Goal: Task Accomplishment & Management: Manage account settings

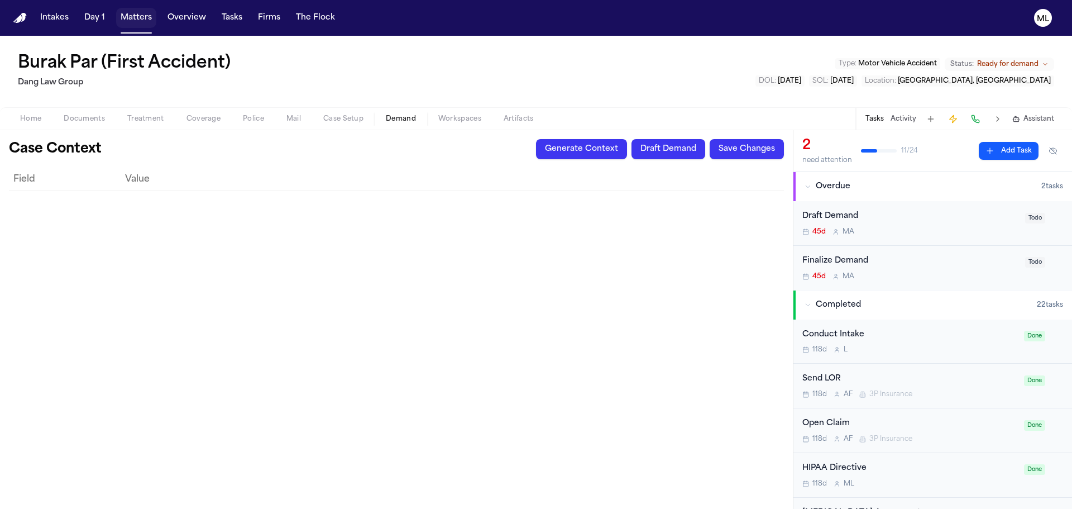
click at [142, 8] on button "Matters" at bounding box center [136, 18] width 40 height 20
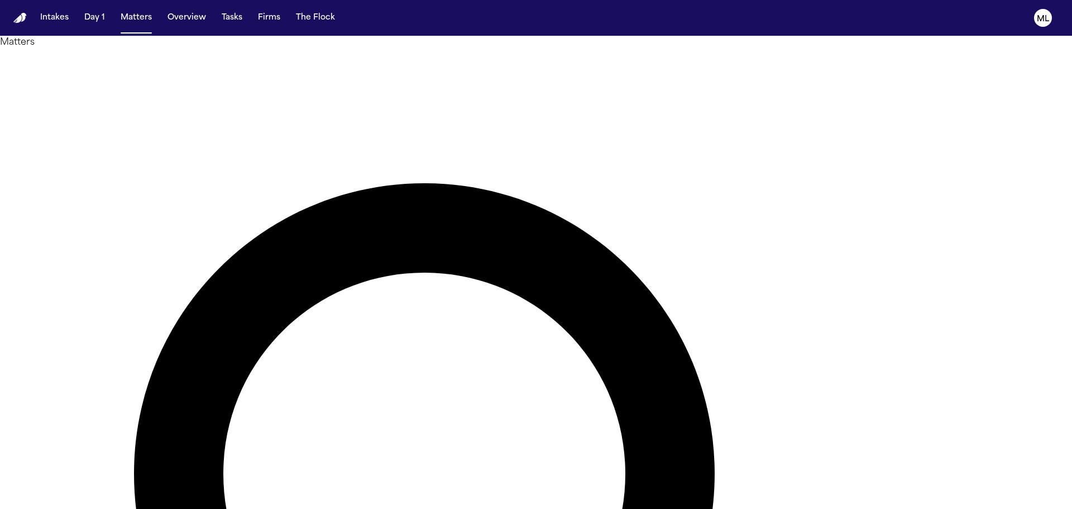
type input "*****"
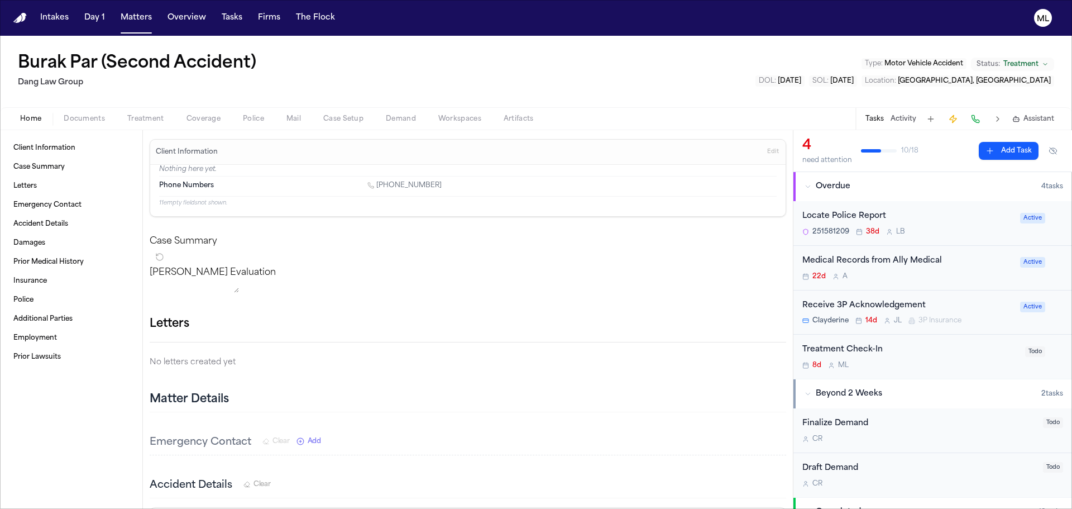
click at [956, 270] on div "Medical Records from Ally Medical 22d A" at bounding box center [907, 268] width 211 height 26
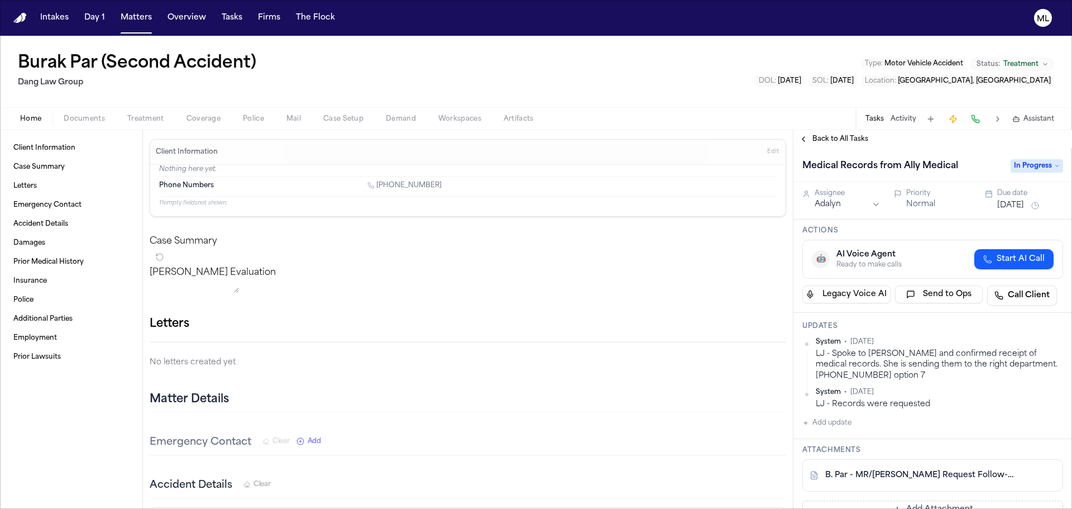
click at [837, 146] on div "Back to All Tasks" at bounding box center [932, 139] width 279 height 18
click at [837, 137] on span "Back to All Tasks" at bounding box center [840, 139] width 56 height 9
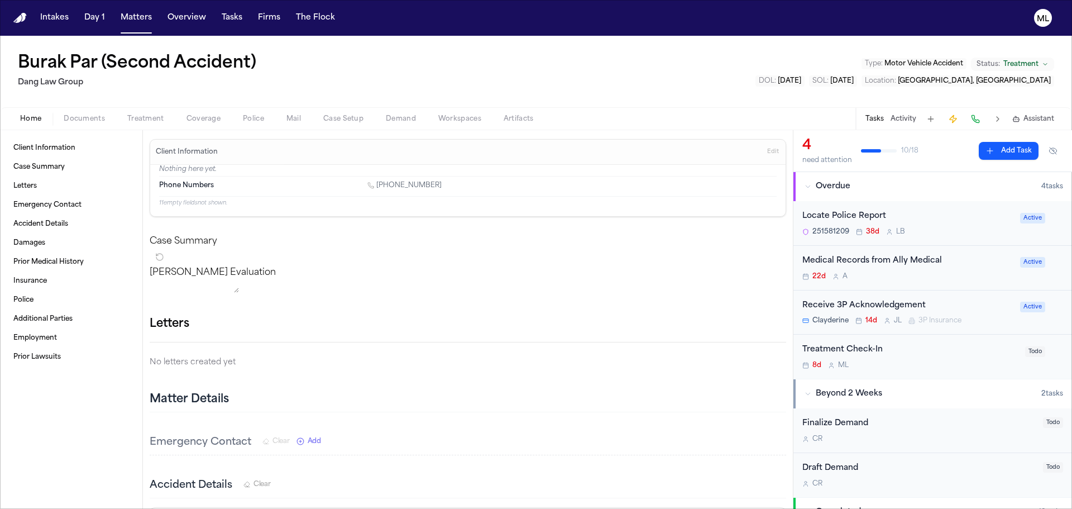
click at [971, 282] on div "Medical Records from Ally Medical 22d A Active" at bounding box center [932, 268] width 279 height 45
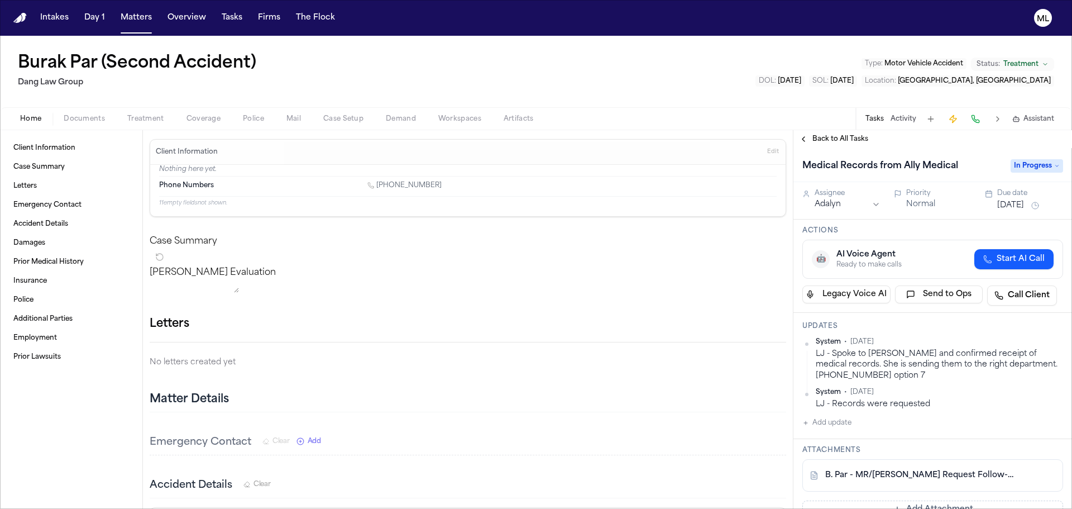
click at [1015, 198] on div "Due date Jul 23, 2025" at bounding box center [1030, 200] width 66 height 23
click at [1011, 205] on button "Jul 23, 2025" at bounding box center [1010, 205] width 27 height 11
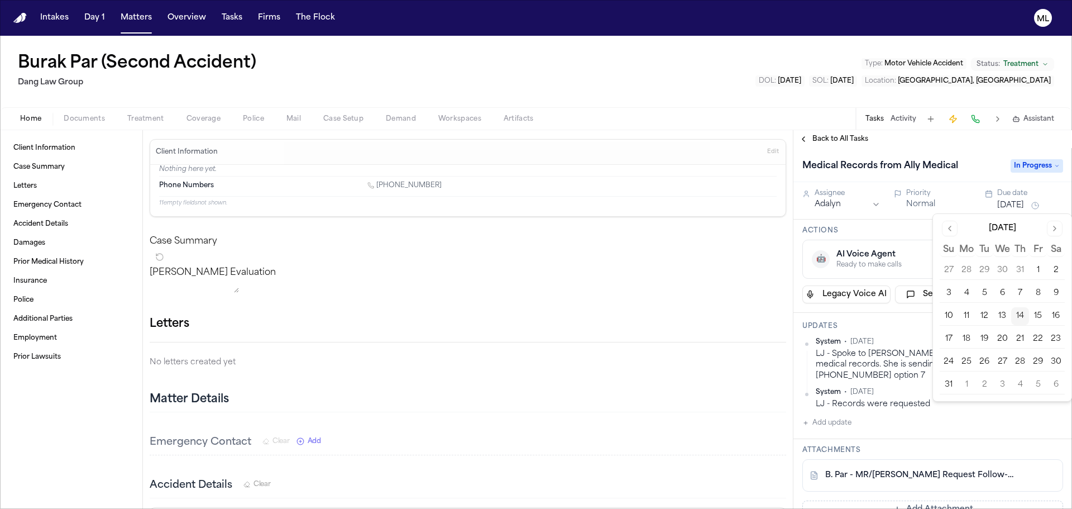
click at [1022, 319] on button "14" at bounding box center [1020, 316] width 18 height 18
click at [907, 198] on div "Priority Normal" at bounding box center [939, 199] width 66 height 21
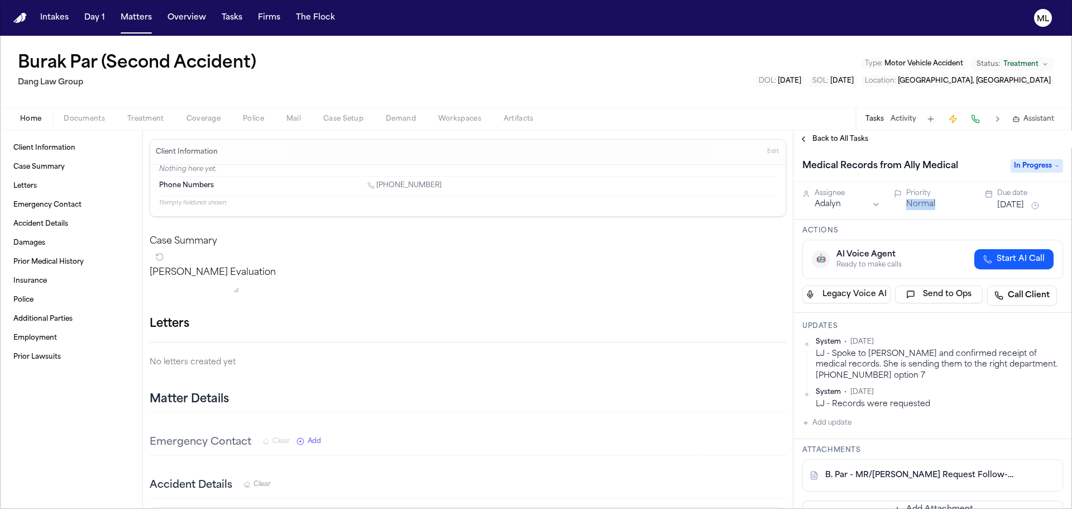
click at [907, 198] on div "Priority Normal" at bounding box center [939, 199] width 66 height 21
click at [912, 201] on button "Normal" at bounding box center [920, 204] width 29 height 11
click at [135, 23] on button "Matters" at bounding box center [136, 18] width 40 height 20
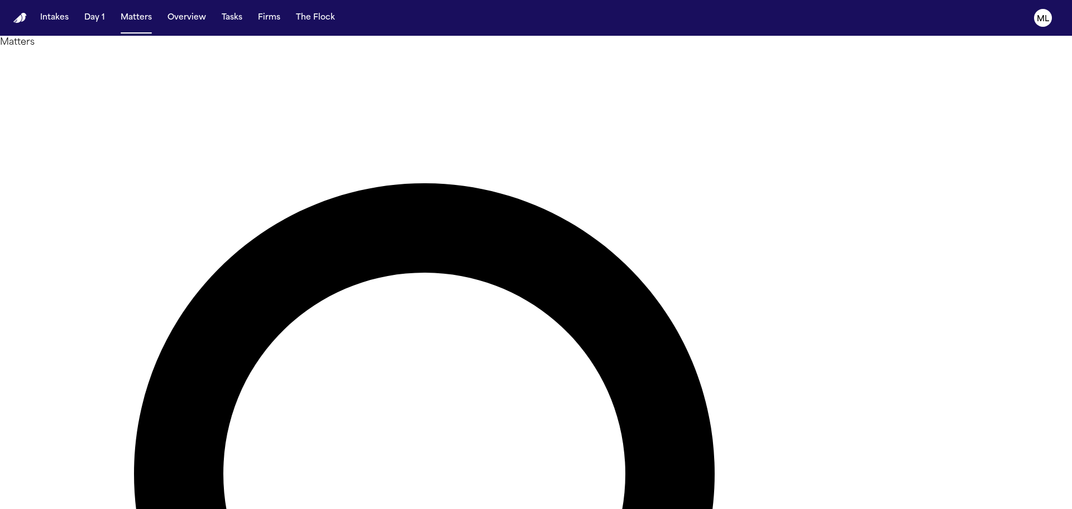
drag, startPoint x: 600, startPoint y: 59, endPoint x: 542, endPoint y: 60, distance: 58.6
type input "*******"
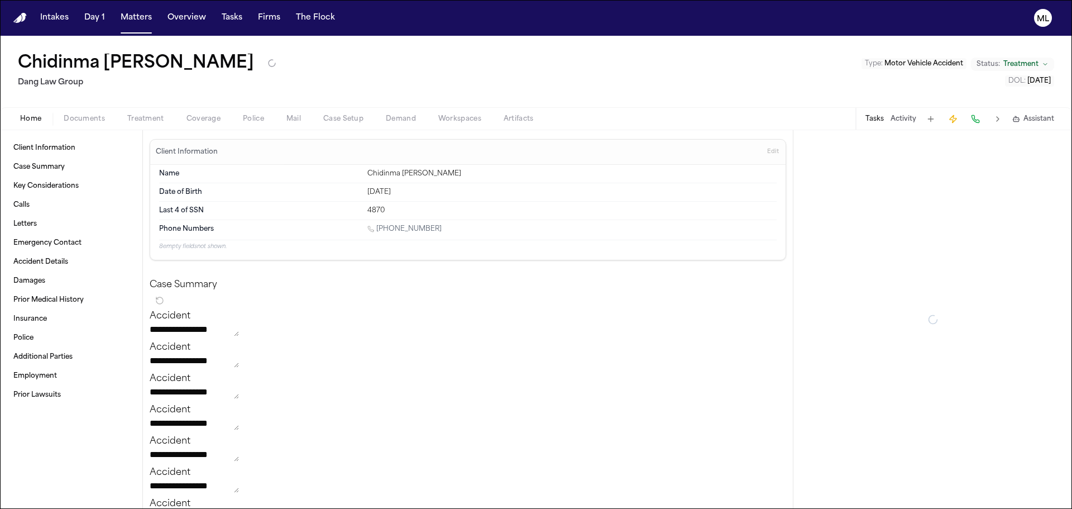
type textarea "*"
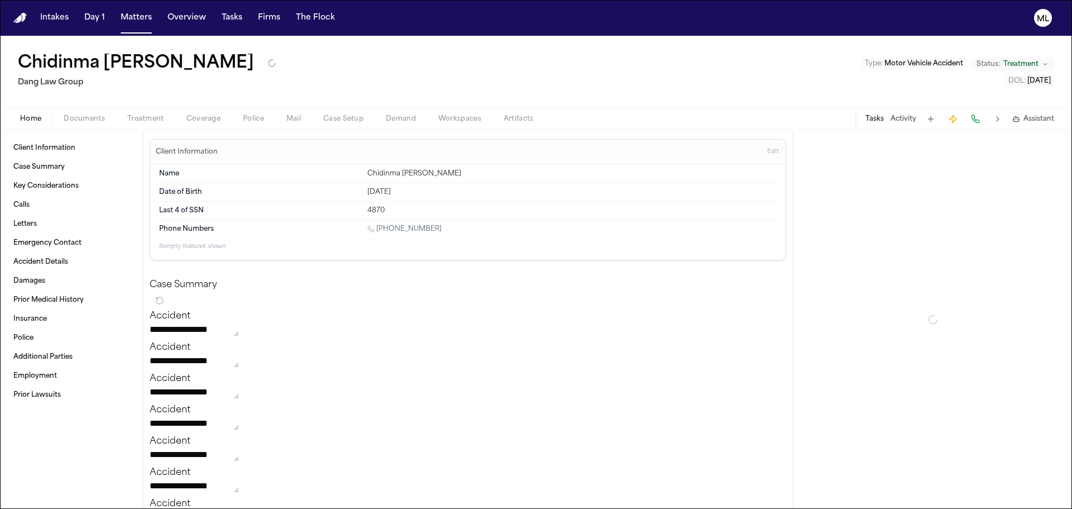
type textarea "*"
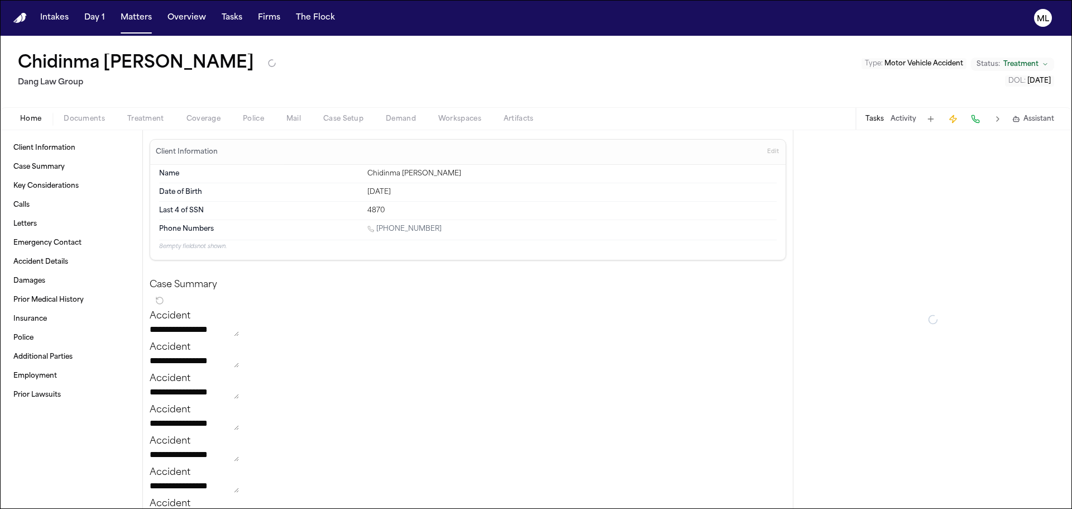
type textarea "*"
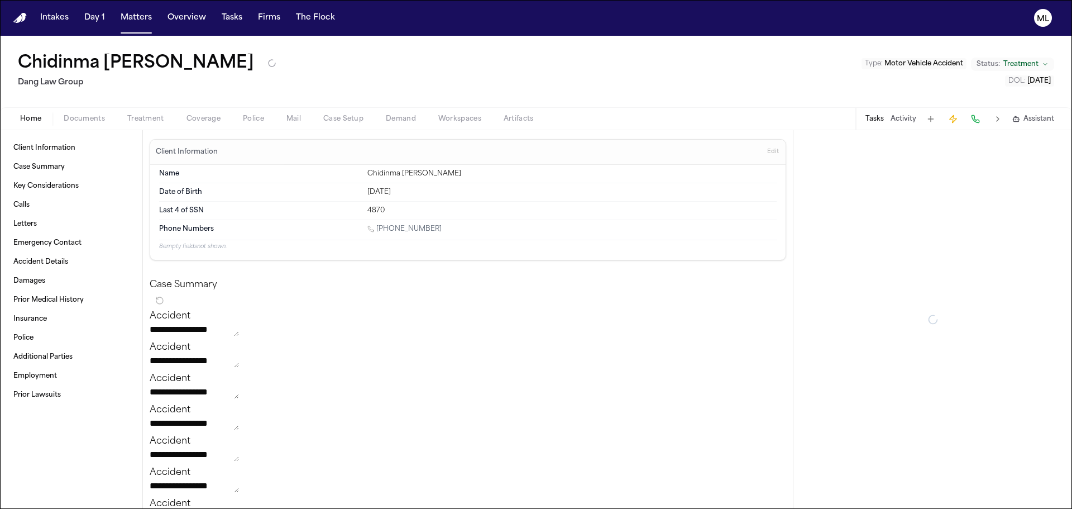
type textarea "*"
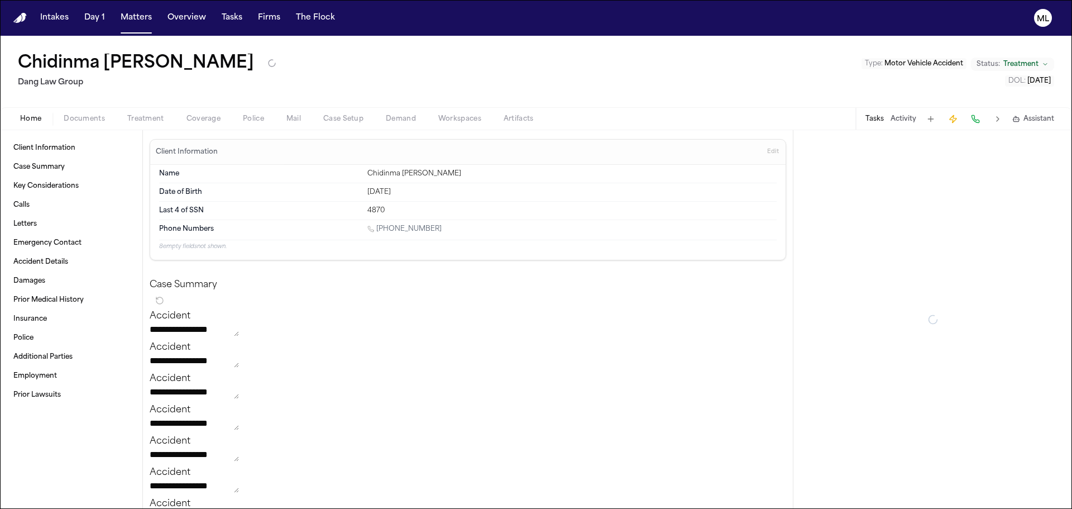
type textarea "*"
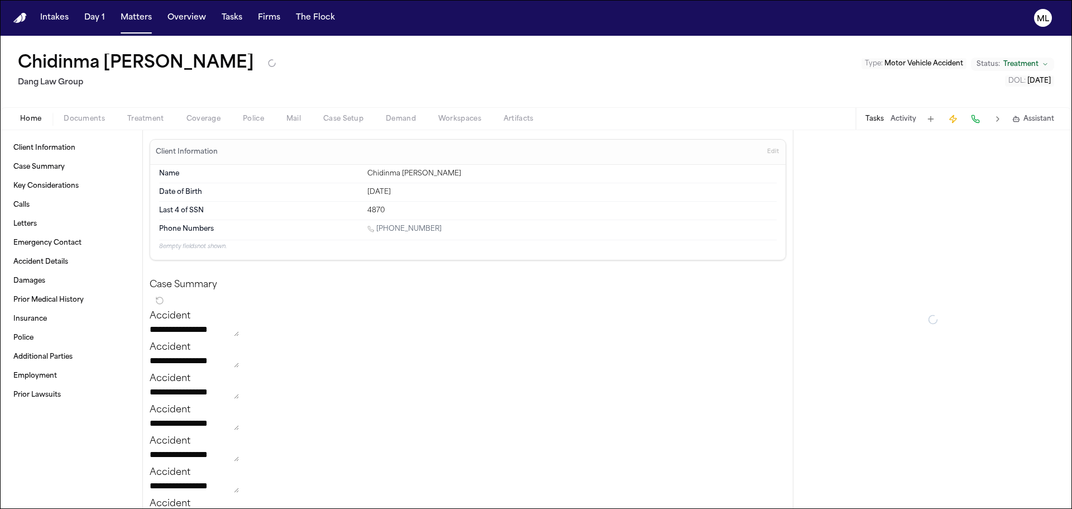
type textarea "*"
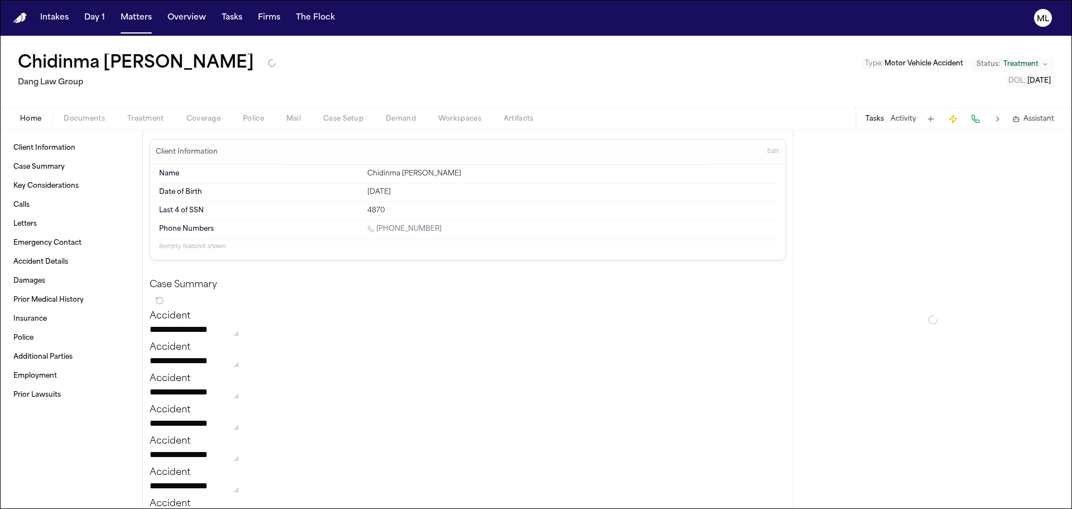
type textarea "*"
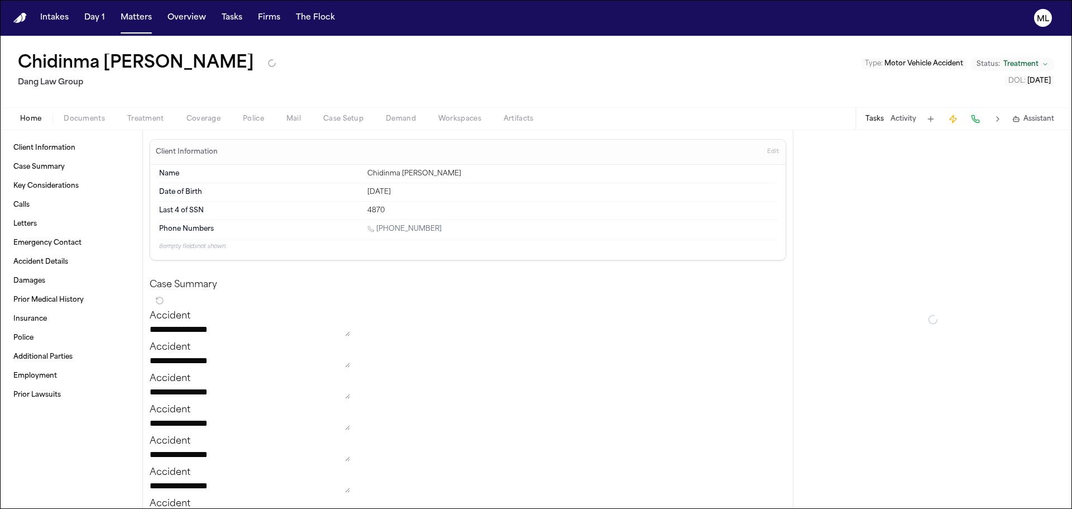
type textarea "*"
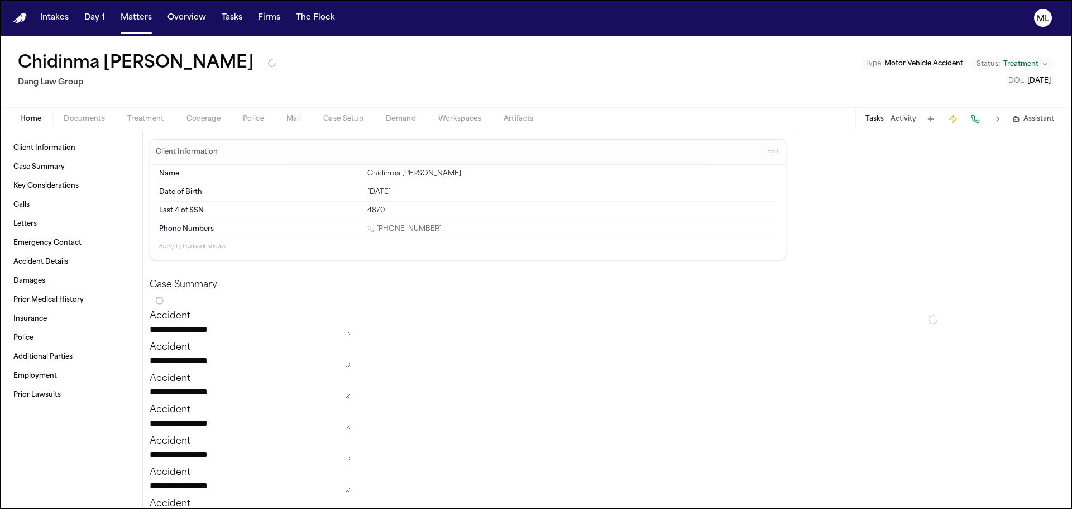
type textarea "*"
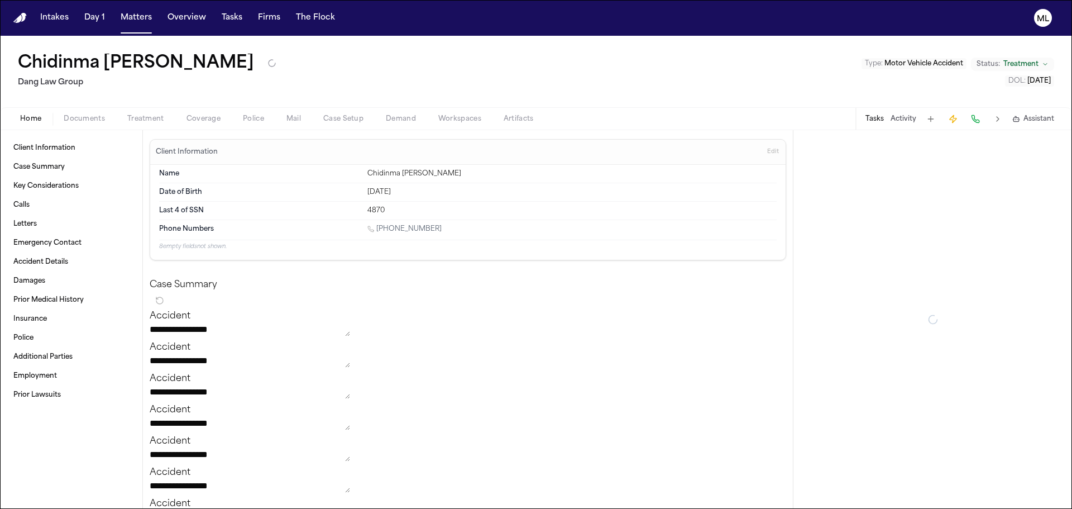
type textarea "*"
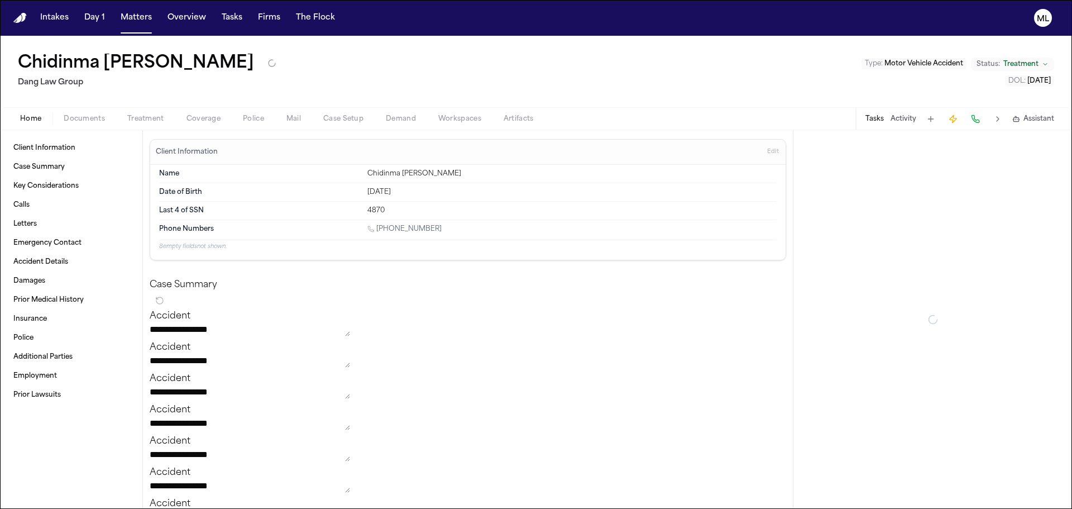
type textarea "*"
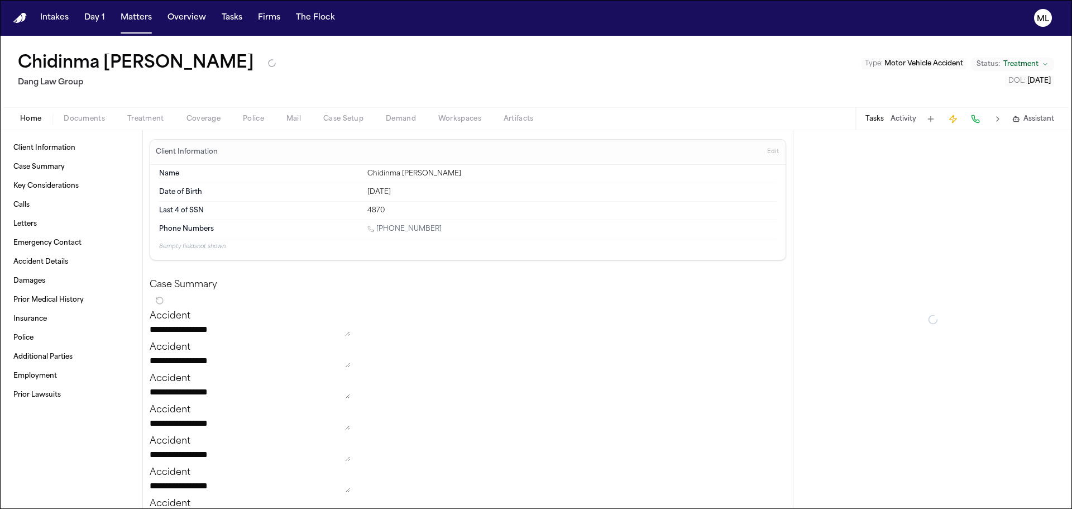
type textarea "*"
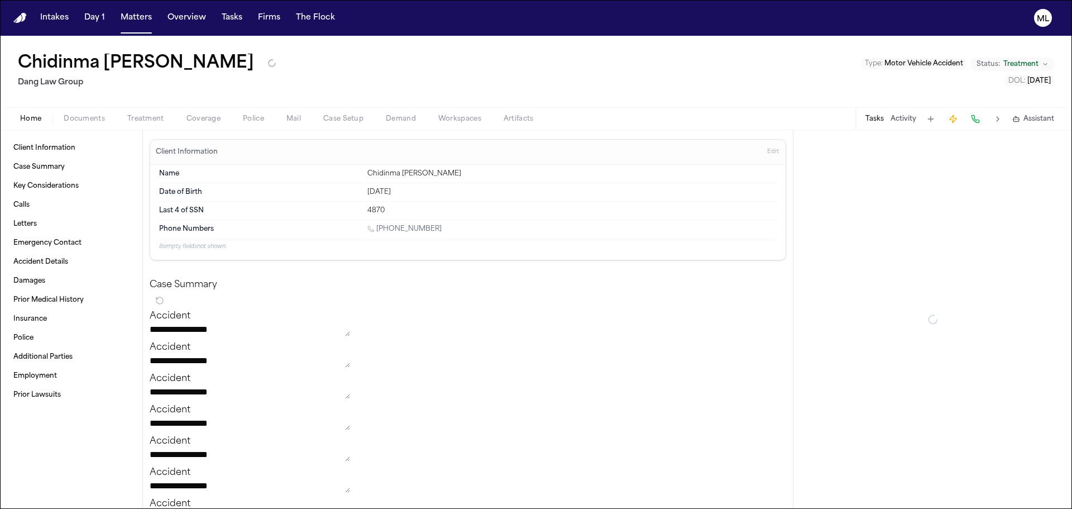
type textarea "*"
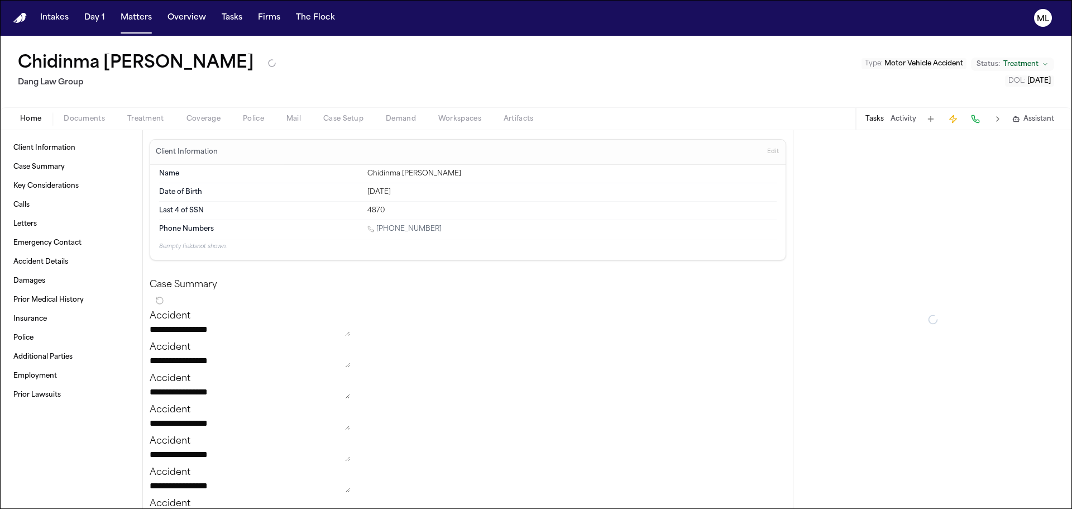
type textarea "*"
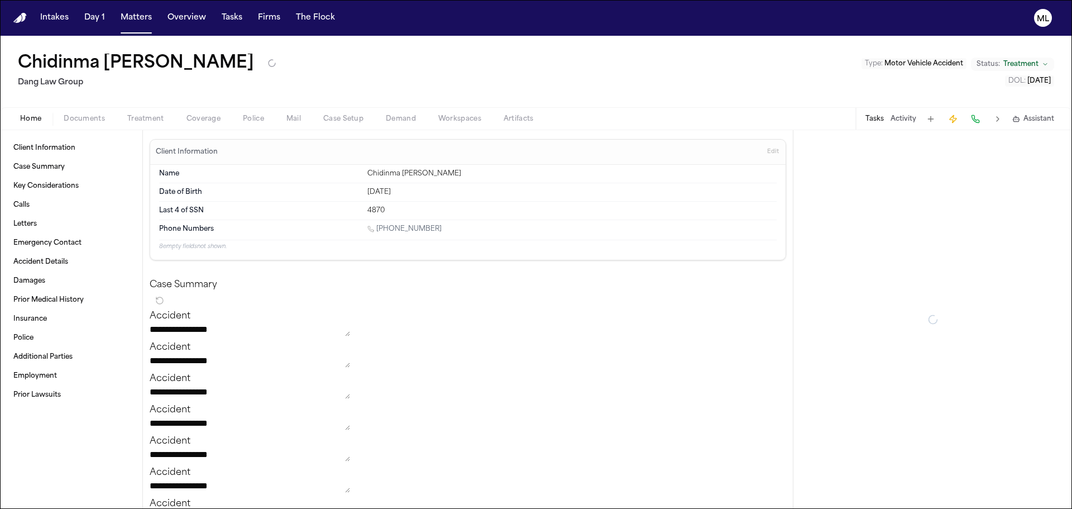
type textarea "*"
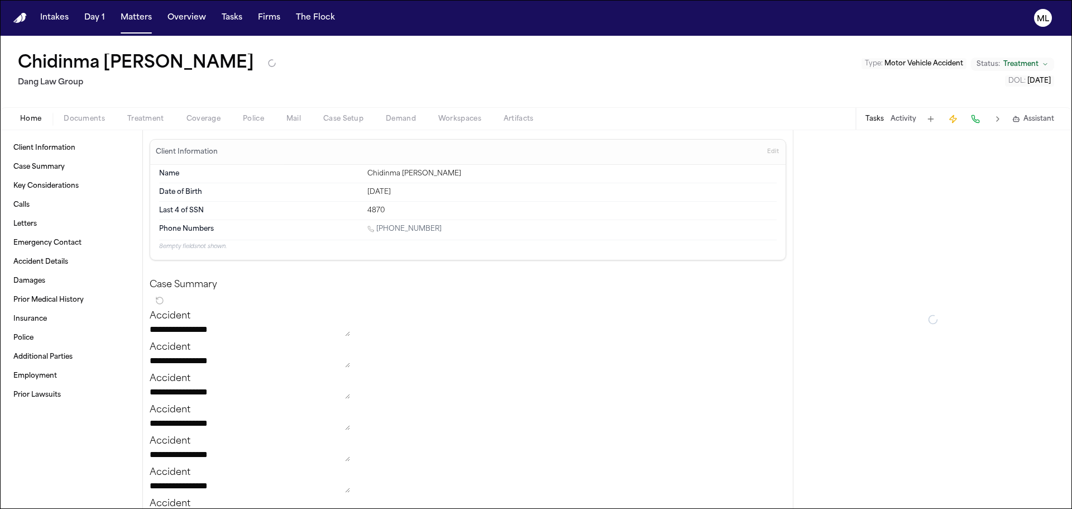
type textarea "*"
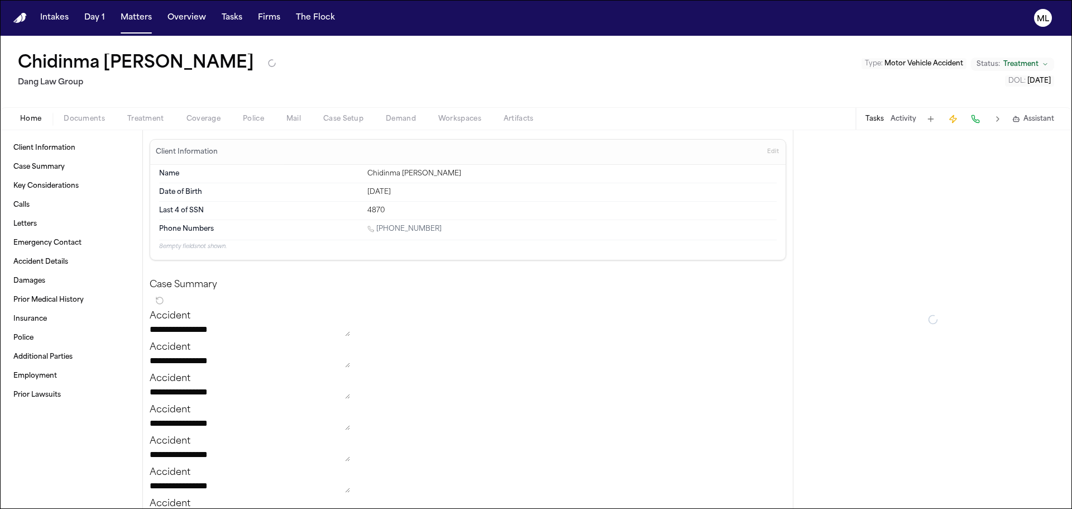
type textarea "*"
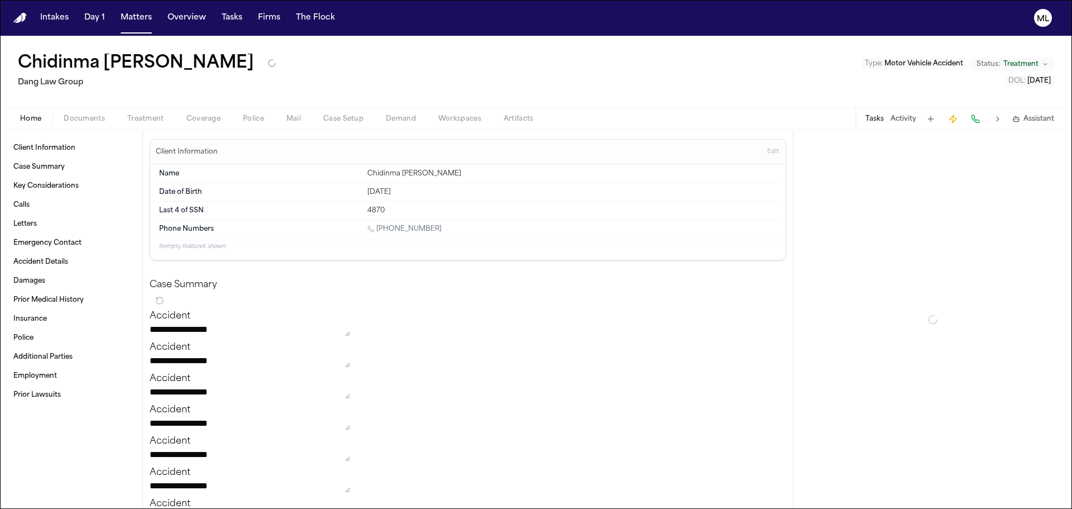
type textarea "*"
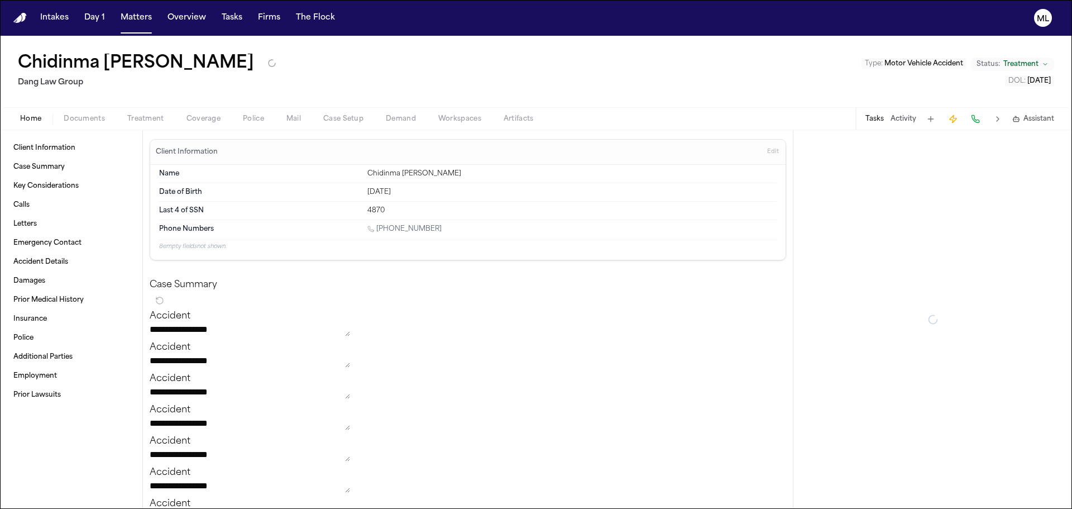
type textarea "*"
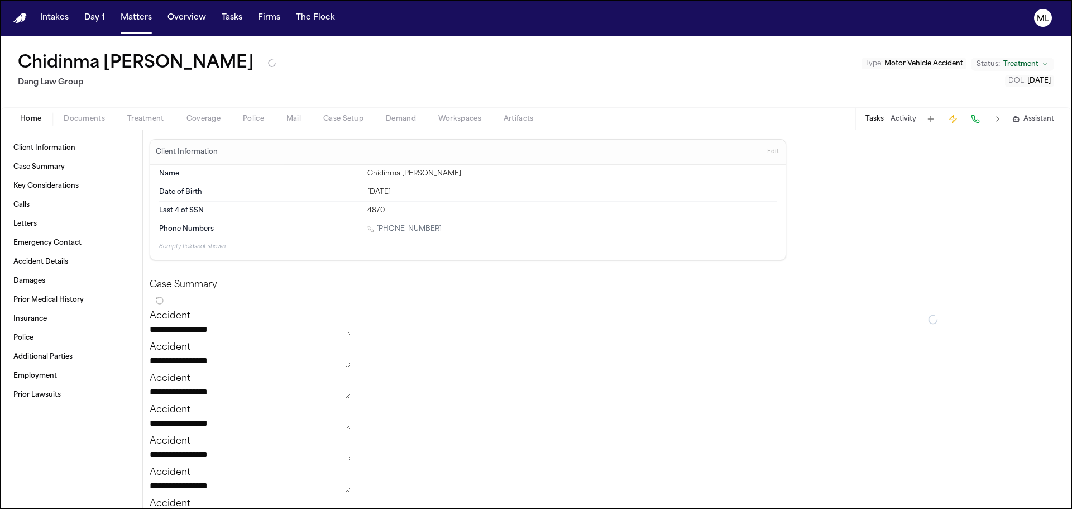
type textarea "*"
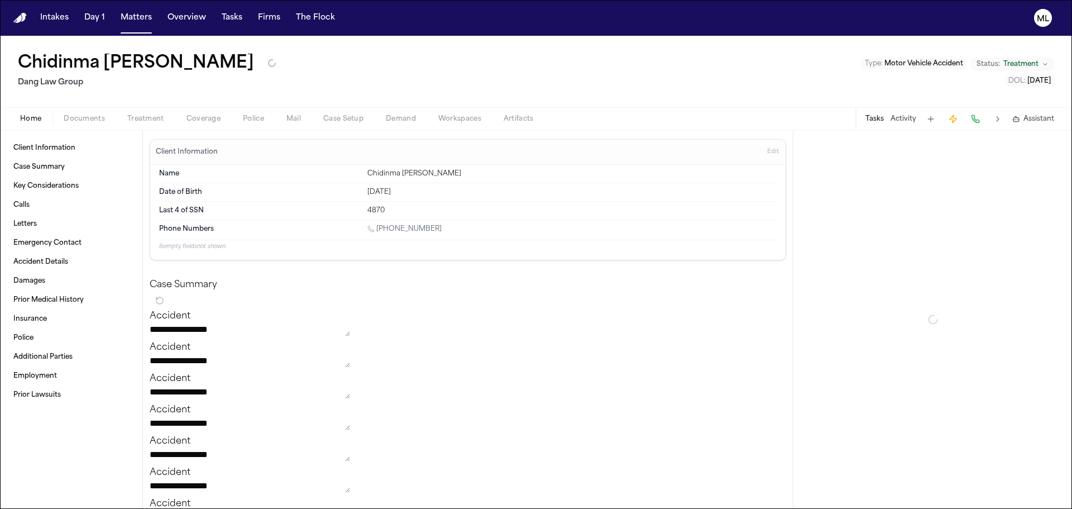
type textarea "*"
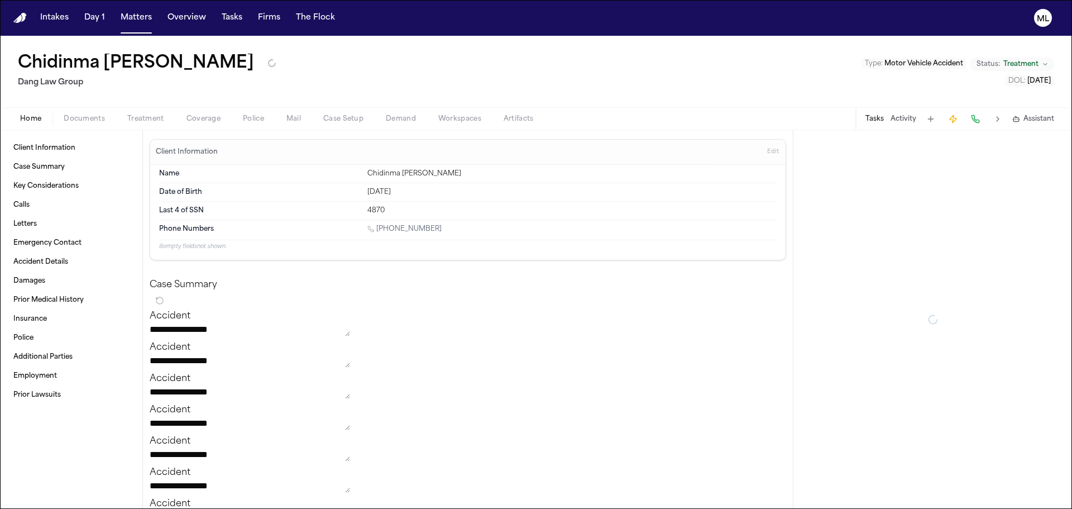
type textarea "*"
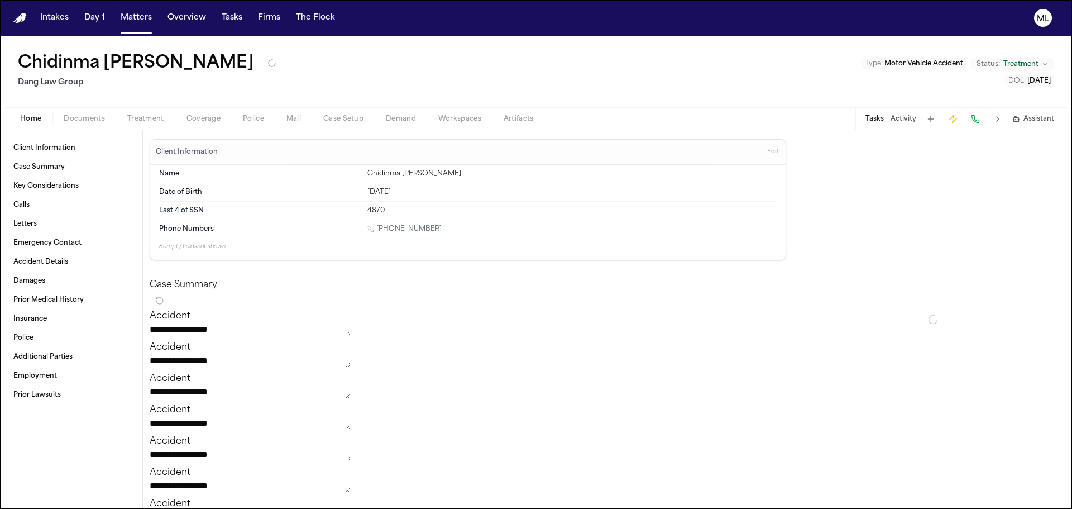
type textarea "*"
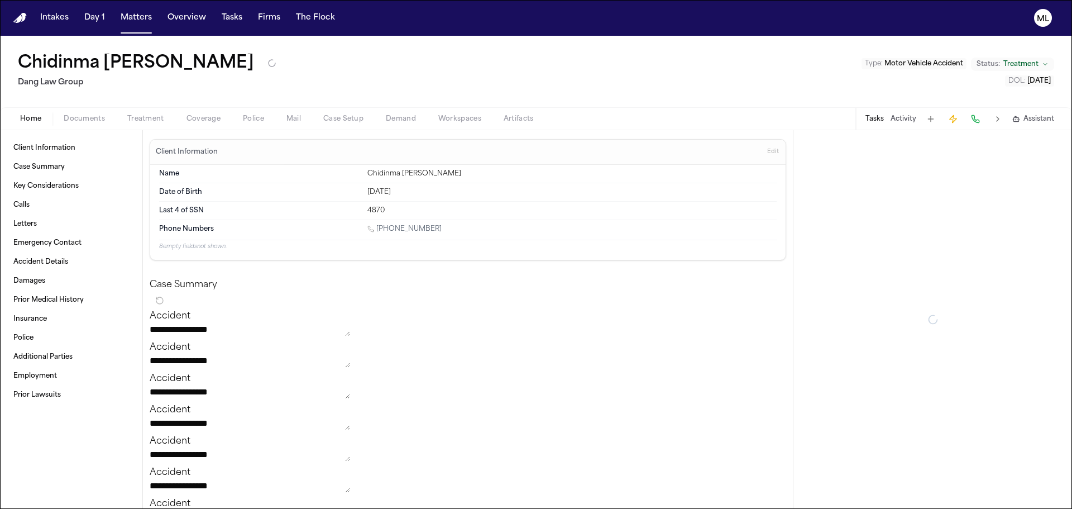
type textarea "*"
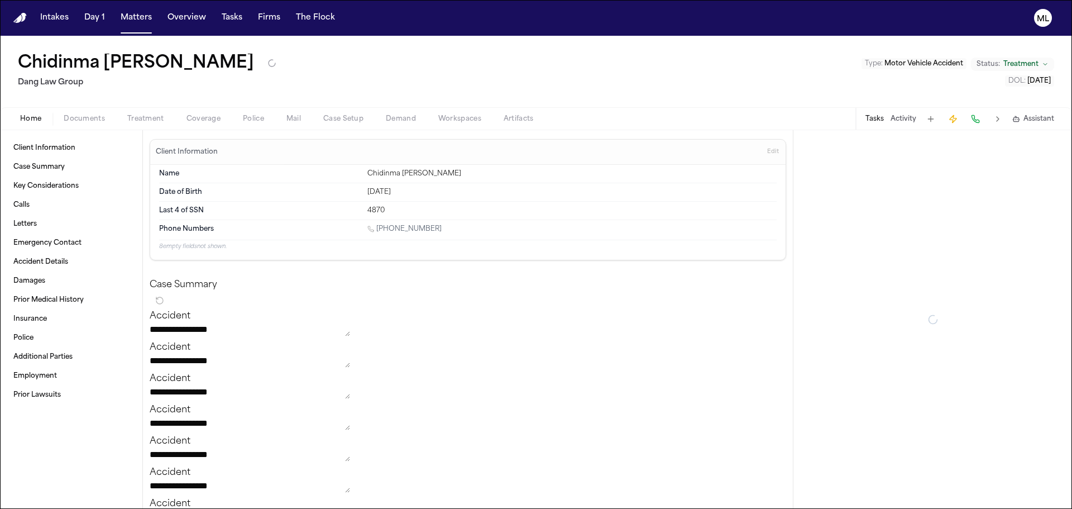
type textarea "*"
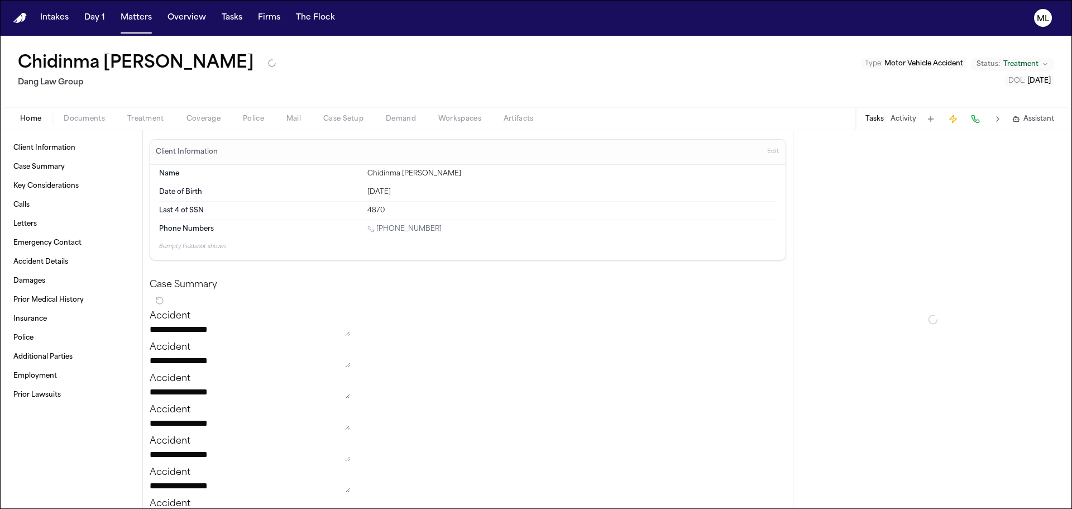
type textarea "*"
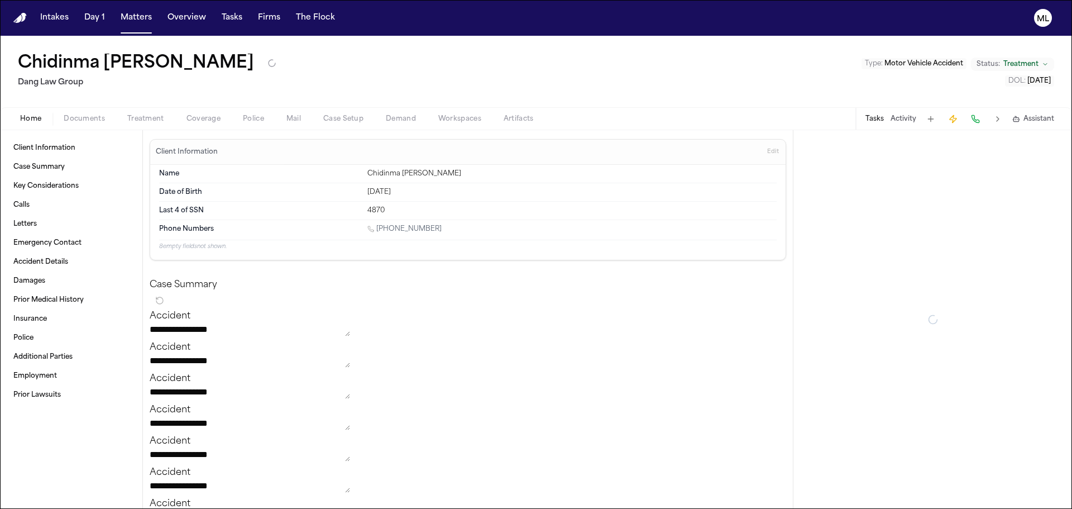
type textarea "*"
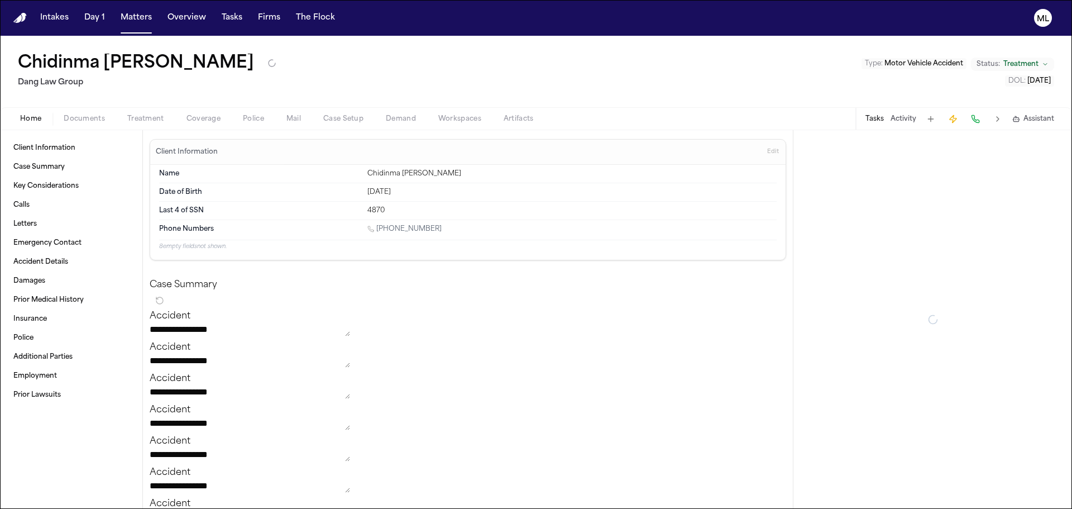
type textarea "*"
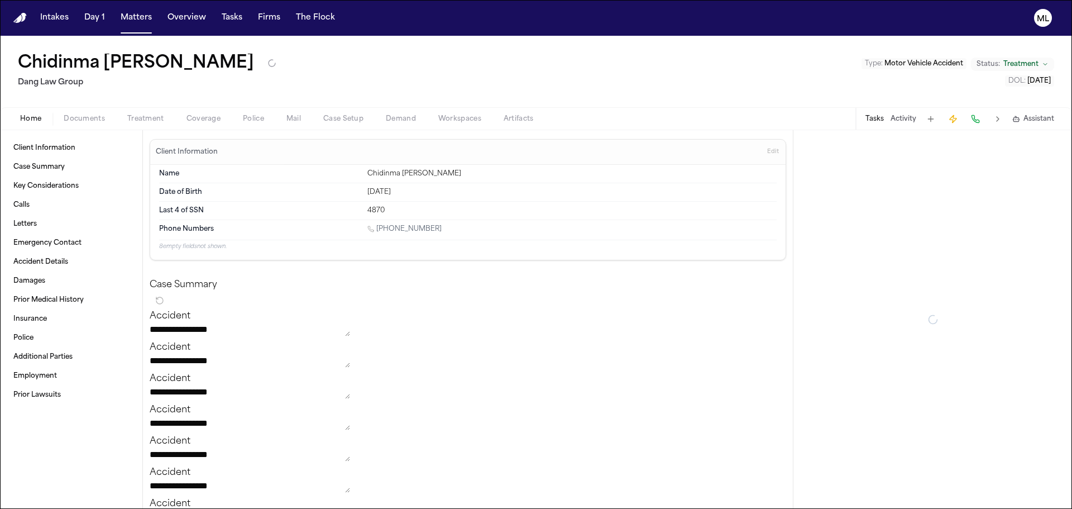
type textarea "*"
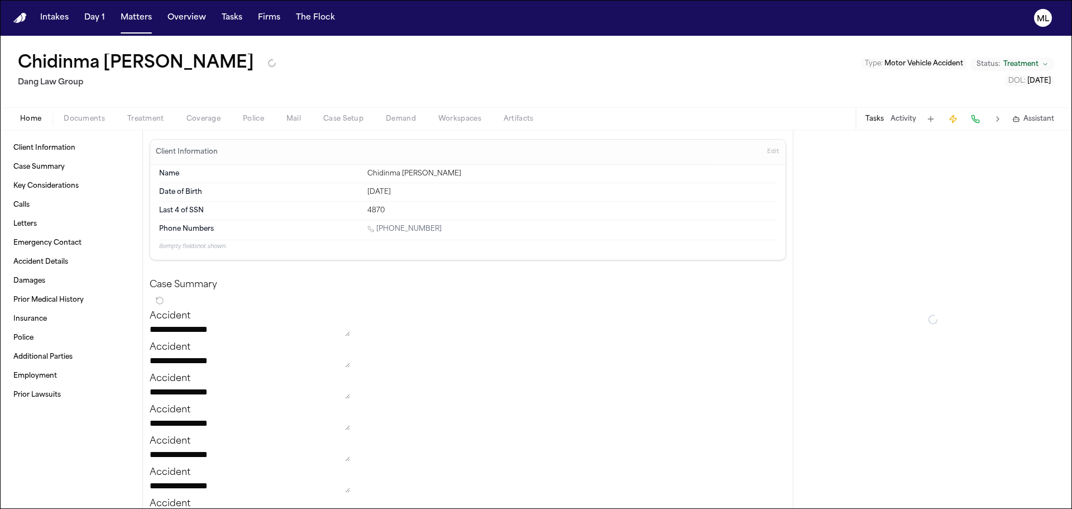
type textarea "*"
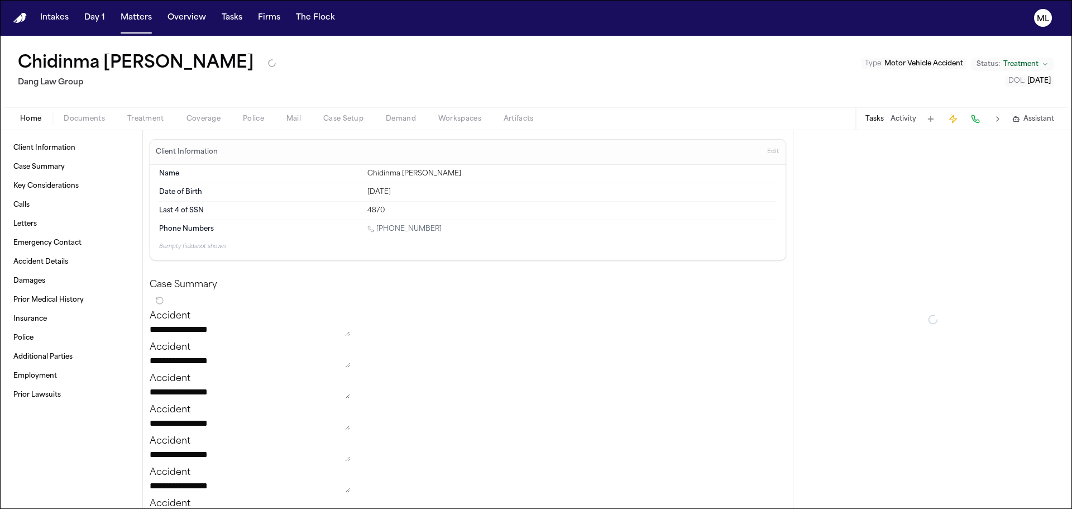
type textarea "*"
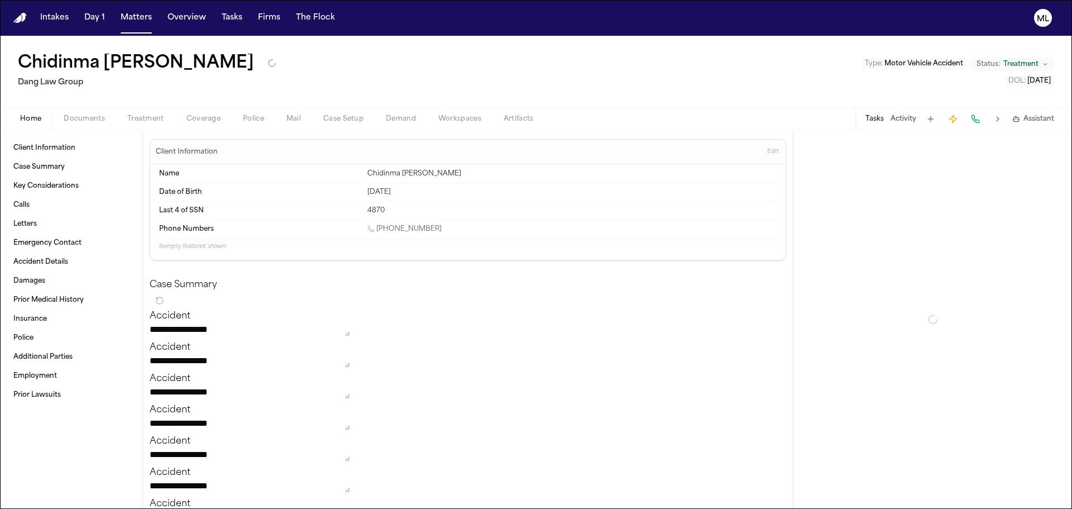
type textarea "*"
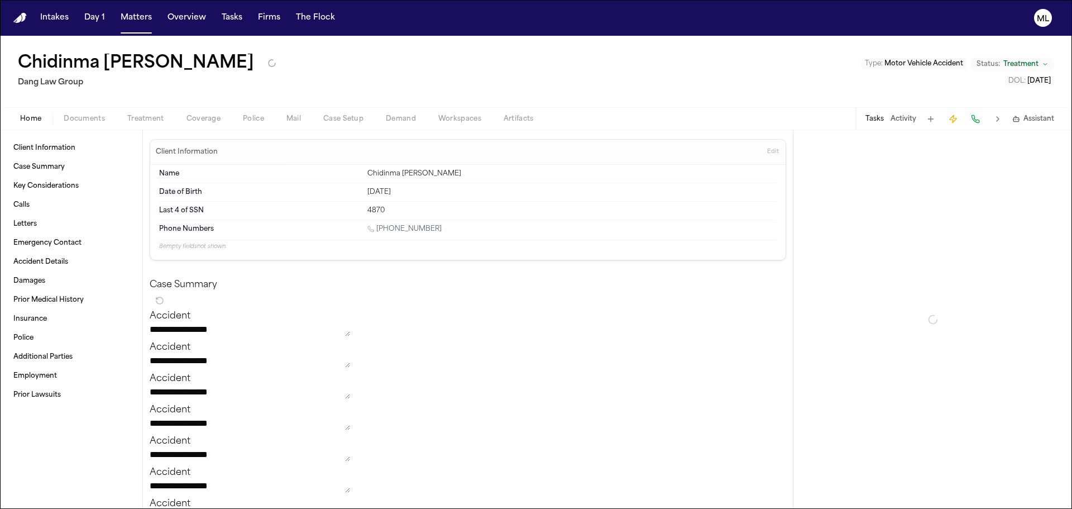
type textarea "*"
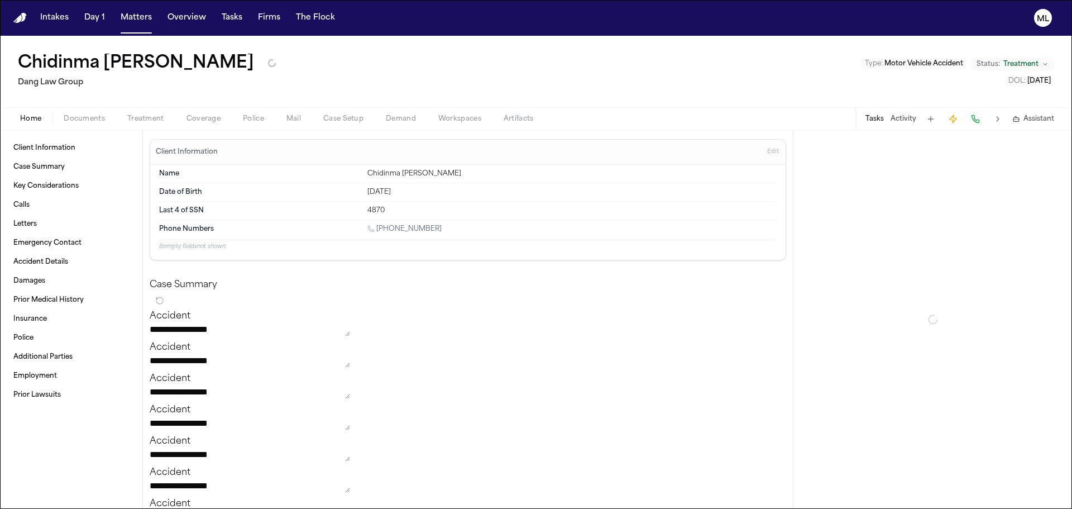
type textarea "*"
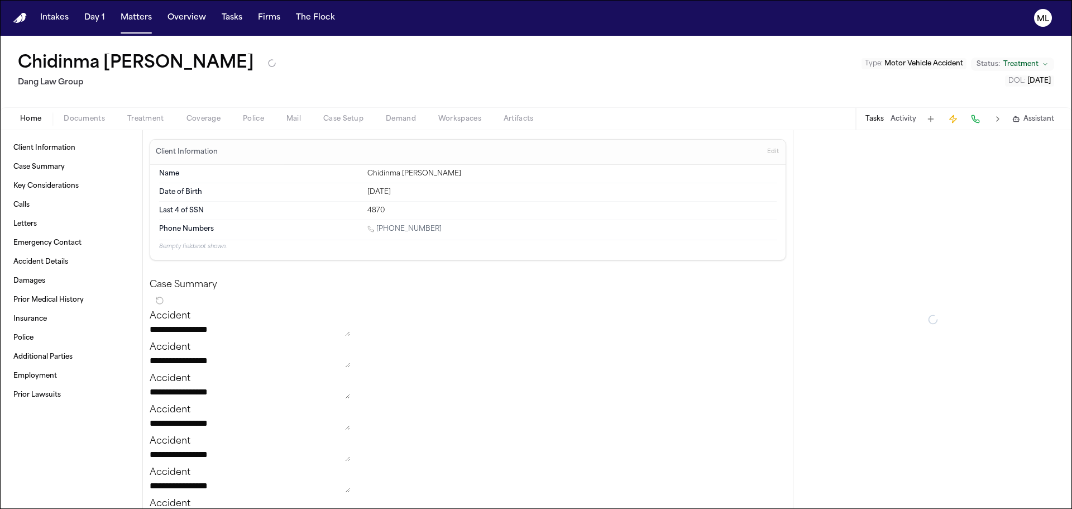
type textarea "*"
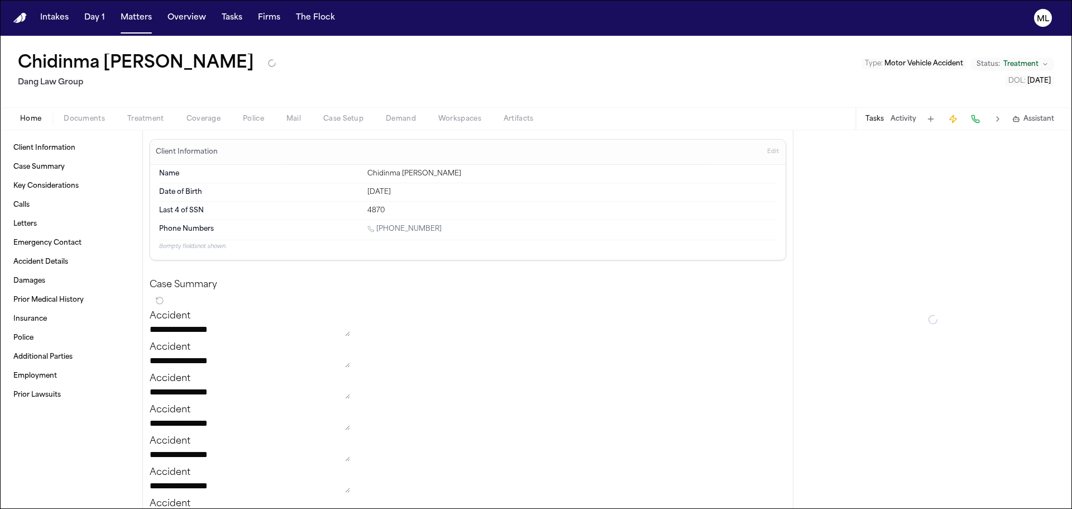
type textarea "*"
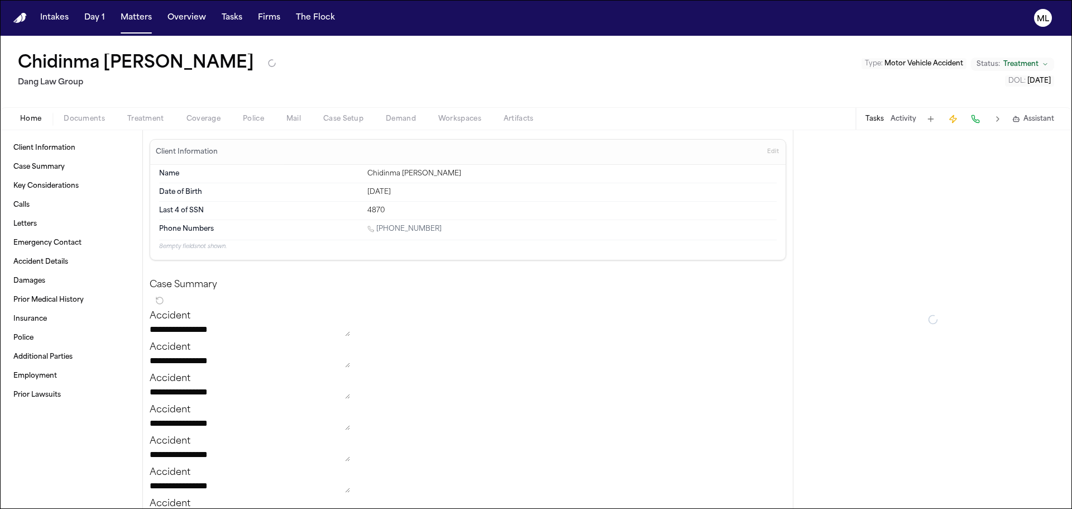
type textarea "*"
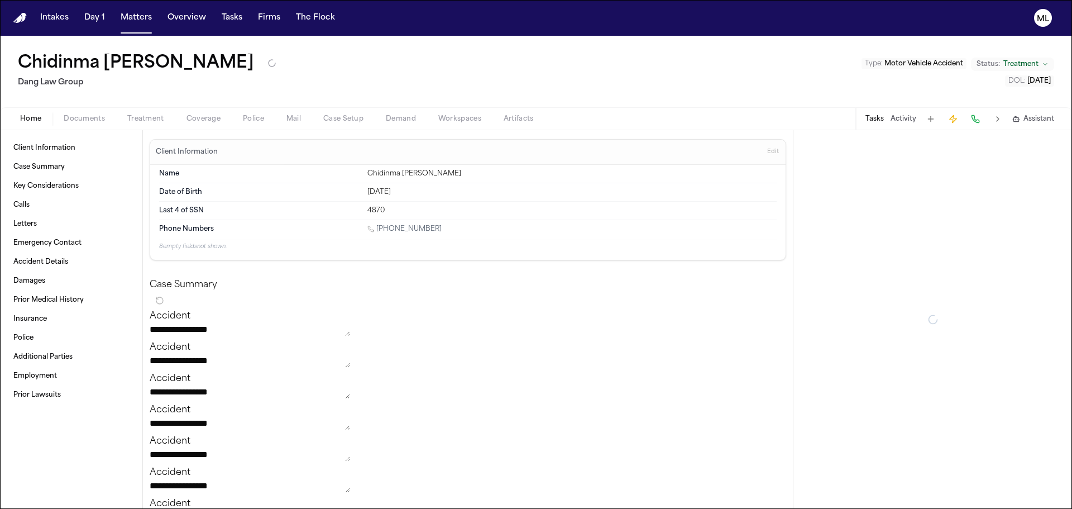
type textarea "*"
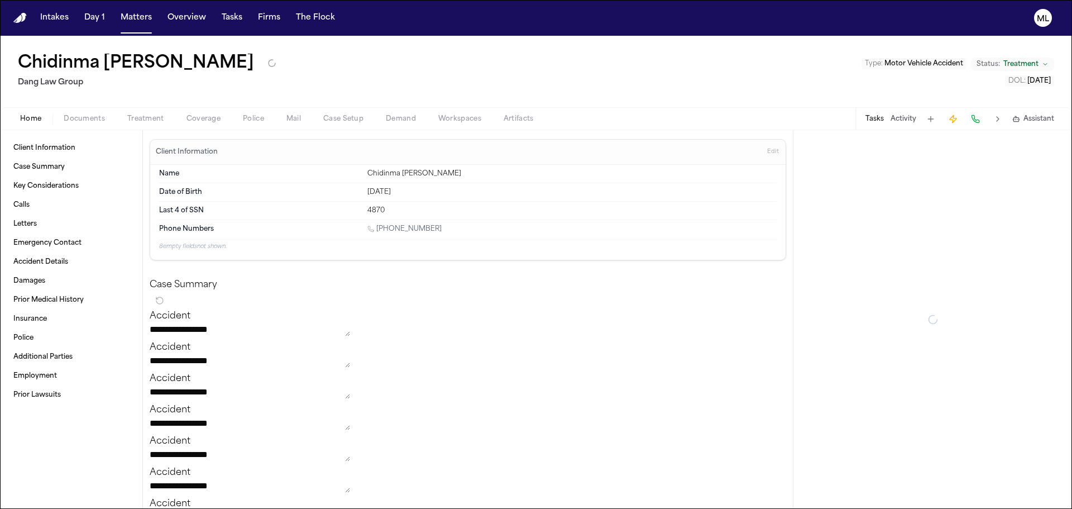
type textarea "*"
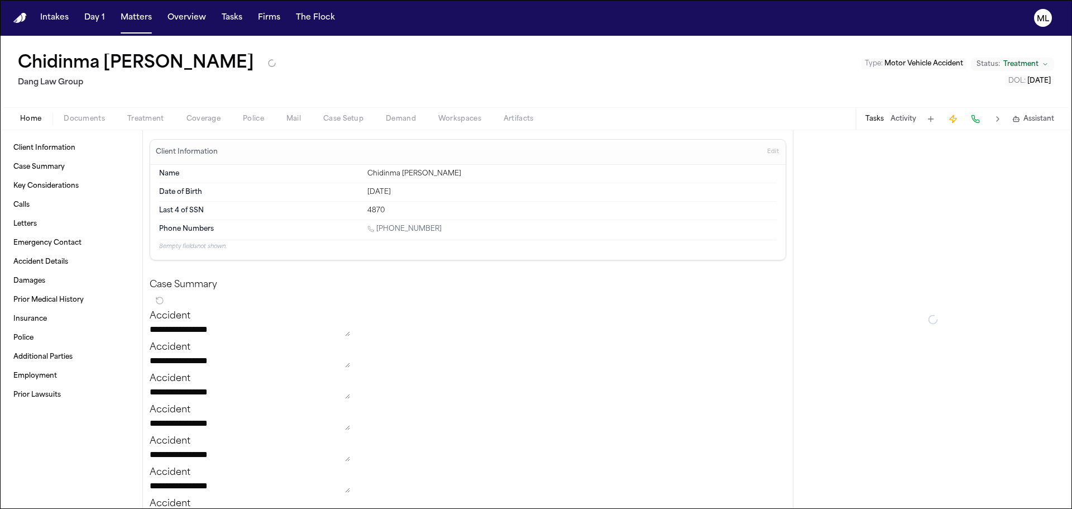
type textarea "*"
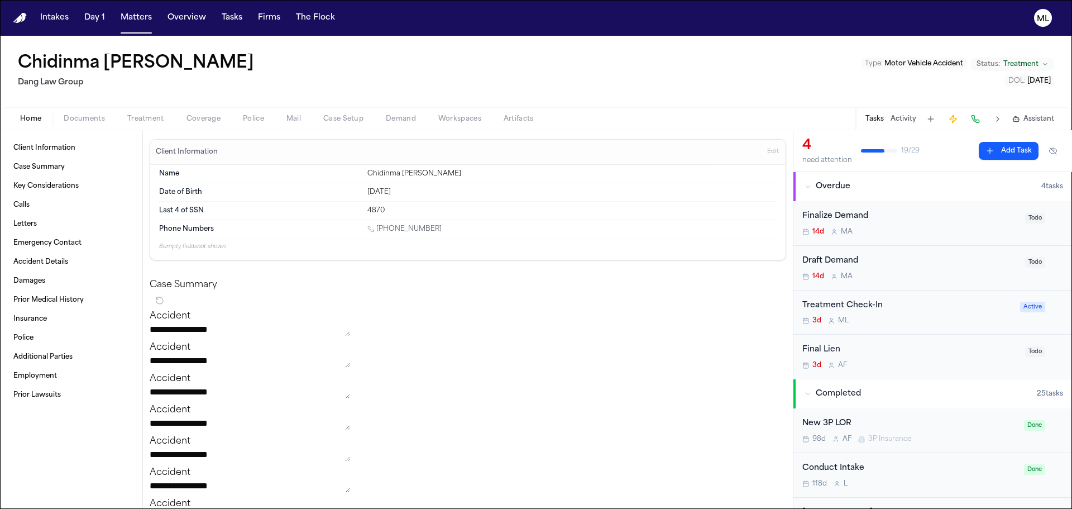
click at [933, 314] on div "Treatment Check-In 3d M L" at bounding box center [907, 312] width 211 height 26
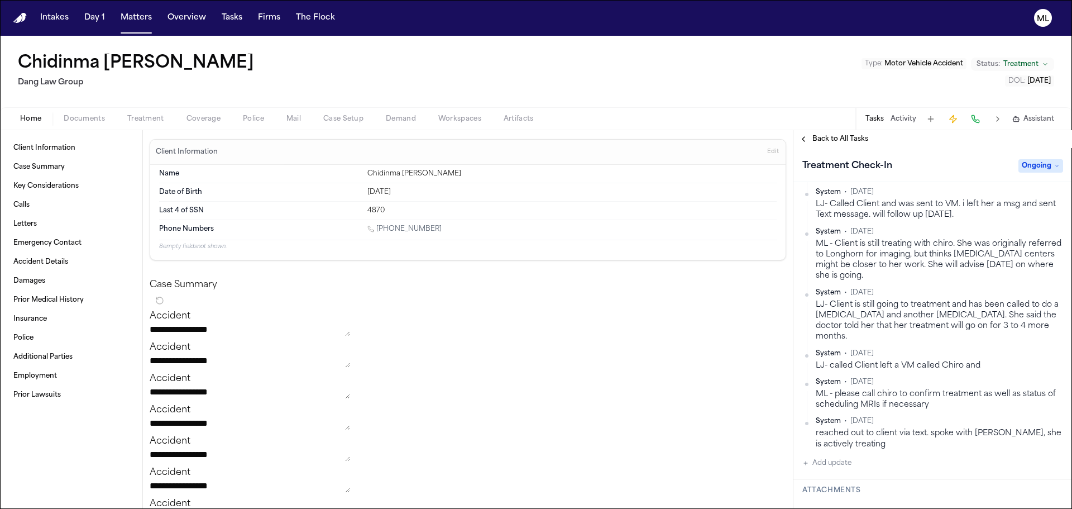
scroll to position [614, 0]
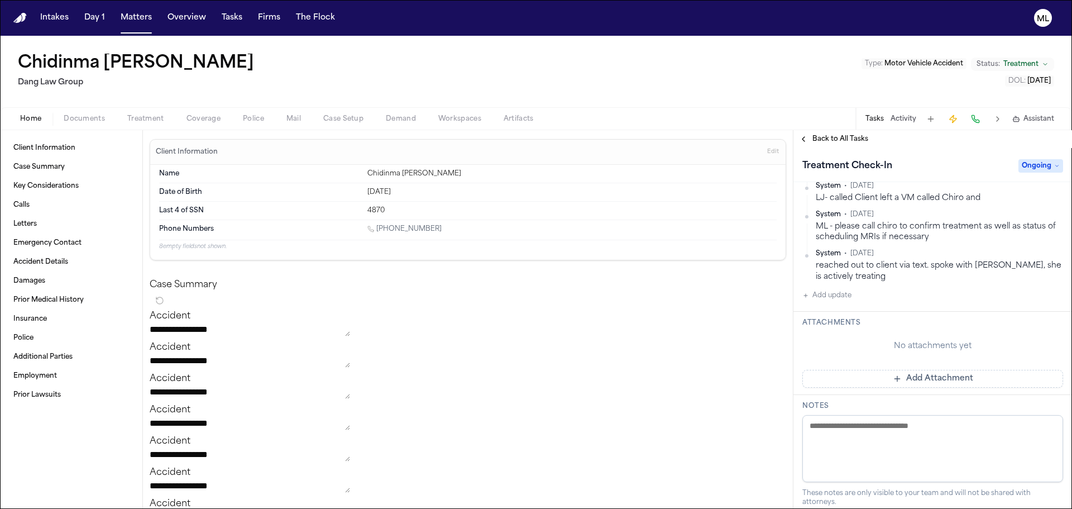
click at [828, 289] on button "Add update" at bounding box center [826, 295] width 49 height 13
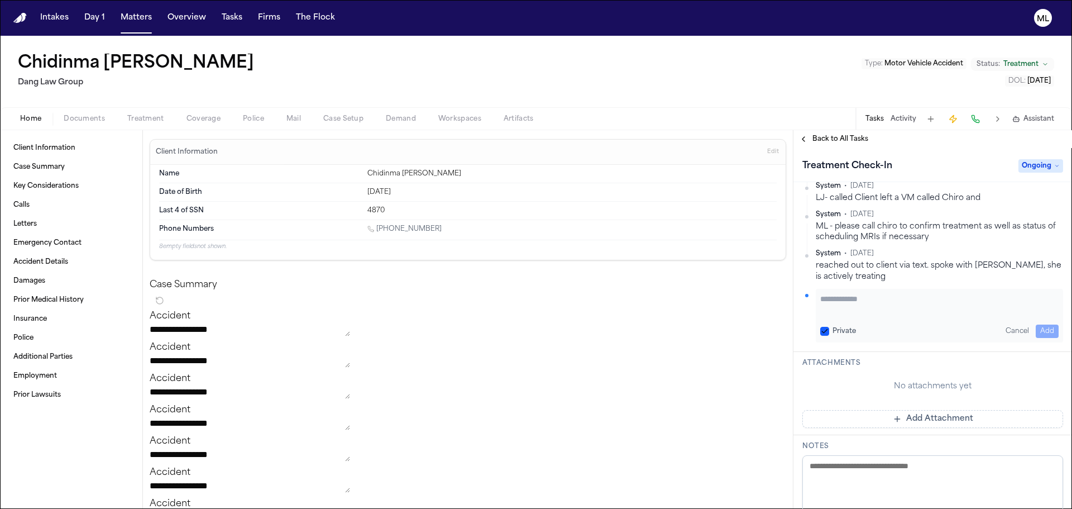
click at [828, 293] on textarea "Add your update" at bounding box center [939, 304] width 238 height 22
paste textarea "**********"
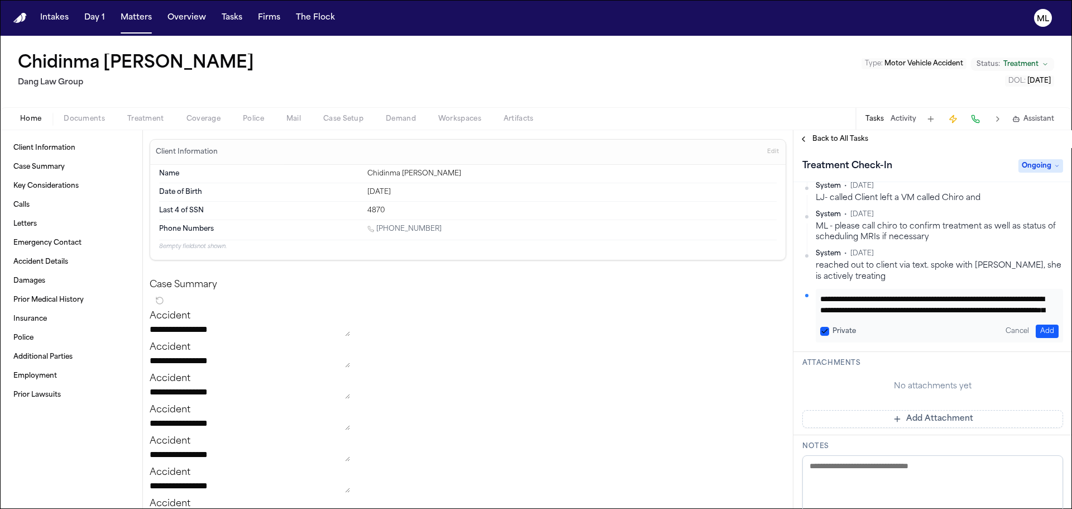
scroll to position [21, 0]
click at [924, 358] on h3 "Attachments" at bounding box center [932, 362] width 261 height 9
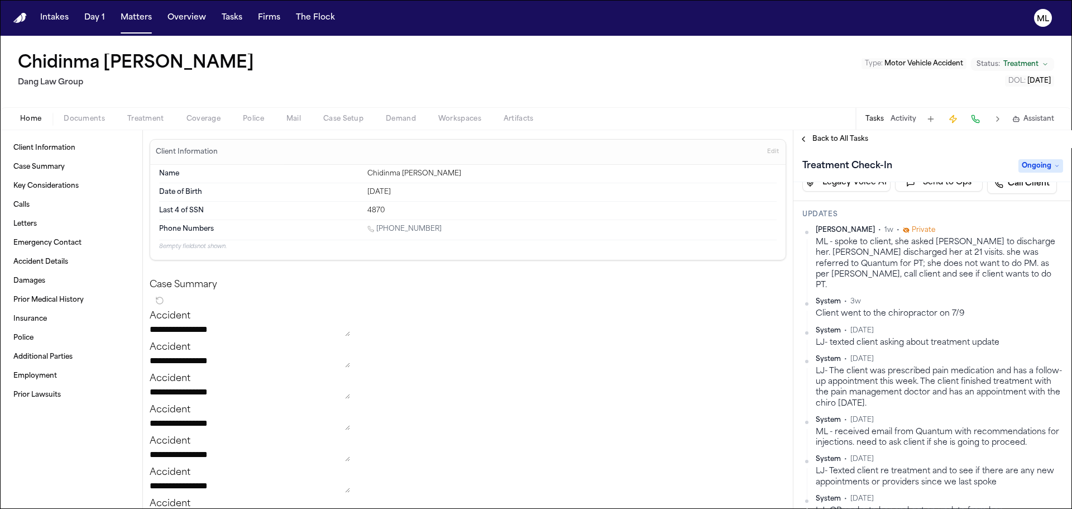
scroll to position [0, 0]
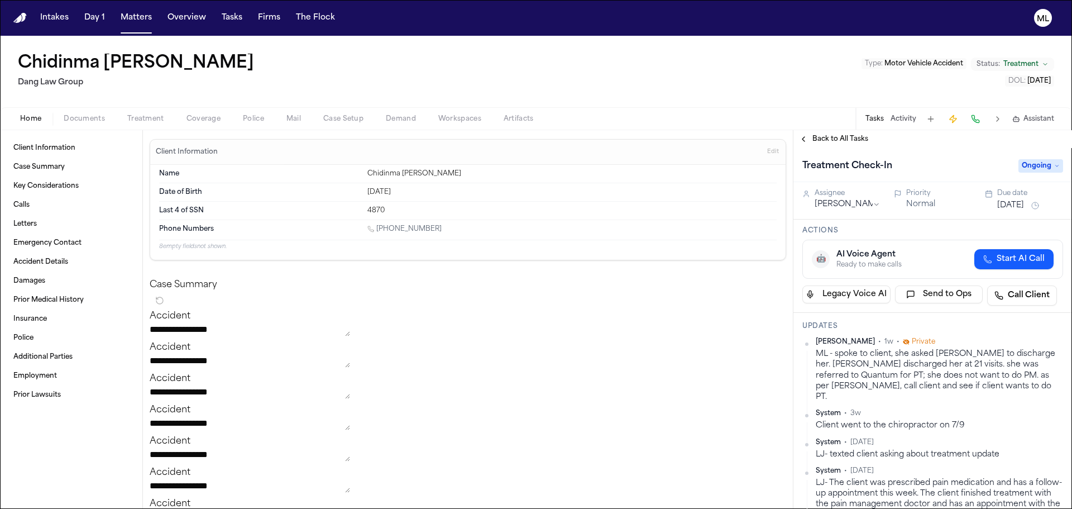
click at [1013, 205] on button "[DATE]" at bounding box center [1010, 205] width 27 height 11
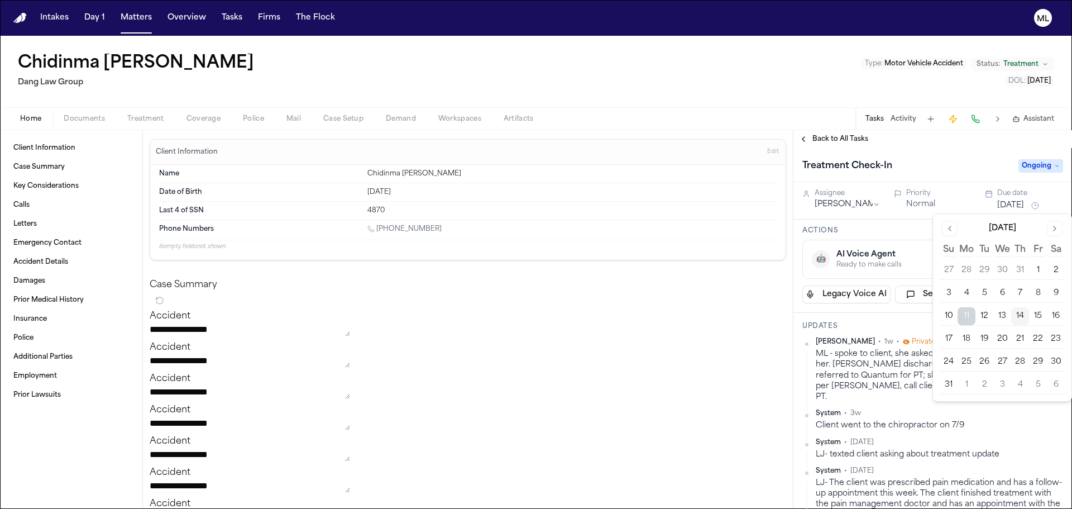
click at [965, 337] on button "18" at bounding box center [967, 339] width 18 height 18
click at [825, 134] on div "Back to All Tasks" at bounding box center [932, 139] width 279 height 18
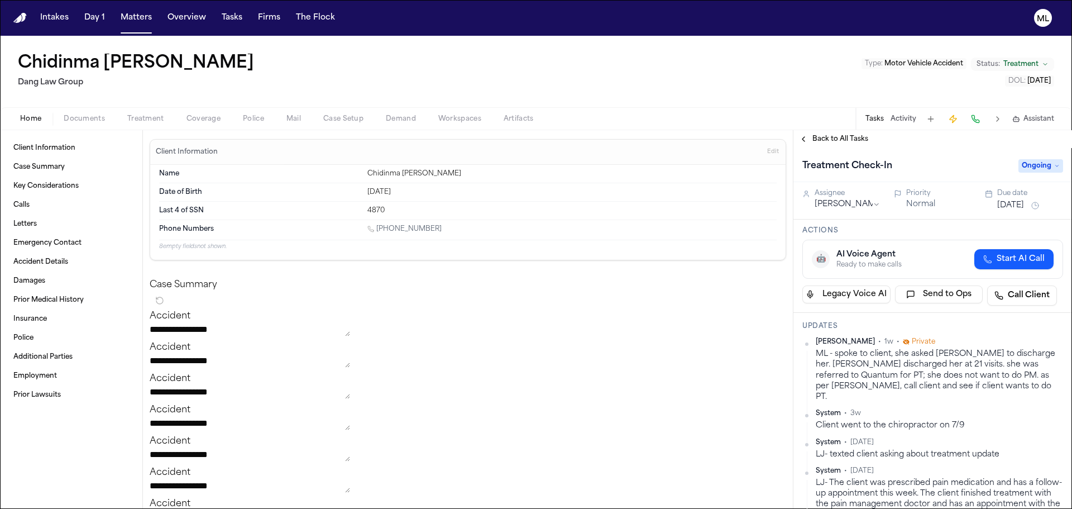
click at [821, 142] on span "Back to All Tasks" at bounding box center [840, 139] width 56 height 9
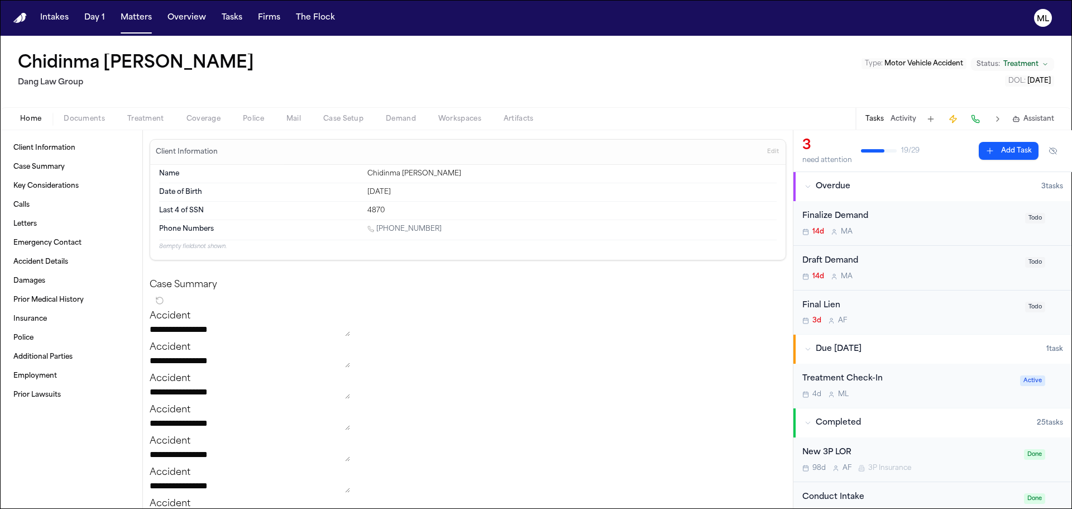
click at [967, 323] on div "3d A F" at bounding box center [910, 320] width 216 height 9
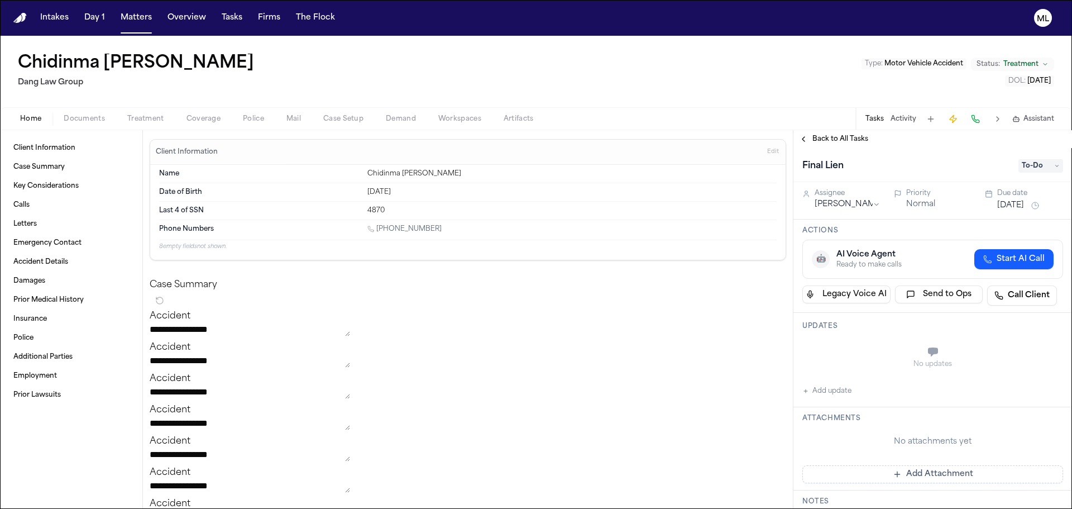
click at [1029, 164] on span "To-Do" at bounding box center [1040, 165] width 45 height 13
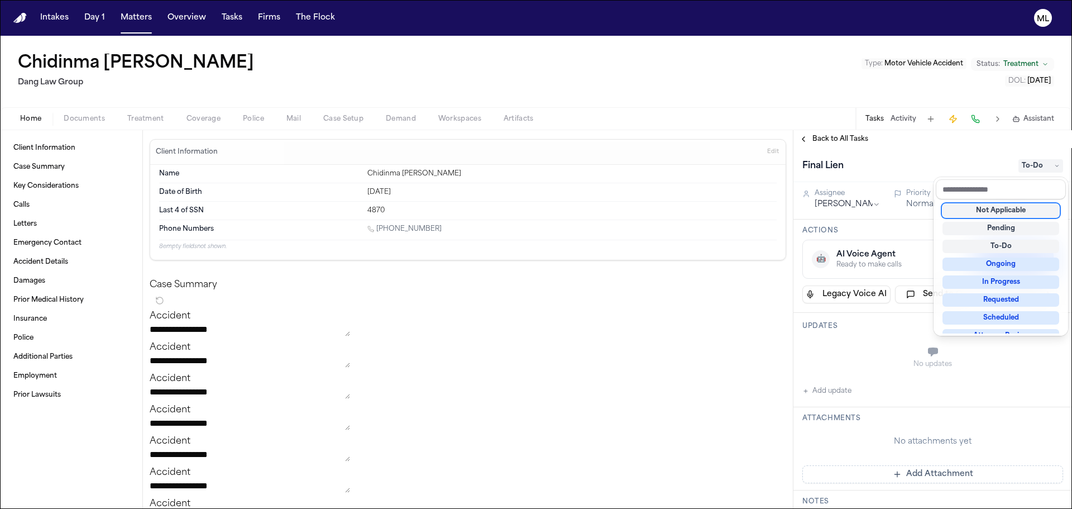
click at [1005, 211] on div "Not Applicable" at bounding box center [1001, 210] width 117 height 13
click at [849, 137] on div "Back to All Tasks Final Lien Not Applicable Assignee Adam Franck Priority Norma…" at bounding box center [932, 319] width 279 height 379
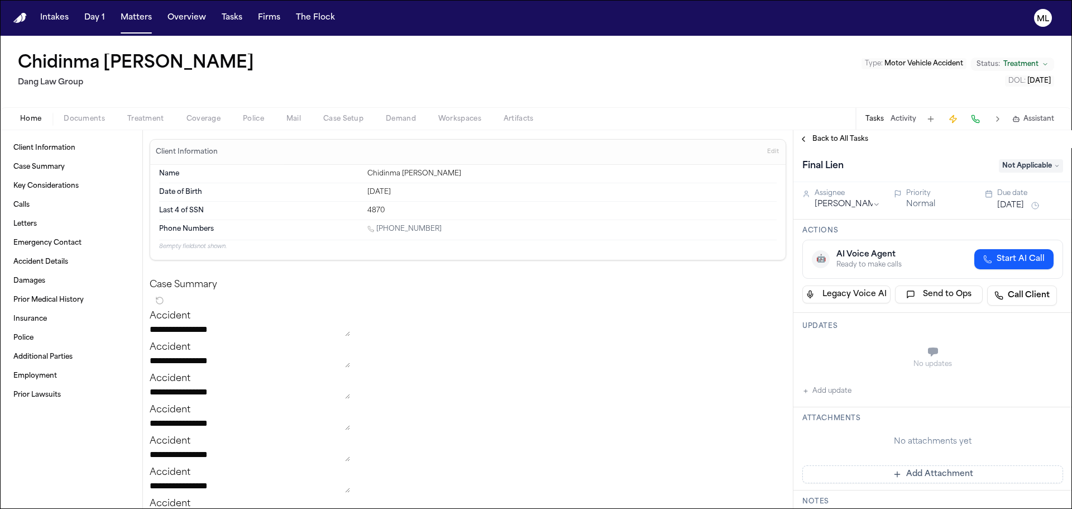
click at [849, 137] on span "Back to All Tasks" at bounding box center [840, 139] width 56 height 9
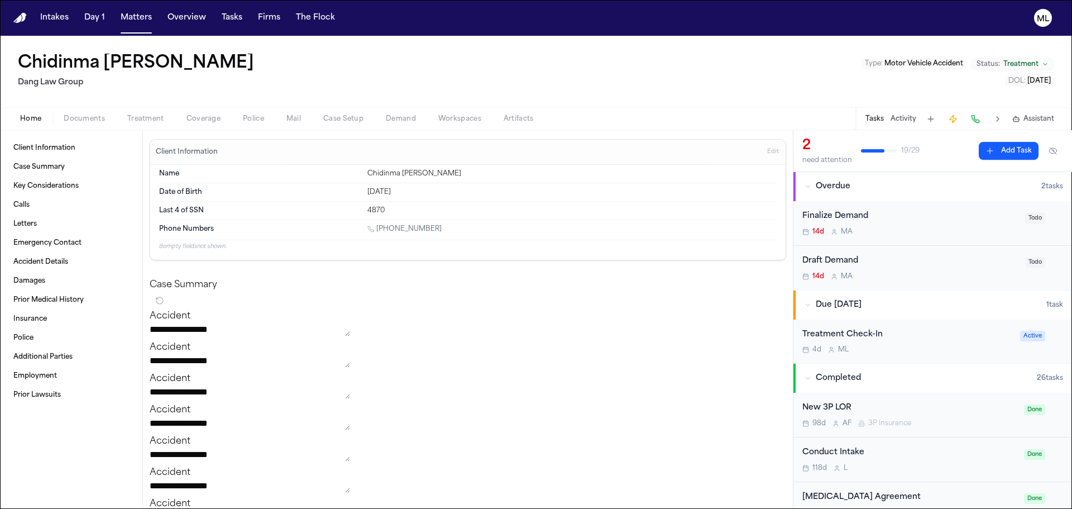
click at [943, 236] on div "Finalize Demand 14d M A Todo" at bounding box center [932, 223] width 279 height 45
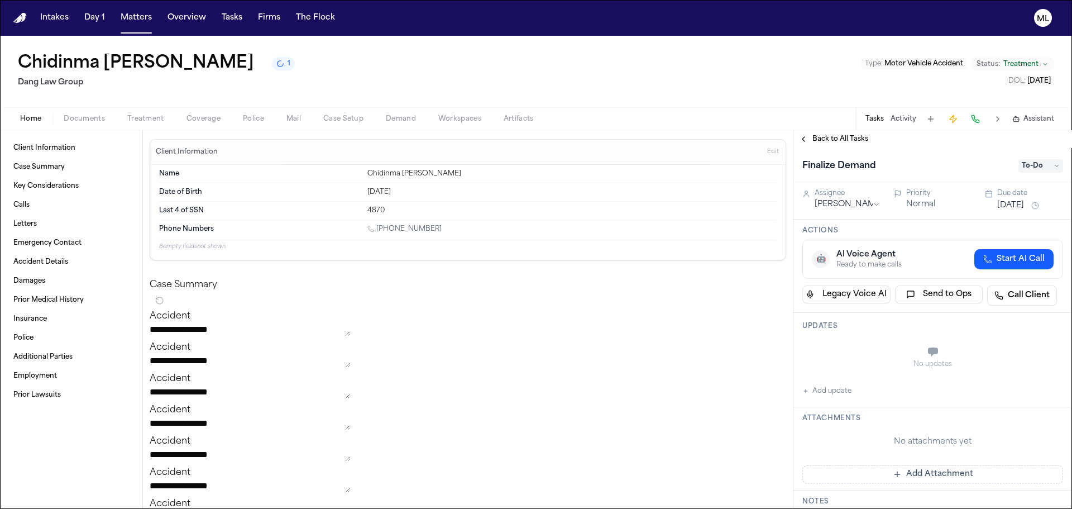
click at [1037, 163] on span "To-Do" at bounding box center [1040, 165] width 45 height 13
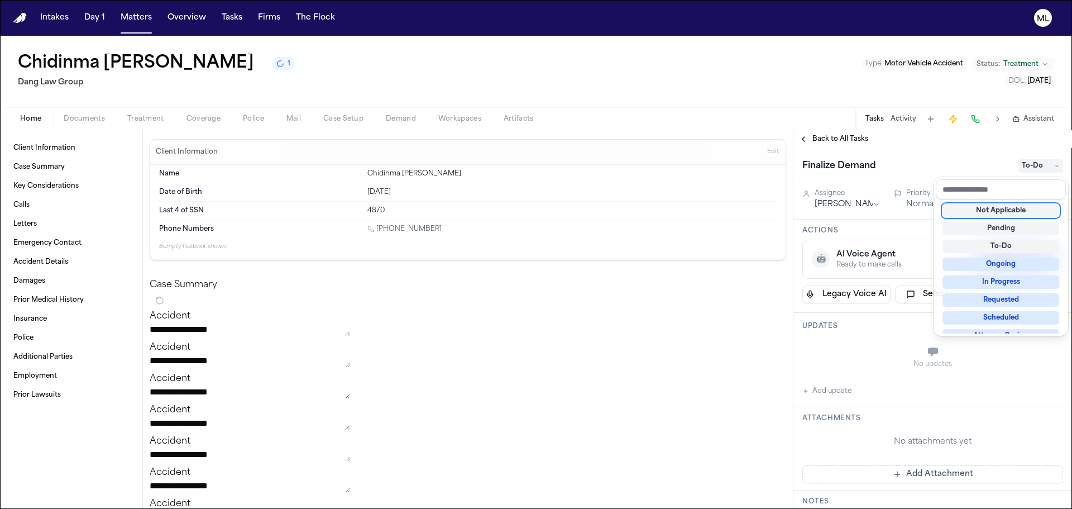
click at [1016, 207] on div "Not Applicable" at bounding box center [1001, 210] width 117 height 13
click at [1003, 232] on div "Pending" at bounding box center [1001, 228] width 117 height 13
click at [975, 147] on div "Back to All Tasks Finalize Demand Pending Assignee Mohamed Abdullah Priority No…" at bounding box center [932, 319] width 279 height 379
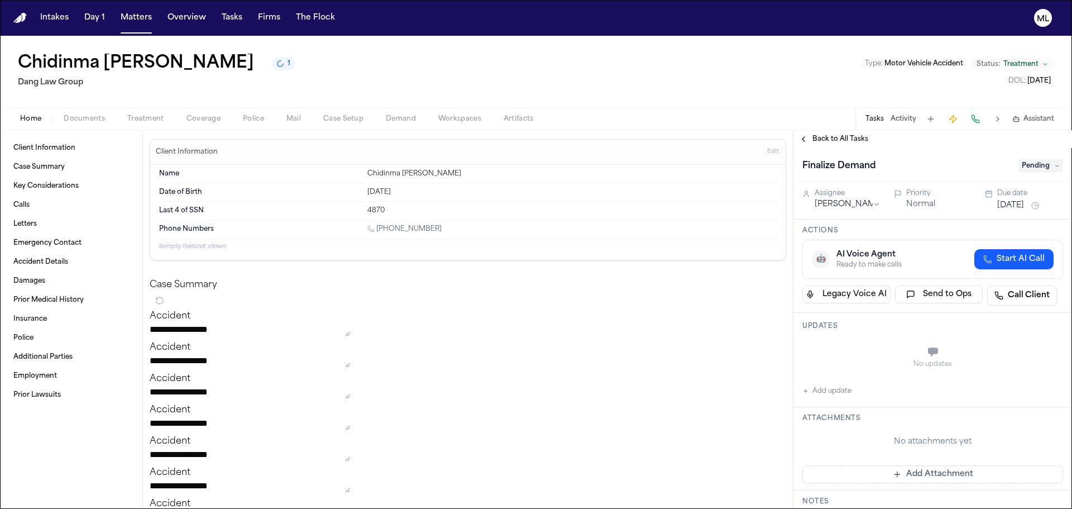
click at [1012, 207] on button "Jul 31, 2025" at bounding box center [1010, 205] width 27 height 11
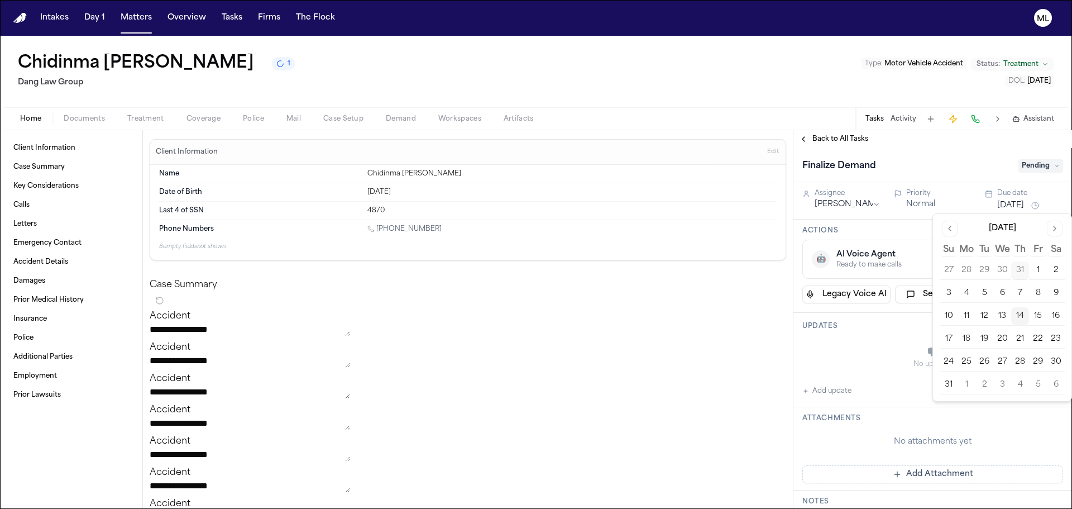
click at [1050, 231] on button "Go to next month" at bounding box center [1055, 229] width 16 height 16
click at [1021, 310] on button "18" at bounding box center [1020, 316] width 18 height 18
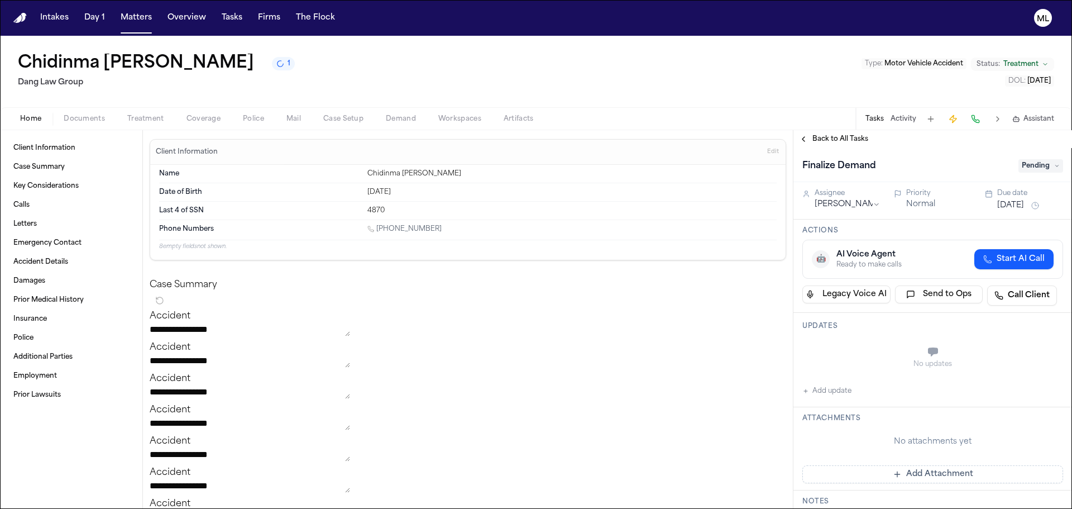
click at [828, 138] on span "Back to All Tasks" at bounding box center [840, 139] width 56 height 9
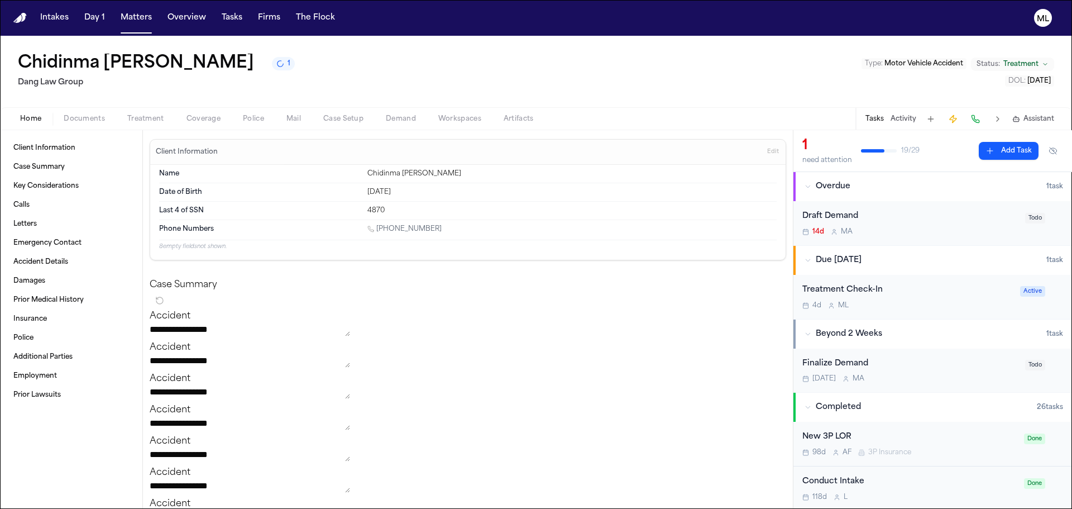
click at [936, 225] on div "Draft Demand 14d M A" at bounding box center [910, 223] width 216 height 26
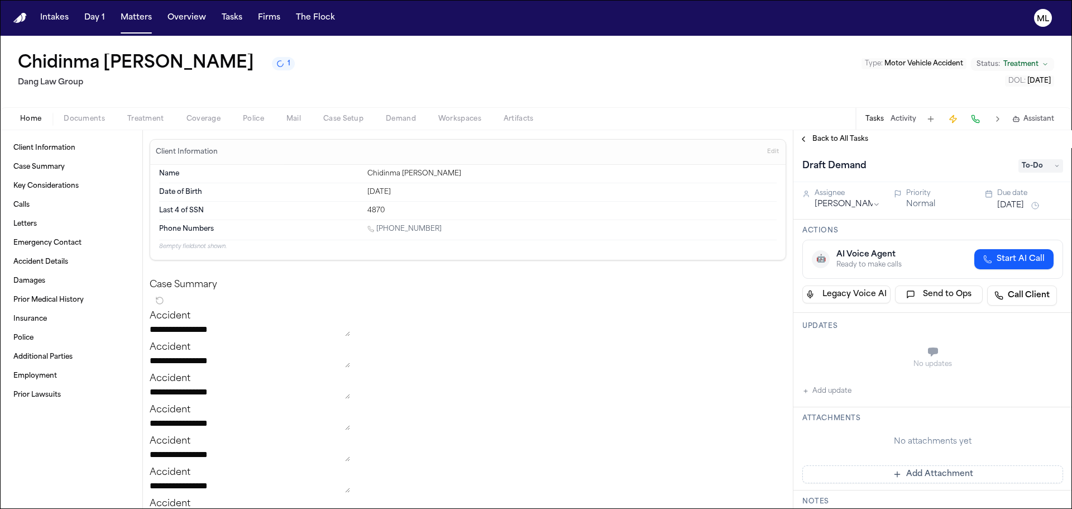
click at [1005, 207] on button "Jul 31, 2025" at bounding box center [1010, 205] width 27 height 11
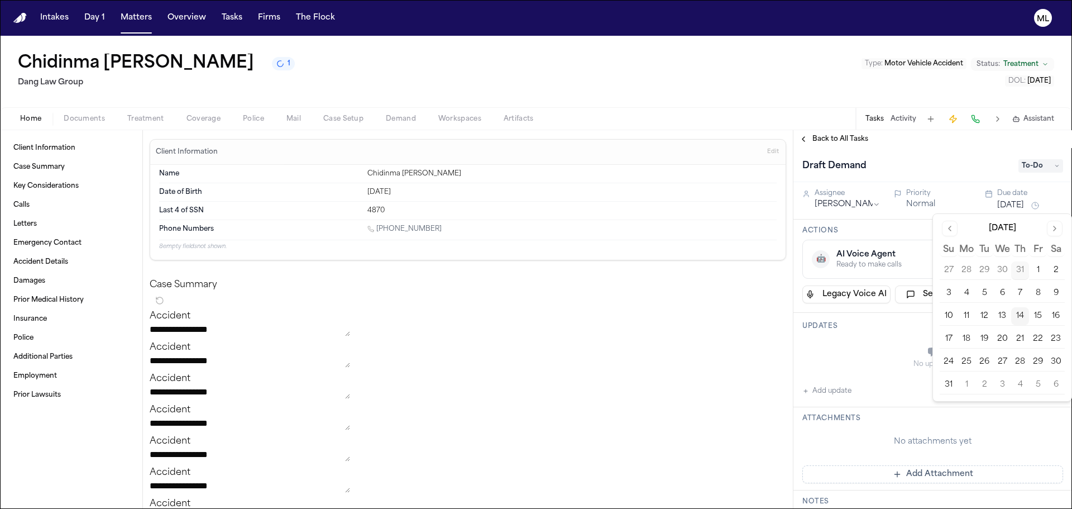
click at [1059, 225] on button "Go to next month" at bounding box center [1055, 229] width 16 height 16
click at [1024, 310] on button "18" at bounding box center [1020, 316] width 18 height 18
click at [827, 141] on span "Back to All Tasks" at bounding box center [840, 139] width 56 height 9
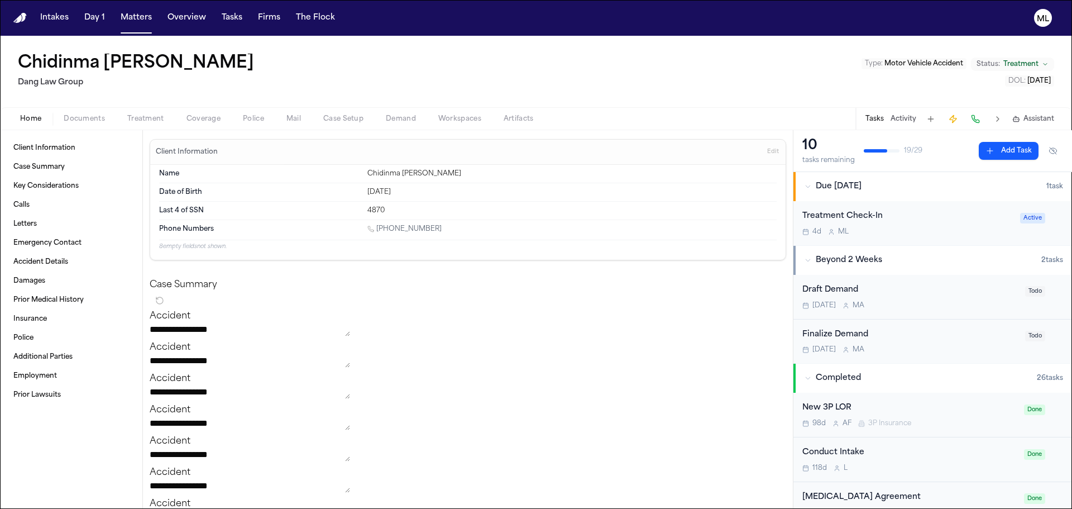
click at [932, 256] on div "Beyond 2 Weeks" at bounding box center [923, 260] width 237 height 11
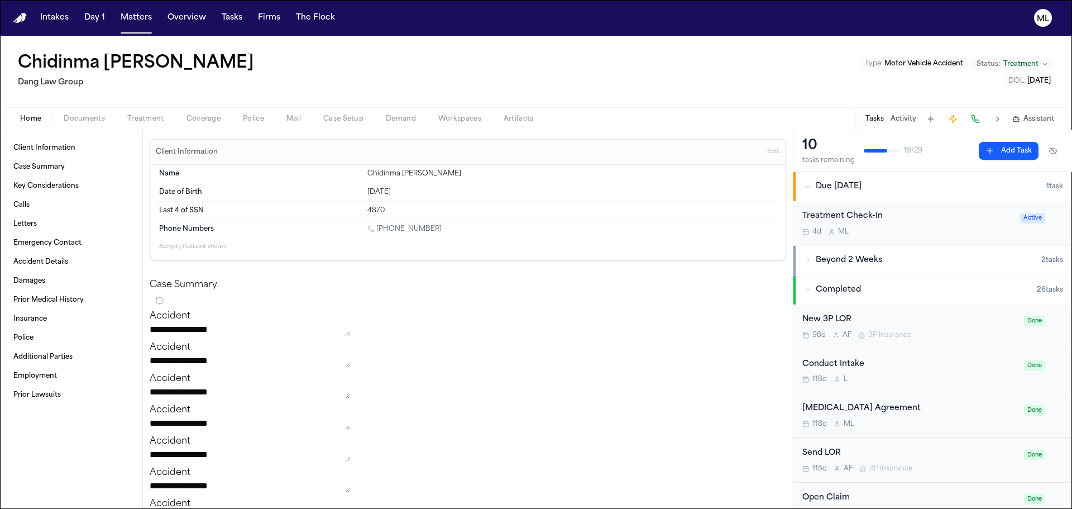
click at [932, 235] on div "4d M L" at bounding box center [907, 231] width 211 height 9
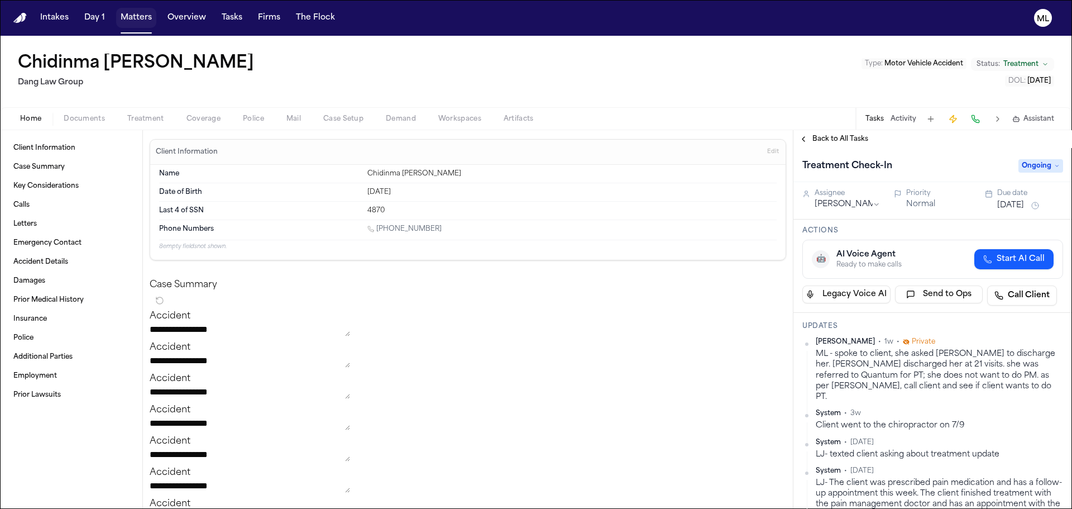
click at [137, 13] on button "Matters" at bounding box center [136, 18] width 40 height 20
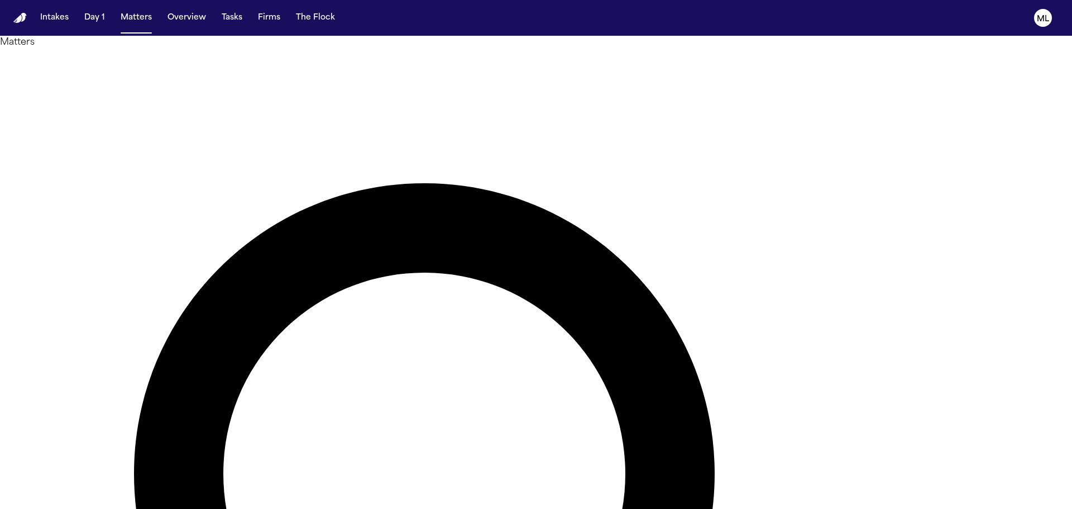
drag, startPoint x: 639, startPoint y: 55, endPoint x: 506, endPoint y: 51, distance: 133.0
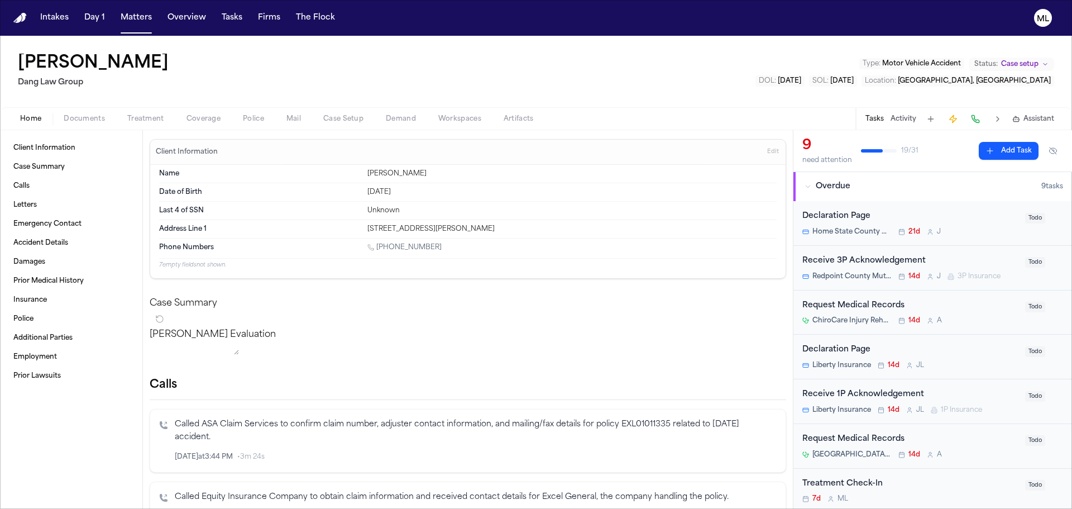
click at [979, 318] on div "ChiroCare Injury Rehab – Austin 14d A" at bounding box center [910, 320] width 216 height 9
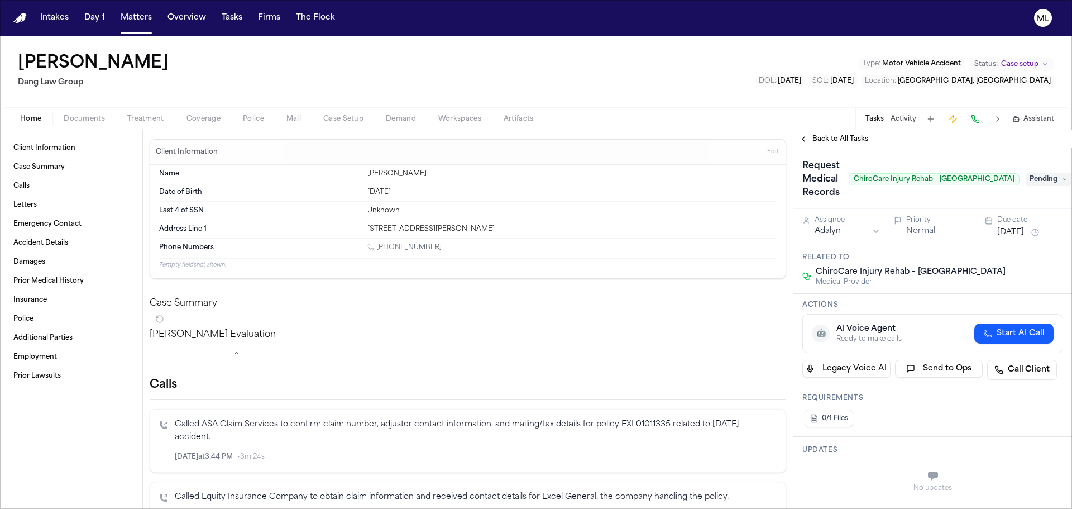
click at [1037, 175] on span "Pending" at bounding box center [1048, 179] width 45 height 13
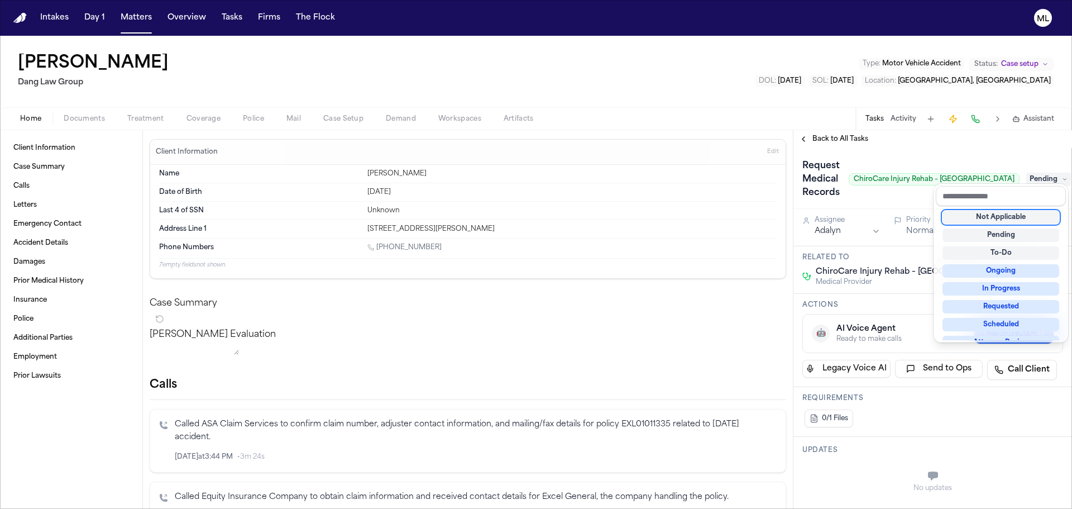
click at [1026, 219] on div "Not Applicable" at bounding box center [1001, 217] width 117 height 13
click at [846, 137] on div "Back to All Tasks Request Medical Records ChiroCare Injury Rehab – Austin Not A…" at bounding box center [932, 319] width 279 height 379
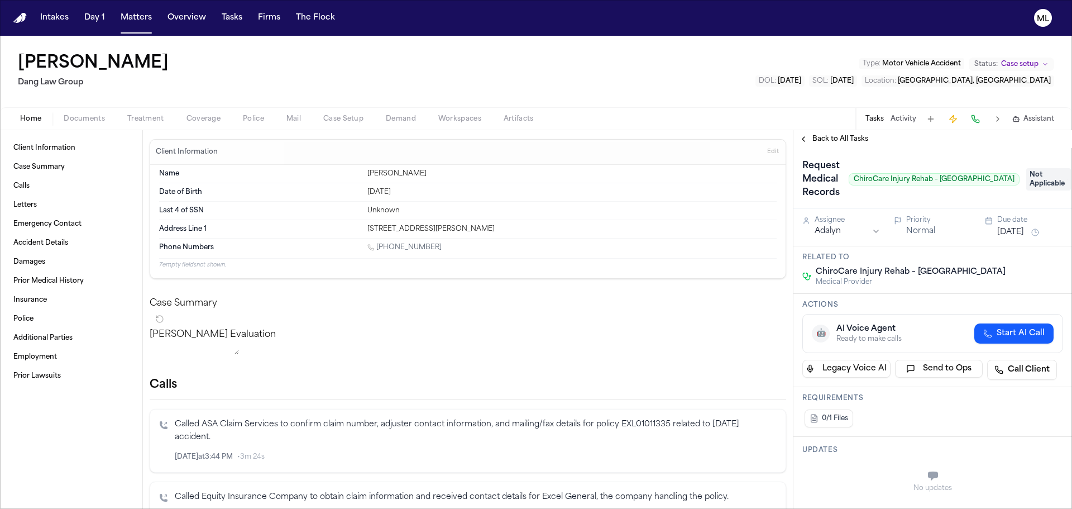
click at [846, 137] on span "Back to All Tasks" at bounding box center [840, 139] width 56 height 9
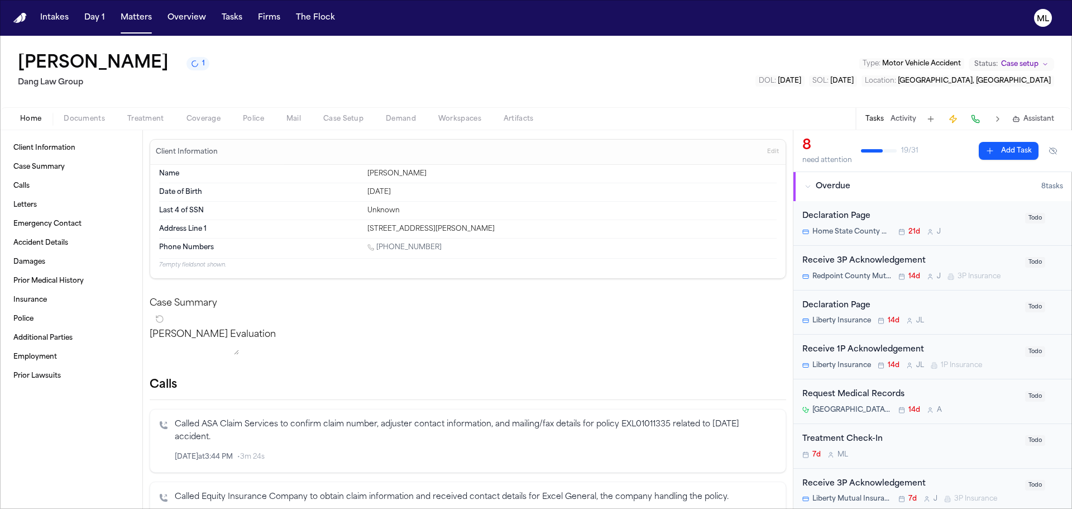
click at [966, 390] on div "Request Medical Records" at bounding box center [910, 394] width 216 height 13
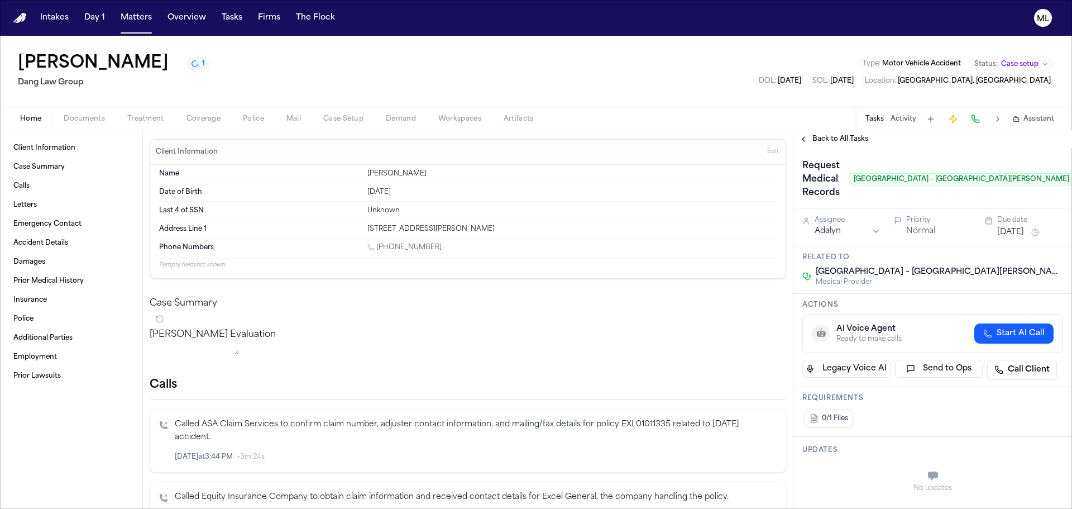
click at [1015, 232] on button "Jul 31, 2025" at bounding box center [1010, 232] width 27 height 11
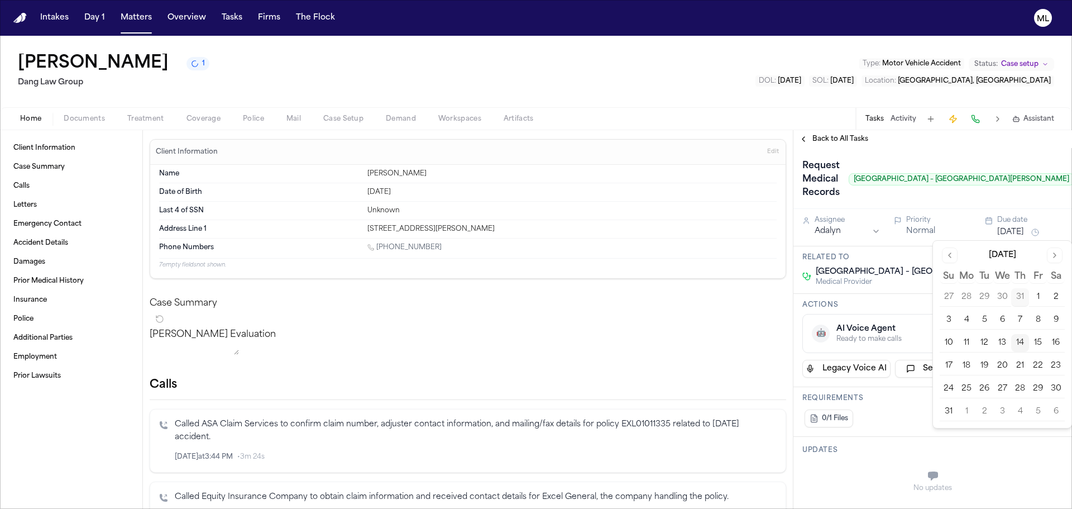
click at [1020, 342] on button "14" at bounding box center [1020, 343] width 18 height 18
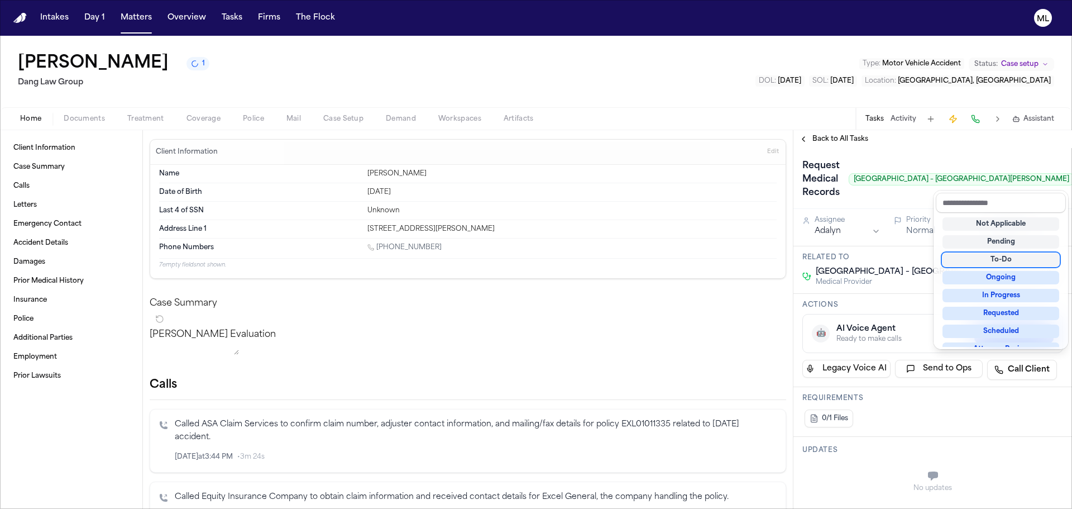
click at [1005, 259] on div "To-Do" at bounding box center [1001, 259] width 117 height 13
click at [834, 139] on div "Back to All Tasks Request Medical Records Austin Emergency Center – South Lamar…" at bounding box center [932, 319] width 279 height 379
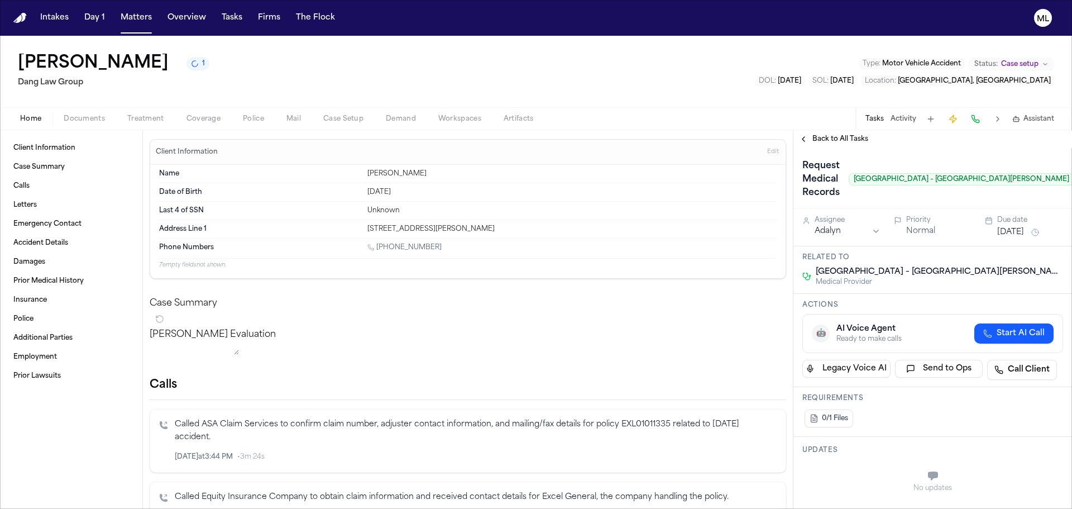
click at [834, 139] on span "Back to All Tasks" at bounding box center [840, 139] width 56 height 9
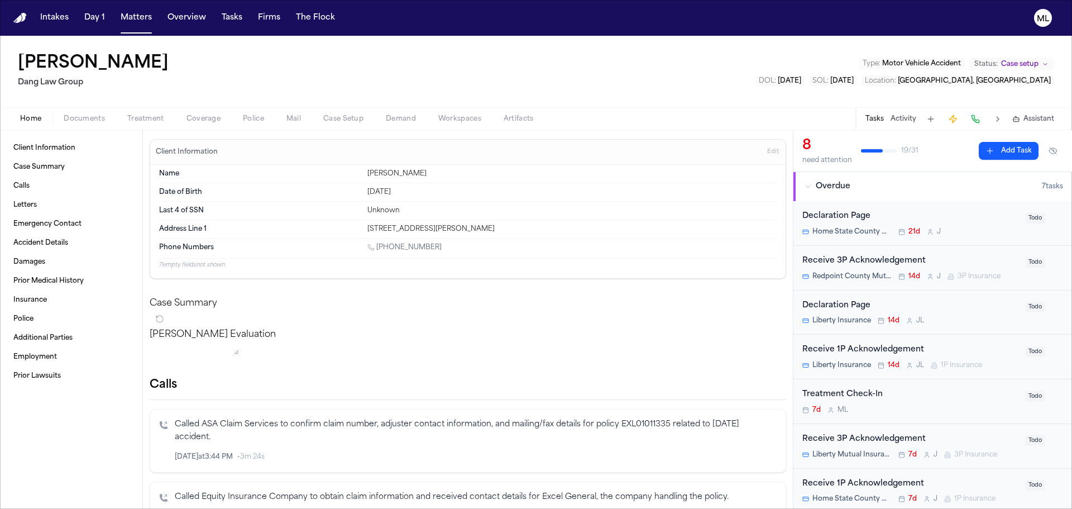
click at [932, 410] on div "7d M L" at bounding box center [910, 409] width 216 height 9
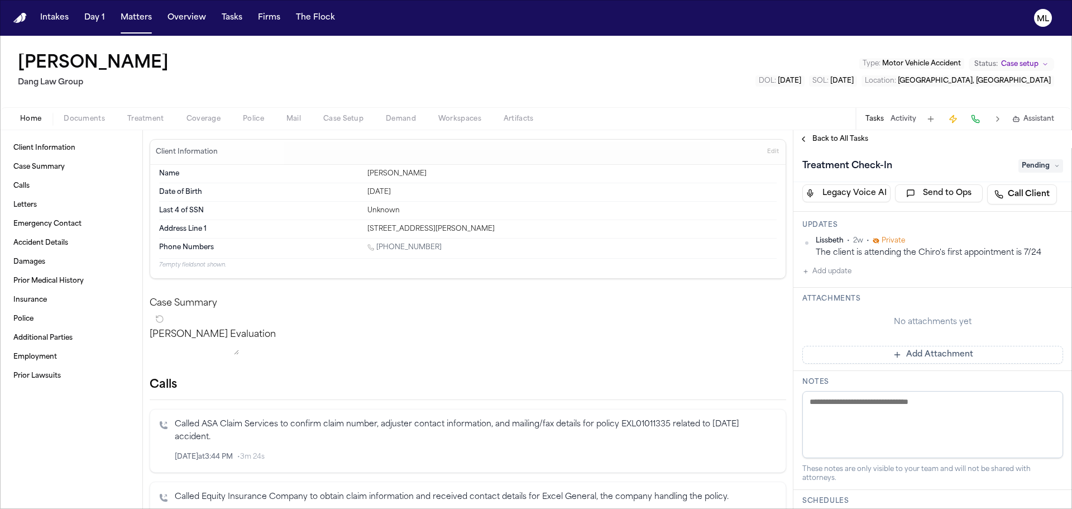
scroll to position [223, 0]
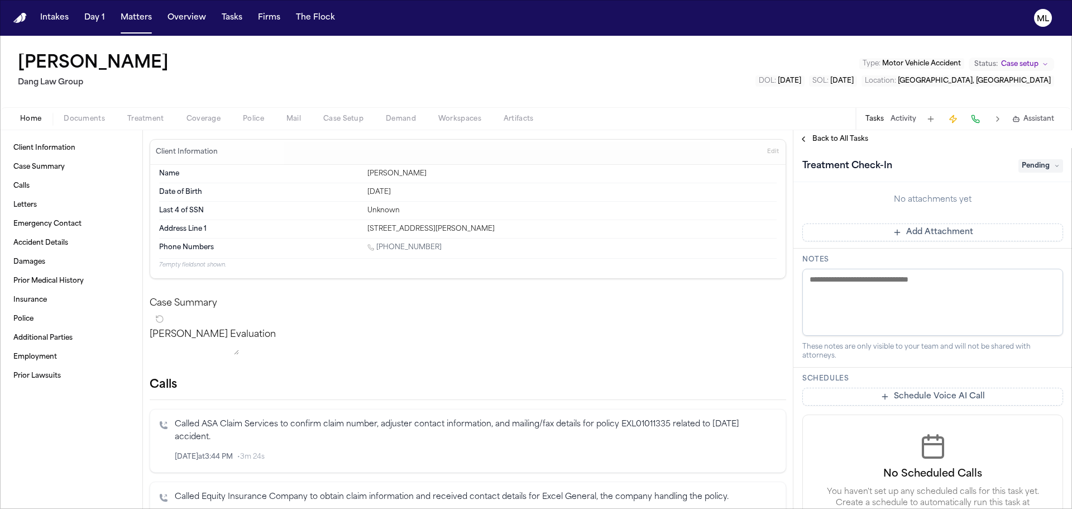
click at [838, 142] on span "Back to All Tasks" at bounding box center [840, 139] width 56 height 9
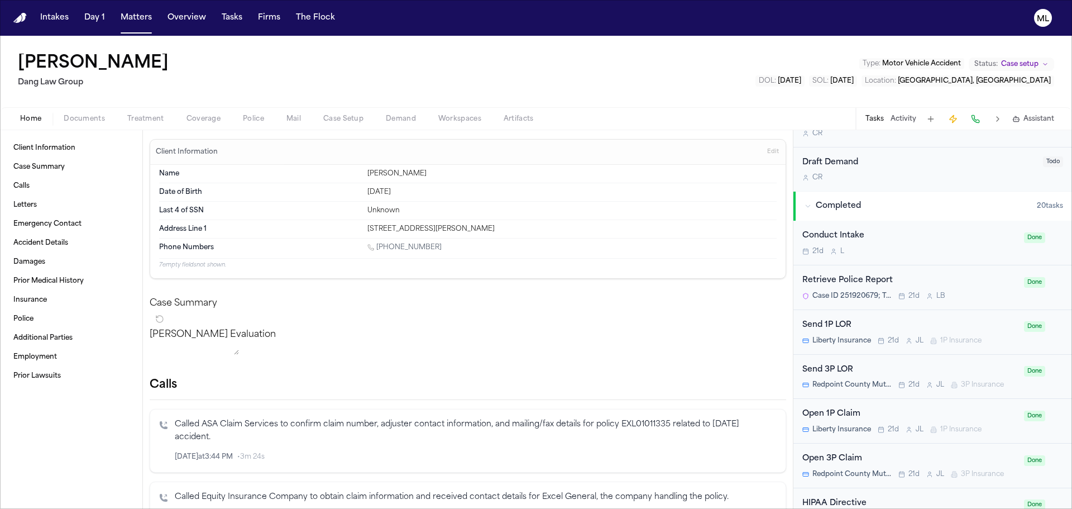
scroll to position [558, 0]
click at [930, 242] on div "Conduct Intake 21d L" at bounding box center [909, 241] width 215 height 26
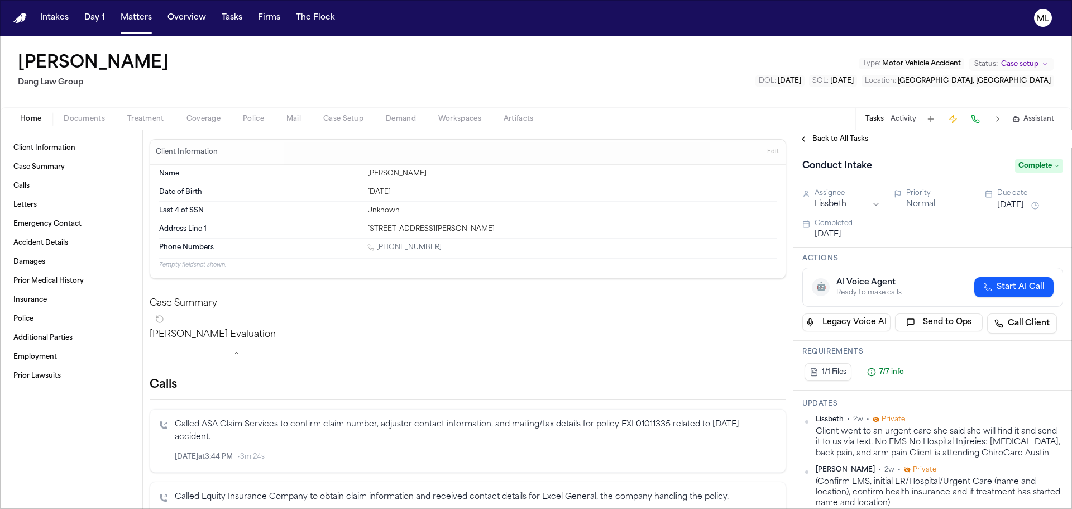
scroll to position [112, 0]
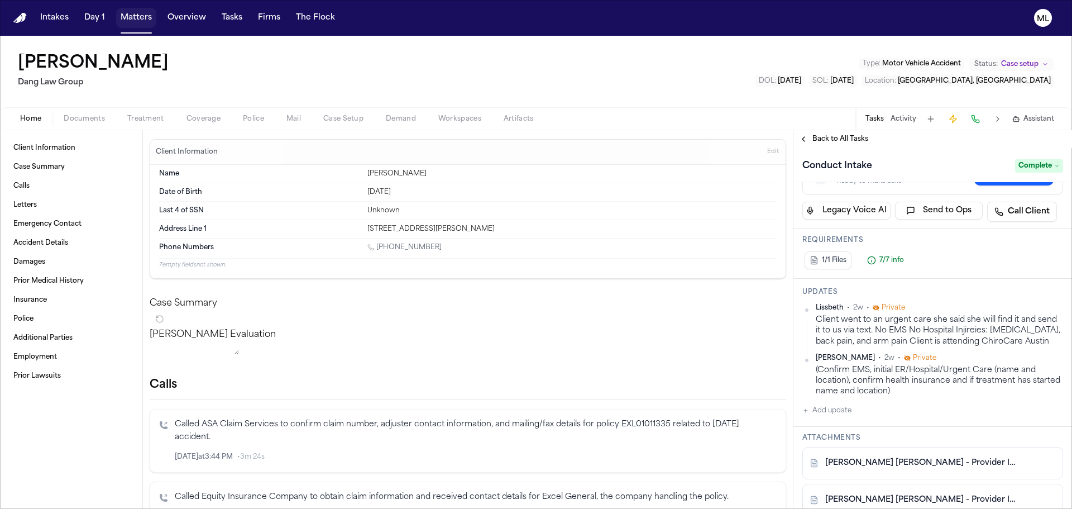
click at [135, 20] on button "Matters" at bounding box center [136, 18] width 40 height 20
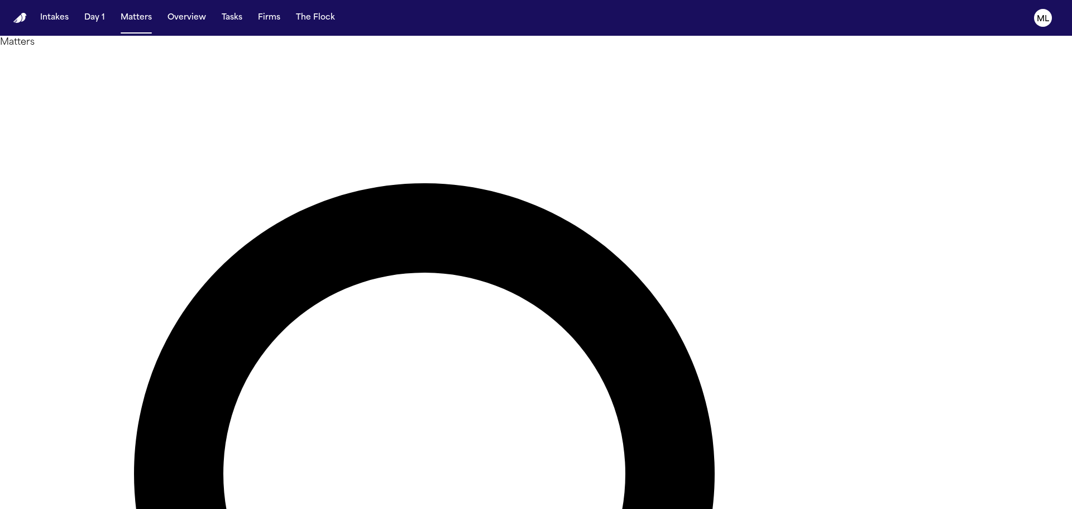
drag, startPoint x: 640, startPoint y: 56, endPoint x: 506, endPoint y: 58, distance: 134.0
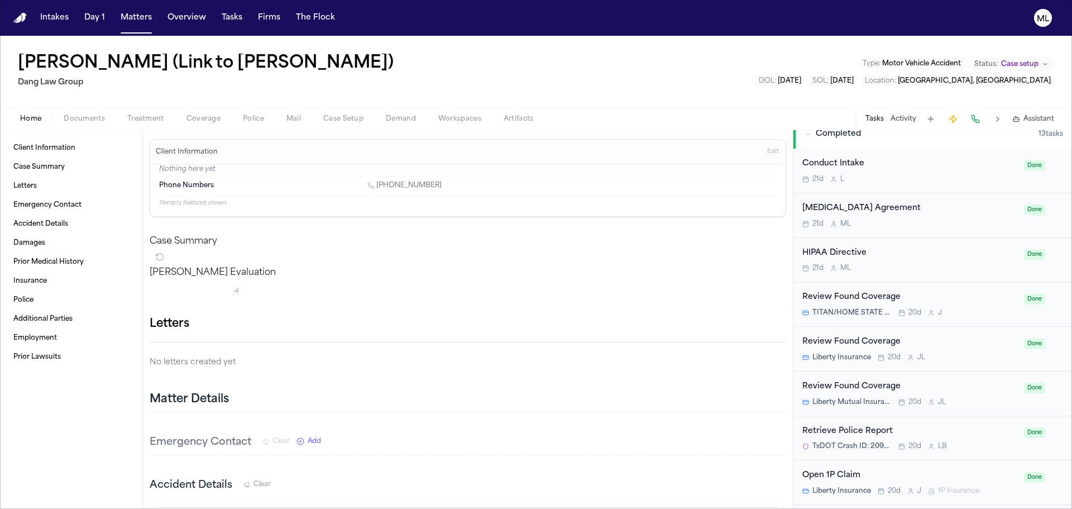
scroll to position [447, 0]
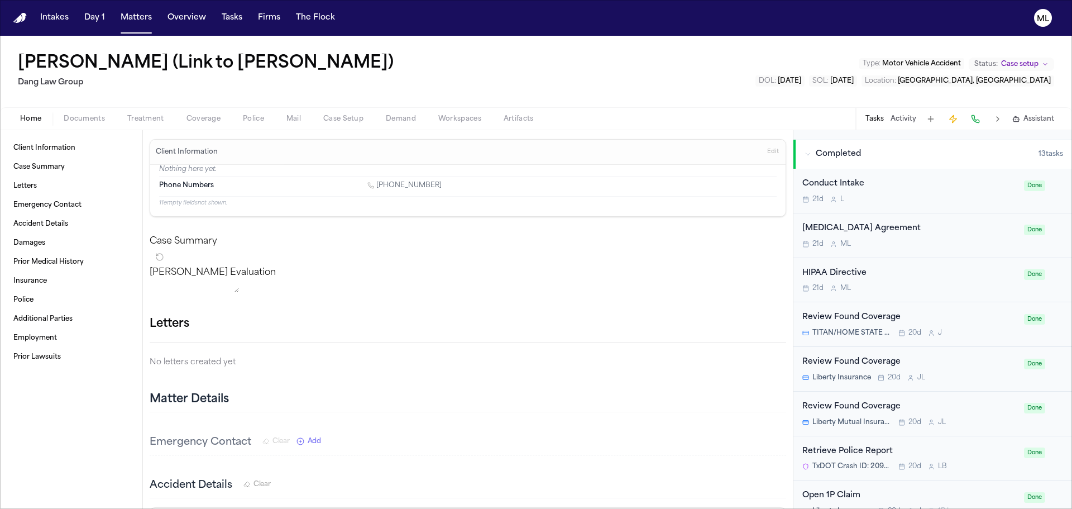
click at [924, 203] on div "21d L" at bounding box center [909, 199] width 215 height 9
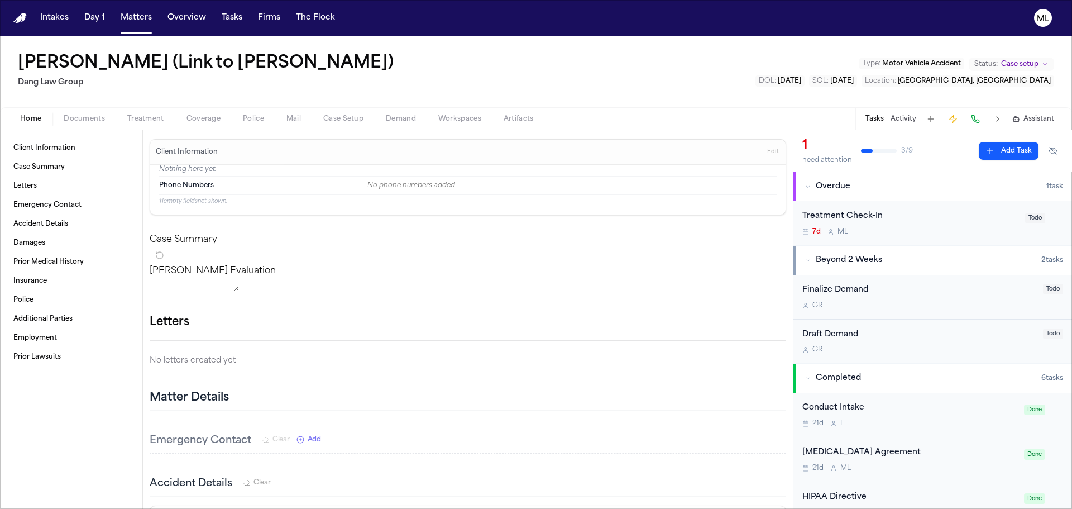
click at [930, 223] on div "Treatment Check-In 7d M L" at bounding box center [910, 223] width 216 height 26
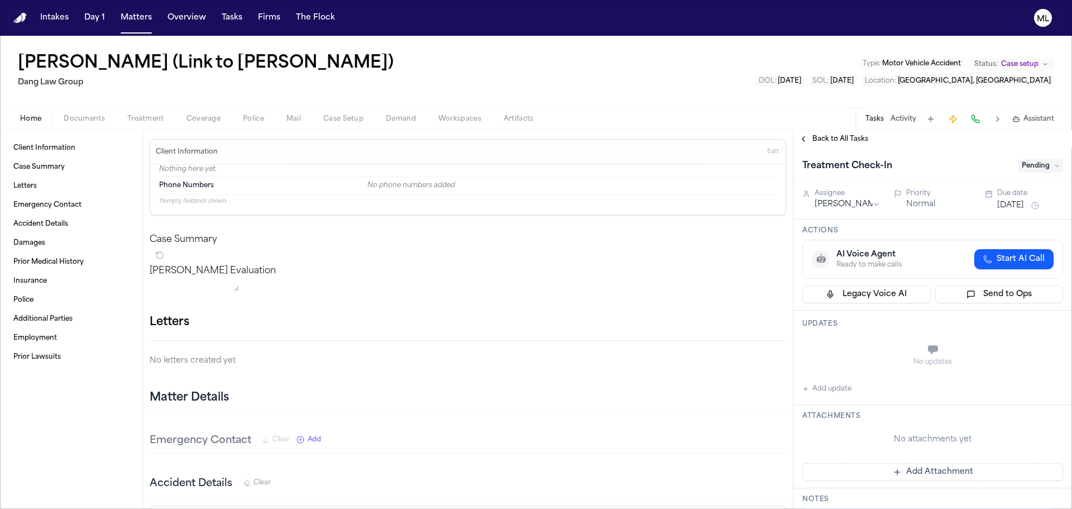
click at [1012, 202] on button "[DATE]" at bounding box center [1010, 205] width 27 height 11
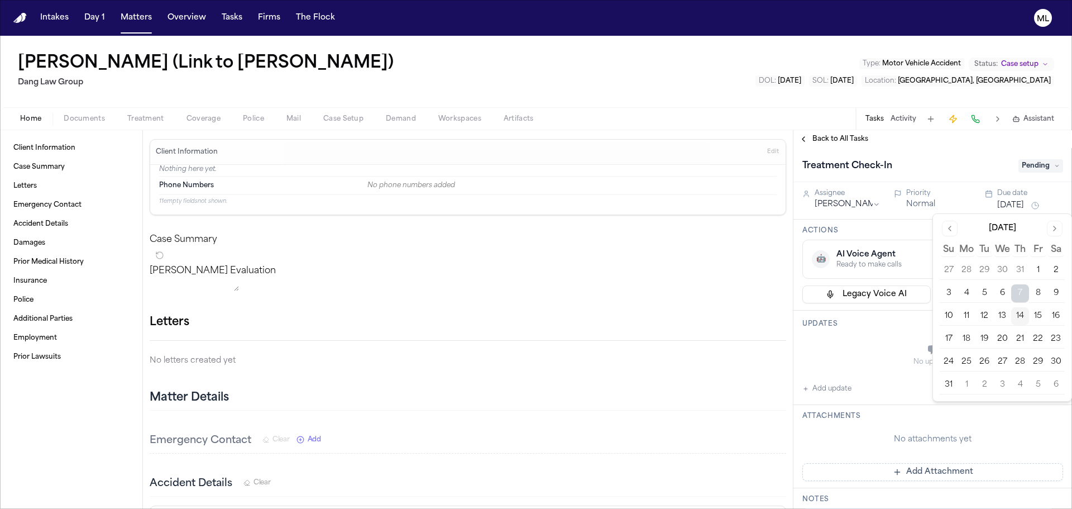
click at [962, 337] on button "18" at bounding box center [967, 339] width 18 height 18
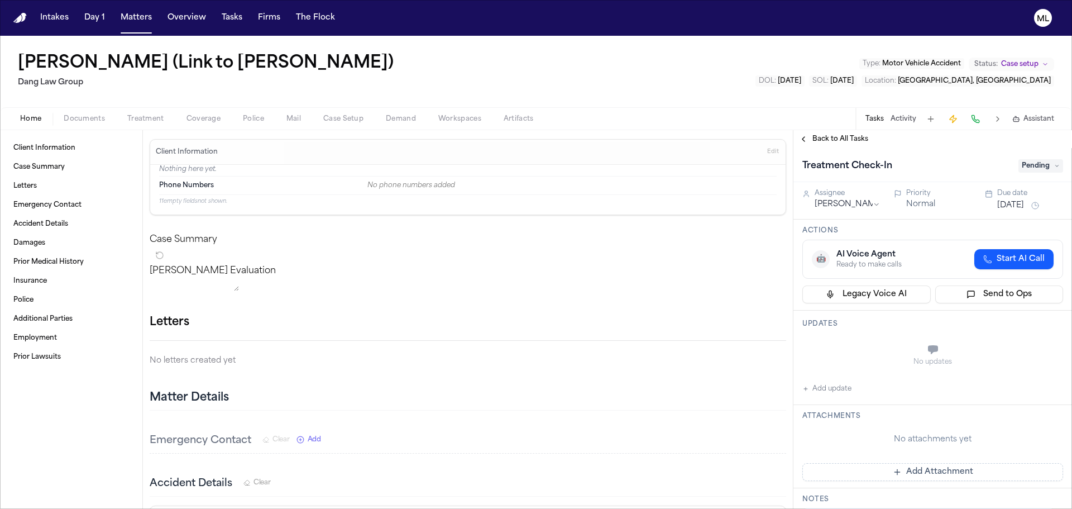
click at [824, 136] on span "Back to All Tasks" at bounding box center [840, 139] width 56 height 9
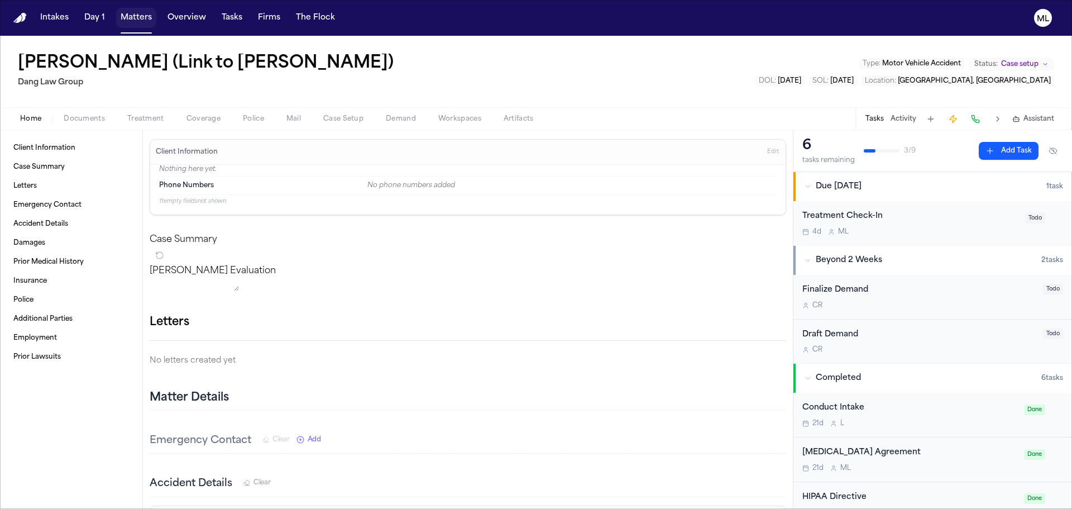
click at [130, 15] on button "Matters" at bounding box center [136, 18] width 40 height 20
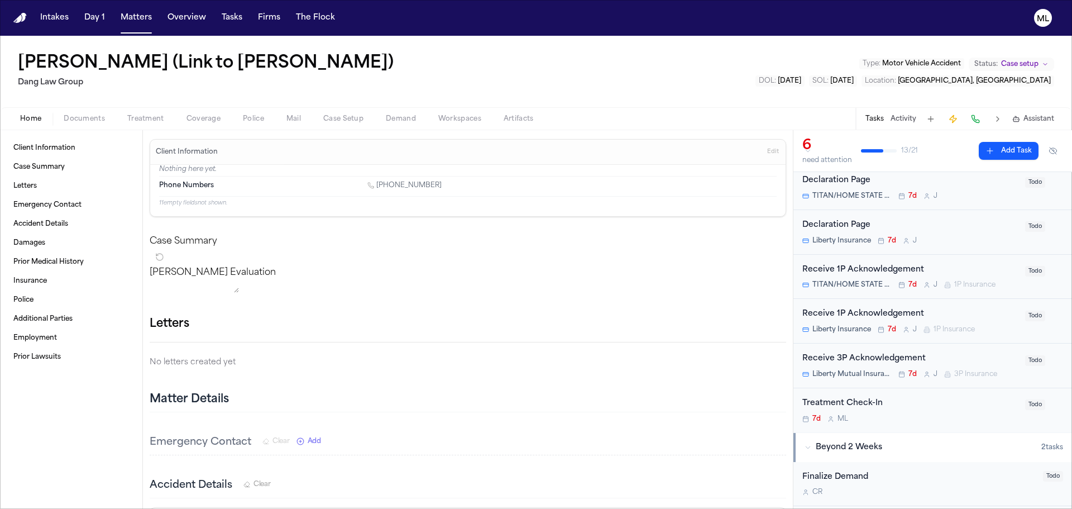
scroll to position [56, 0]
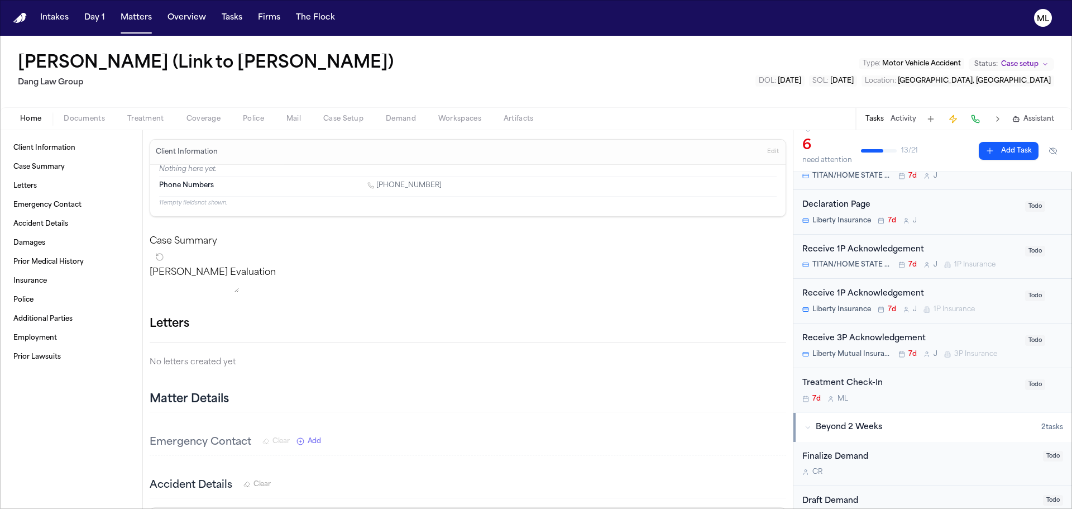
click at [955, 386] on div "Treatment Check-In" at bounding box center [910, 383] width 216 height 13
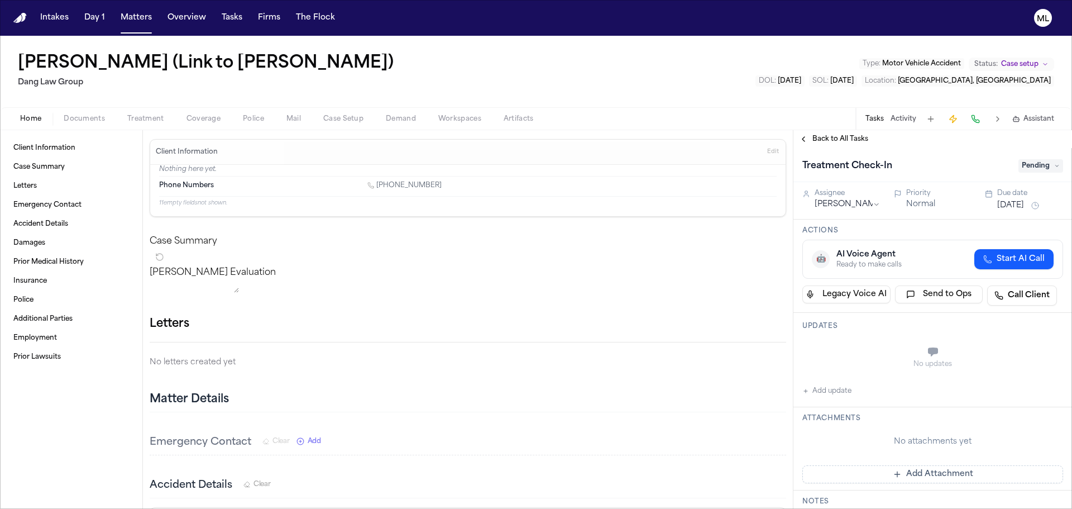
click at [1022, 202] on button "[DATE]" at bounding box center [1010, 205] width 27 height 11
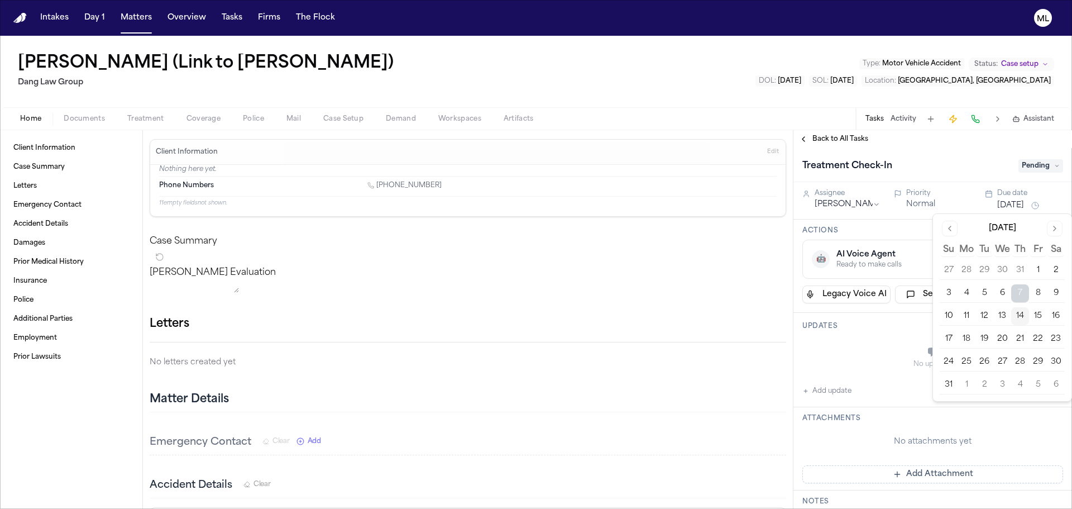
click at [968, 341] on button "18" at bounding box center [967, 339] width 18 height 18
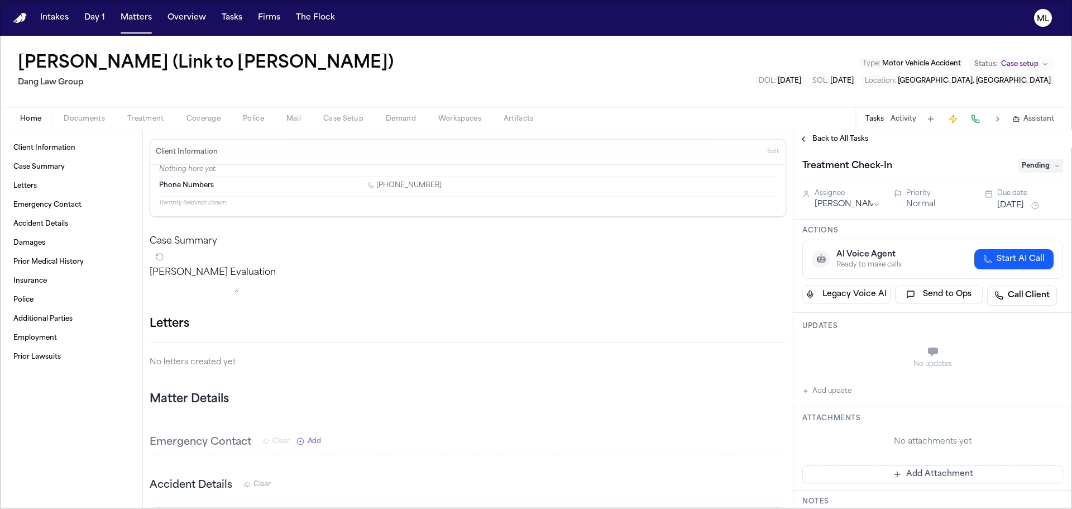
click at [824, 135] on span "Back to All Tasks" at bounding box center [840, 139] width 56 height 9
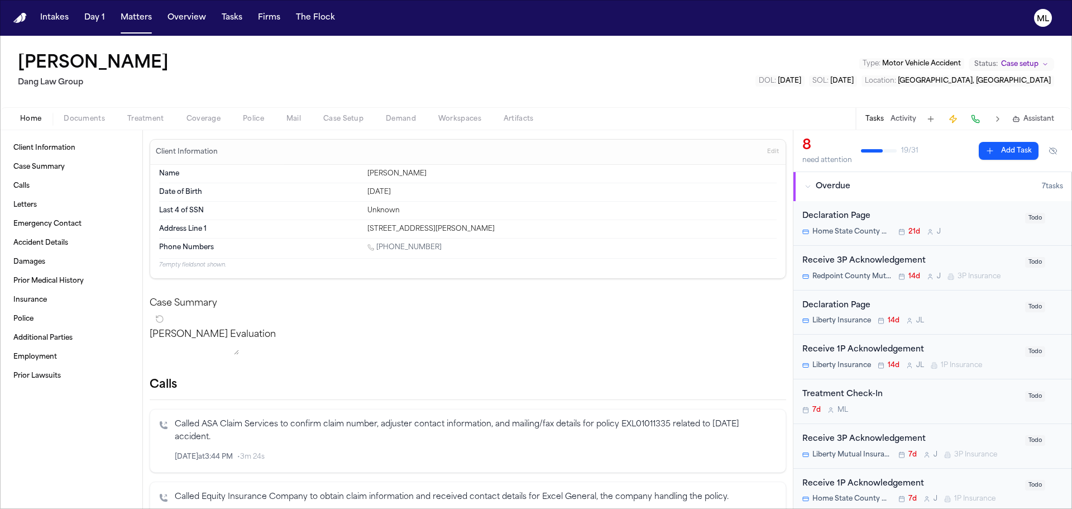
click at [892, 393] on div "Treatment Check-In" at bounding box center [910, 394] width 216 height 13
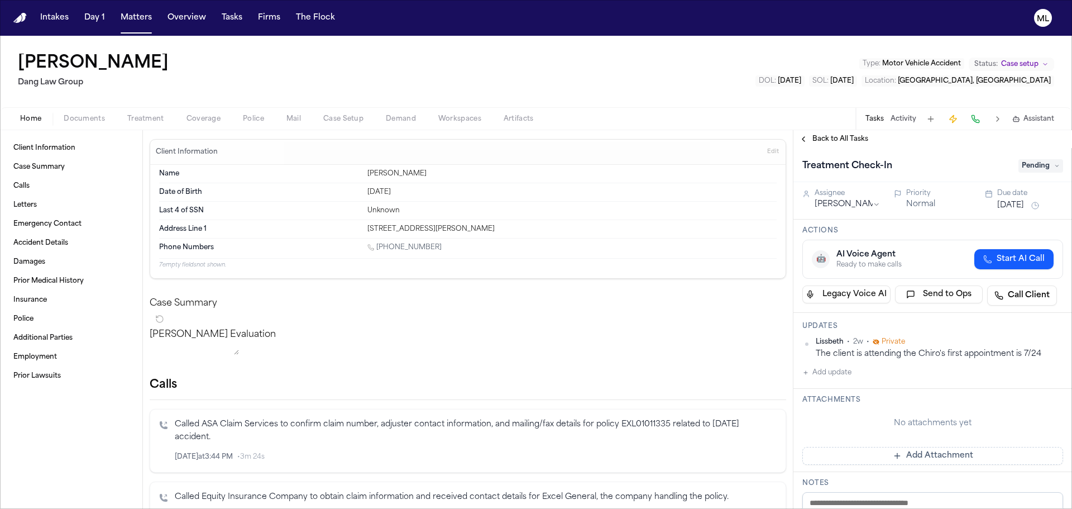
click at [1000, 207] on button "[DATE]" at bounding box center [1010, 205] width 27 height 11
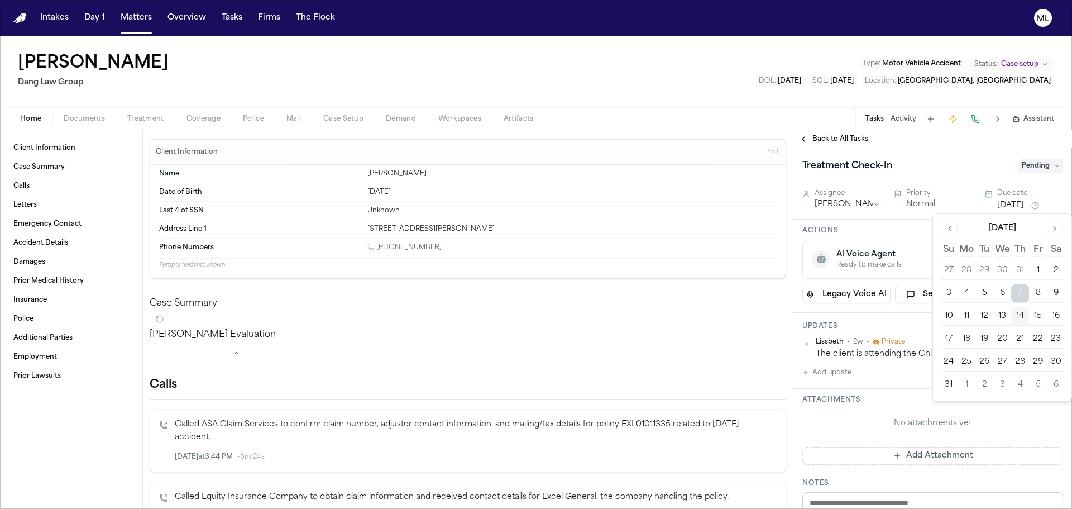
click at [970, 335] on button "18" at bounding box center [967, 339] width 18 height 18
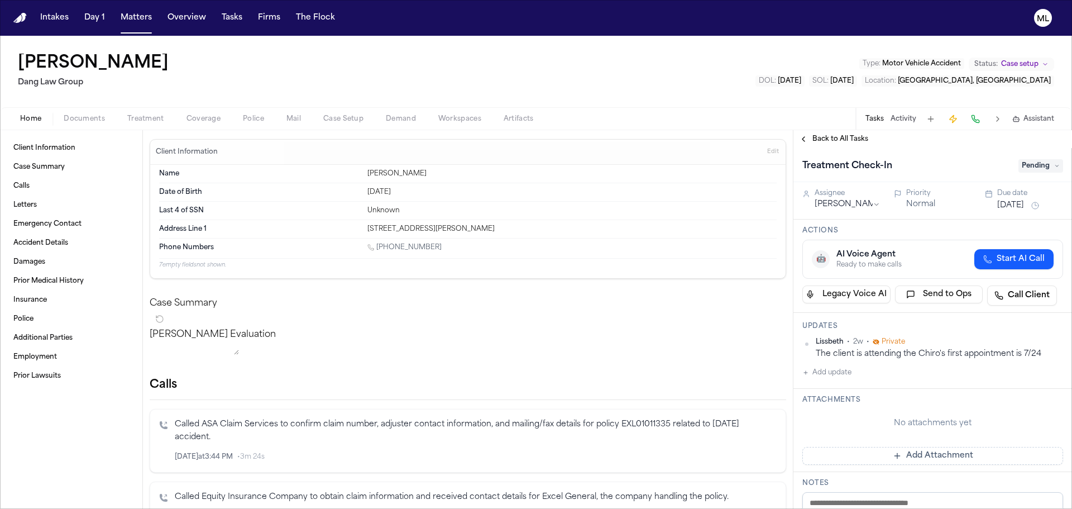
click at [822, 135] on span "Back to All Tasks" at bounding box center [840, 139] width 56 height 9
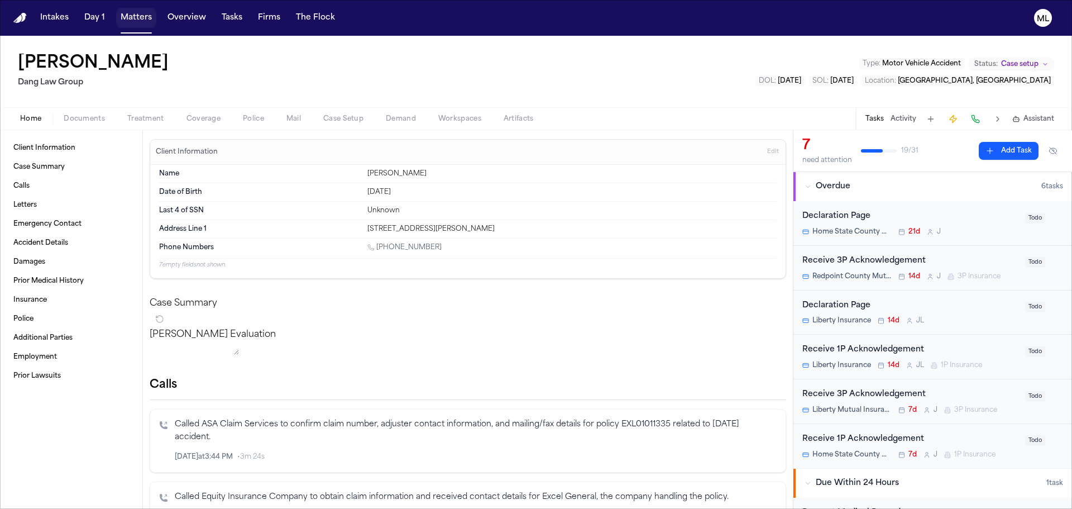
click at [140, 23] on button "Matters" at bounding box center [136, 18] width 40 height 20
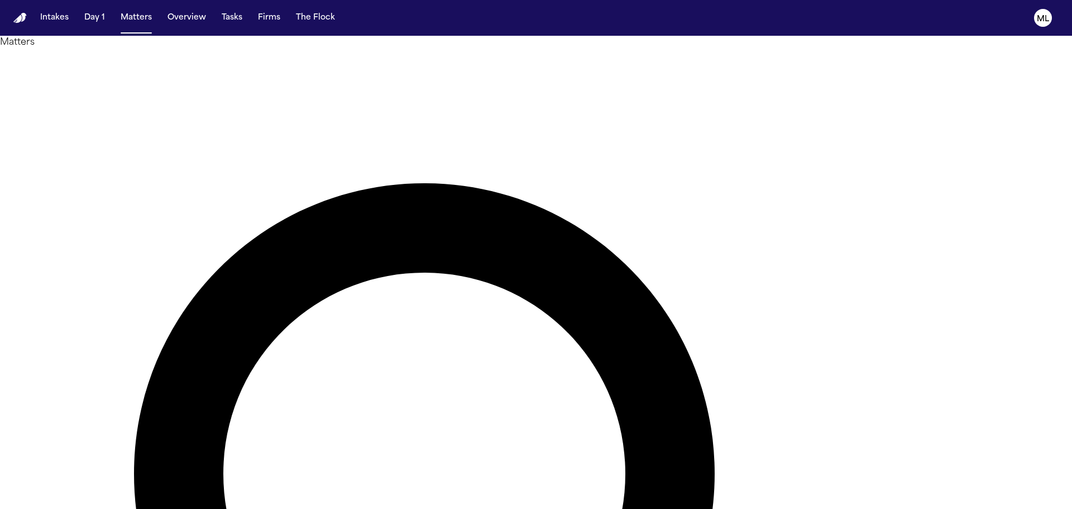
drag, startPoint x: 429, startPoint y: 61, endPoint x: 392, endPoint y: 60, distance: 36.9
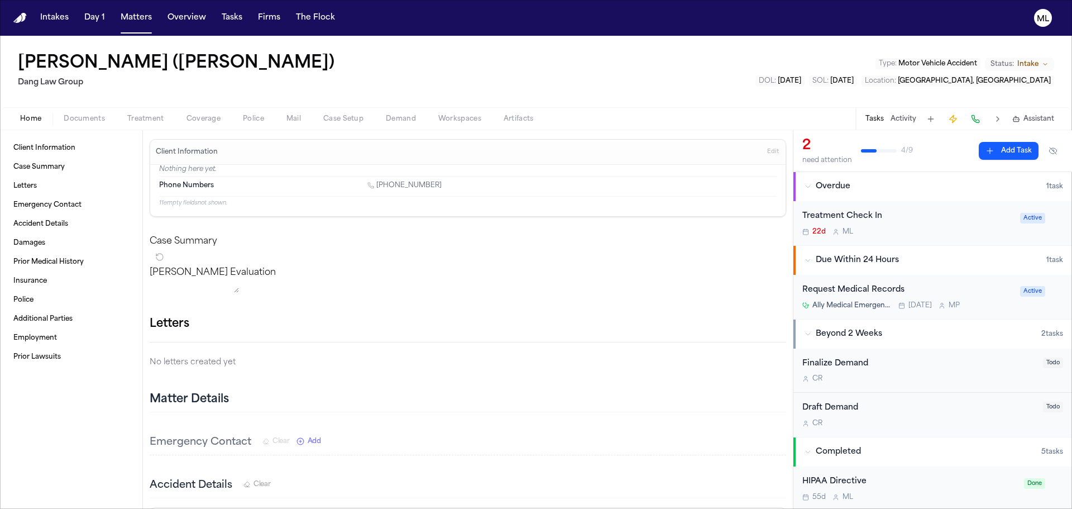
click at [967, 290] on div "Request Medical Records" at bounding box center [907, 290] width 211 height 13
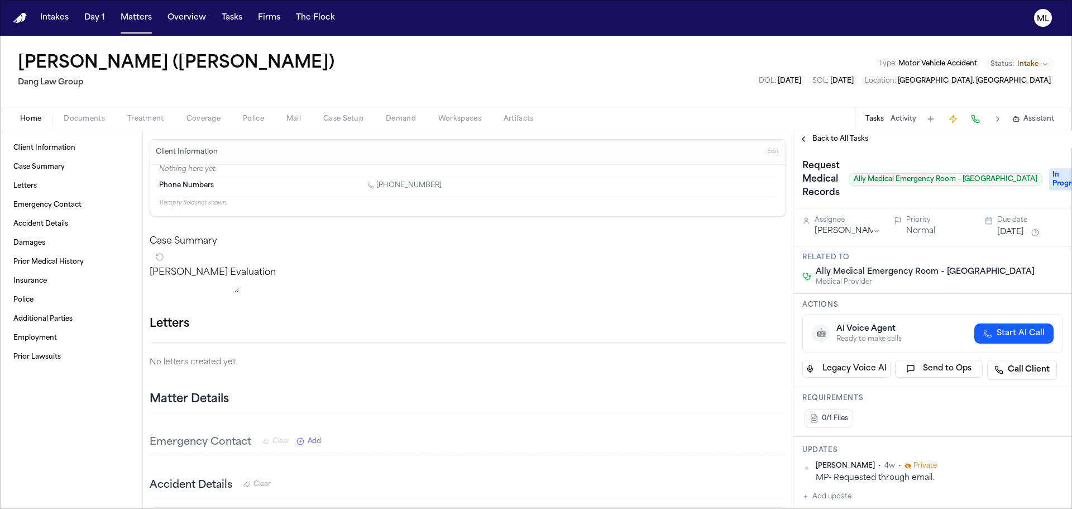
click at [1007, 229] on button "[DATE]" at bounding box center [1010, 232] width 27 height 11
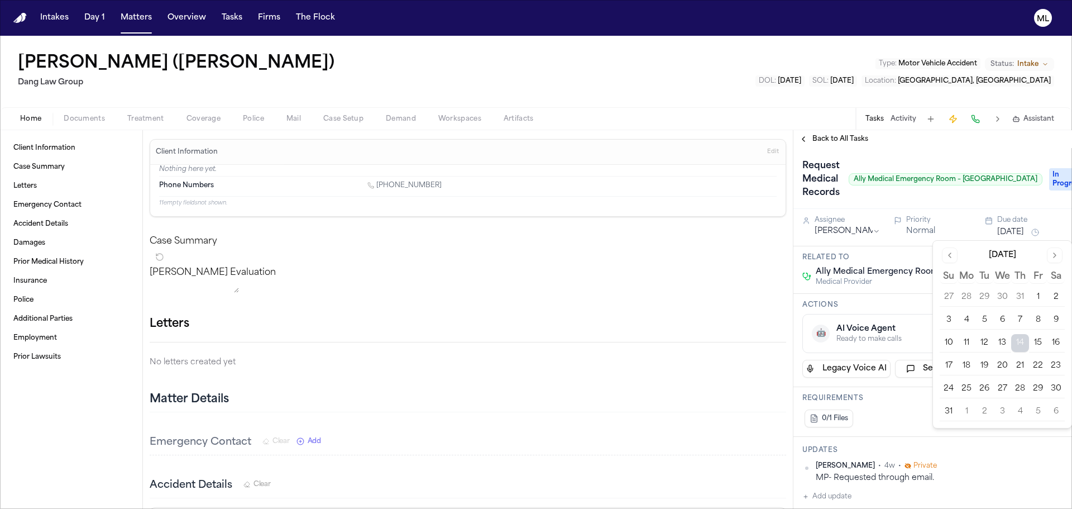
click at [1018, 340] on button "14" at bounding box center [1020, 343] width 18 height 18
click at [925, 228] on button "Normal" at bounding box center [920, 231] width 29 height 11
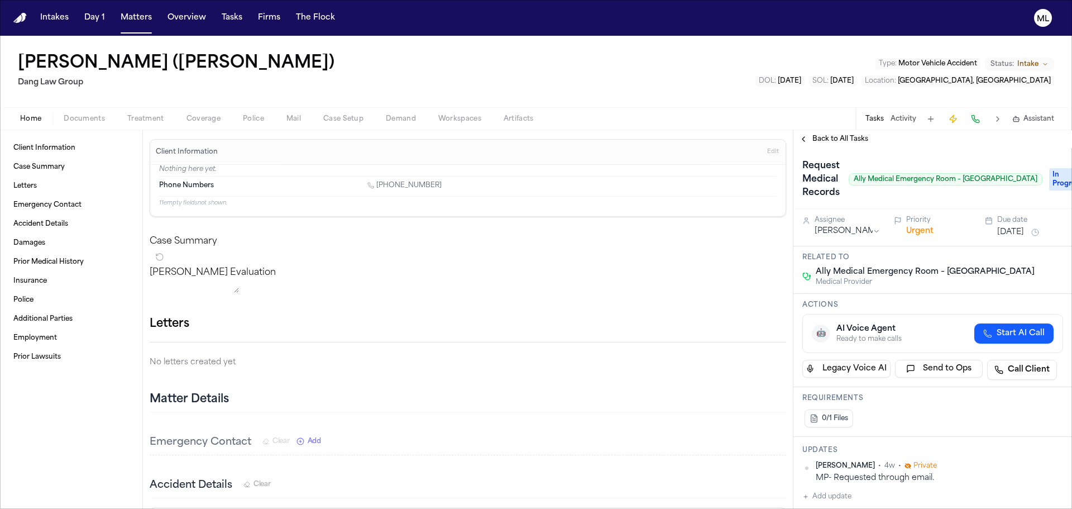
click at [847, 229] on html "Intakes Day 1 Matters Overview Tasks Firms The Flock ML [PERSON_NAME] ([PERSON_…" at bounding box center [536, 254] width 1072 height 509
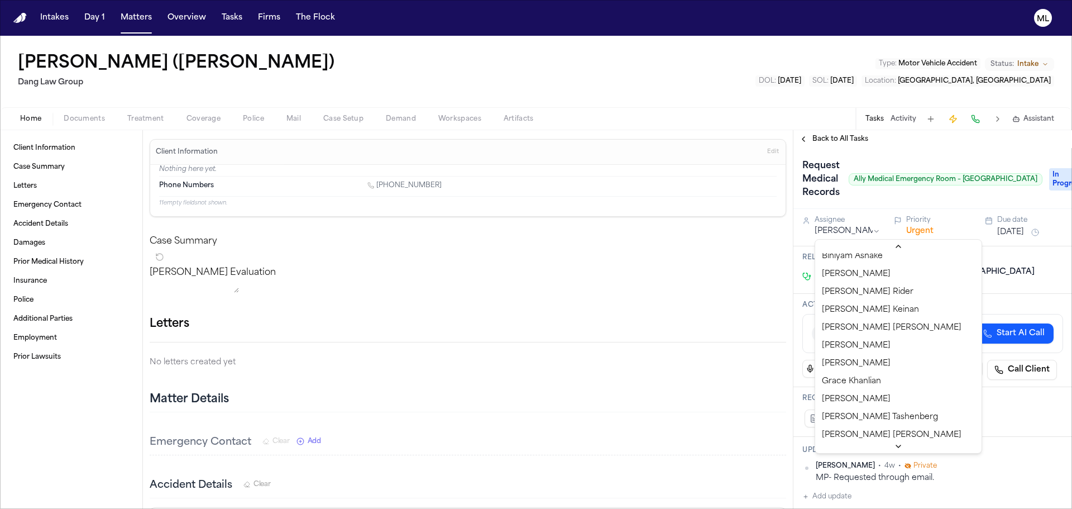
scroll to position [37, 0]
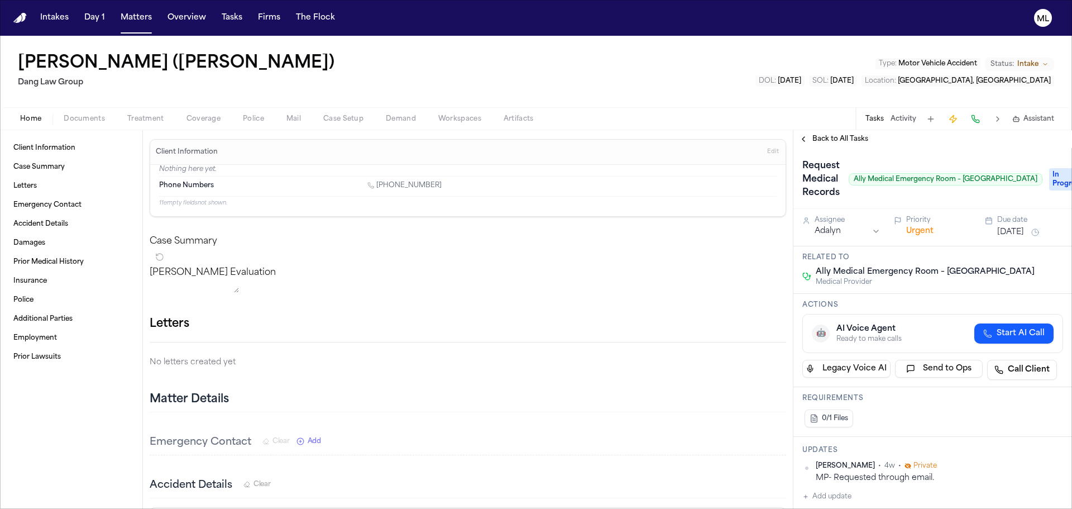
click at [831, 142] on span "Back to All Tasks" at bounding box center [840, 139] width 56 height 9
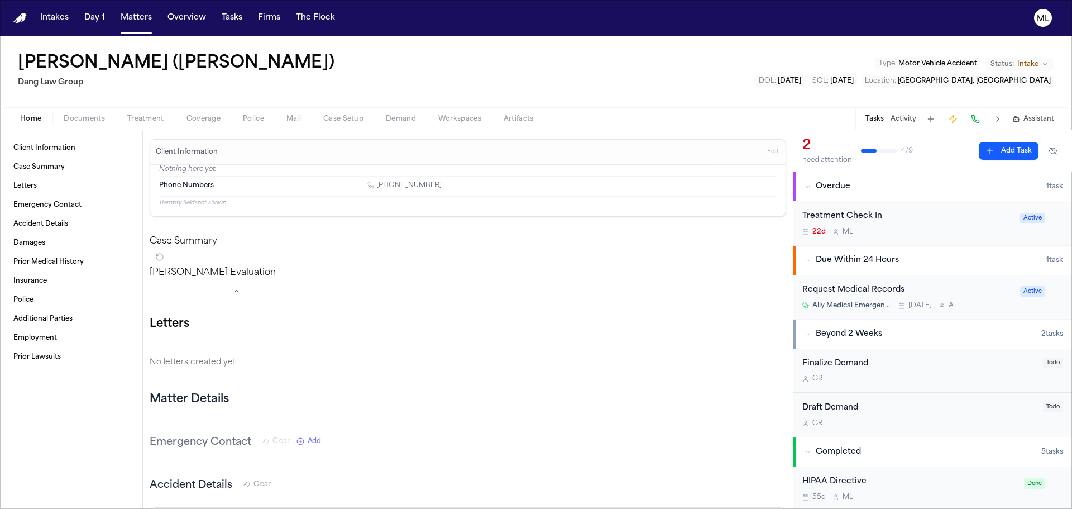
click at [893, 222] on div "Treatment Check In" at bounding box center [907, 216] width 211 height 13
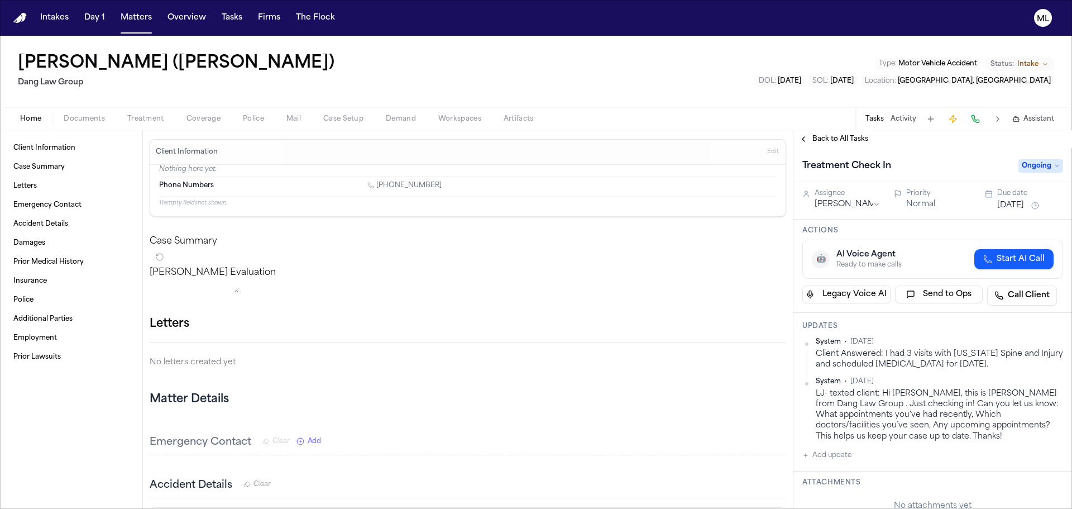
click at [836, 456] on button "Add update" at bounding box center [826, 454] width 49 height 13
click at [835, 463] on textarea "Add your update" at bounding box center [939, 464] width 238 height 22
paste textarea "**********"
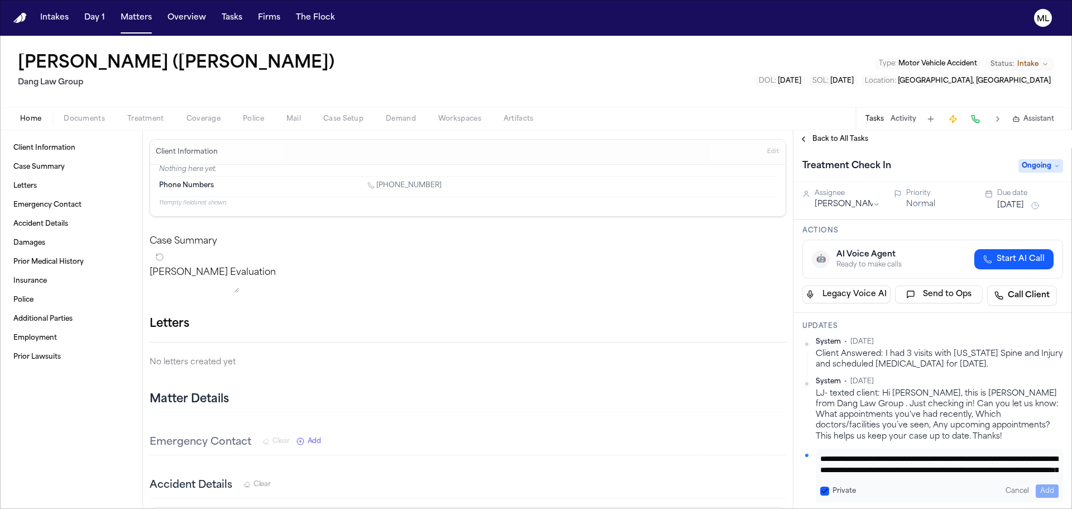
scroll to position [9, 0]
click at [1044, 491] on button "Add" at bounding box center [1047, 490] width 23 height 13
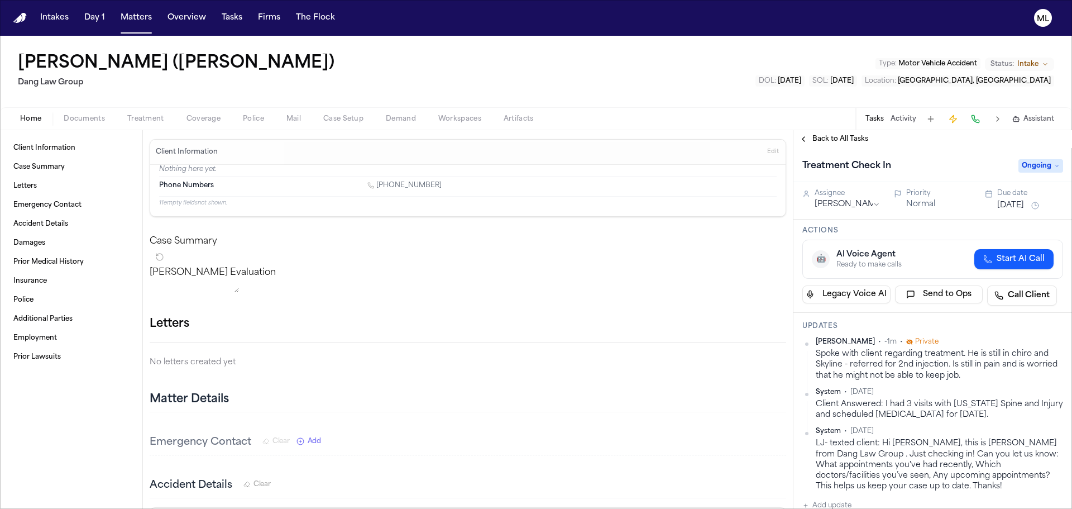
click at [1016, 201] on button "Jul 23, 2025" at bounding box center [1010, 205] width 27 height 11
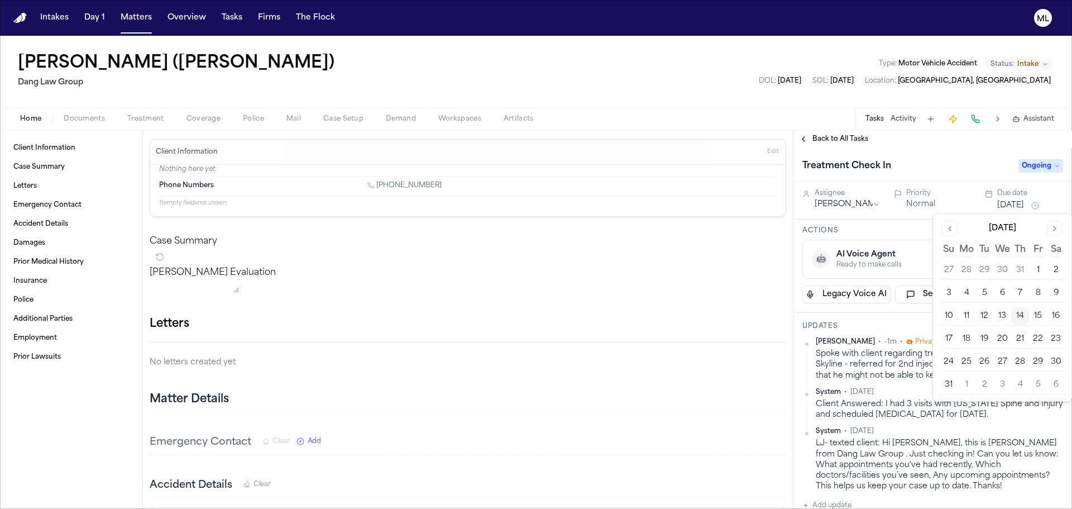
click at [1021, 332] on button "21" at bounding box center [1020, 339] width 18 height 18
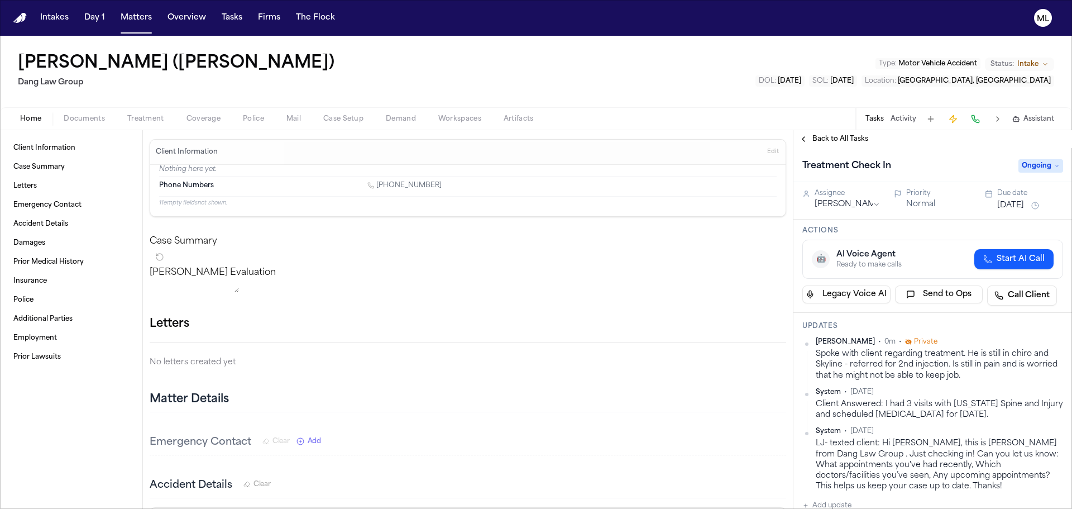
click at [841, 138] on span "Back to All Tasks" at bounding box center [840, 139] width 56 height 9
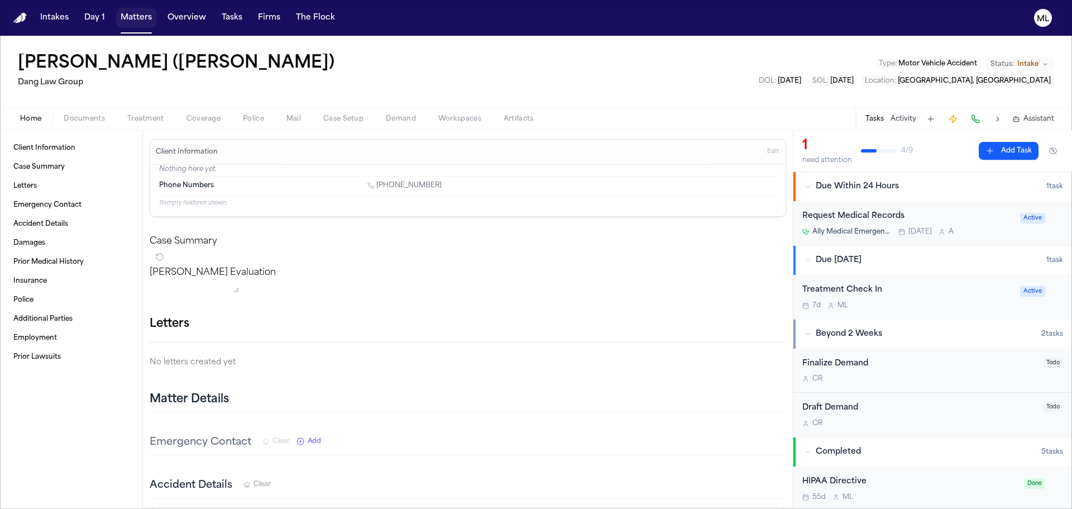
click at [130, 11] on button "Matters" at bounding box center [136, 18] width 40 height 20
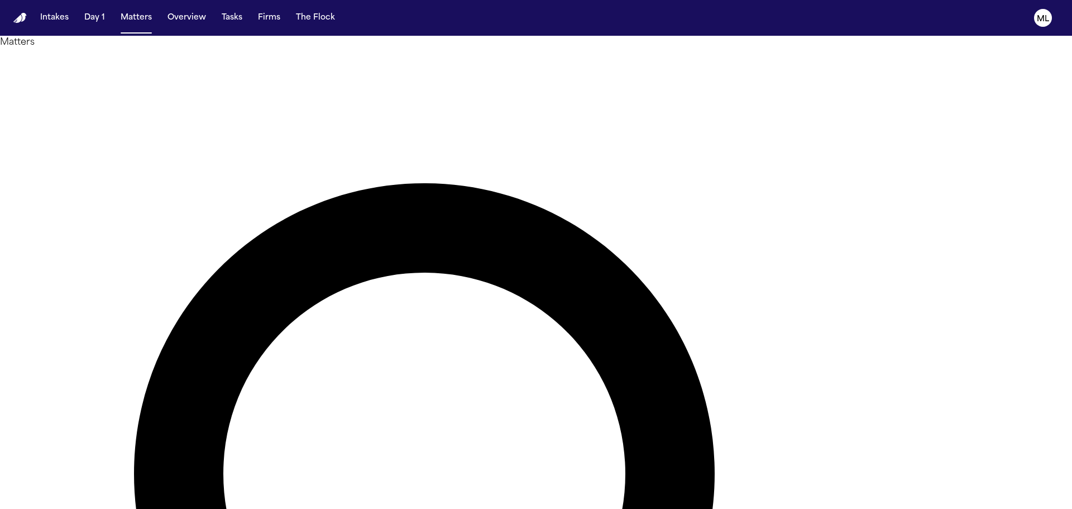
drag, startPoint x: 634, startPoint y: 65, endPoint x: 585, endPoint y: 61, distance: 49.3
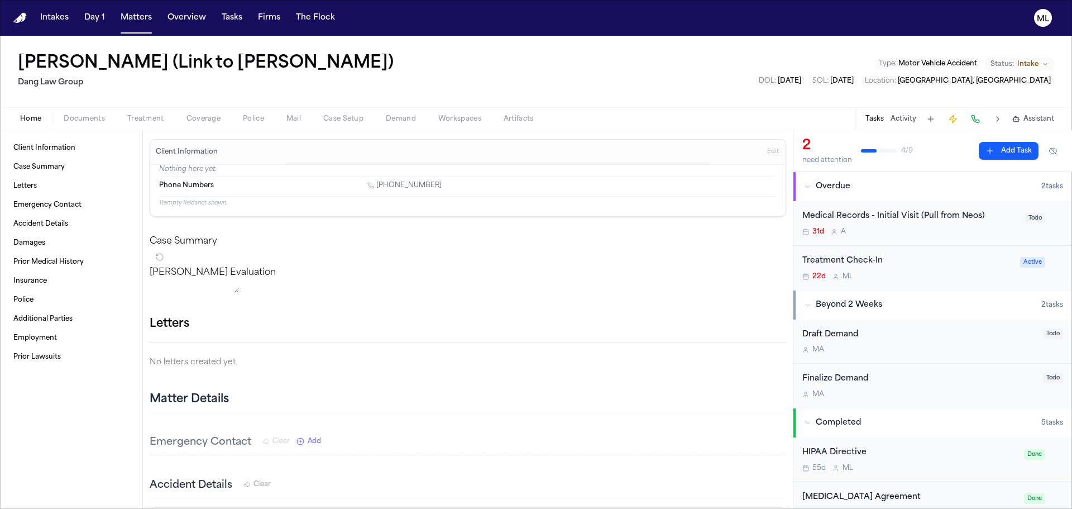
click at [959, 233] on div "31d A" at bounding box center [910, 231] width 216 height 9
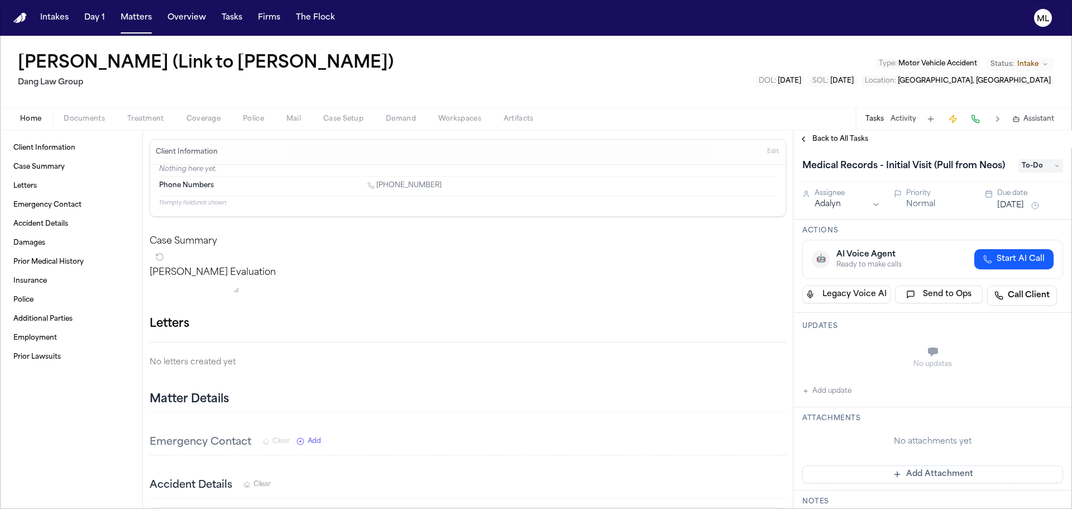
click at [1017, 205] on button "Jul 14, 2025" at bounding box center [1010, 205] width 27 height 11
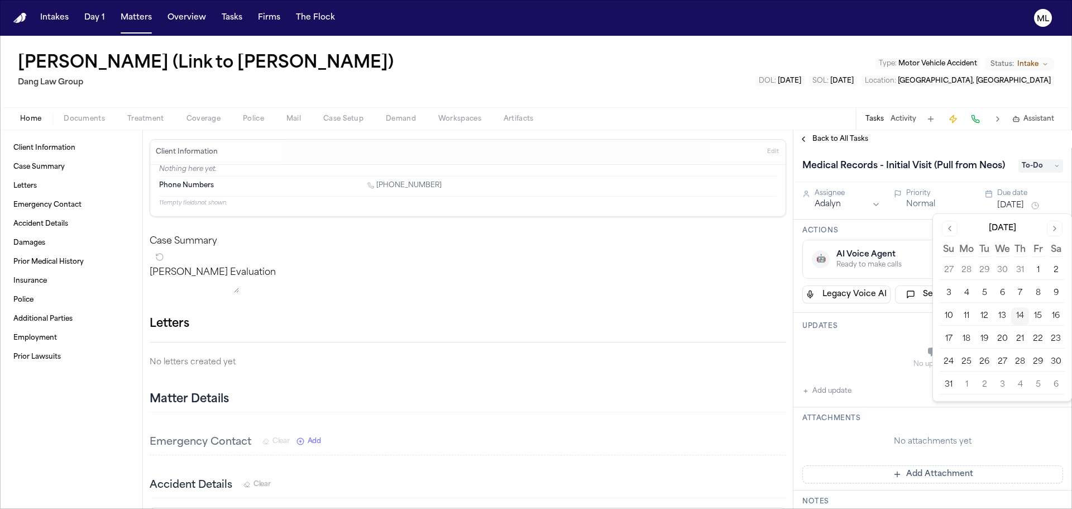
click at [1025, 317] on button "14" at bounding box center [1020, 316] width 18 height 18
click at [915, 200] on button "Normal" at bounding box center [920, 204] width 29 height 11
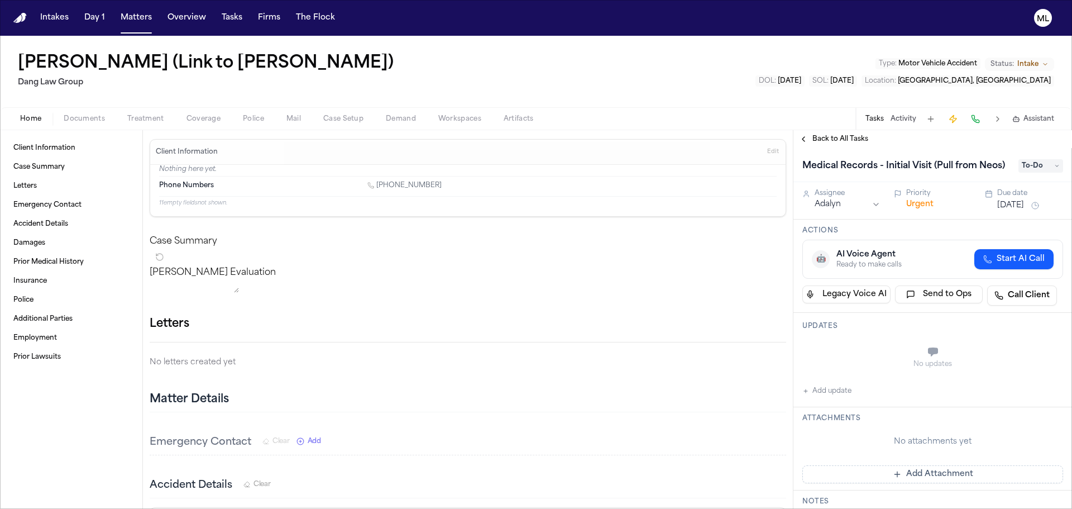
click at [998, 167] on h1 "Medical Records - Initial Visit (Pull from Neos)" at bounding box center [904, 166] width 212 height 18
drag, startPoint x: 1009, startPoint y: 166, endPoint x: 934, endPoint y: 167, distance: 75.4
click at [934, 167] on input "**********" at bounding box center [906, 166] width 209 height 18
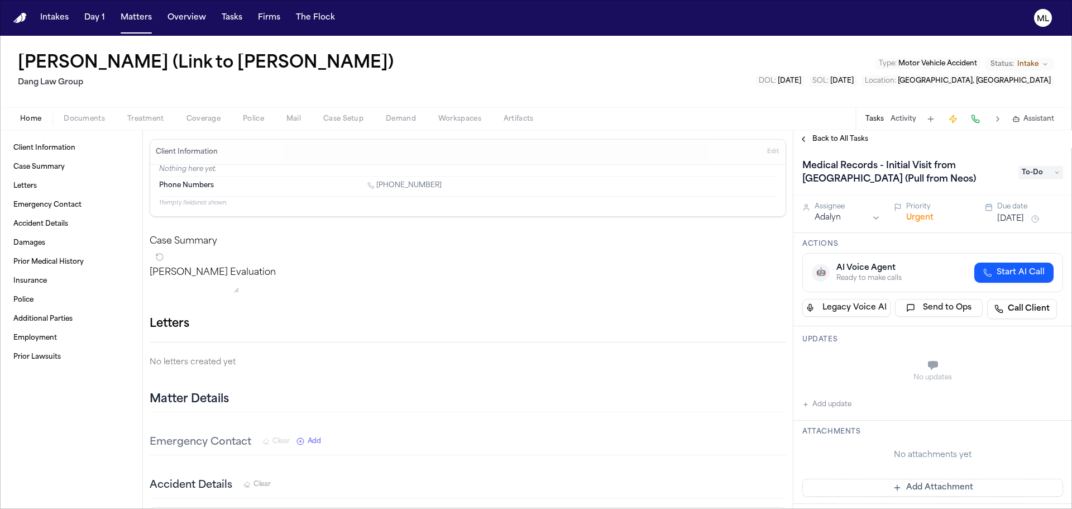
click at [876, 177] on h1 "Medical Records - Initial Visit from Ally Medical Center (Pull from Neos)" at bounding box center [905, 172] width 214 height 31
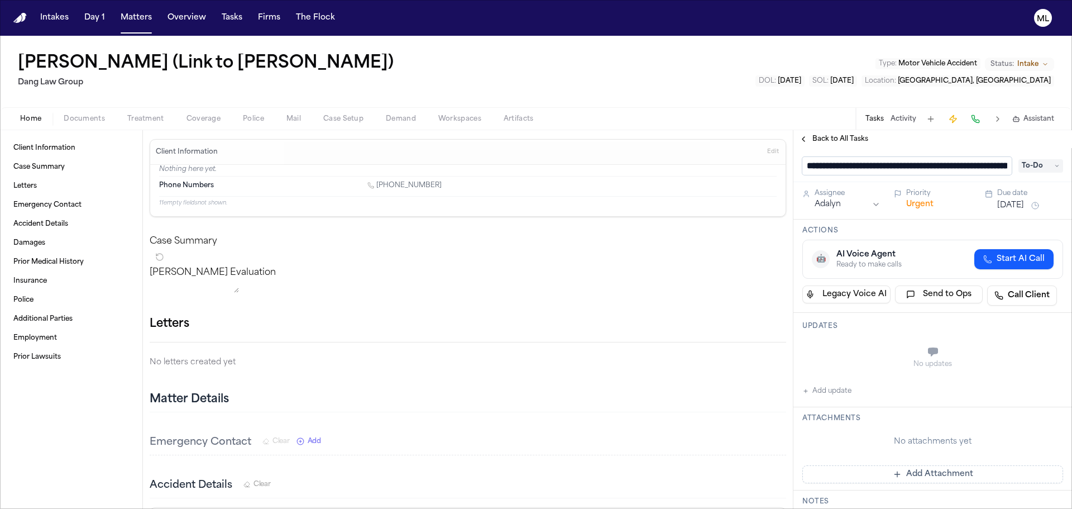
scroll to position [0, 117]
click at [937, 162] on input "**********" at bounding box center [906, 166] width 209 height 18
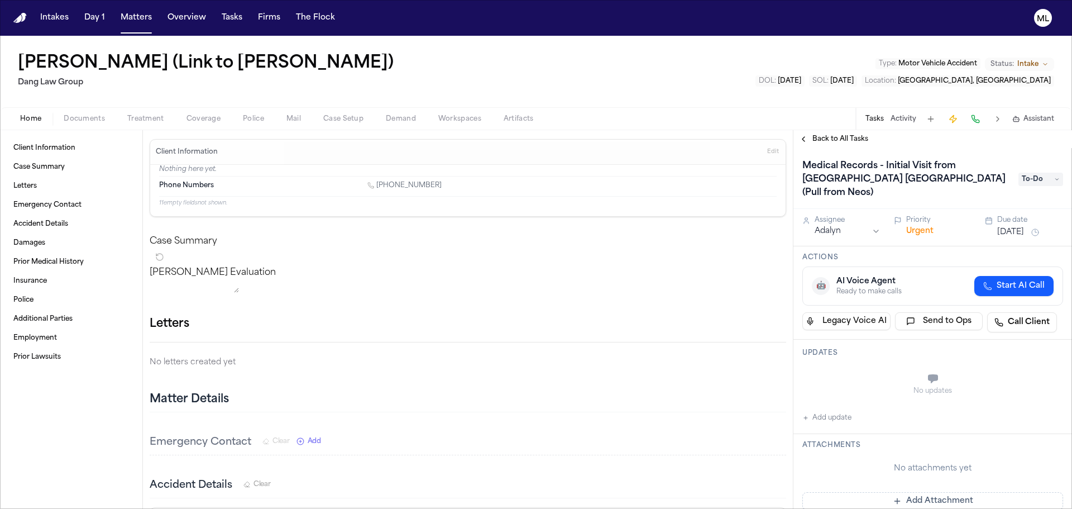
click at [848, 138] on span "Back to All Tasks" at bounding box center [840, 139] width 56 height 9
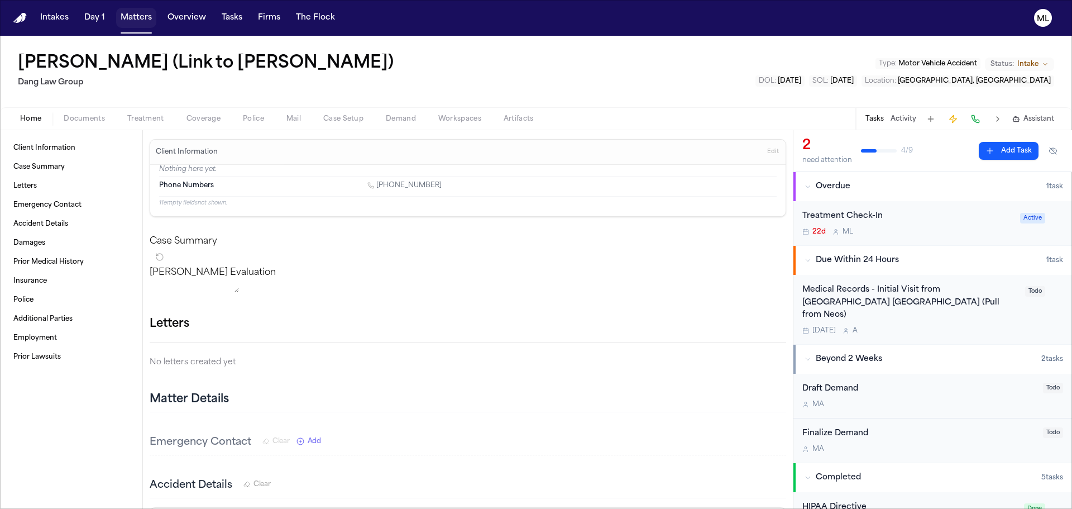
drag, startPoint x: 127, startPoint y: 14, endPoint x: 161, endPoint y: 15, distance: 34.1
click at [127, 14] on button "Matters" at bounding box center [136, 18] width 40 height 20
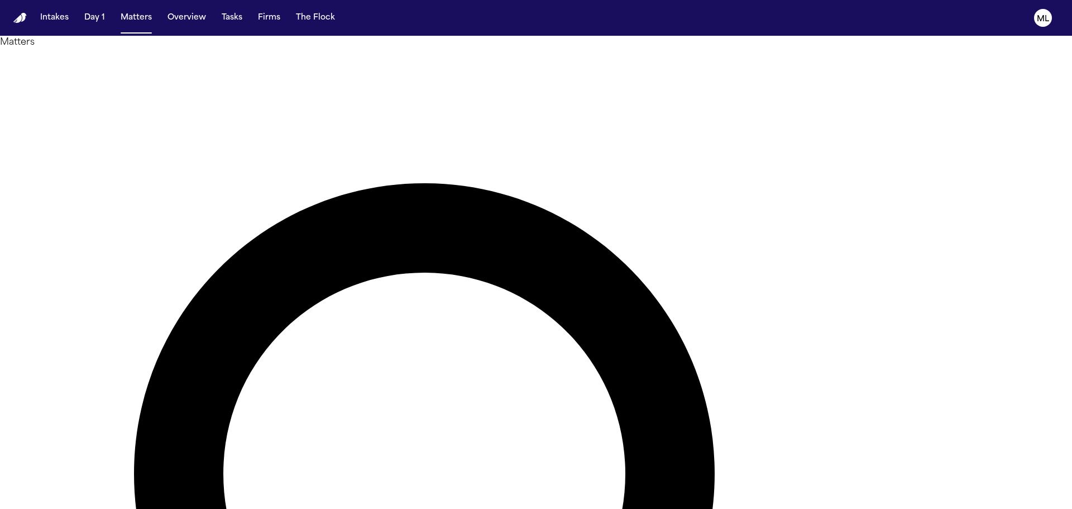
drag, startPoint x: 683, startPoint y: 64, endPoint x: 582, endPoint y: 65, distance: 101.6
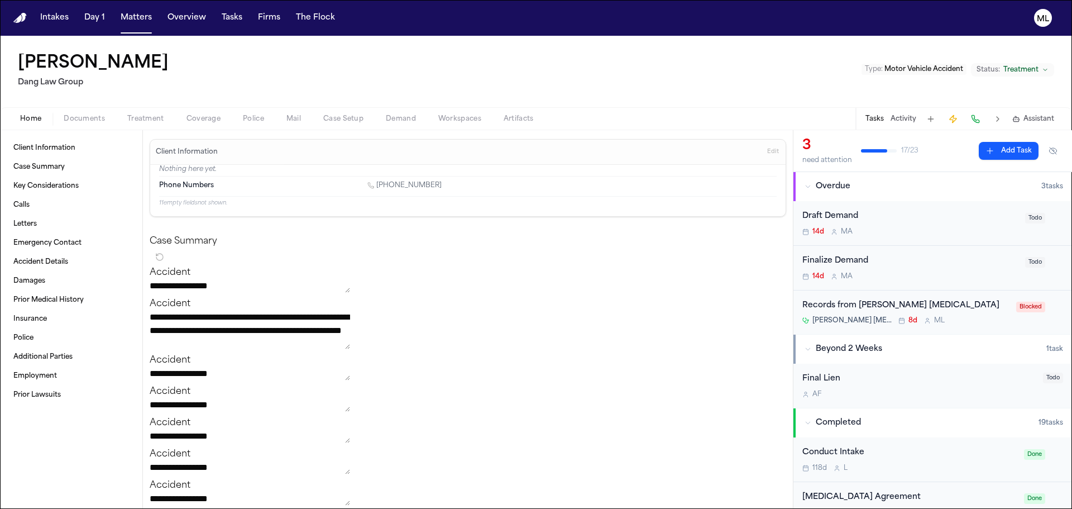
click at [976, 298] on div "Records from Kapsner Chiropractic Kapsner Chiropractic 8d M L Blocked" at bounding box center [932, 312] width 279 height 44
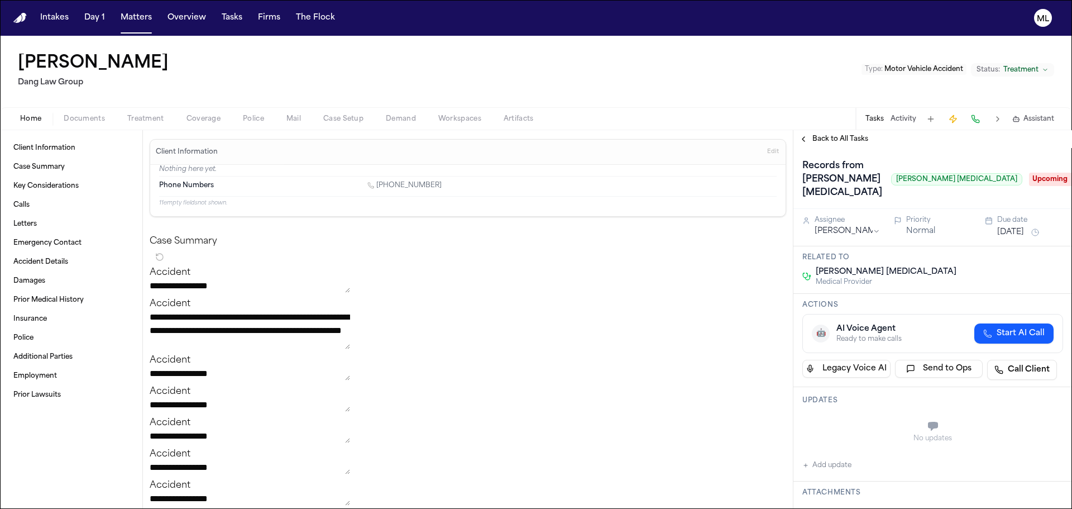
click at [1029, 173] on span "Upcoming" at bounding box center [1051, 179] width 45 height 13
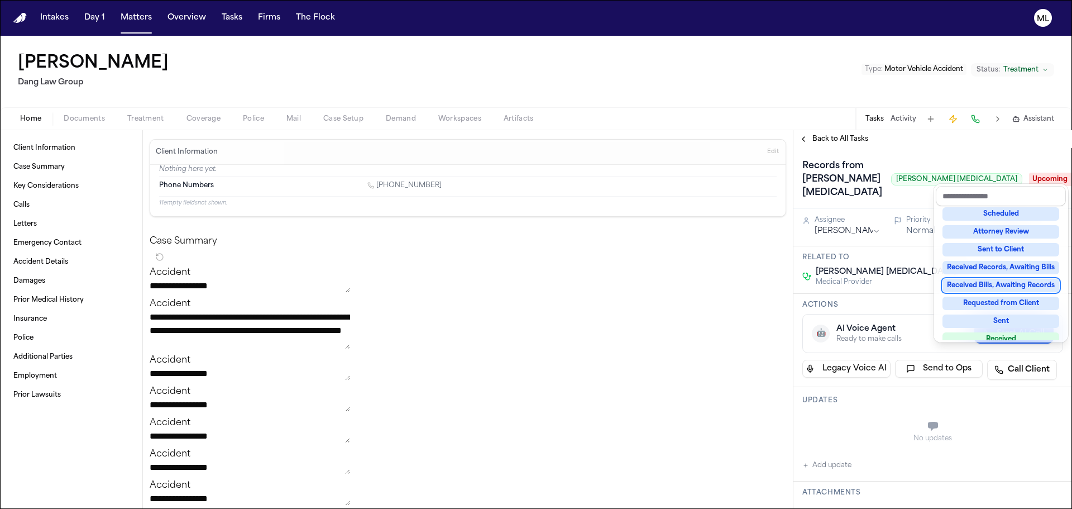
scroll to position [112, 0]
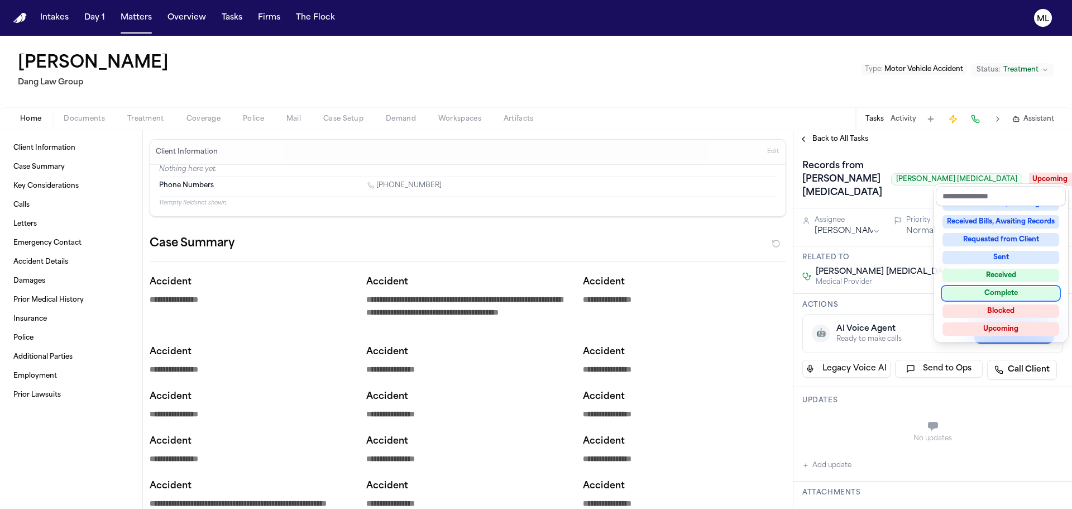
click at [987, 289] on div "Complete" at bounding box center [1001, 292] width 117 height 13
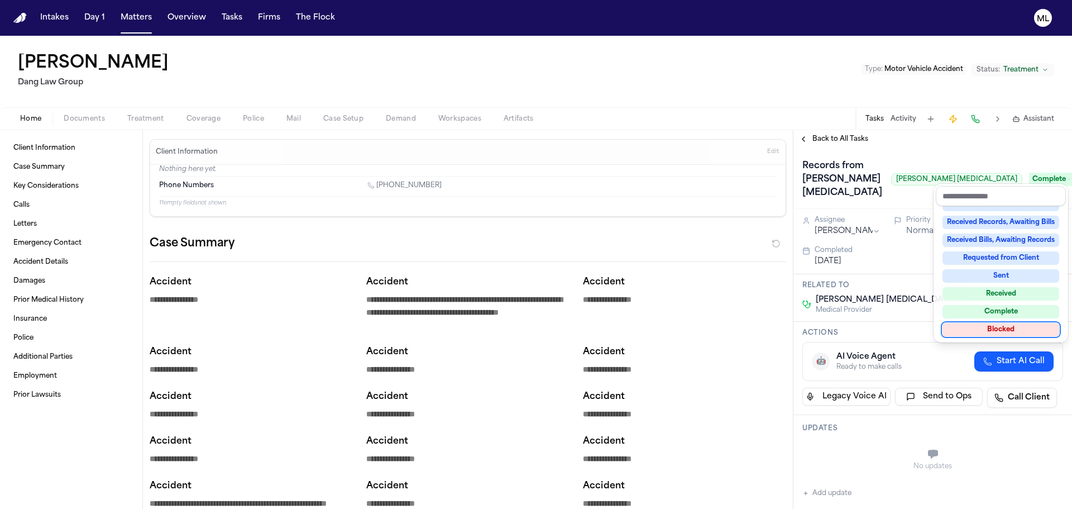
click at [986, 419] on div "Records from Kapsner Chiropractic Kapsner Chiropractic Complete Assignee Michel…" at bounding box center [932, 328] width 279 height 361
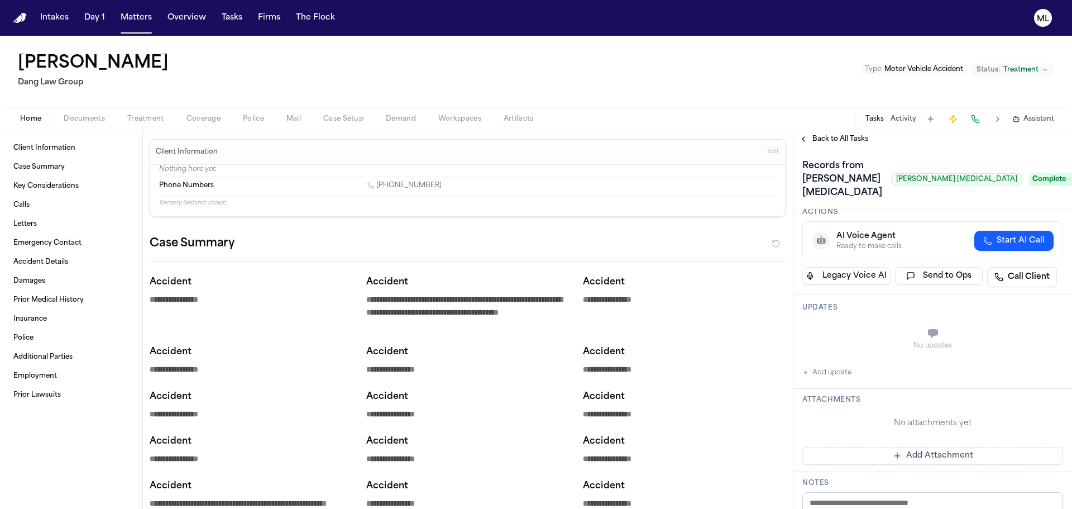
scroll to position [223, 0]
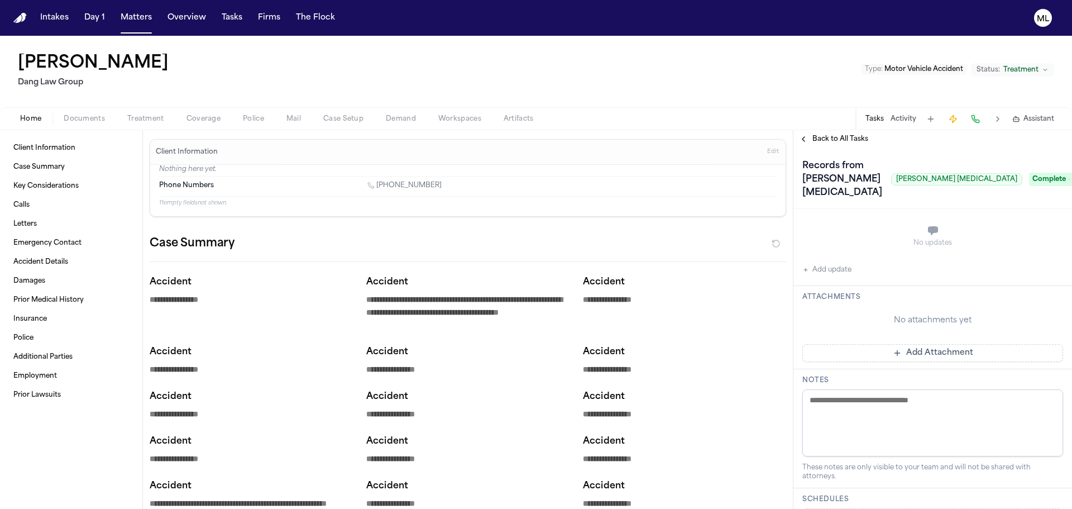
click at [931, 344] on button "Add Attachment" at bounding box center [932, 353] width 261 height 18
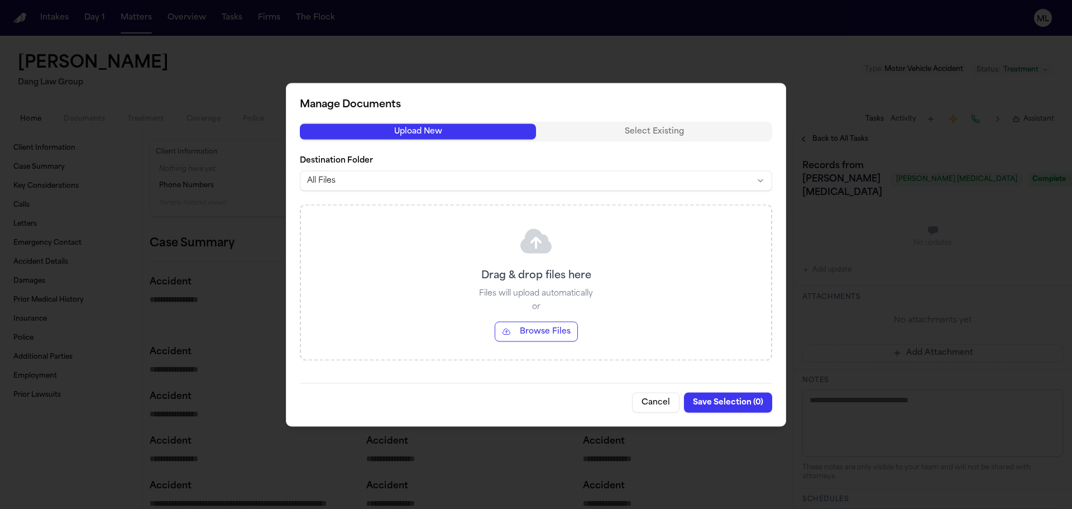
click at [530, 339] on button "Browse Files" at bounding box center [536, 331] width 83 height 20
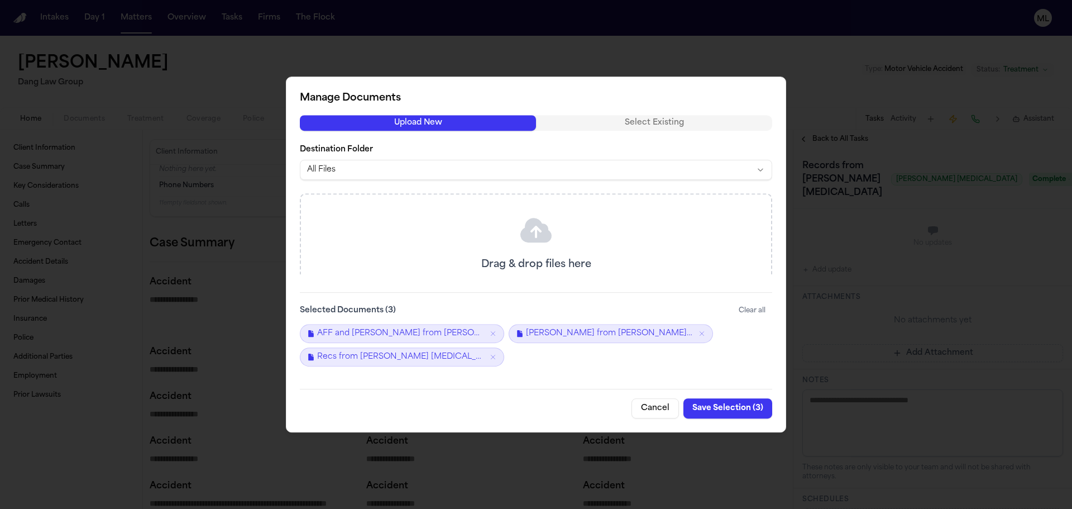
click at [724, 405] on button "Save Selection ( 3 )" at bounding box center [727, 408] width 89 height 20
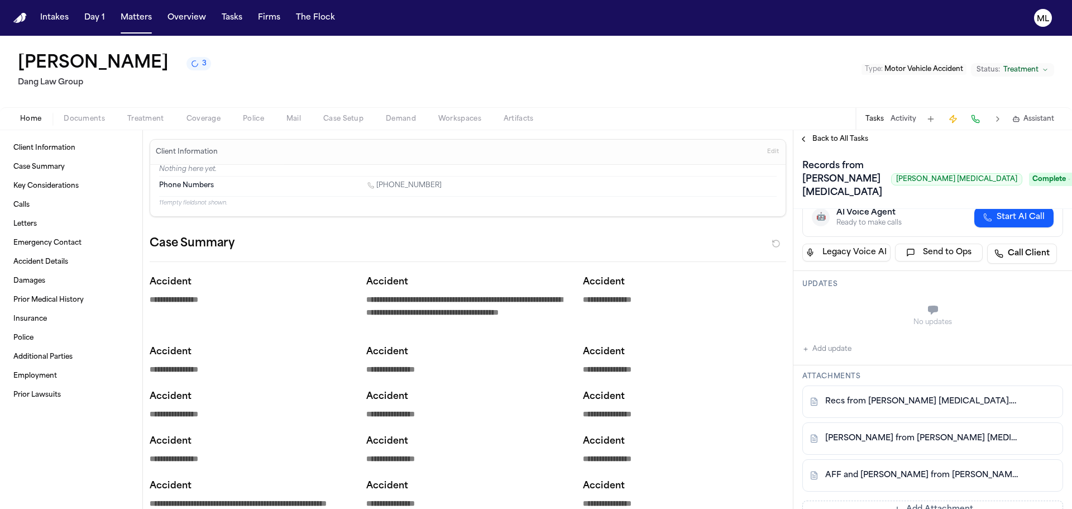
scroll to position [0, 0]
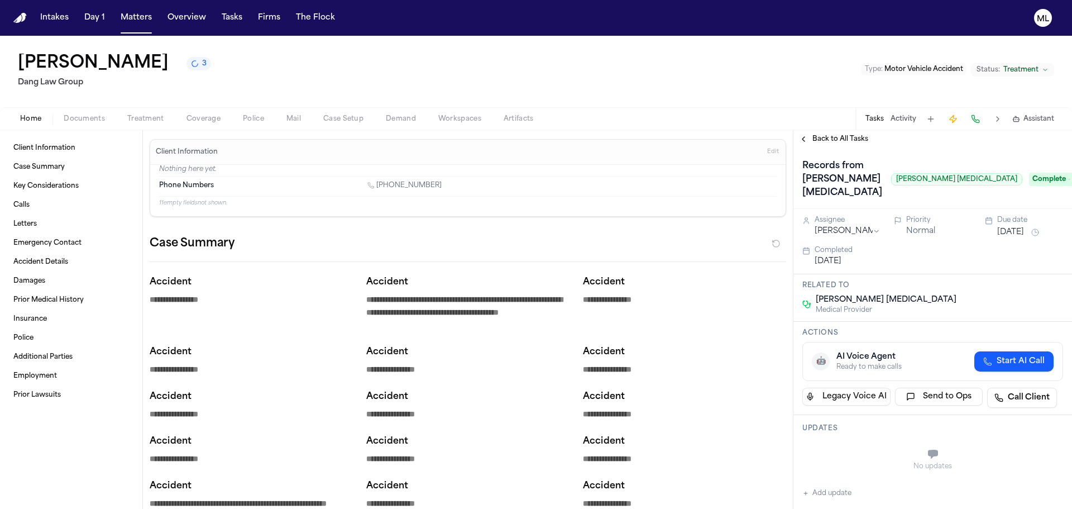
click at [838, 138] on span "Back to All Tasks" at bounding box center [840, 139] width 56 height 9
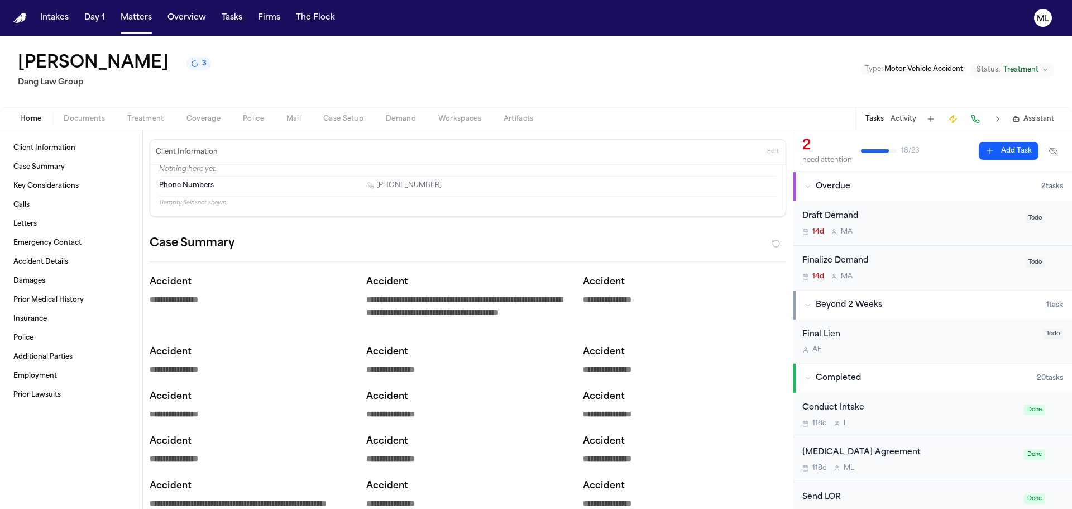
click at [899, 335] on div "Final Lien" at bounding box center [919, 334] width 234 height 13
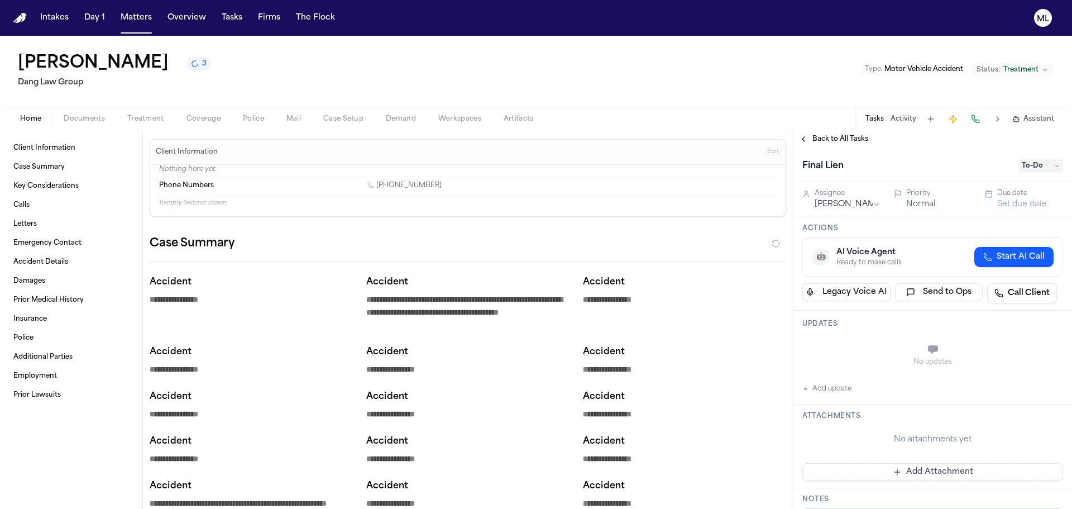
click at [1000, 199] on button "Set due date" at bounding box center [1022, 204] width 50 height 11
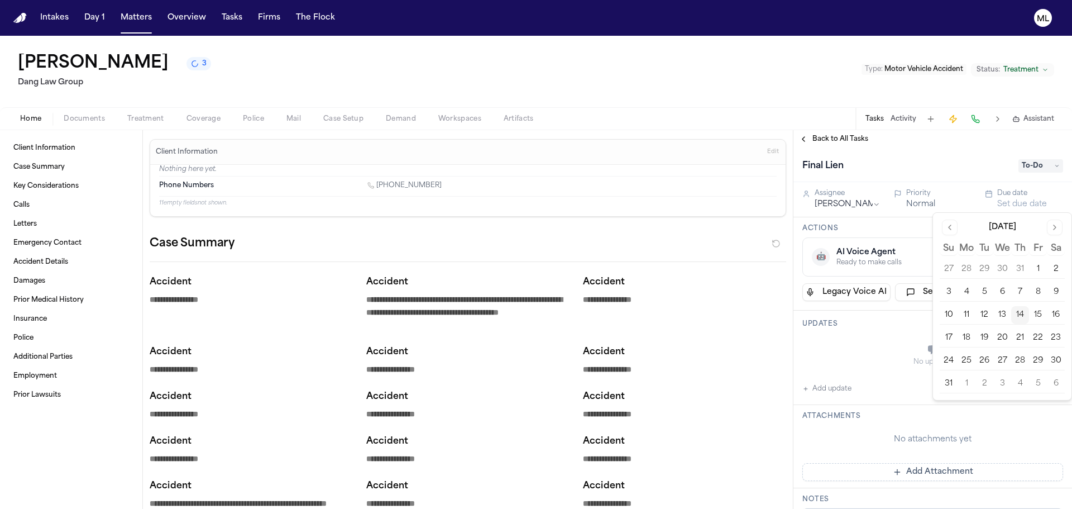
click at [1031, 311] on button "15" at bounding box center [1038, 315] width 18 height 18
click at [866, 207] on html "**********" at bounding box center [536, 254] width 1072 height 509
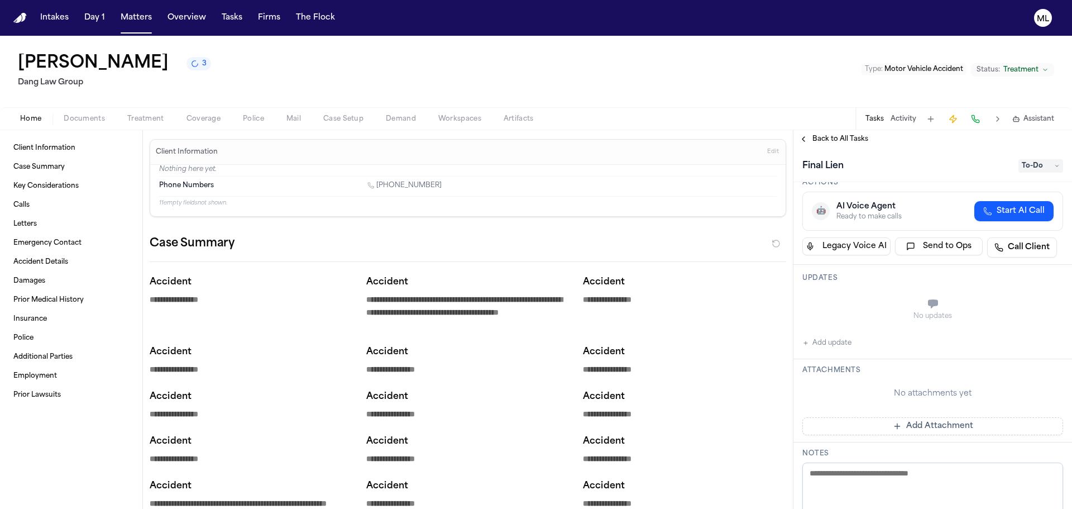
scroll to position [223, 0]
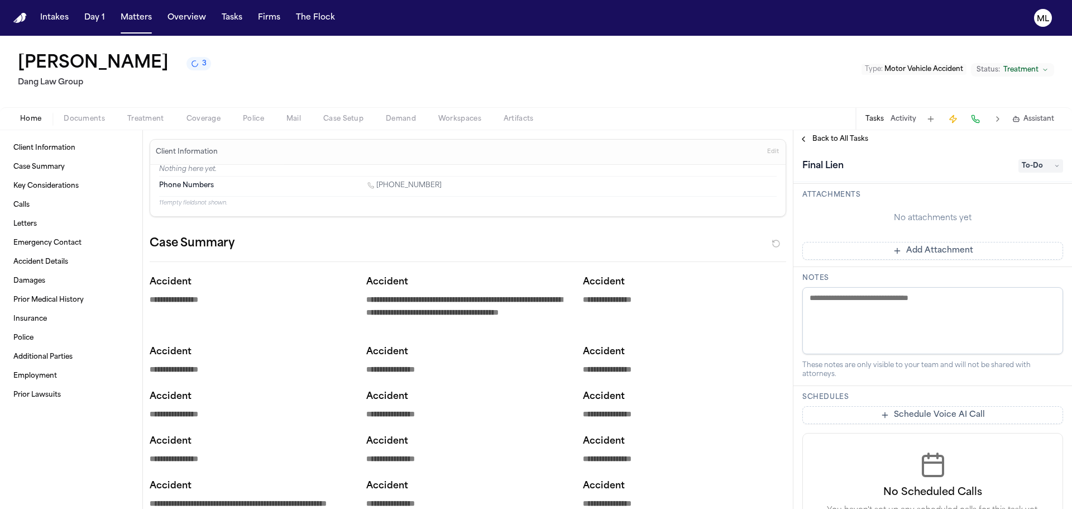
click at [912, 248] on button "Add Attachment" at bounding box center [932, 251] width 261 height 18
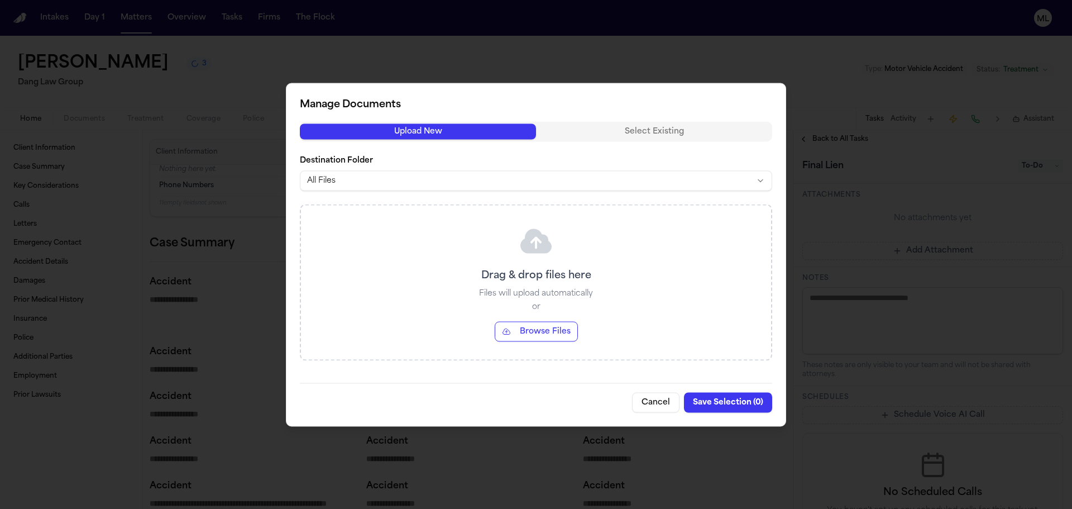
click at [539, 328] on button "Browse Files" at bounding box center [536, 331] width 83 height 20
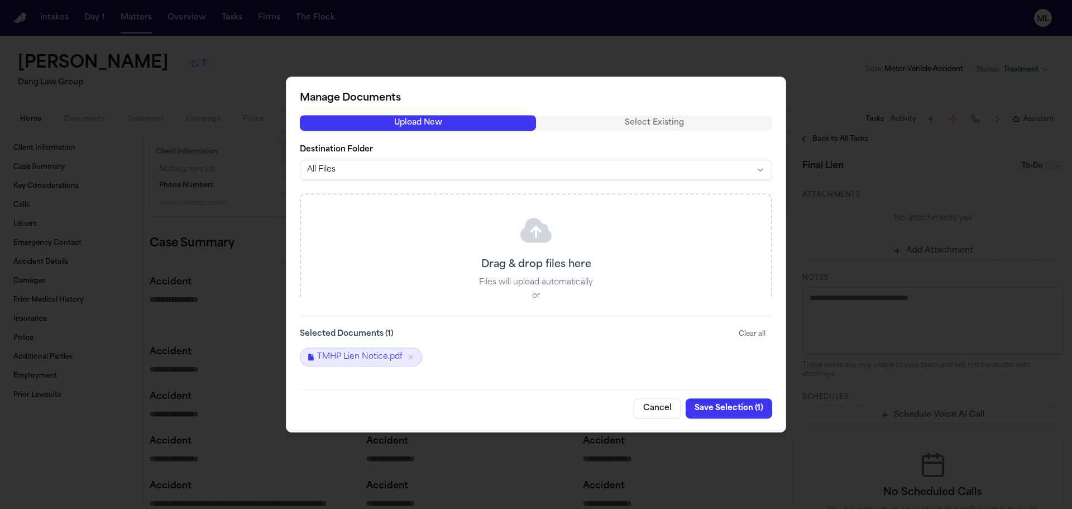
click at [705, 402] on button "Save Selection ( 1 )" at bounding box center [729, 408] width 87 height 20
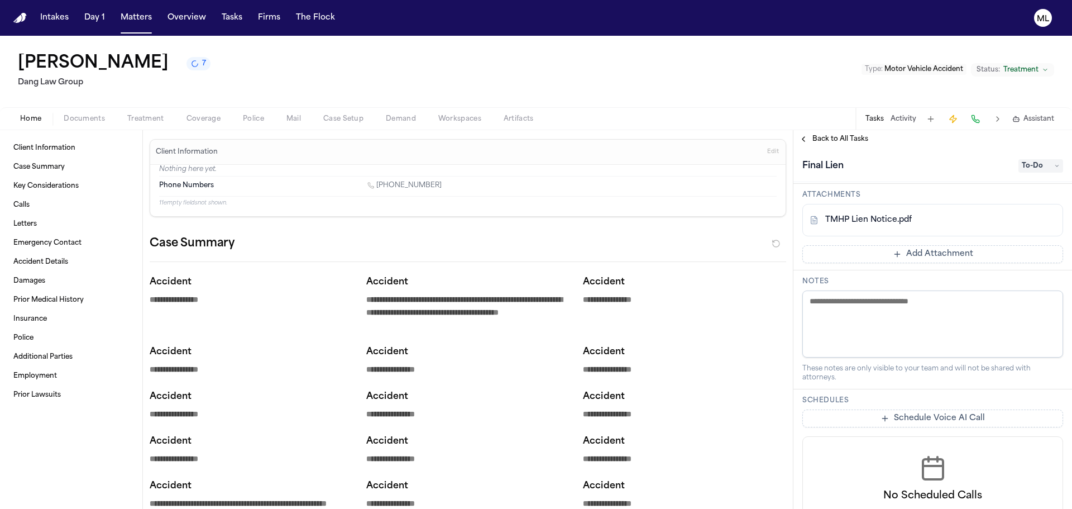
click at [825, 135] on span "Back to All Tasks" at bounding box center [840, 139] width 56 height 9
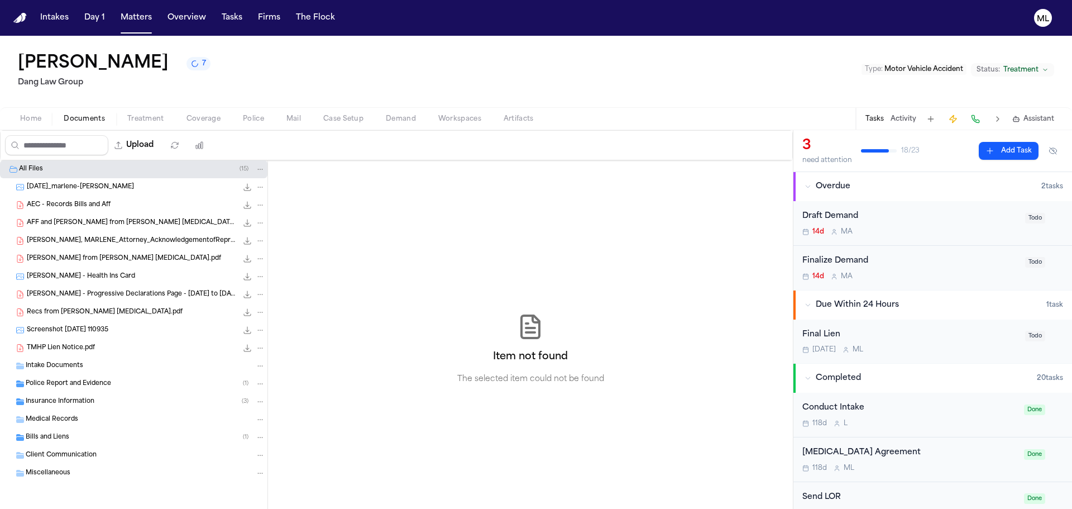
click at [84, 123] on button "Documents" at bounding box center [84, 118] width 64 height 13
click at [136, 20] on button "Matters" at bounding box center [136, 18] width 40 height 20
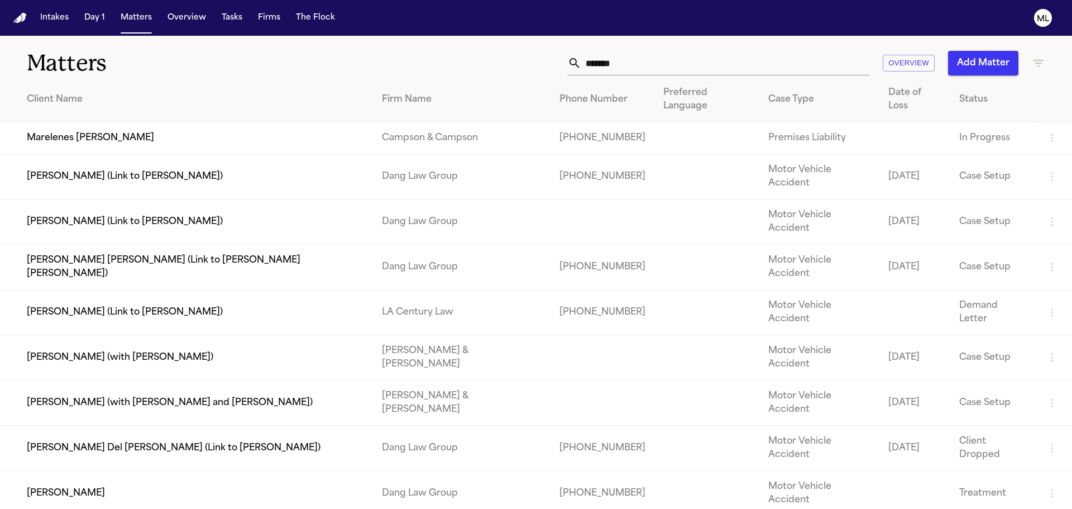
drag, startPoint x: 557, startPoint y: 64, endPoint x: 526, endPoint y: 64, distance: 31.3
click at [526, 64] on div "******* Overview Add Matter" at bounding box center [684, 63] width 722 height 25
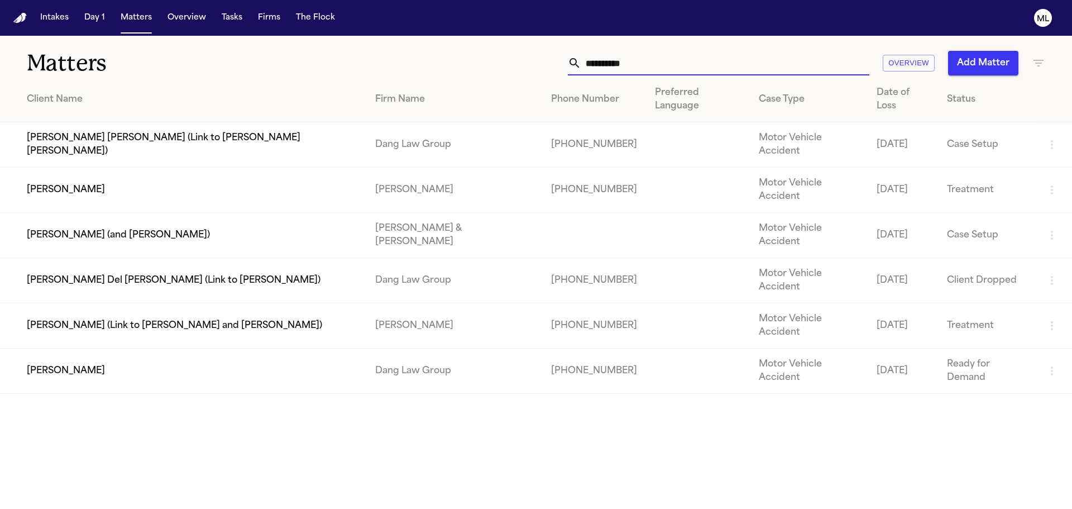
type input "**********"
click at [266, 348] on td "[PERSON_NAME]" at bounding box center [183, 370] width 366 height 45
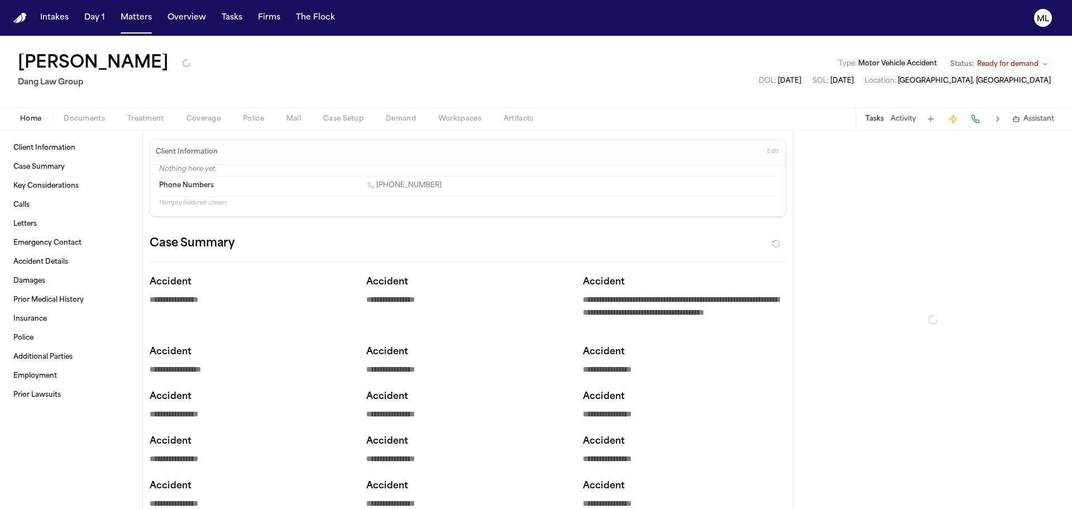
type textarea "*"
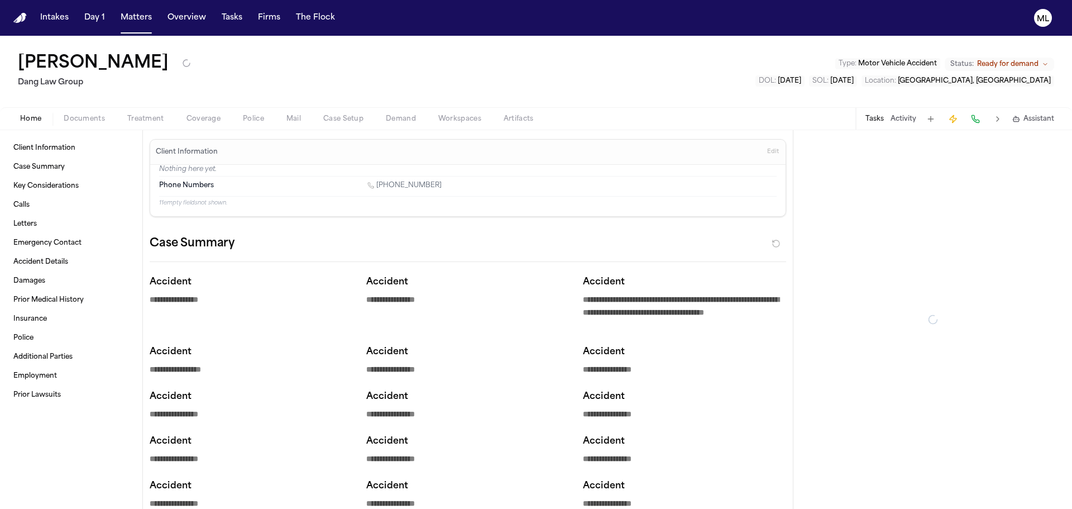
type textarea "*"
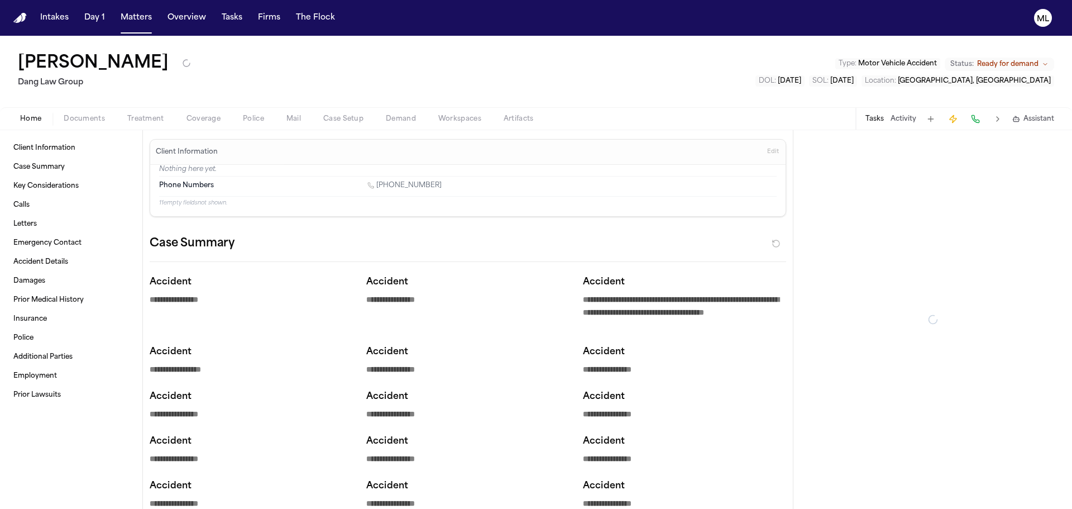
type textarea "*"
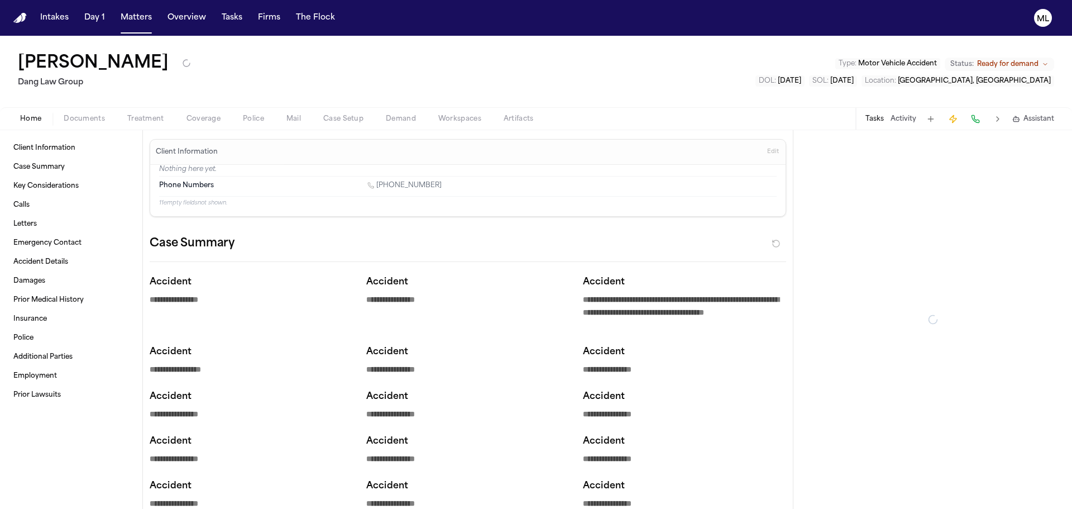
type textarea "*"
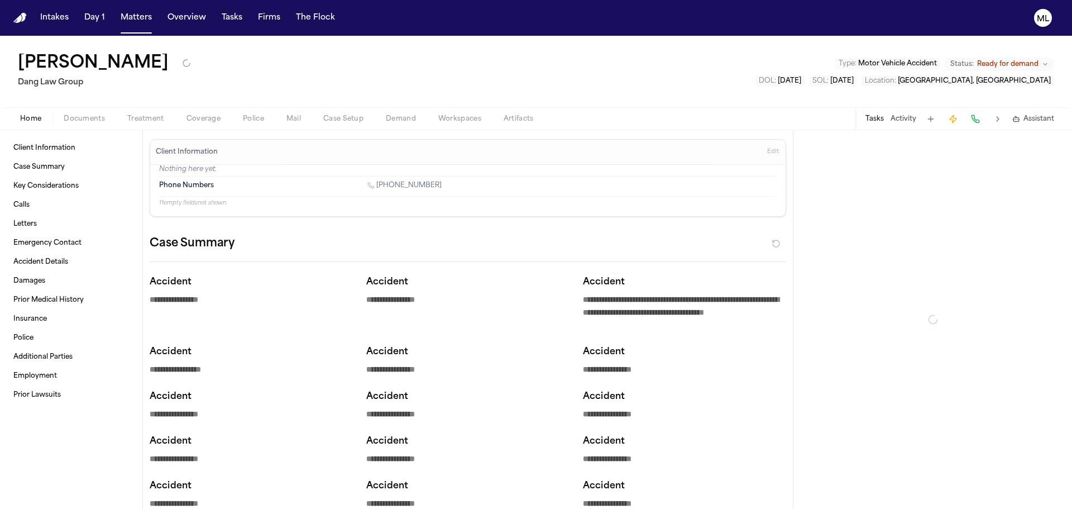
type textarea "*"
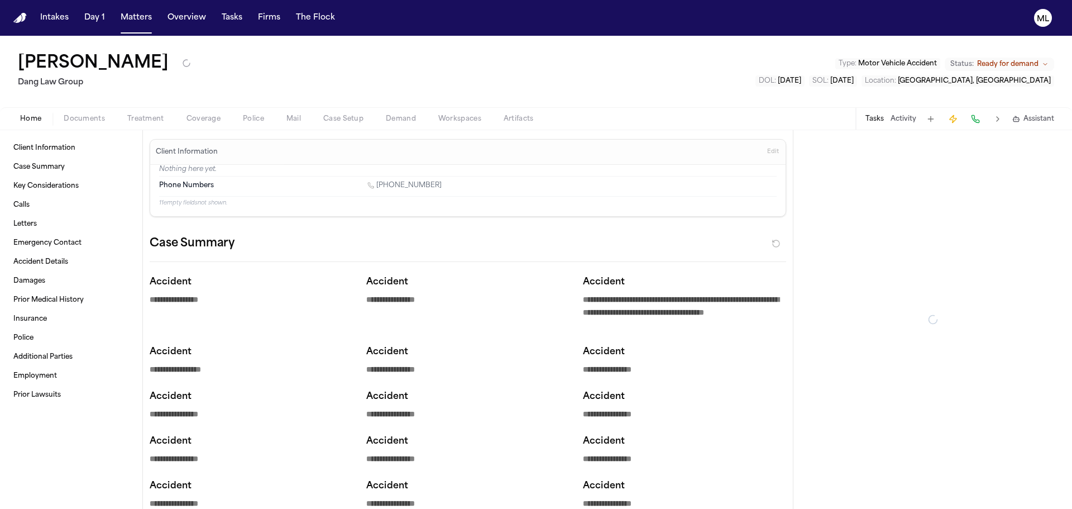
type textarea "*"
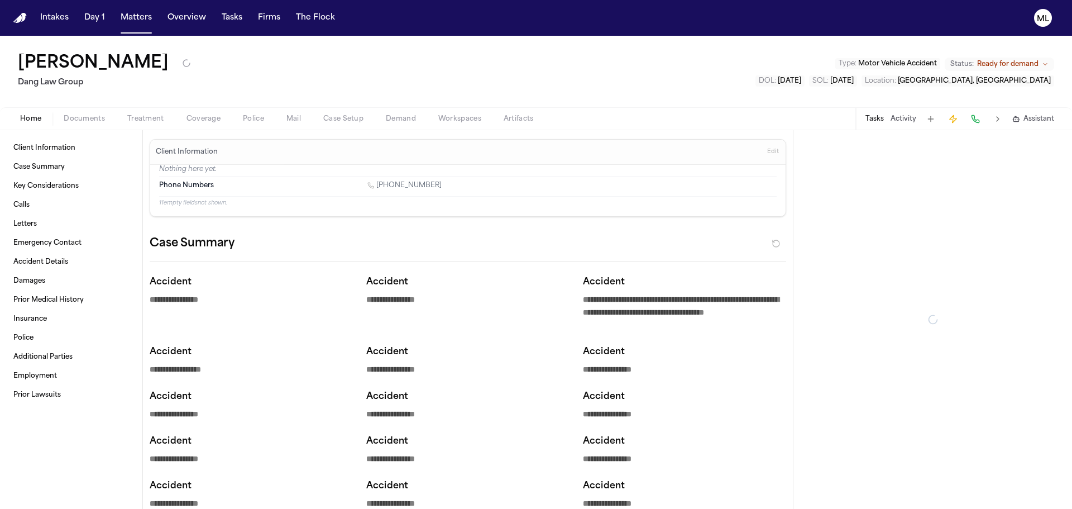
type textarea "*"
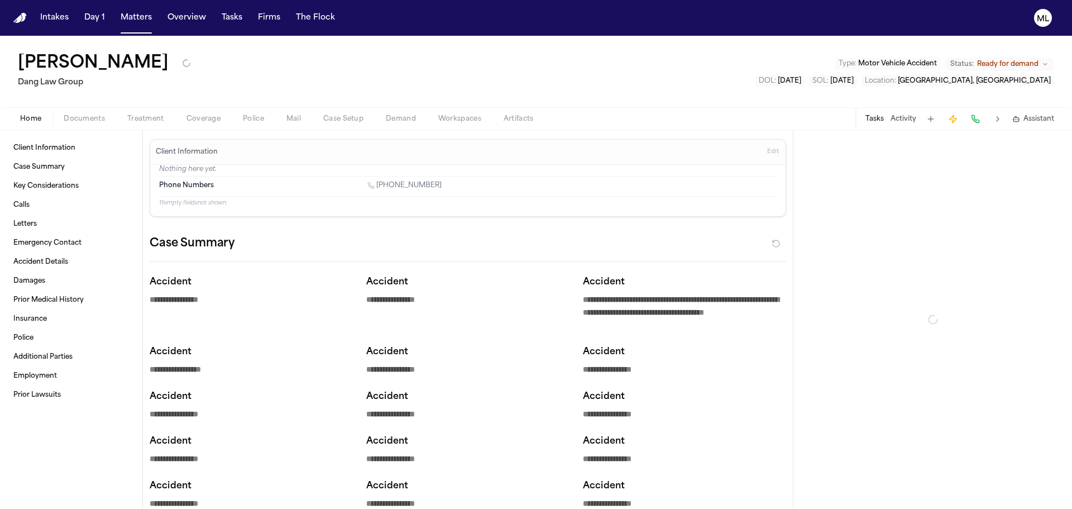
type textarea "*"
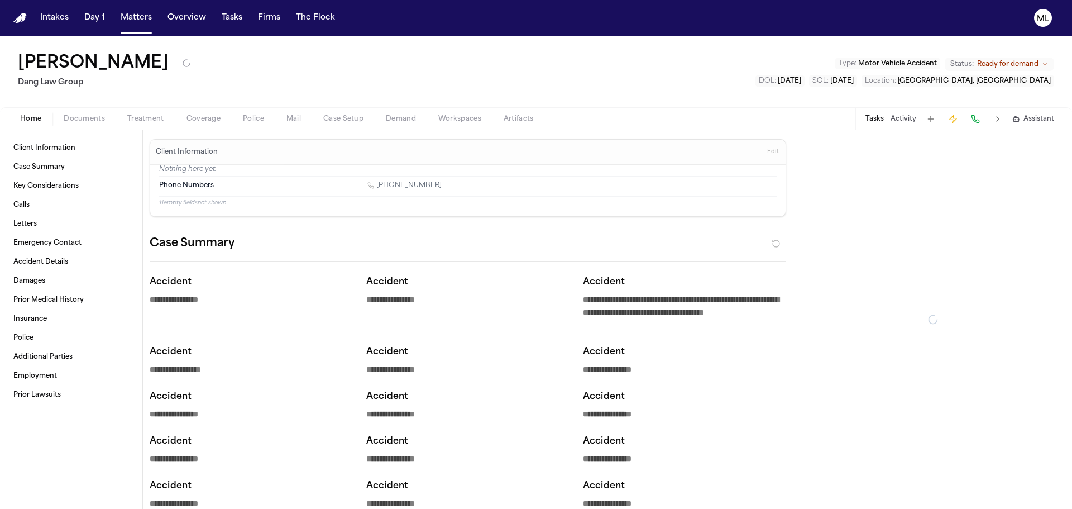
type textarea "*"
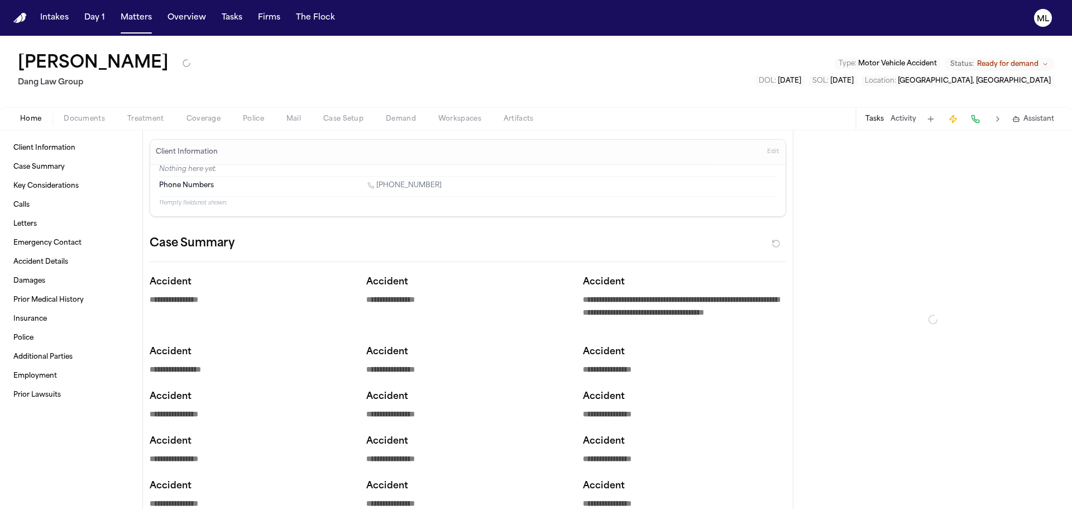
type textarea "*"
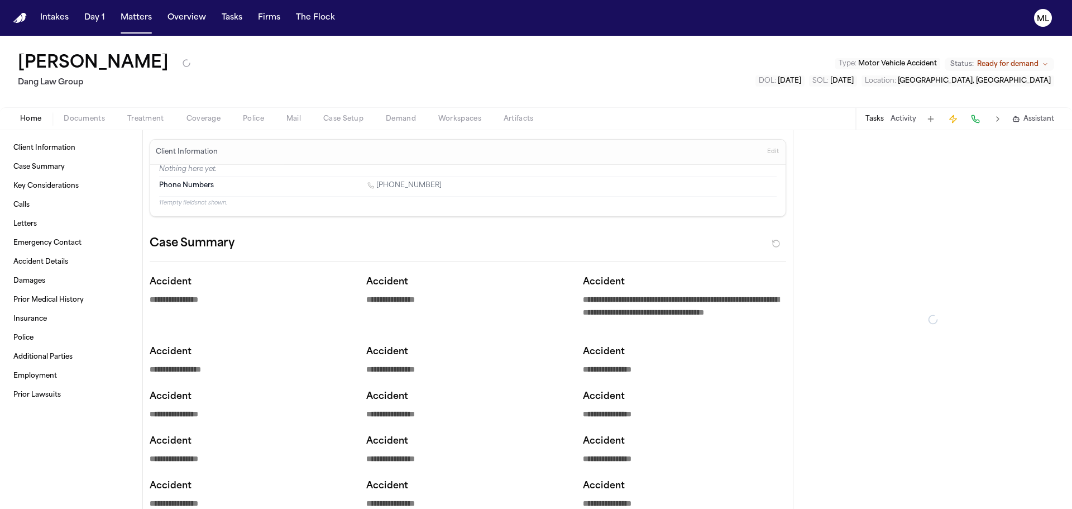
type textarea "*"
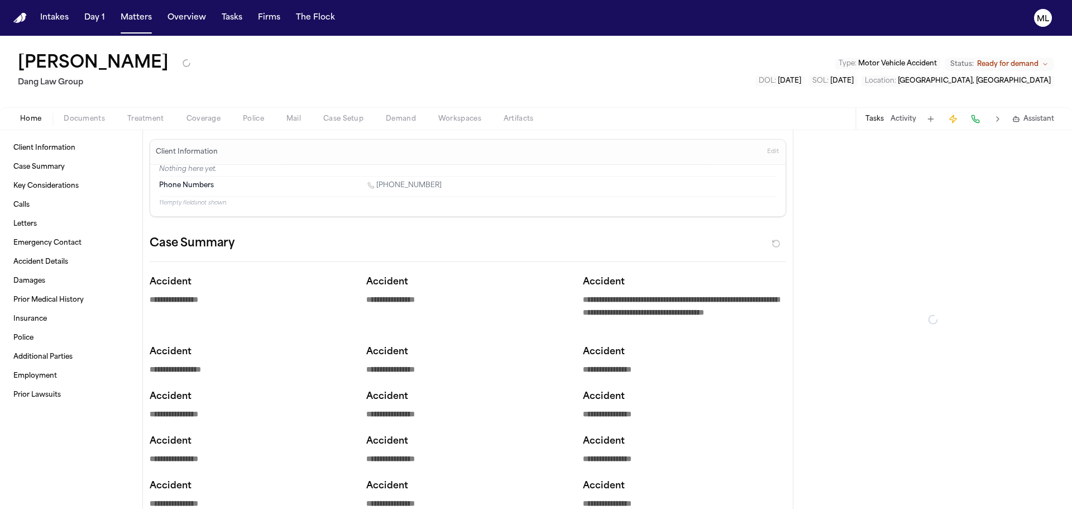
type textarea "*"
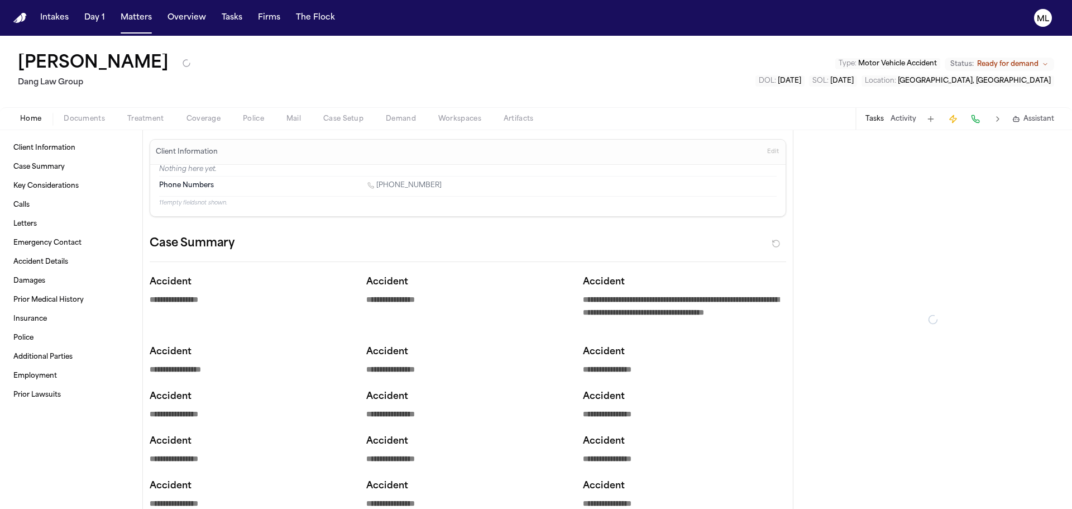
type textarea "*"
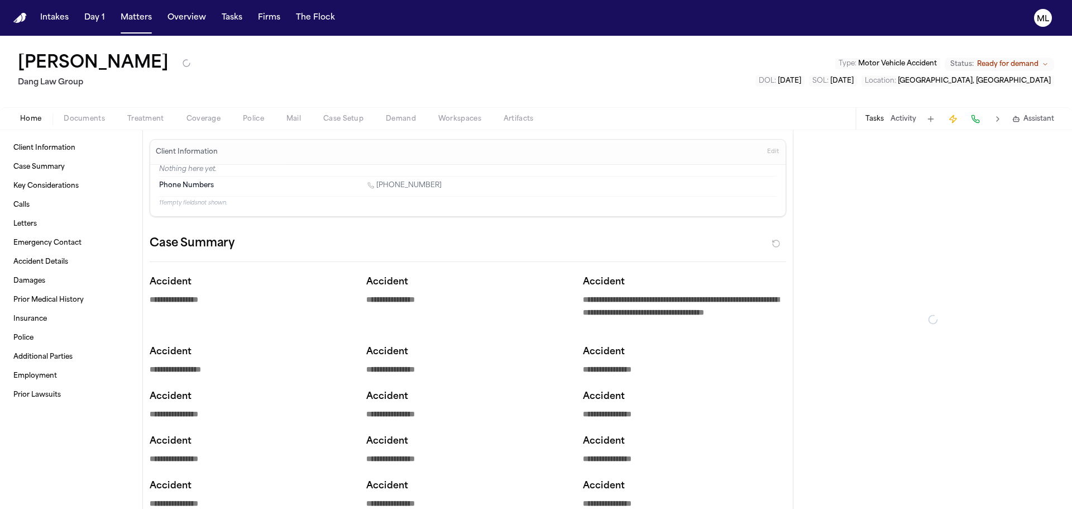
type textarea "*"
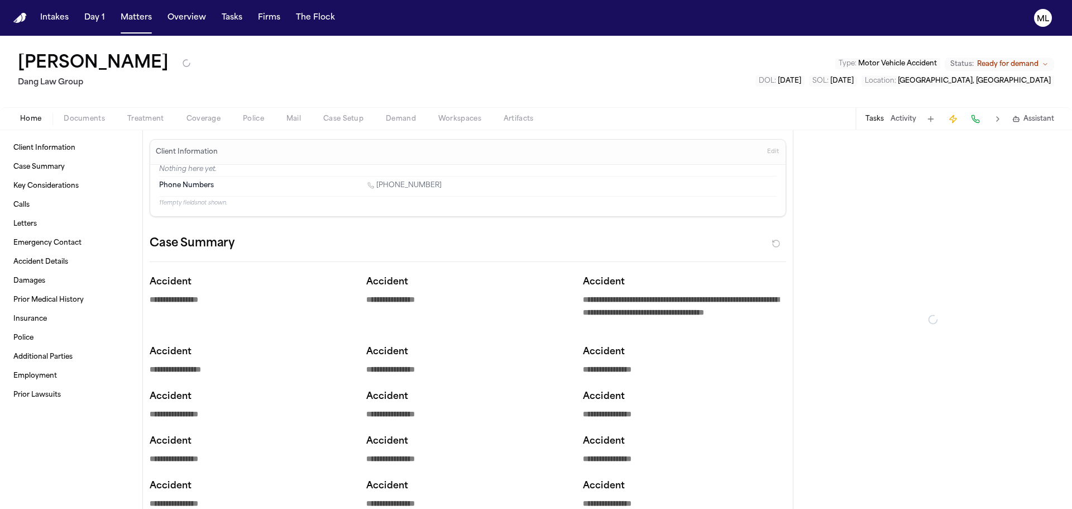
type textarea "*"
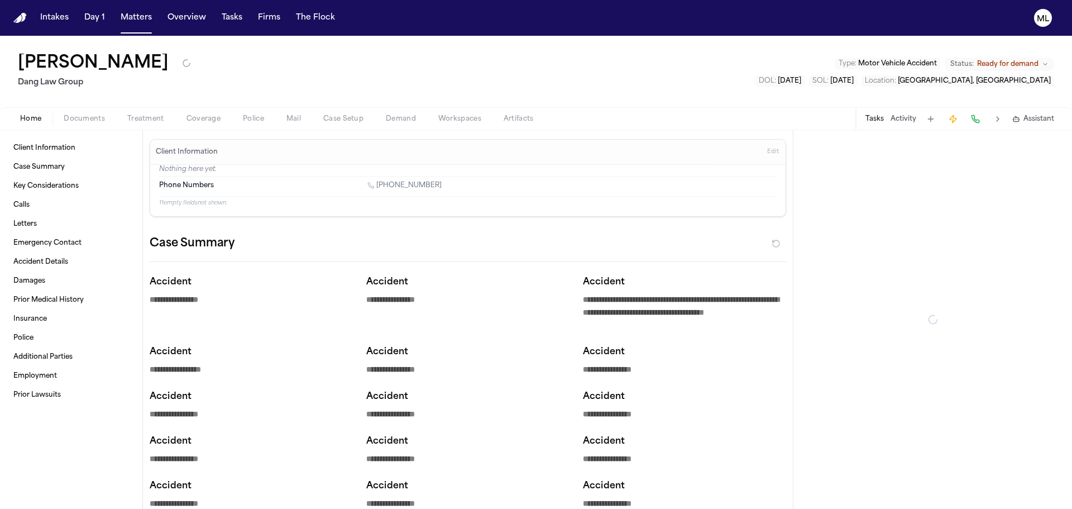
type textarea "*"
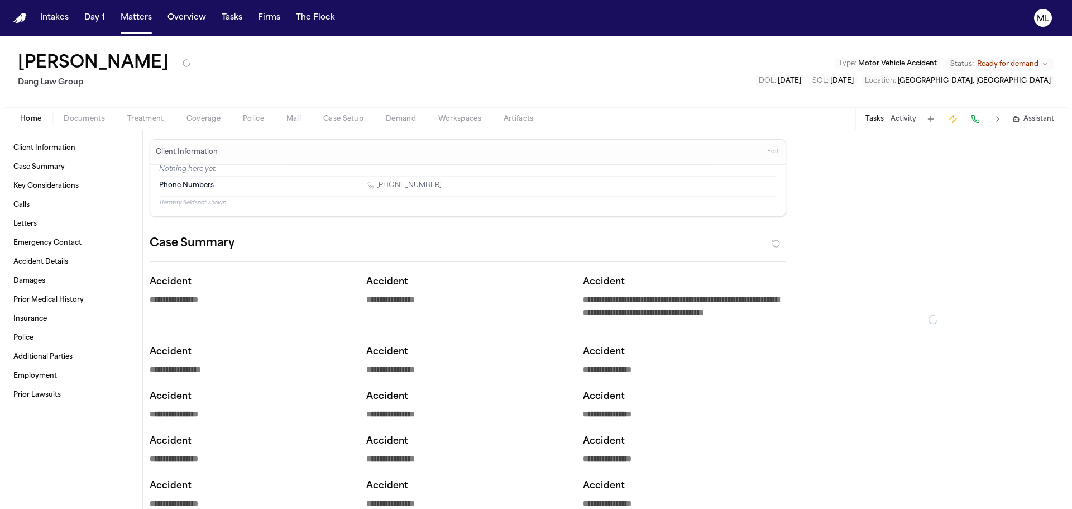
type textarea "*"
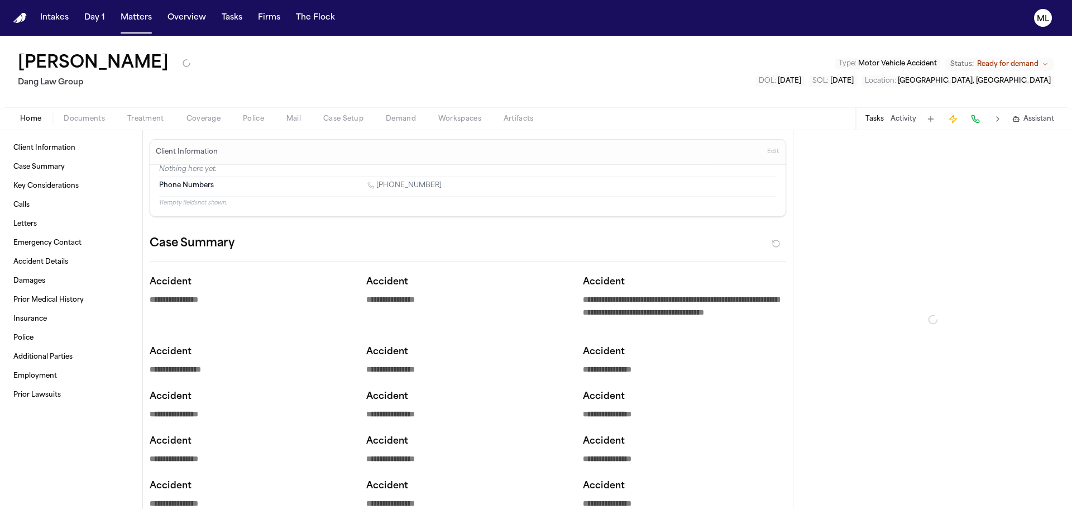
type textarea "*"
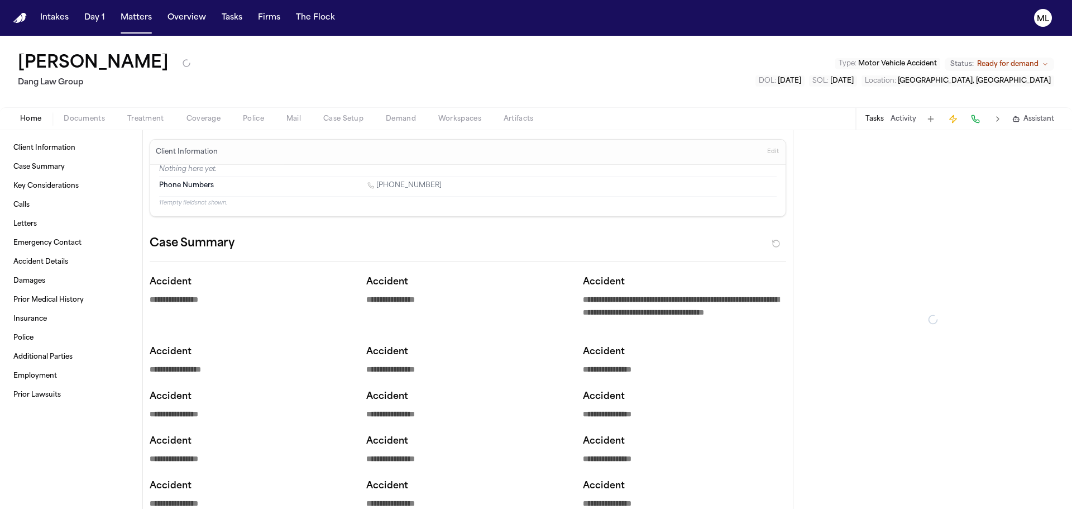
type textarea "*"
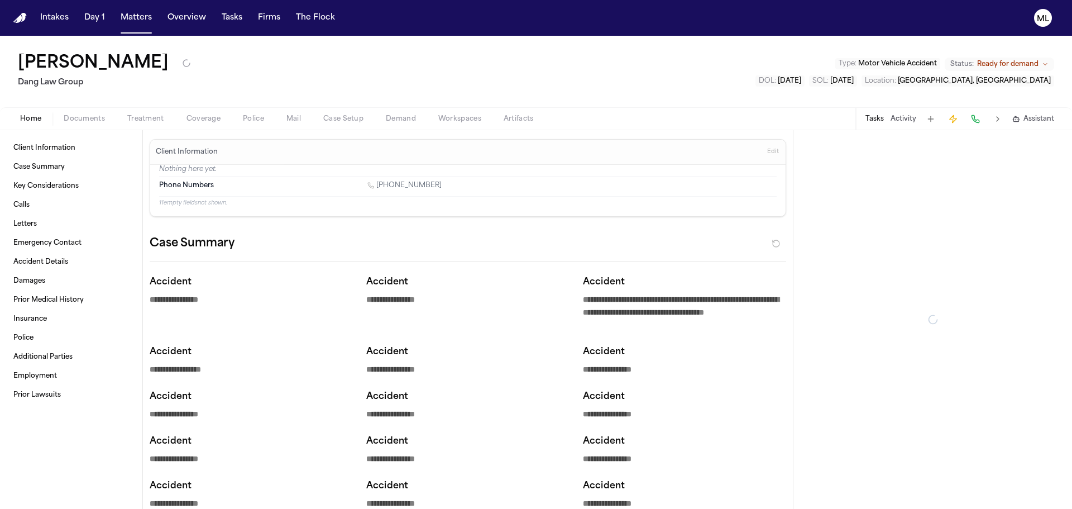
type textarea "*"
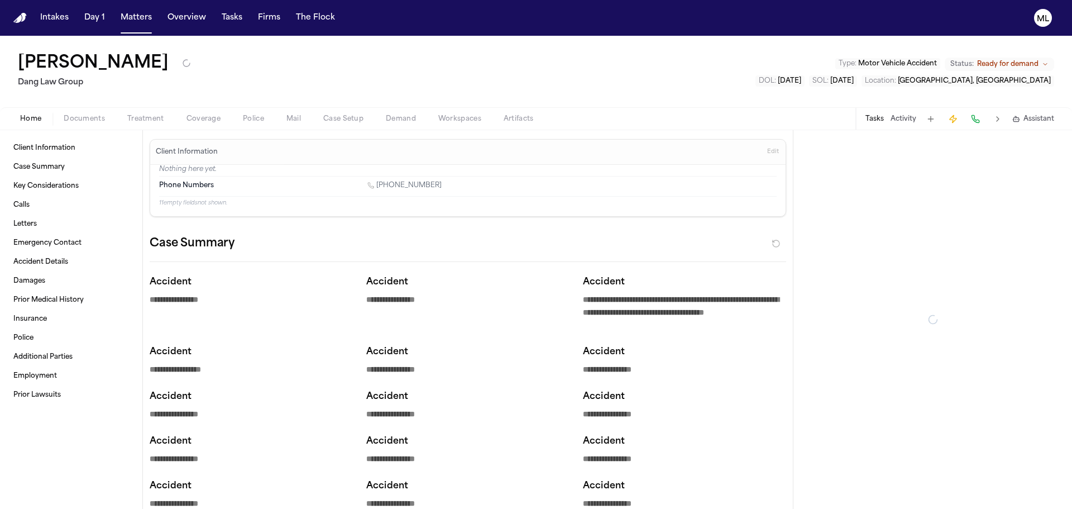
type textarea "*"
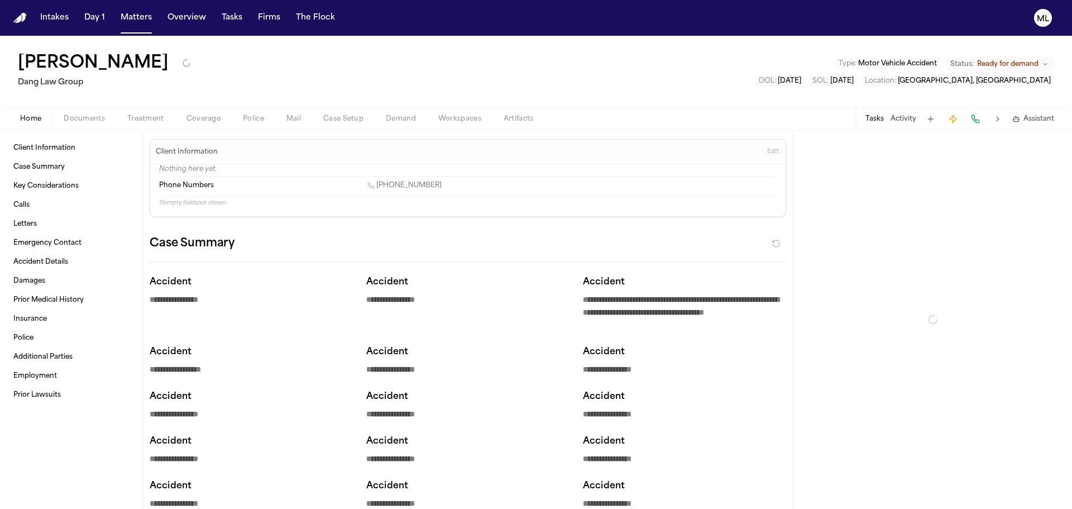
type textarea "*"
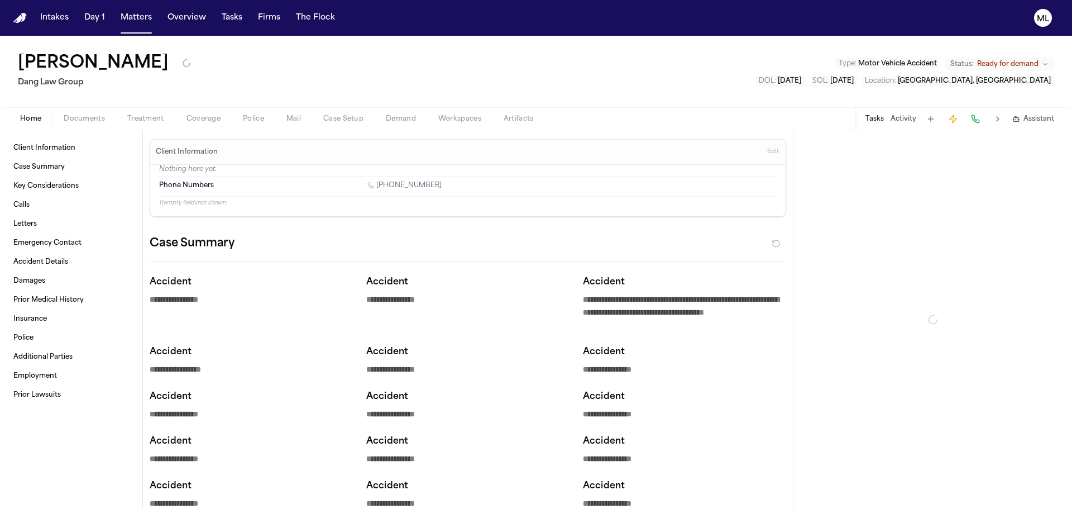
type textarea "*"
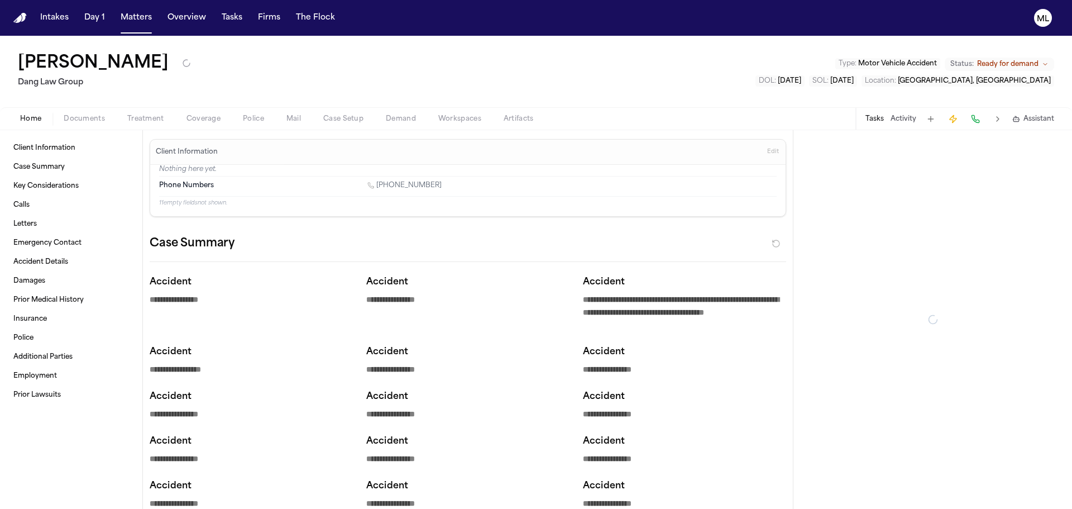
type textarea "*"
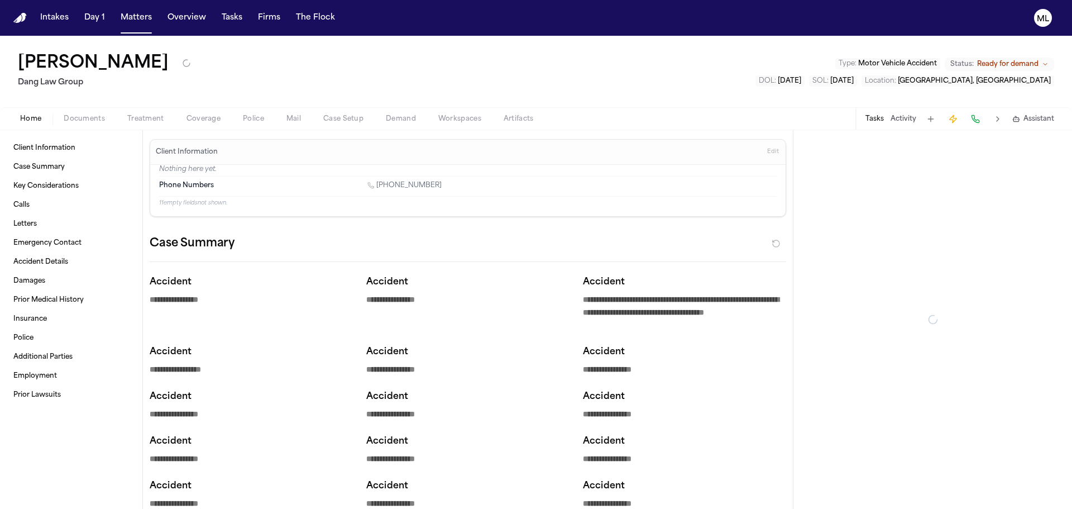
type textarea "*"
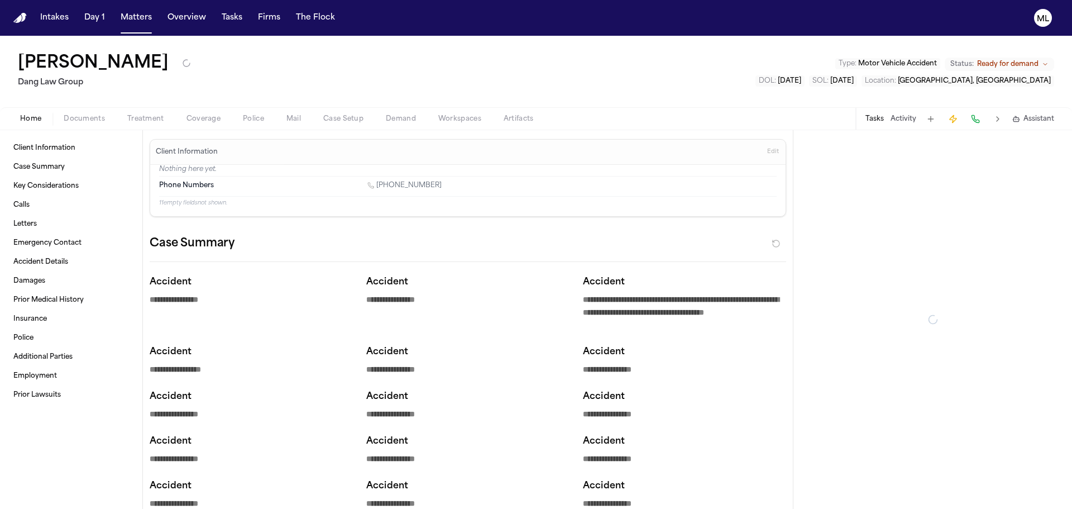
type textarea "*"
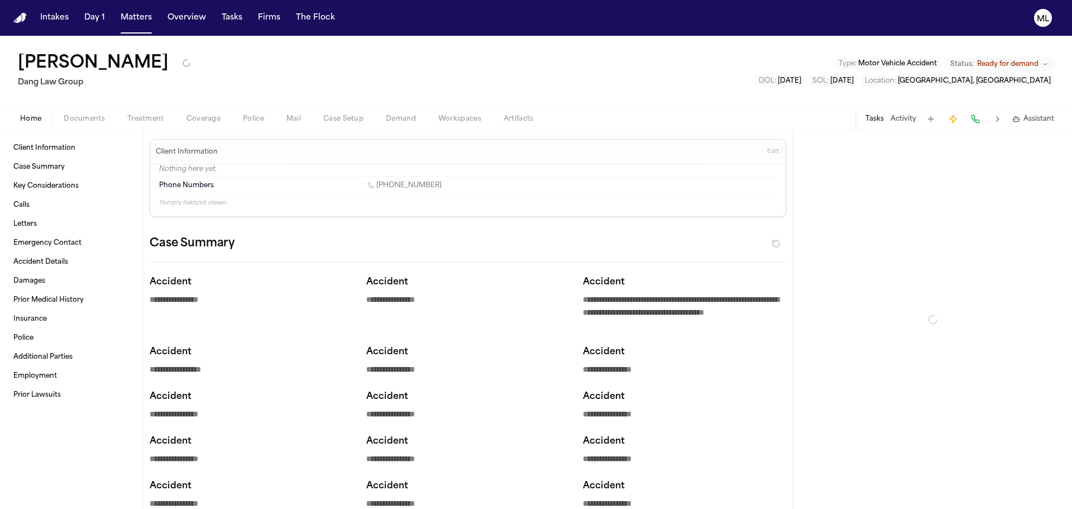
type textarea "*"
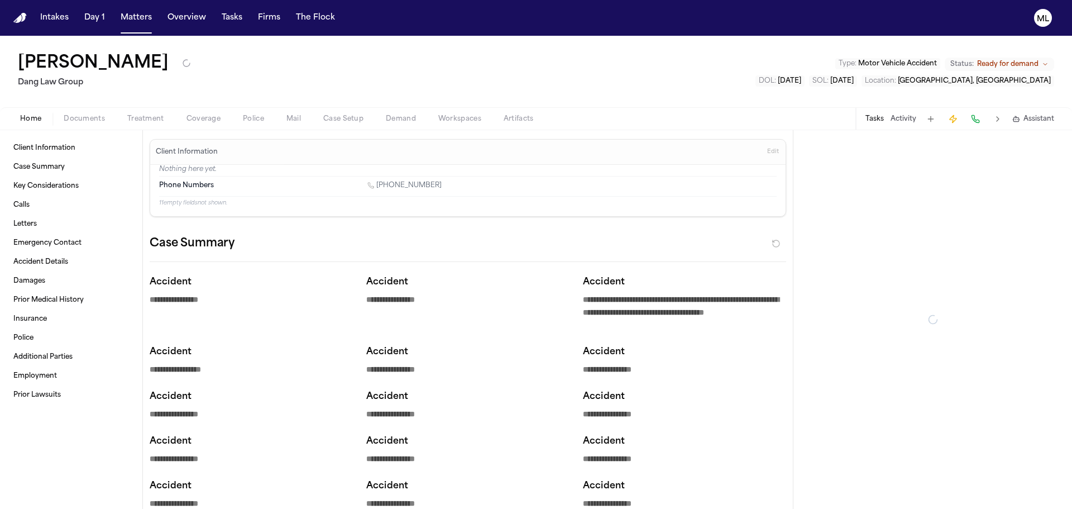
type textarea "*"
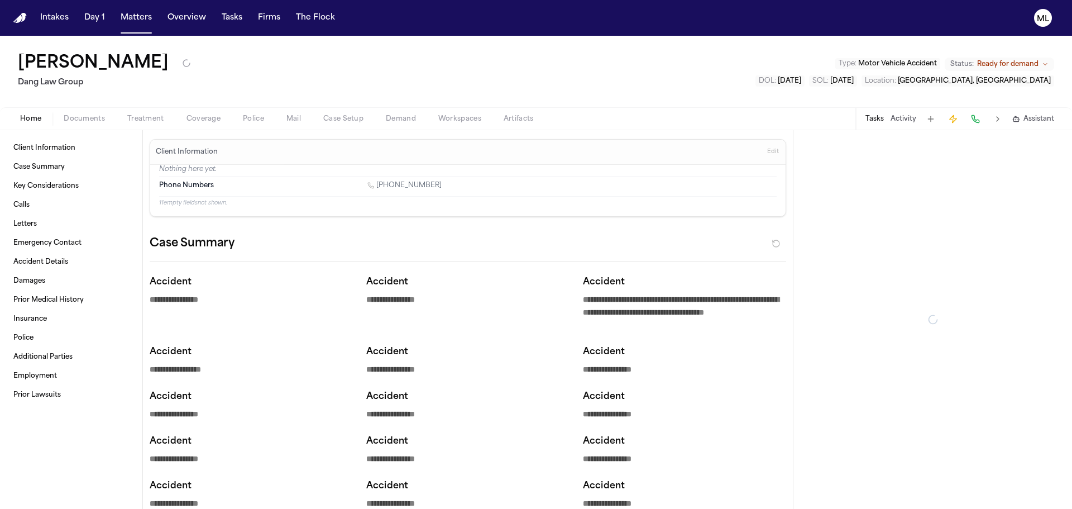
type textarea "*"
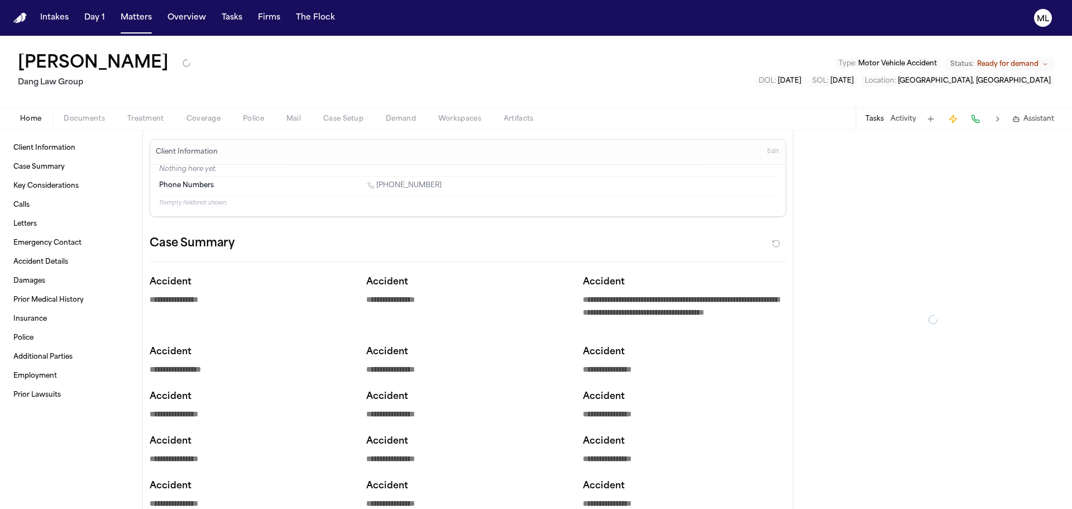
type textarea "*"
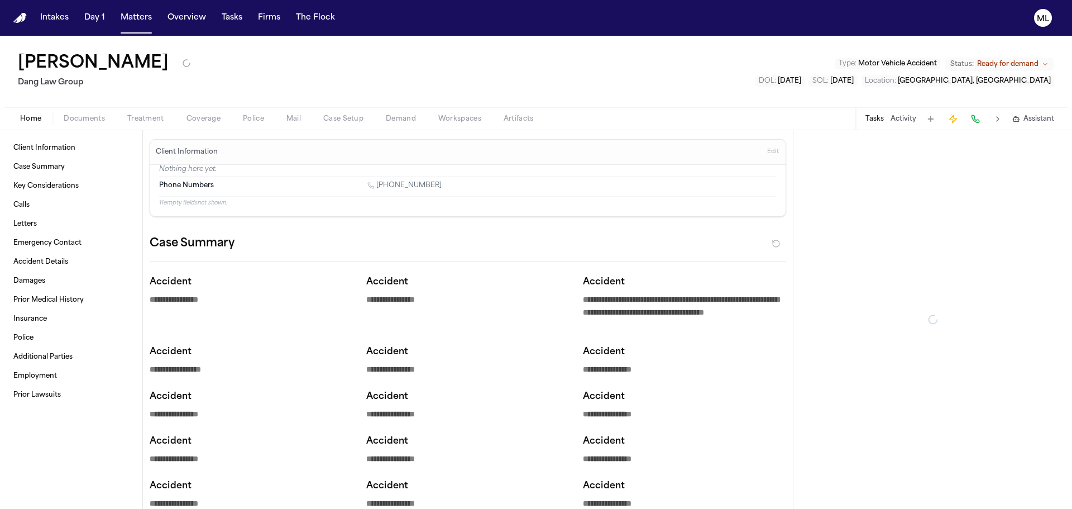
type textarea "*"
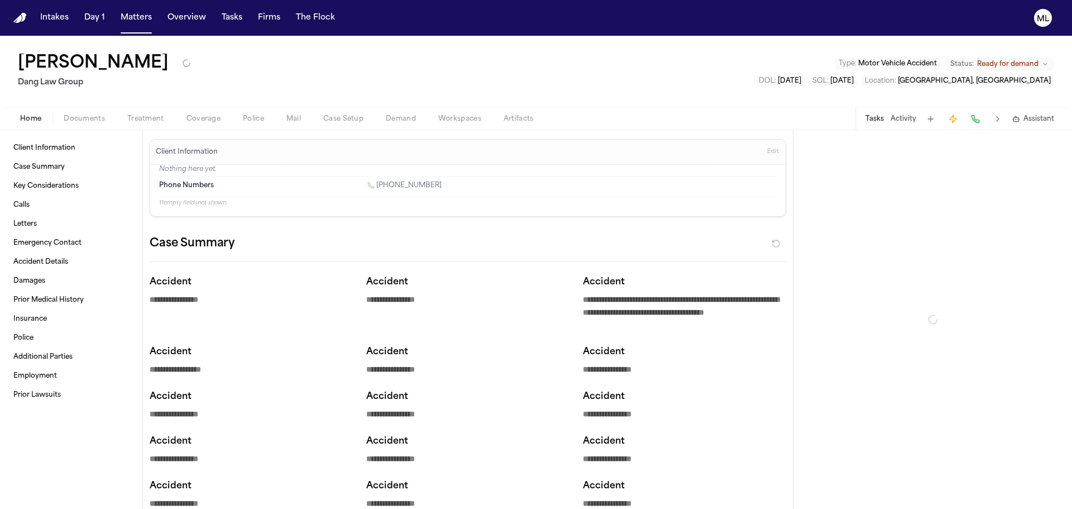
type textarea "*"
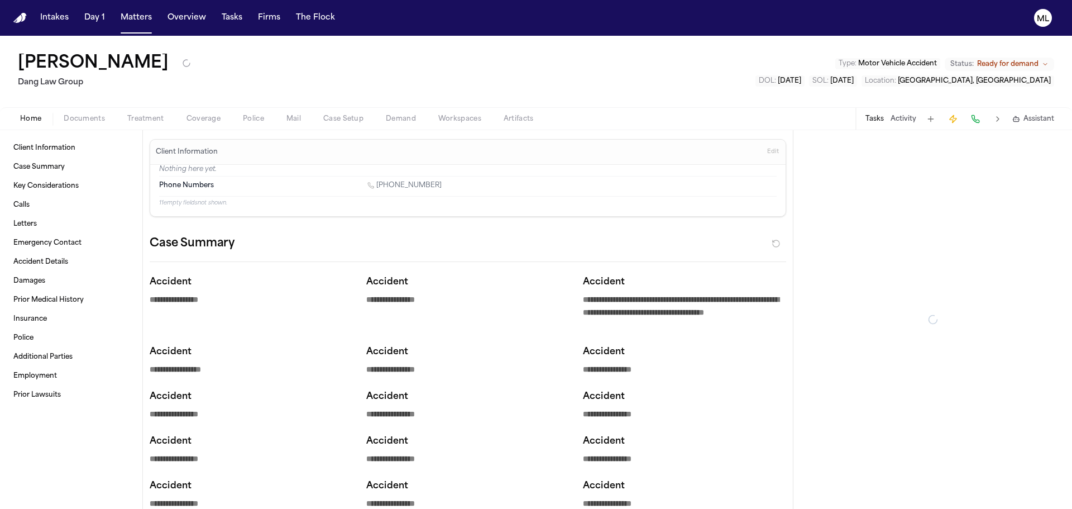
type textarea "*"
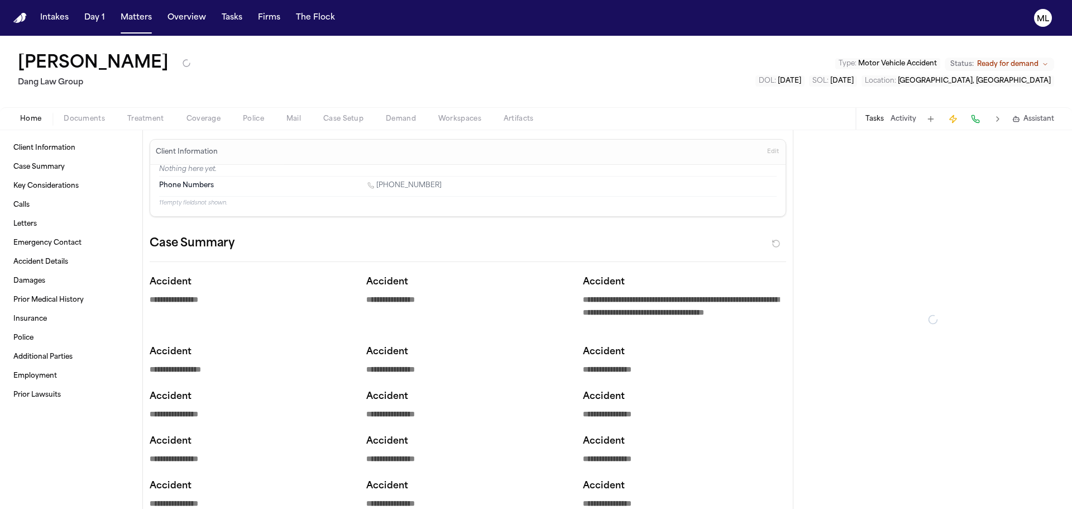
type textarea "*"
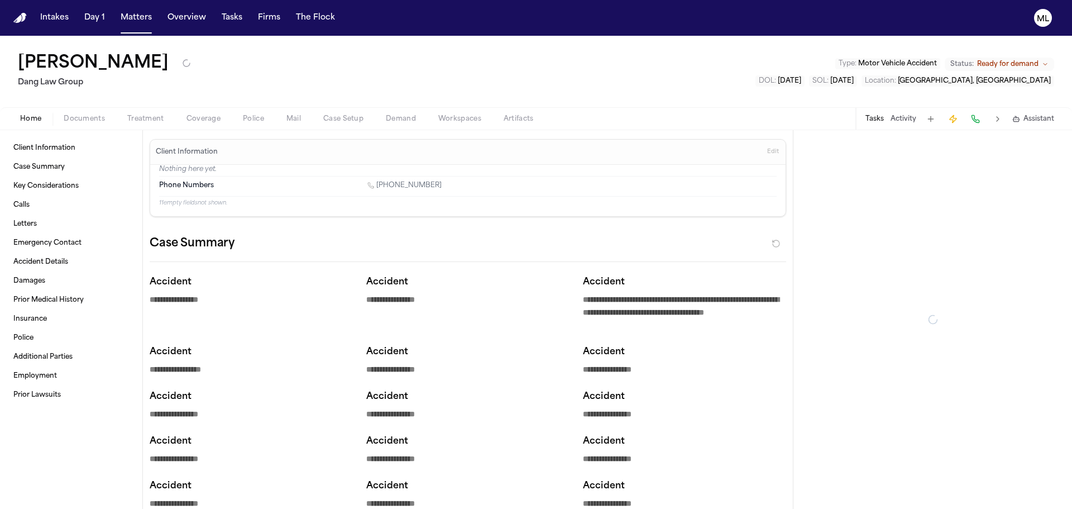
type textarea "*"
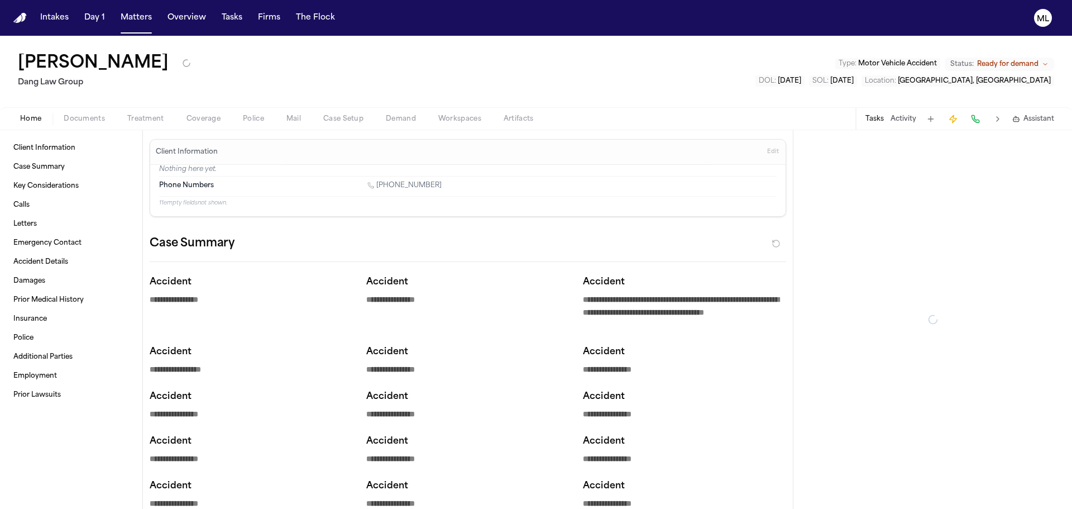
type textarea "*"
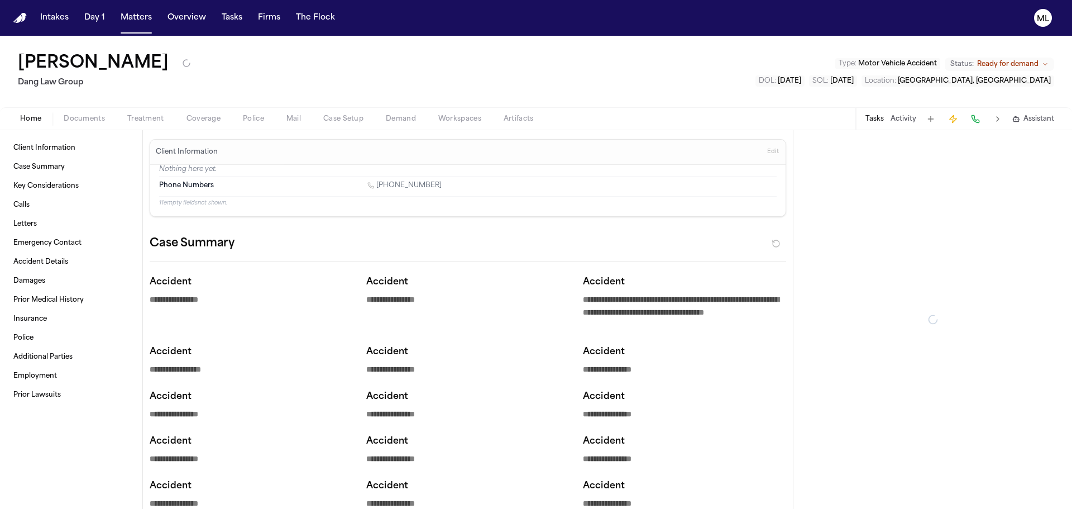
type textarea "*"
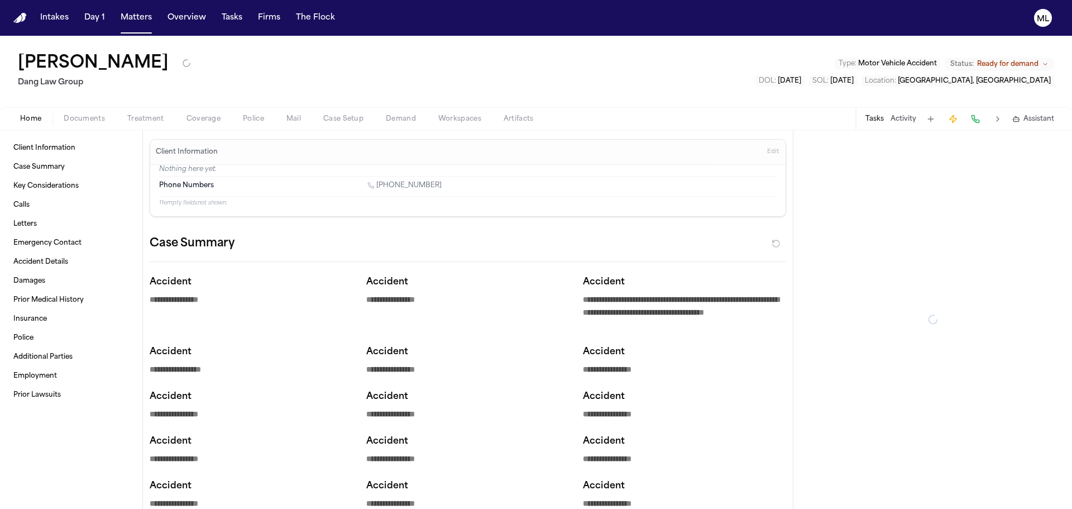
type textarea "*"
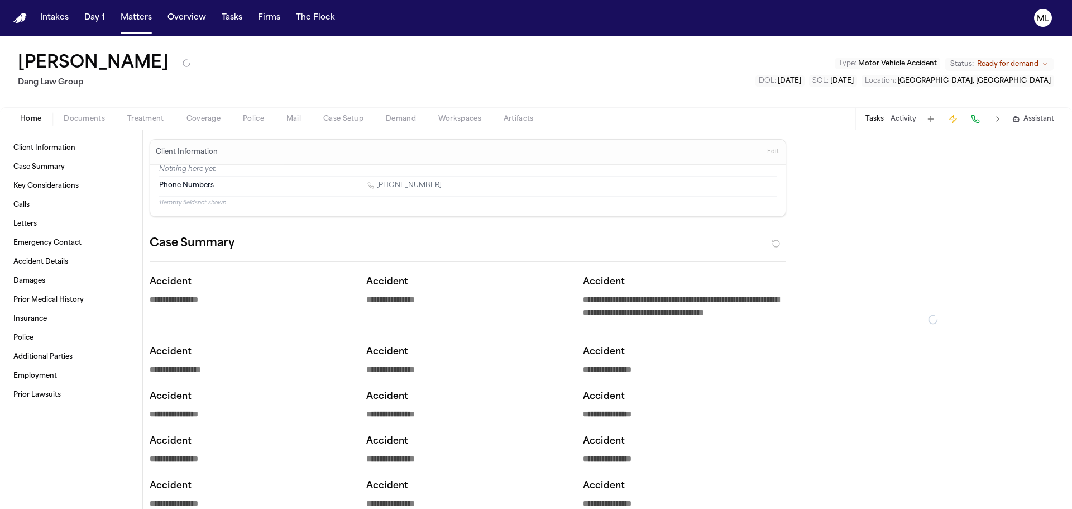
type textarea "*"
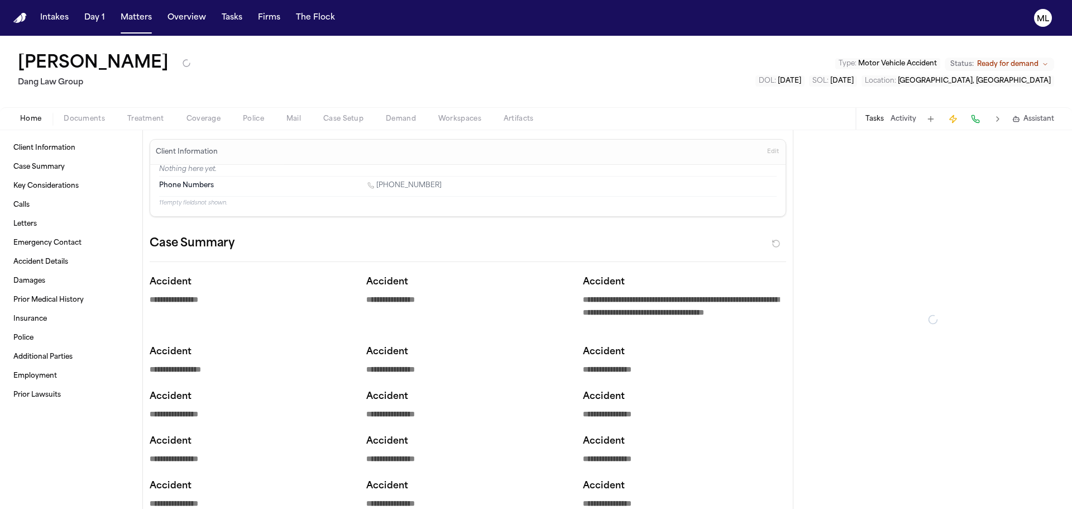
type textarea "*"
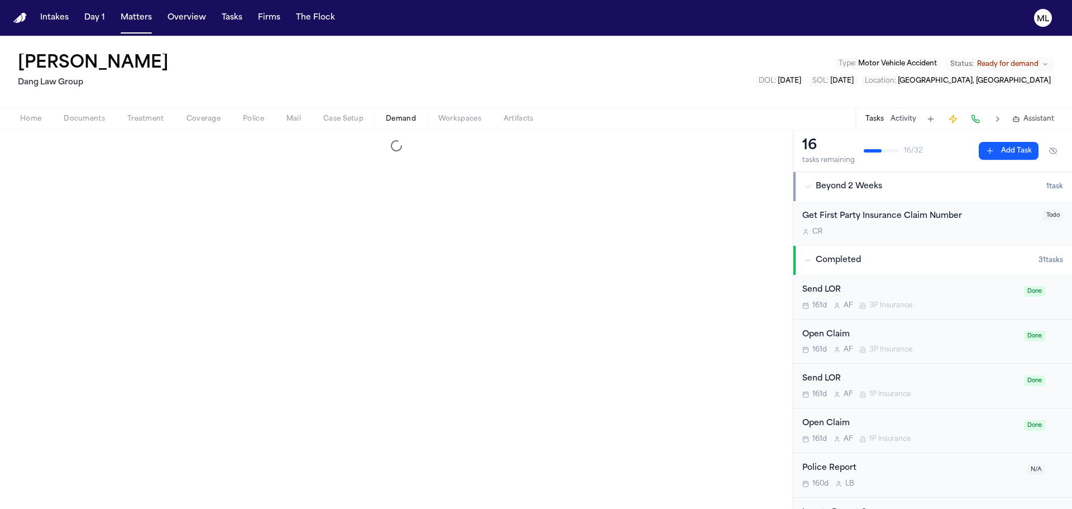
click at [392, 120] on span "Demand" at bounding box center [401, 118] width 30 height 9
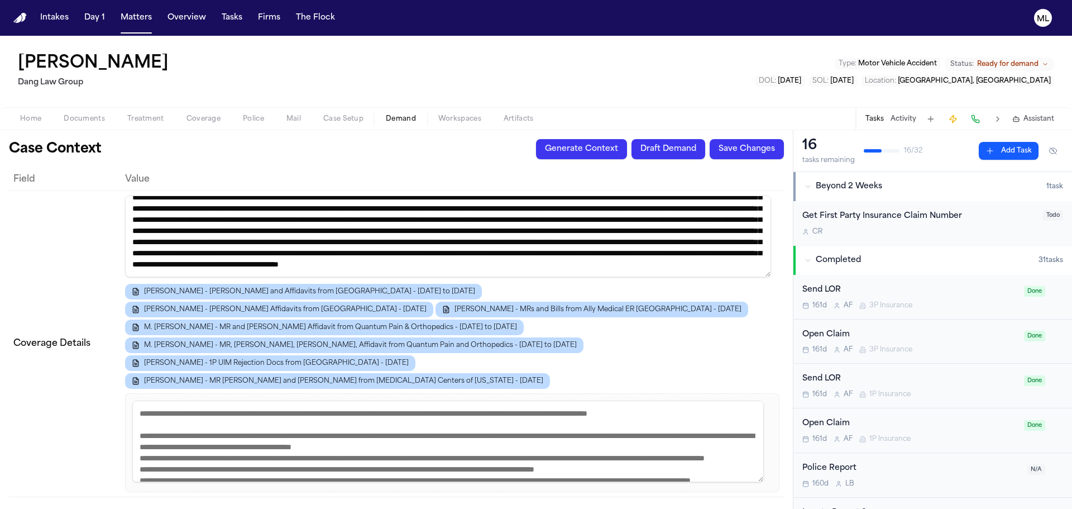
scroll to position [56, 0]
click at [888, 230] on div "C R" at bounding box center [919, 231] width 234 height 9
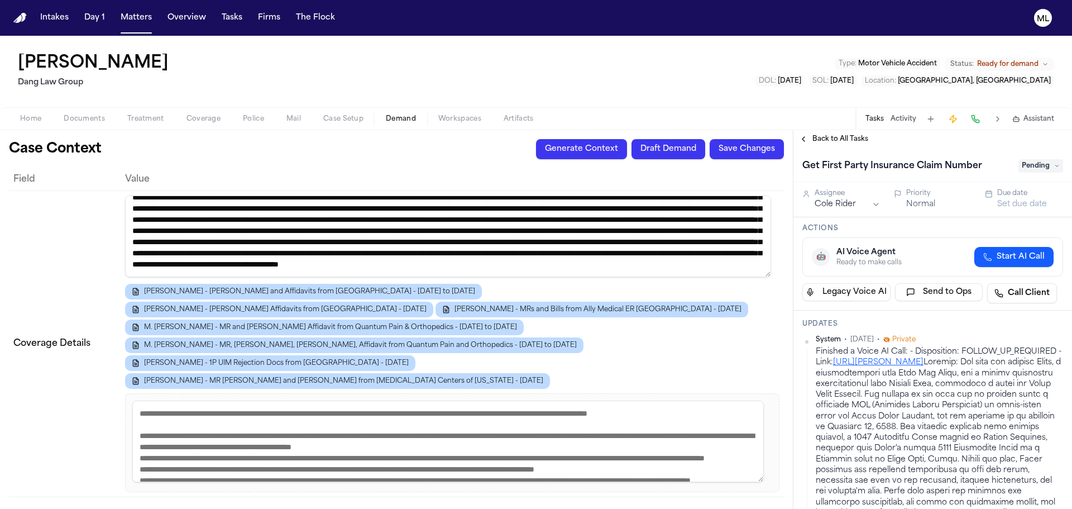
click at [844, 147] on div "Back to All Tasks" at bounding box center [932, 139] width 279 height 18
click at [844, 141] on span "Back to All Tasks" at bounding box center [840, 139] width 56 height 9
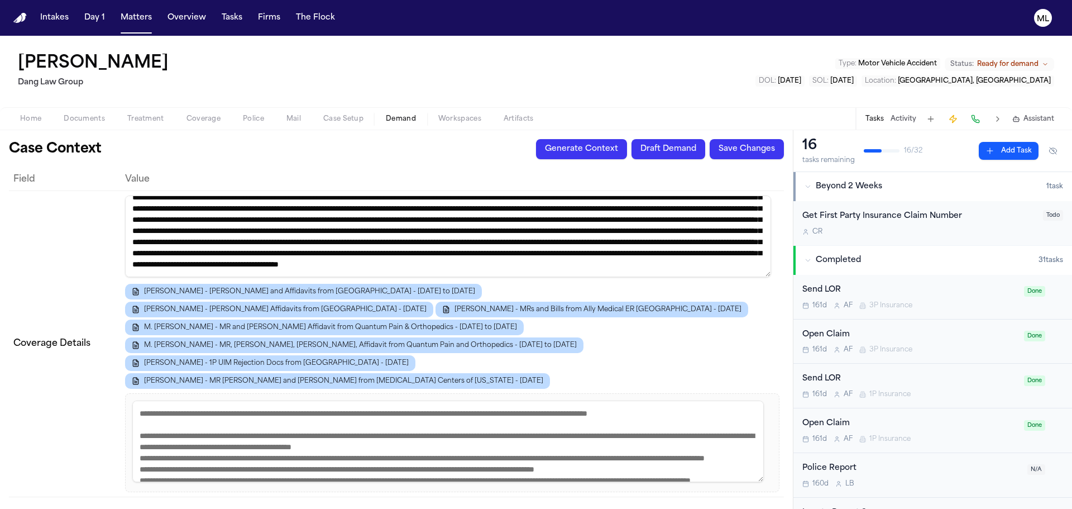
click at [891, 121] on button "Activity" at bounding box center [904, 118] width 26 height 9
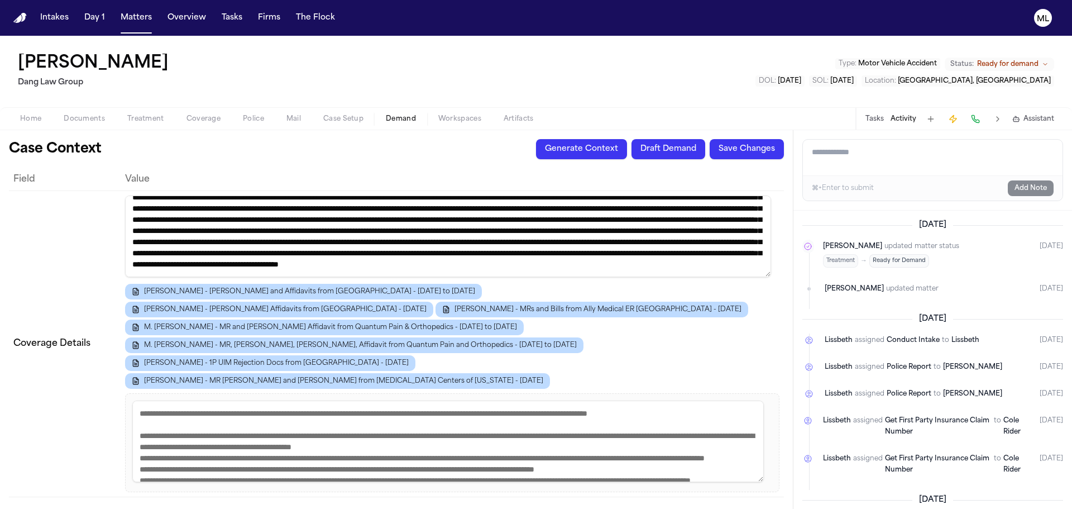
click at [591, 80] on div "Maria Reyna Arteaga Dang Law Group Type : Motor Vehicle Accident Status: Ready …" at bounding box center [536, 71] width 1072 height 71
click at [82, 117] on span "Documents" at bounding box center [84, 118] width 41 height 9
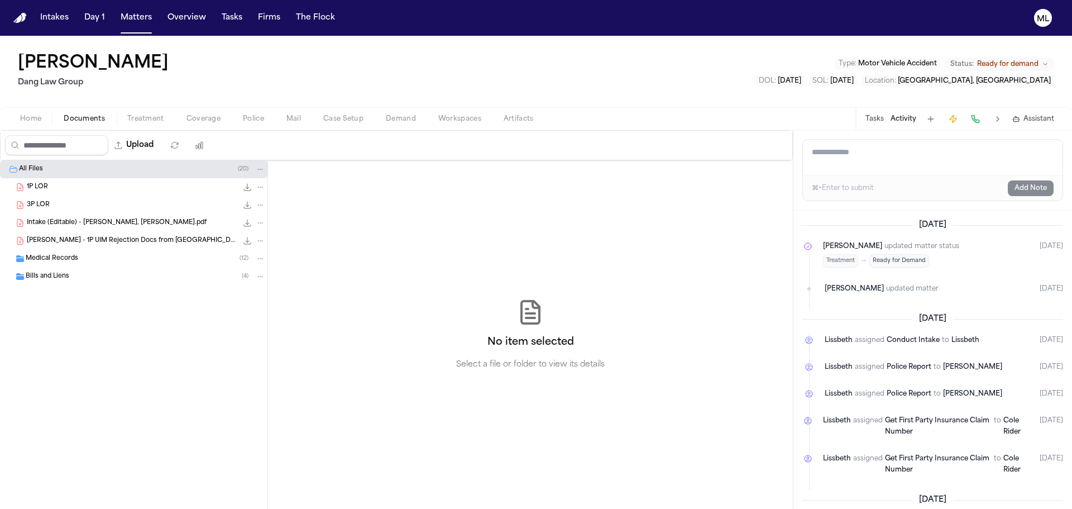
click at [65, 259] on span "Medical Records" at bounding box center [52, 258] width 52 height 9
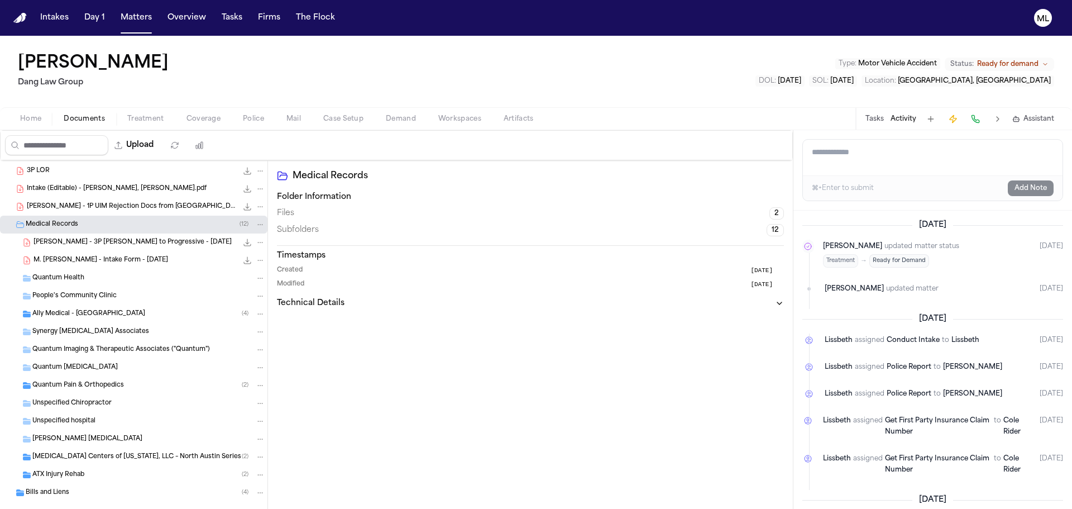
scroll to position [52, 0]
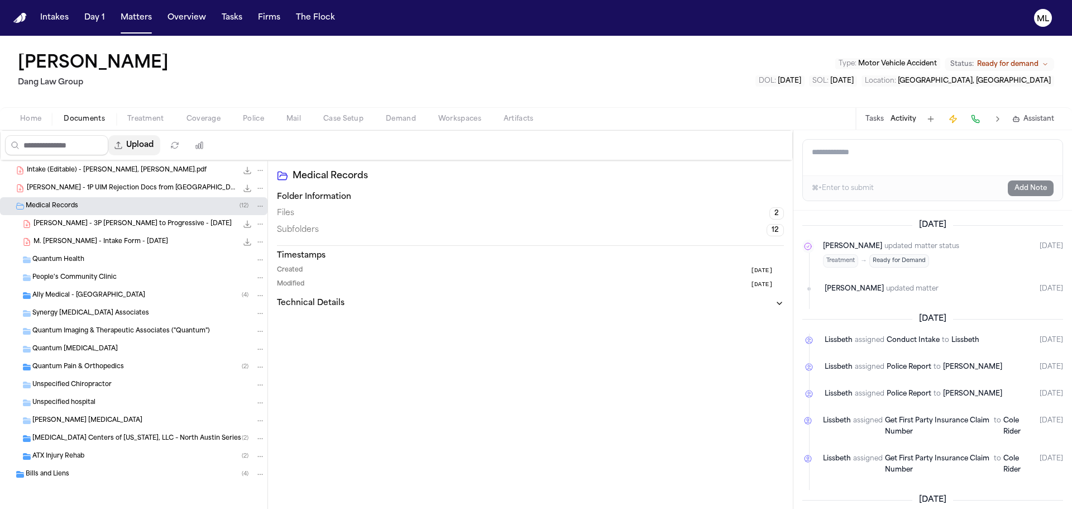
click at [147, 146] on button "Upload" at bounding box center [134, 145] width 52 height 20
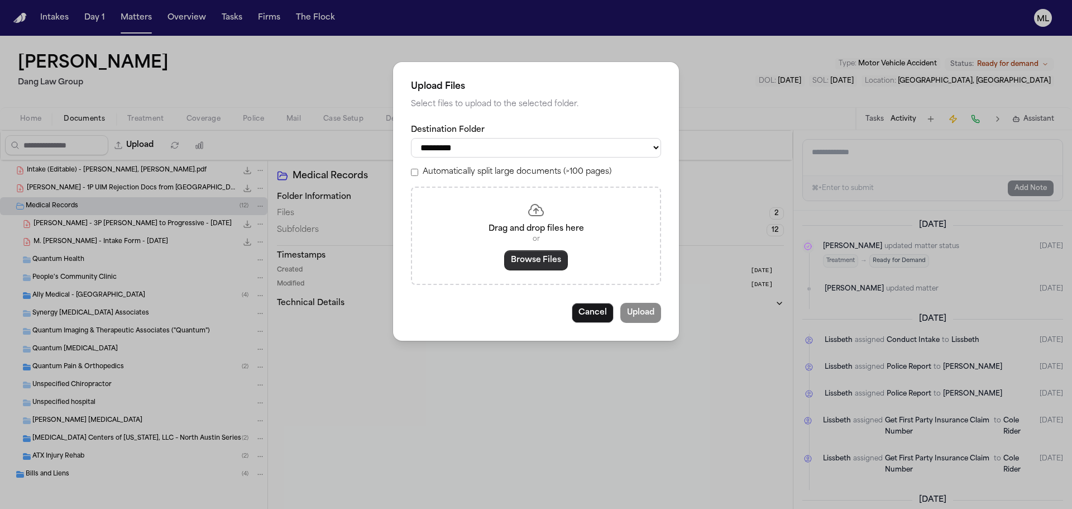
click at [522, 257] on button "Browse Files" at bounding box center [536, 260] width 64 height 20
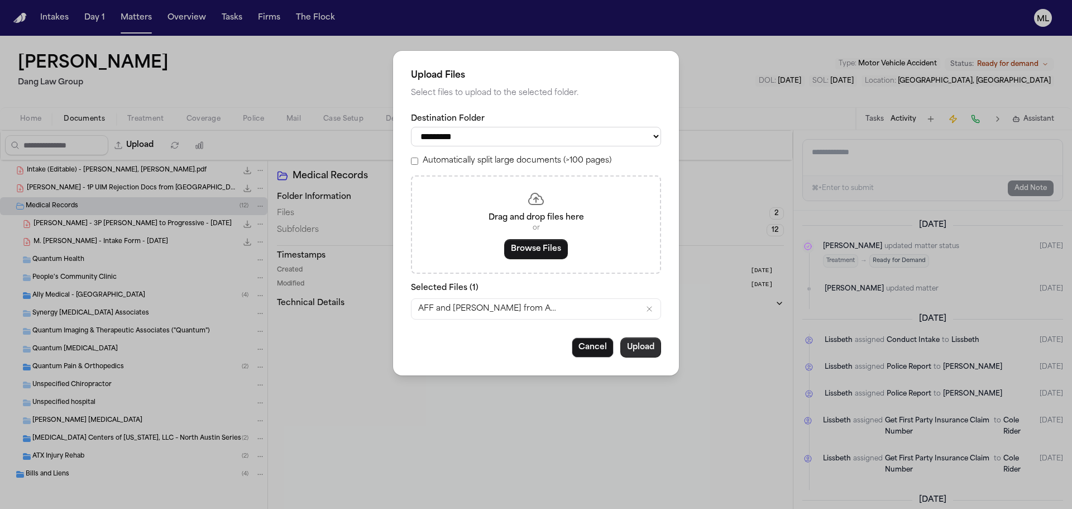
click at [636, 347] on button "Upload" at bounding box center [640, 347] width 41 height 20
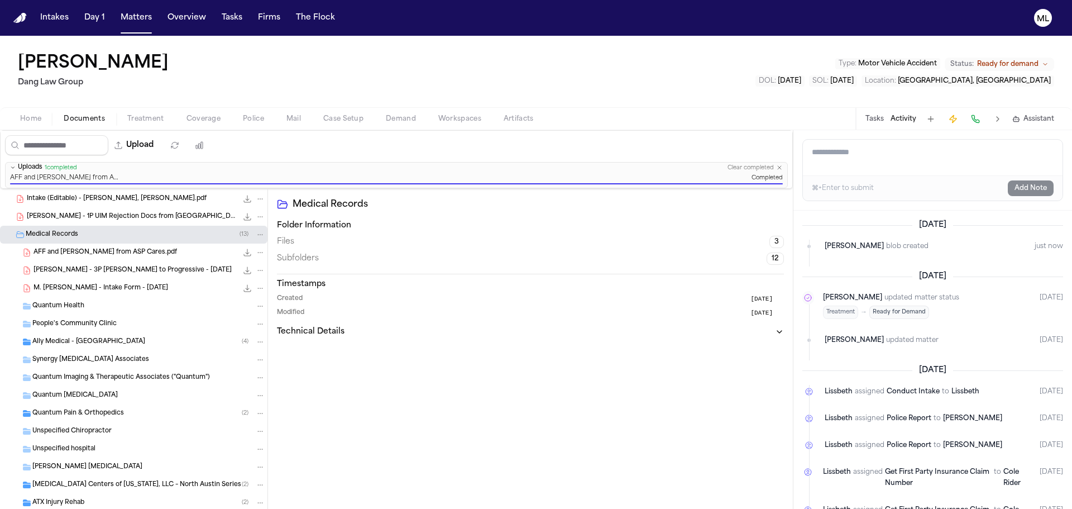
click at [133, 21] on button "Matters" at bounding box center [136, 18] width 40 height 20
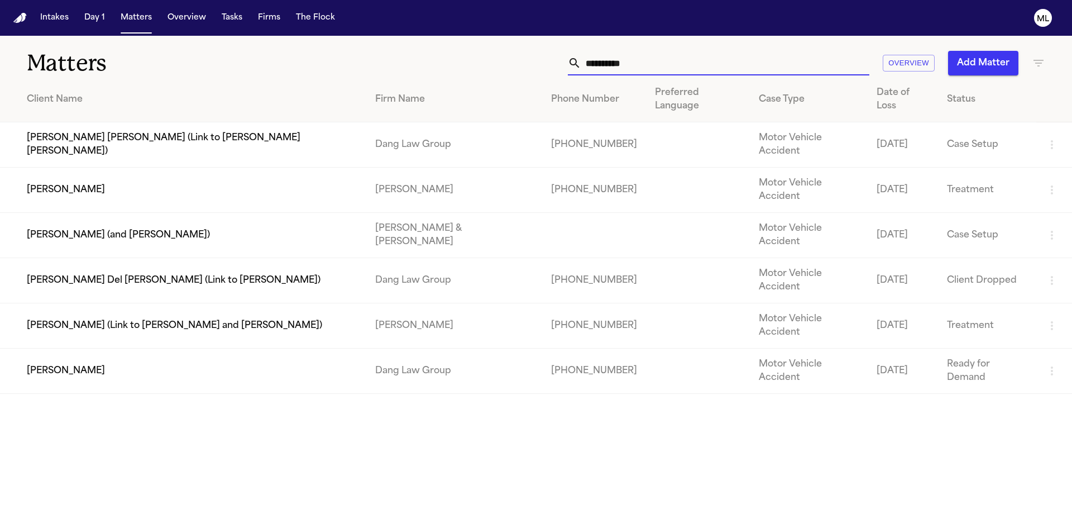
drag, startPoint x: 689, startPoint y: 64, endPoint x: 491, endPoint y: 65, distance: 198.2
click at [491, 65] on div "**********" at bounding box center [684, 63] width 722 height 25
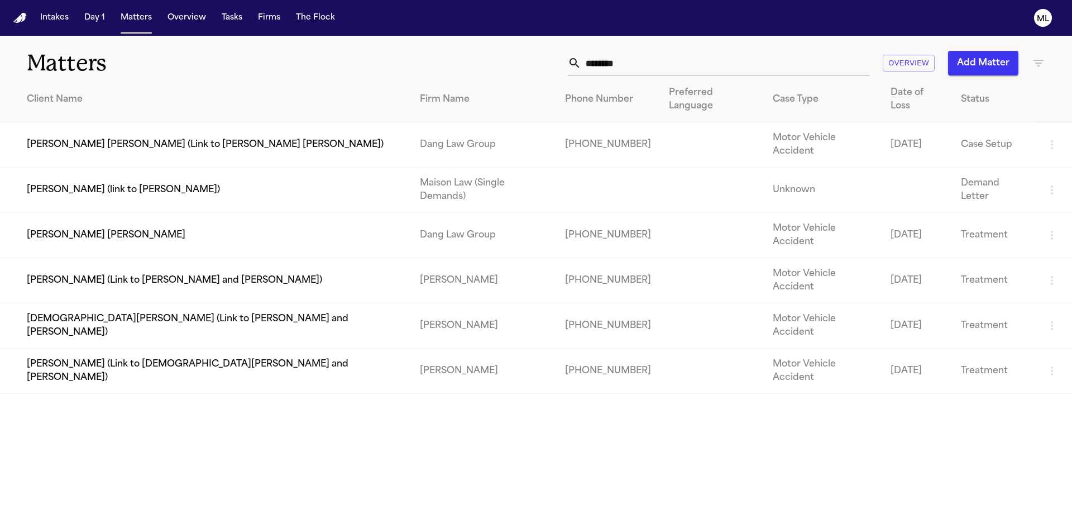
click at [126, 213] on td "[PERSON_NAME] [PERSON_NAME]" at bounding box center [205, 235] width 411 height 45
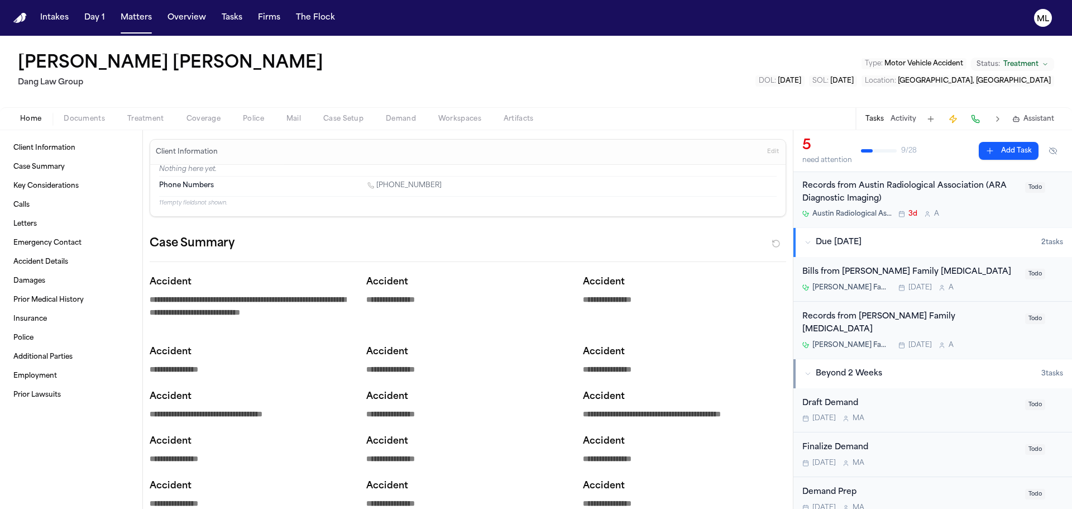
scroll to position [223, 0]
click at [993, 275] on div "Bills from Chicoine Family Chiropractic" at bounding box center [910, 270] width 216 height 13
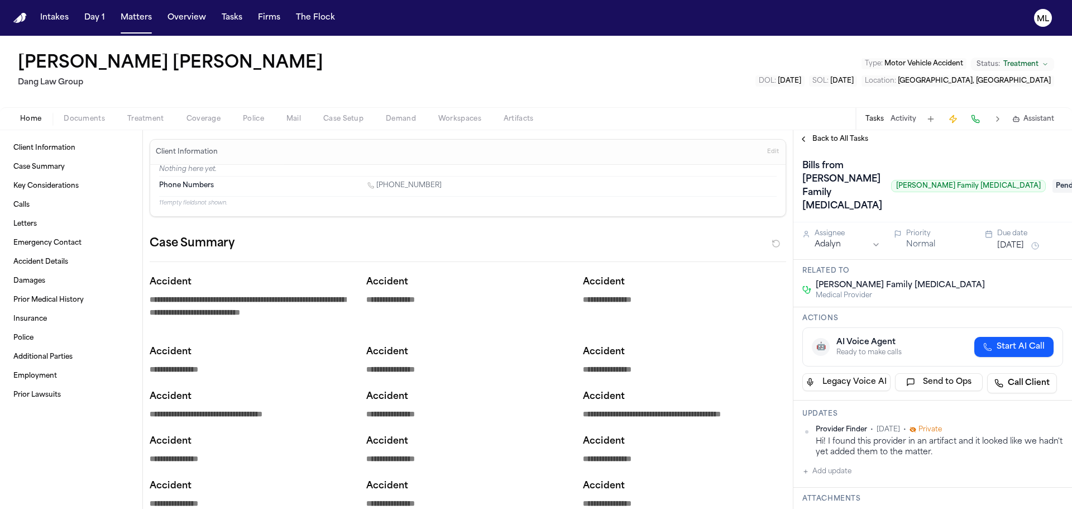
click at [1053, 179] on span "Pending" at bounding box center [1075, 185] width 45 height 13
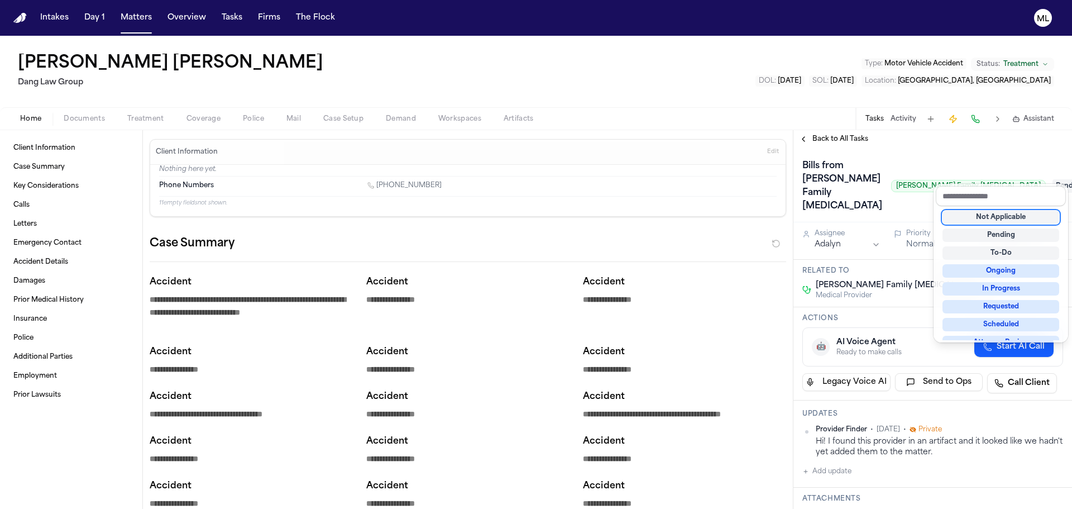
click at [1011, 217] on div "Not Applicable" at bounding box center [1001, 217] width 117 height 13
click at [826, 137] on div "Back to All Tasks Bills from Chicoine Family Chiropractic Chicoine Family Chiro…" at bounding box center [932, 319] width 279 height 379
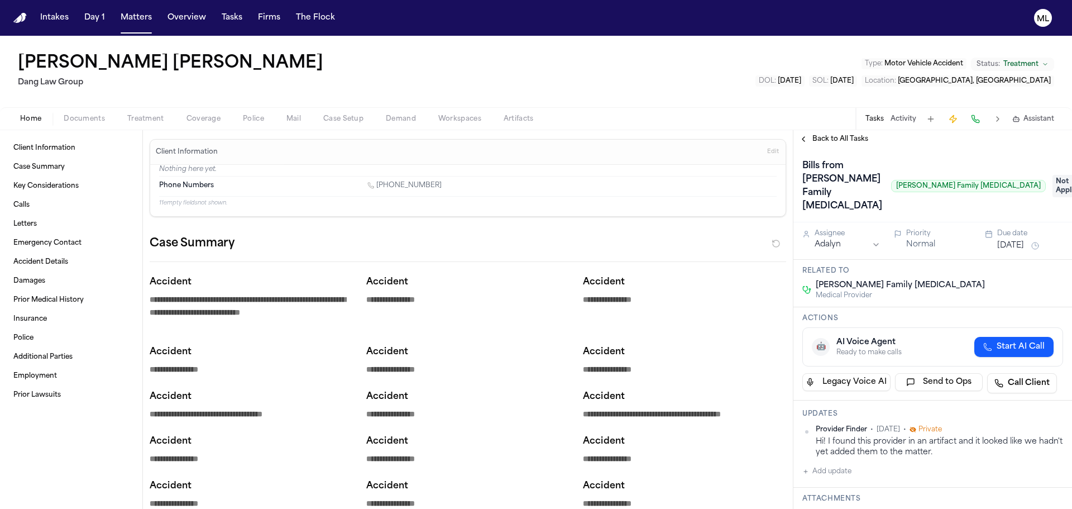
click at [826, 137] on span "Back to All Tasks" at bounding box center [840, 139] width 56 height 9
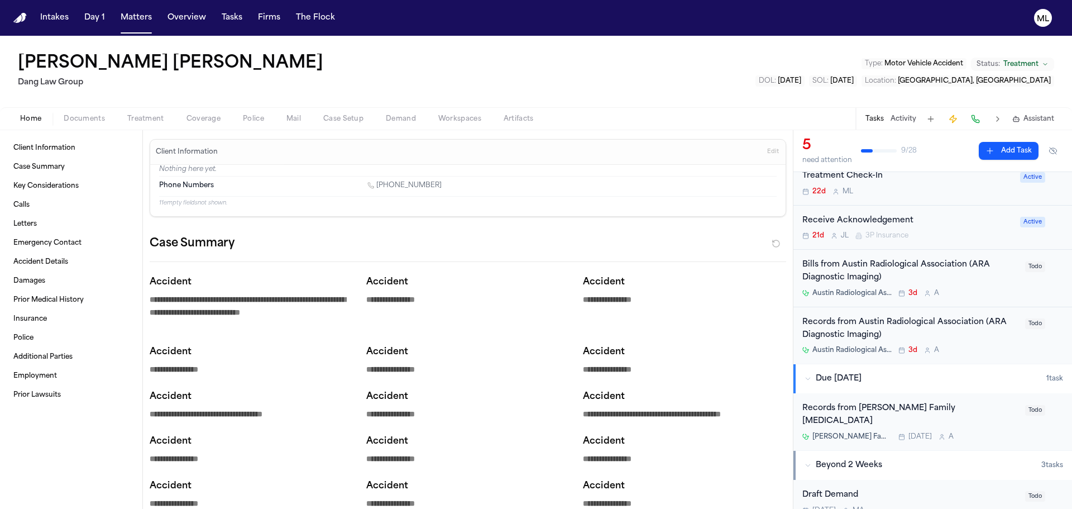
scroll to position [112, 0]
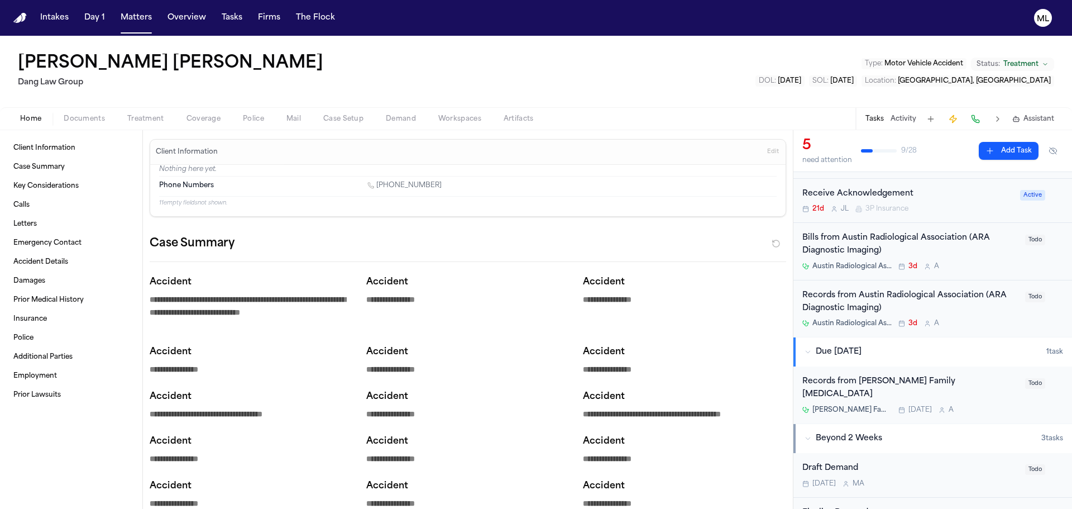
click at [983, 379] on div "Records from Chicoine Family Chiropractic" at bounding box center [910, 388] width 216 height 26
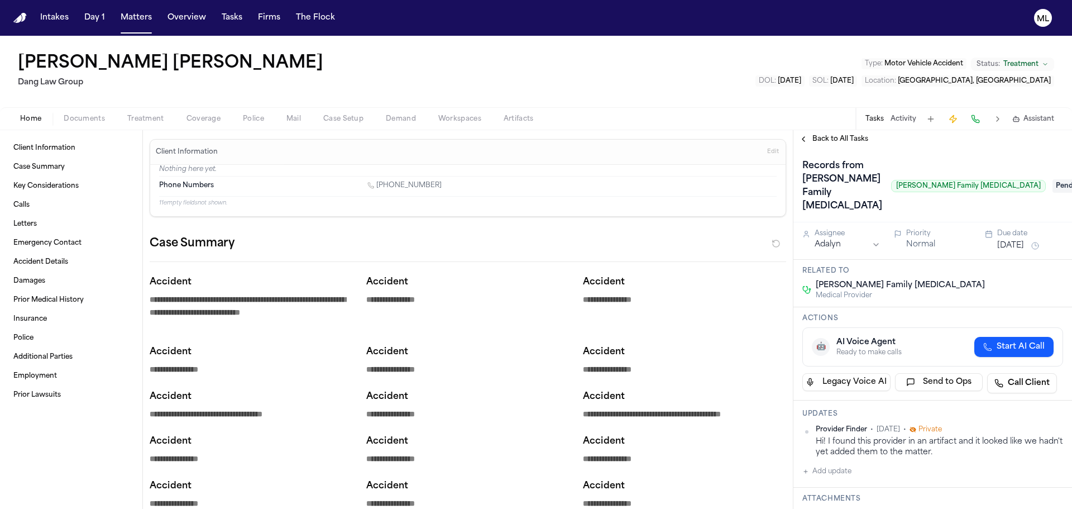
click at [1053, 181] on span "Pending" at bounding box center [1075, 185] width 45 height 13
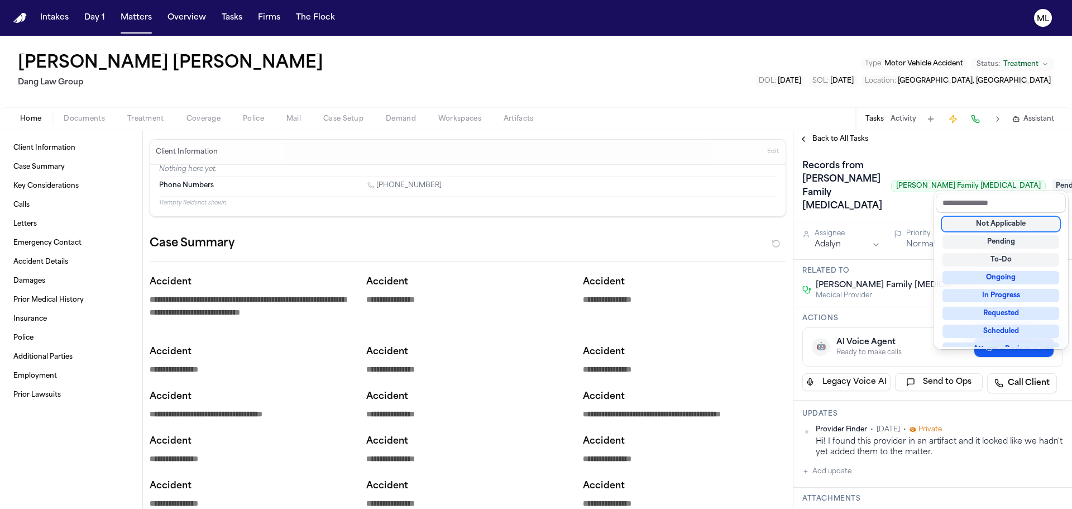
click at [1004, 223] on div "Not Applicable" at bounding box center [1001, 223] width 117 height 13
click at [853, 139] on div "Back to All Tasks Records from Chicoine Family Chiropractic Chicoine Family Chi…" at bounding box center [932, 319] width 279 height 379
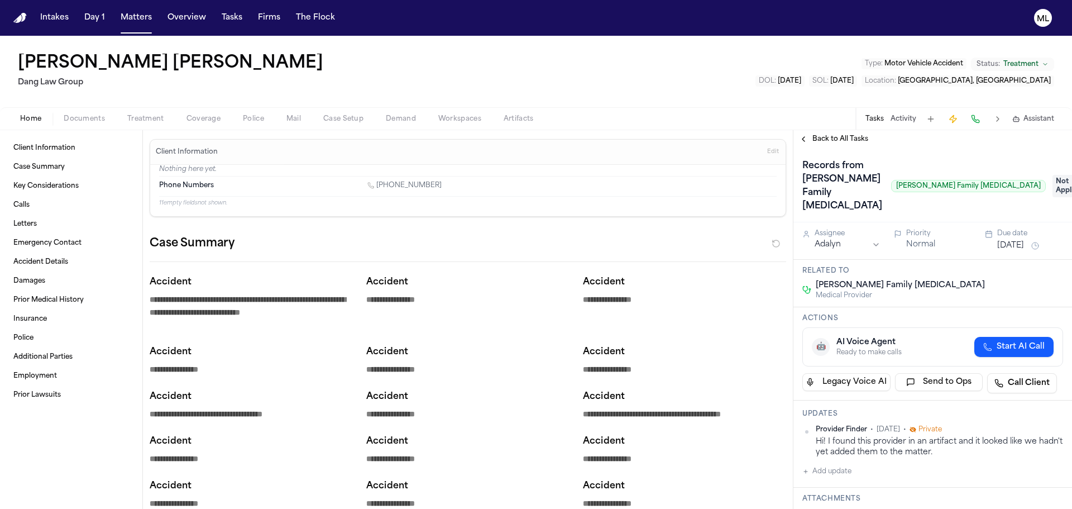
click at [853, 139] on span "Back to All Tasks" at bounding box center [840, 139] width 56 height 9
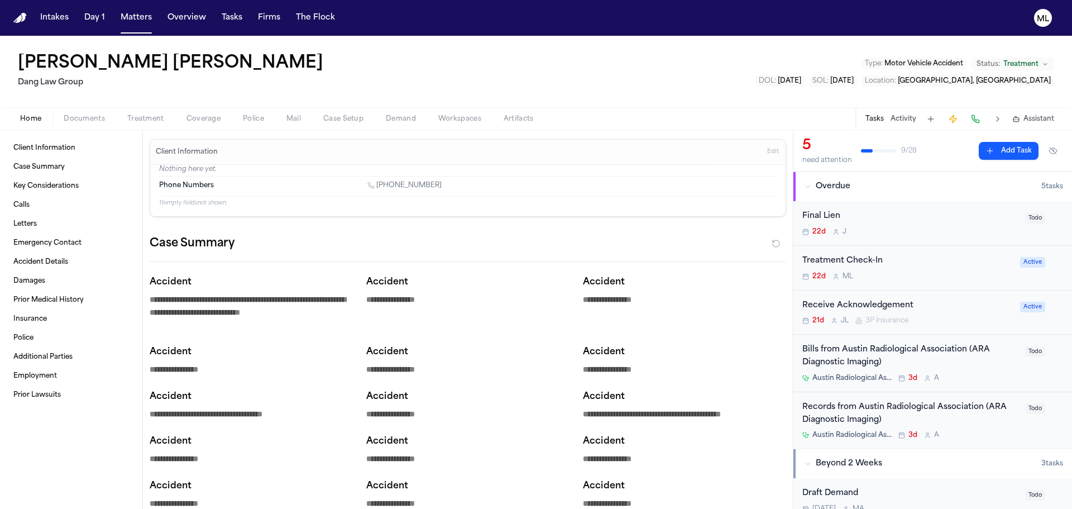
click at [963, 427] on div "Records from Austin Radiological Association (ARA Diagnostic Imaging) Austin Ra…" at bounding box center [910, 420] width 216 height 39
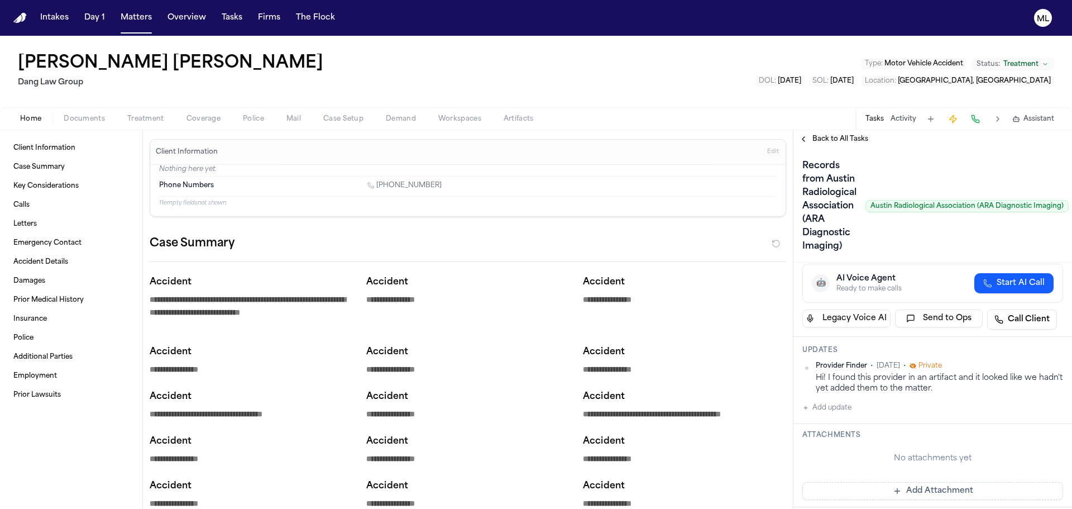
scroll to position [112, 0]
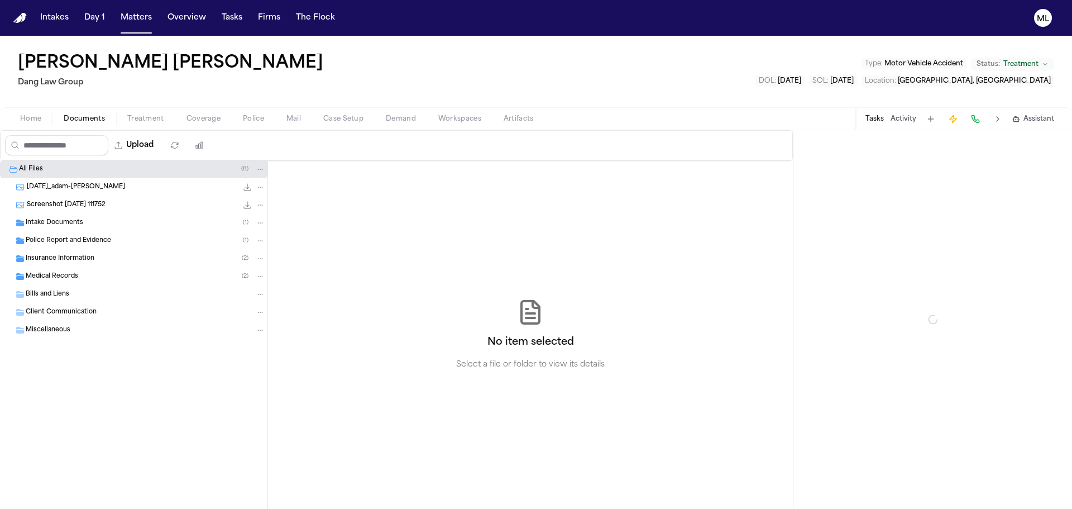
click at [90, 114] on span "Documents" at bounding box center [84, 118] width 41 height 9
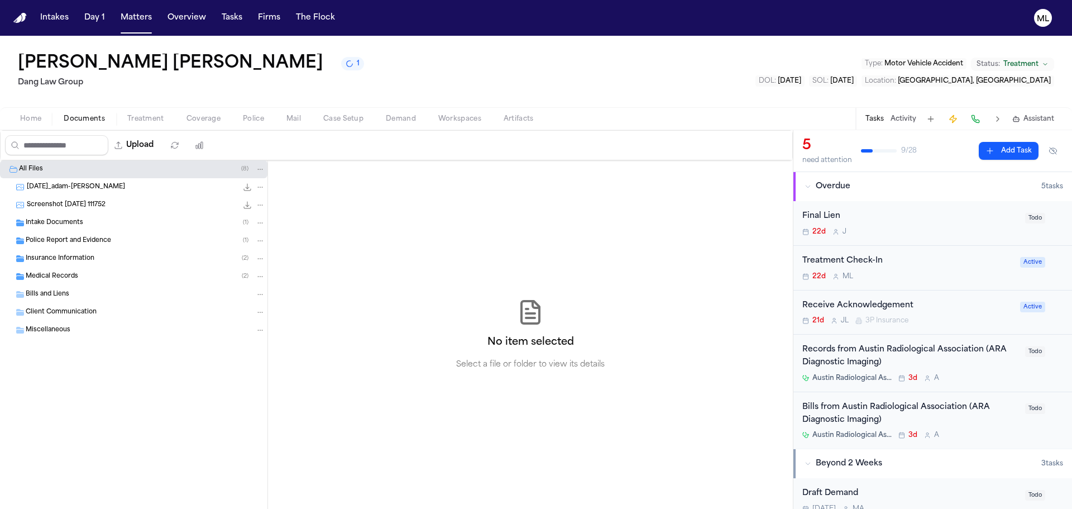
click at [63, 272] on span "Medical Records" at bounding box center [52, 276] width 52 height 9
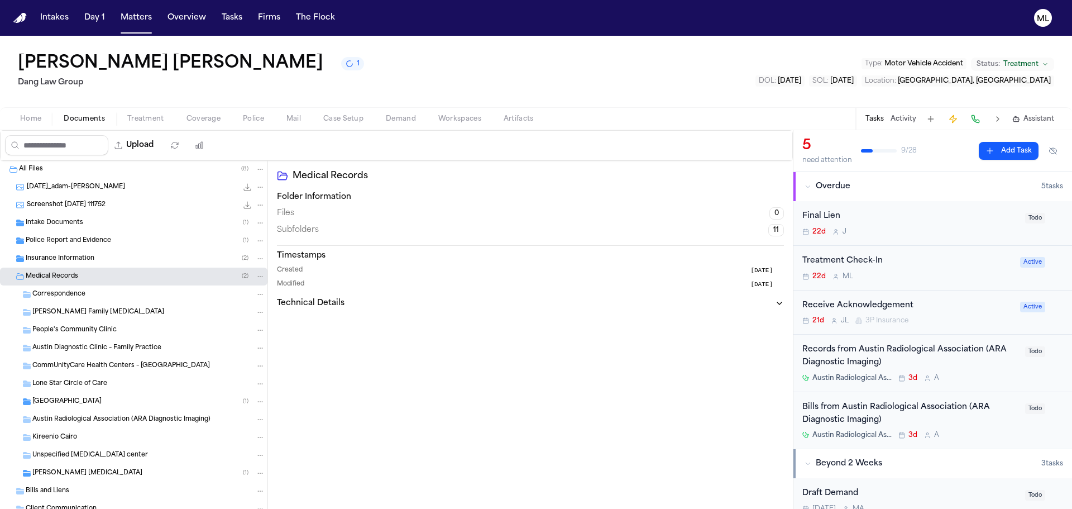
click at [101, 395] on div "St. David's Medical Center ( 1 )" at bounding box center [133, 402] width 267 height 18
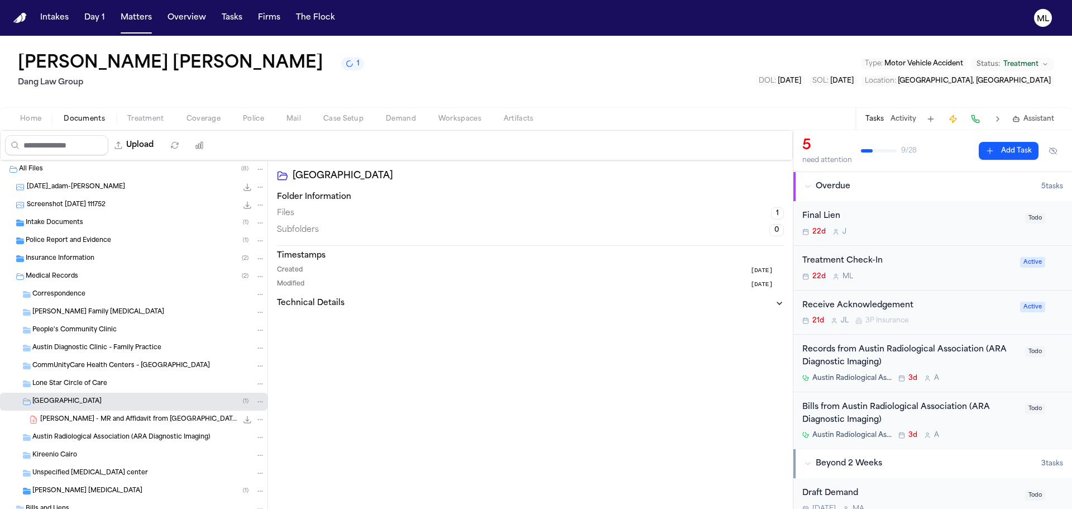
click at [154, 415] on span "A. Gomez - MR and Affidavit from St. David's Medical Center - 5.1.25" at bounding box center [138, 419] width 197 height 9
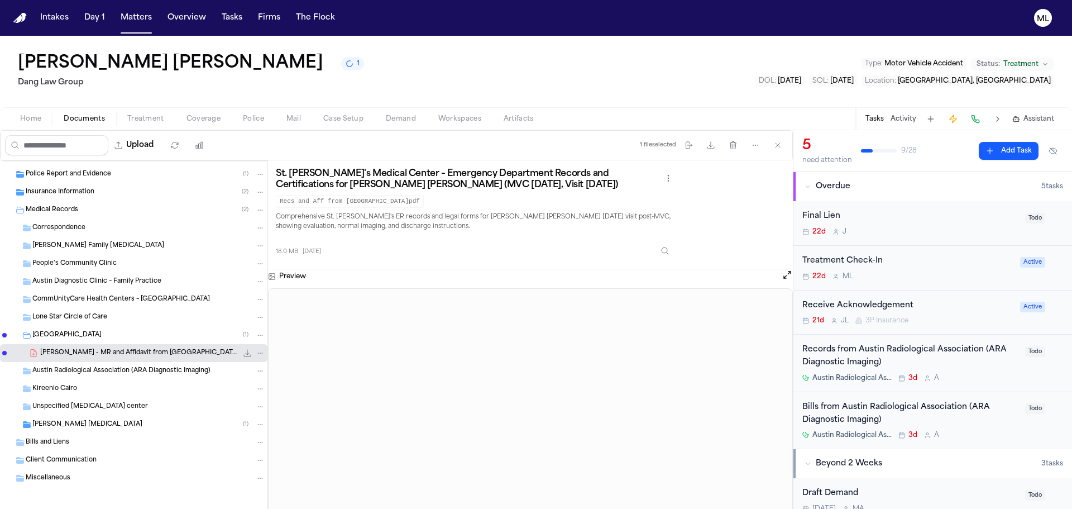
scroll to position [70, 0]
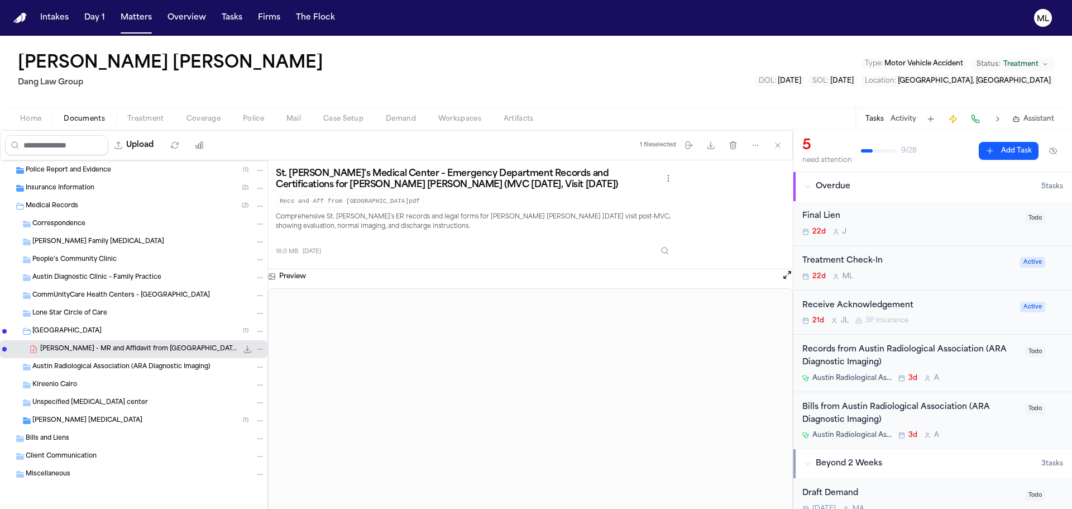
click at [1063, 203] on div "Final Lien 22d J Todo" at bounding box center [932, 223] width 279 height 45
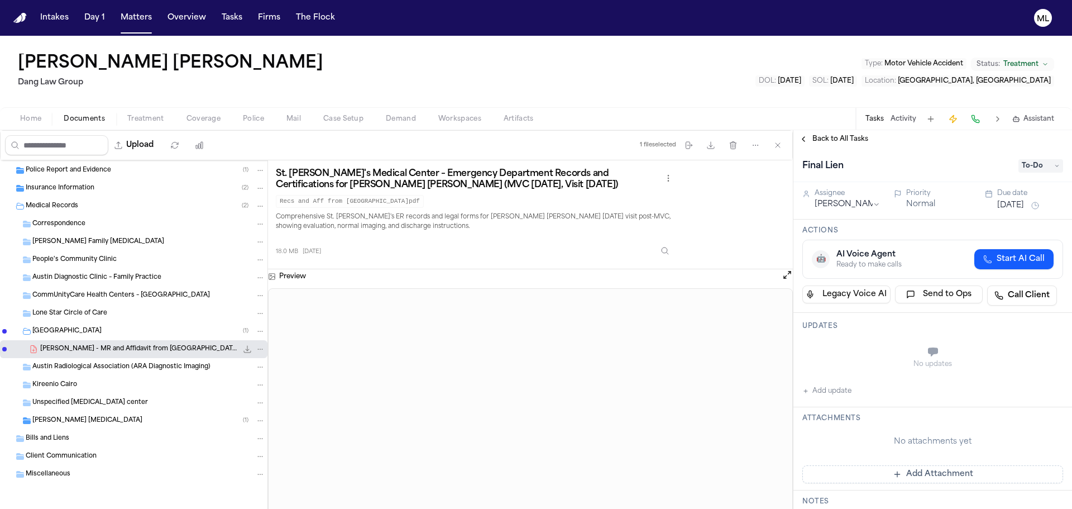
click at [846, 141] on span "Back to All Tasks" at bounding box center [840, 139] width 56 height 9
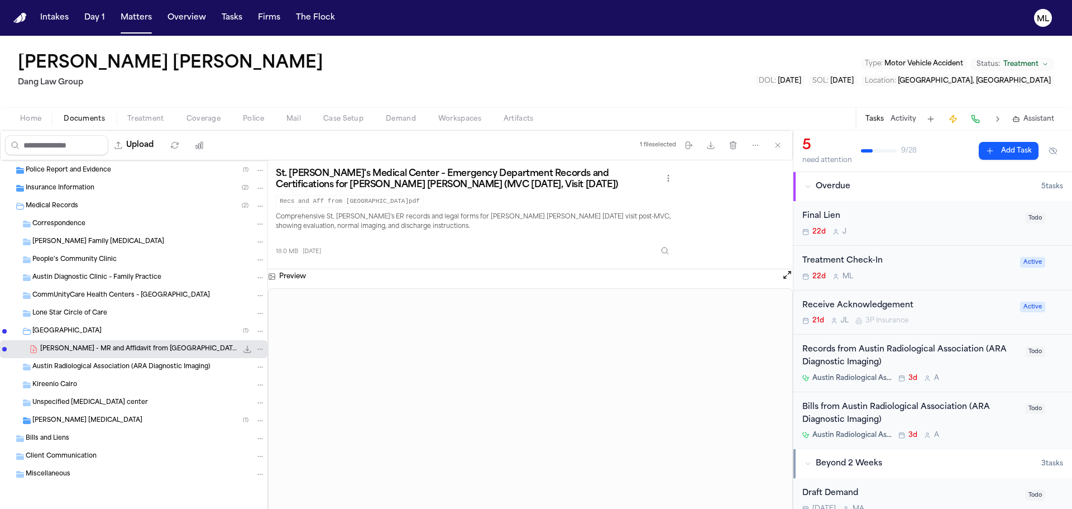
click at [961, 272] on div "22d M L" at bounding box center [907, 276] width 211 height 9
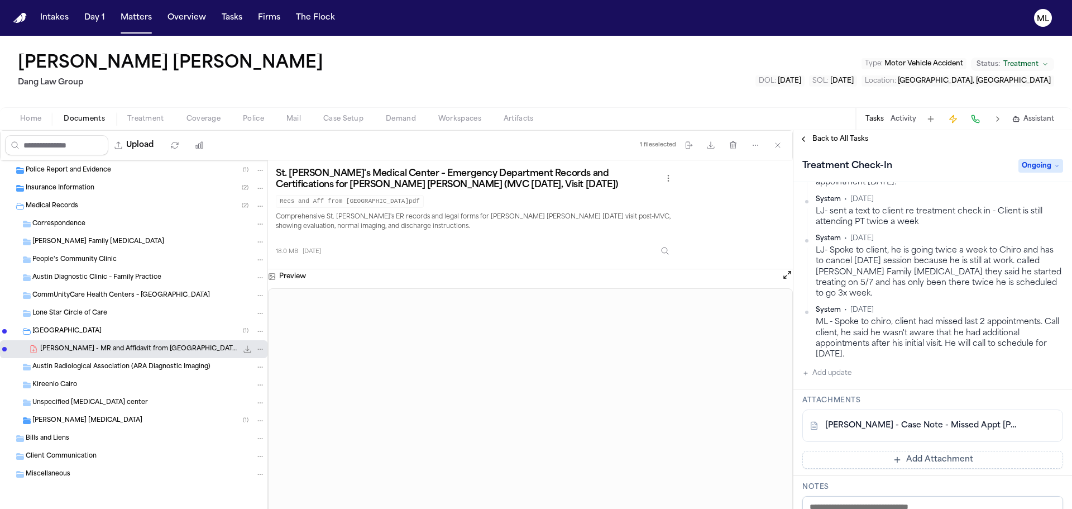
scroll to position [391, 0]
click at [836, 365] on button "Add update" at bounding box center [826, 371] width 49 height 13
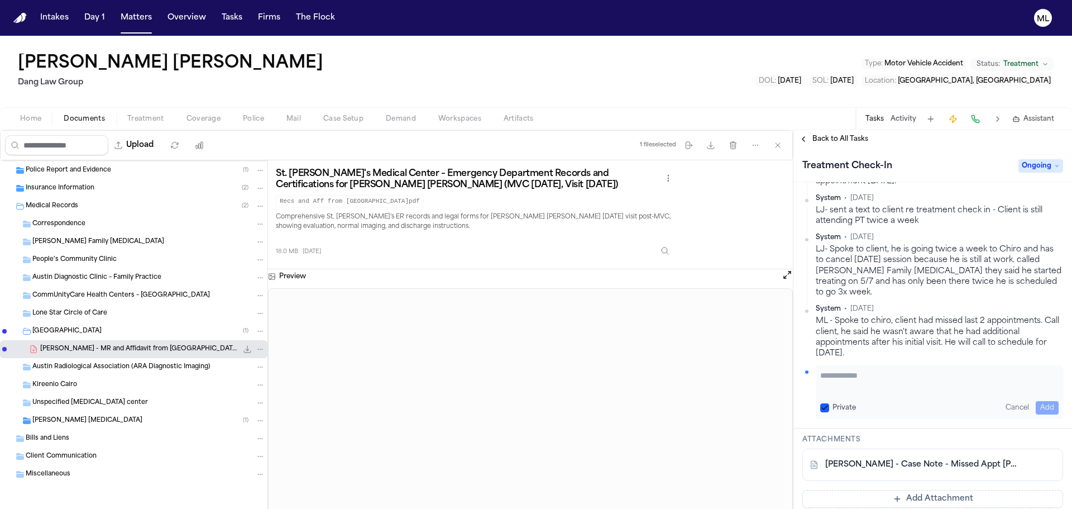
click at [839, 371] on textarea "Add your update" at bounding box center [939, 381] width 238 height 22
click at [1036, 401] on button "Add" at bounding box center [1047, 407] width 23 height 13
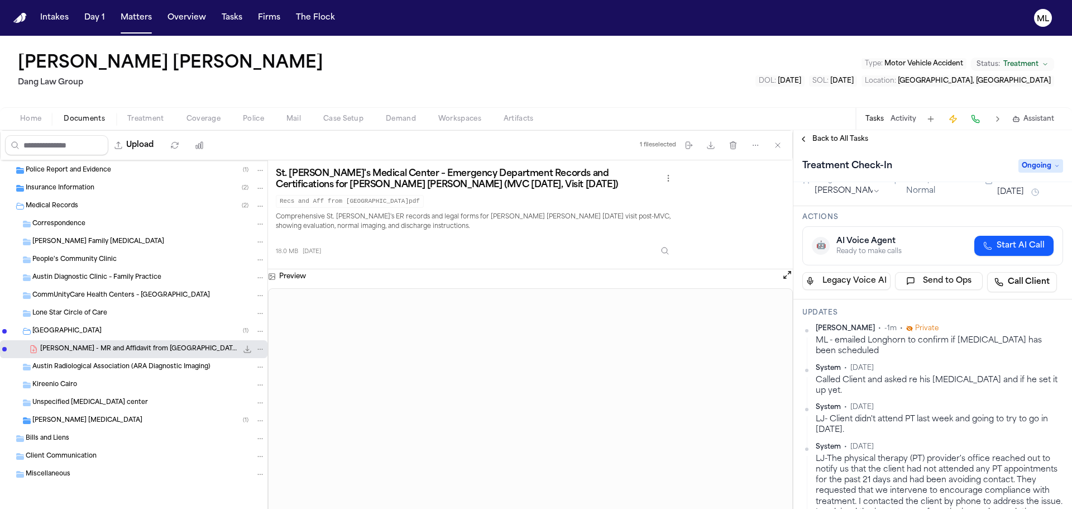
scroll to position [0, 0]
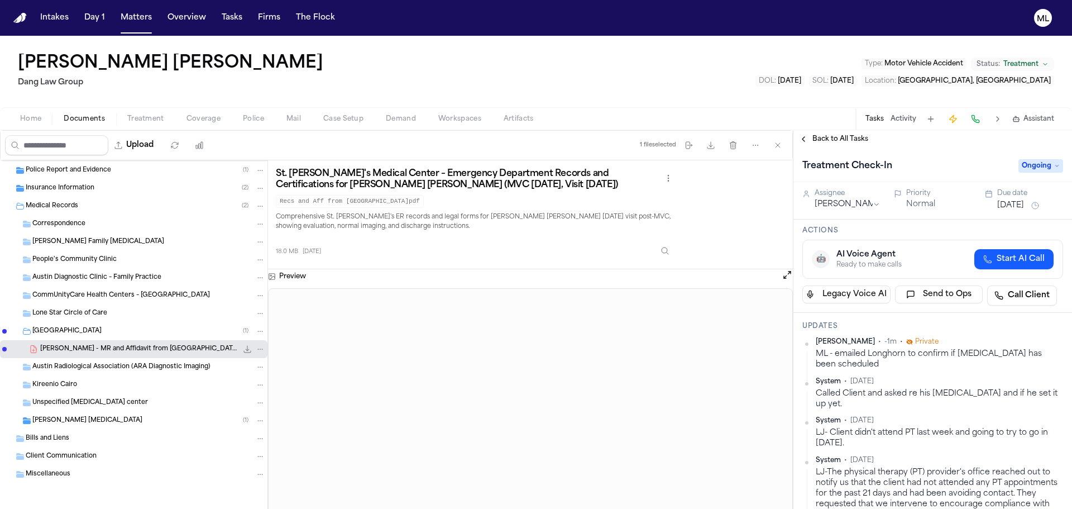
click at [1017, 204] on button "Jul 23, 2025" at bounding box center [1010, 205] width 27 height 11
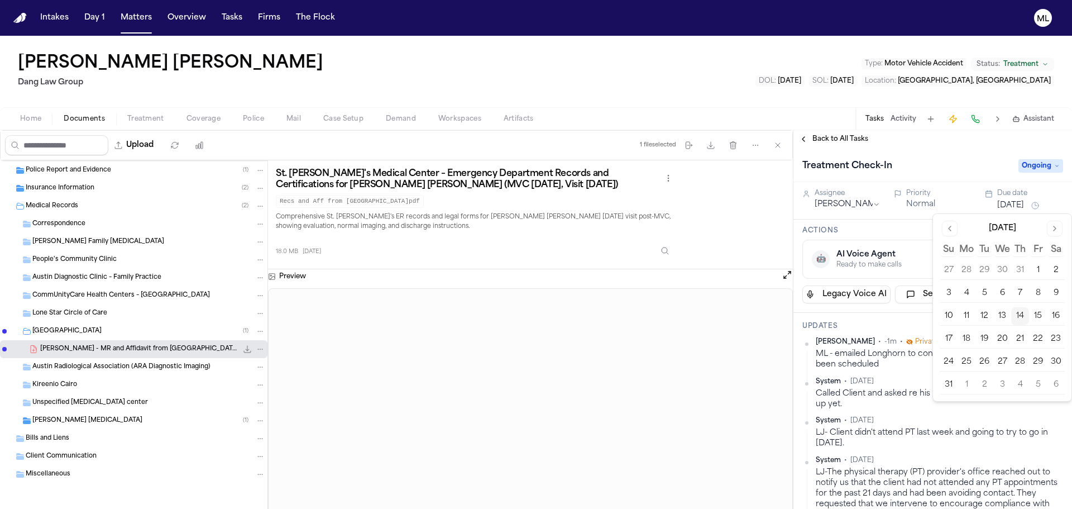
click at [1035, 312] on button "15" at bounding box center [1038, 316] width 18 height 18
click at [830, 135] on span "Back to All Tasks" at bounding box center [840, 139] width 56 height 9
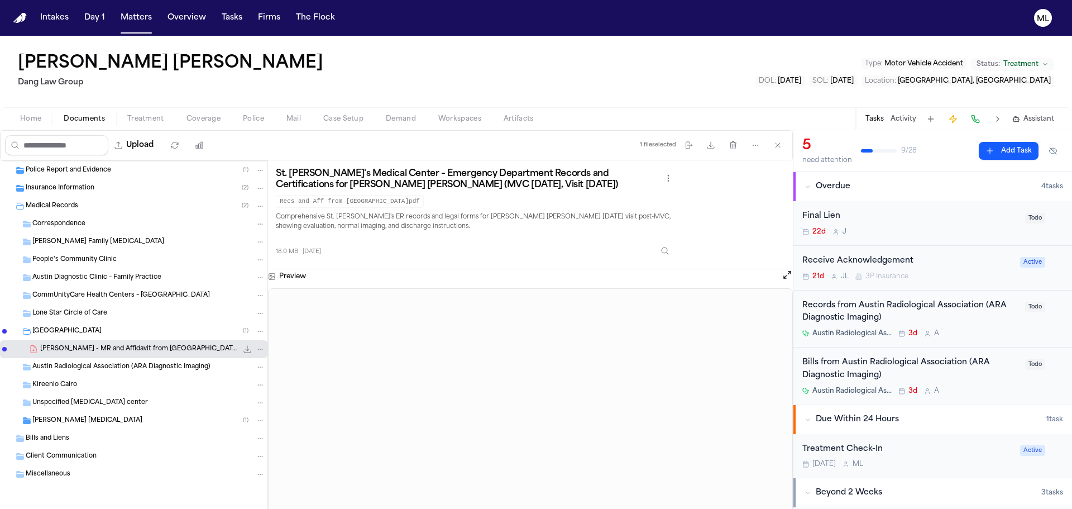
click at [956, 322] on div "Records from Austin Radiological Association (ARA Diagnostic Imaging)" at bounding box center [910, 312] width 216 height 26
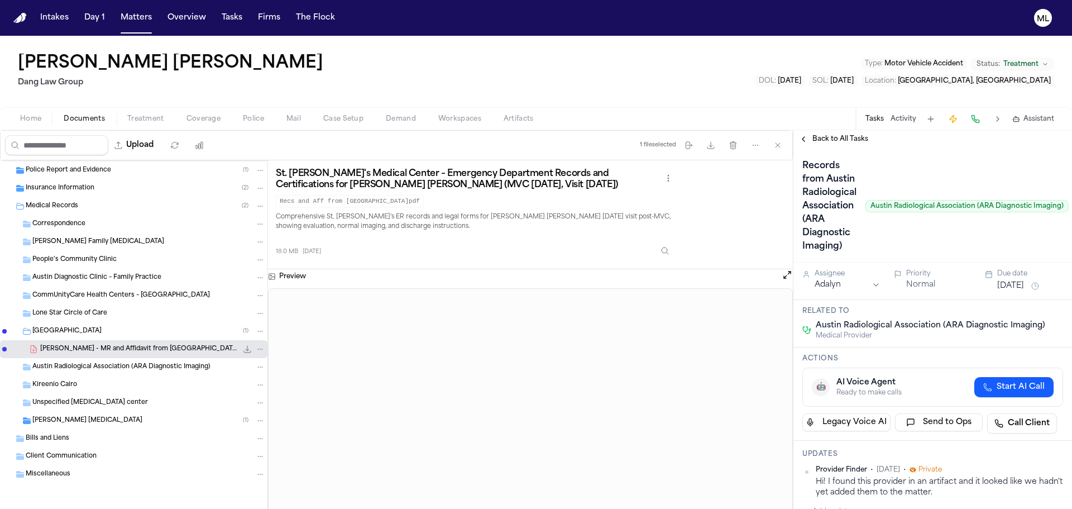
click at [1017, 284] on button "[DATE]" at bounding box center [1010, 285] width 27 height 11
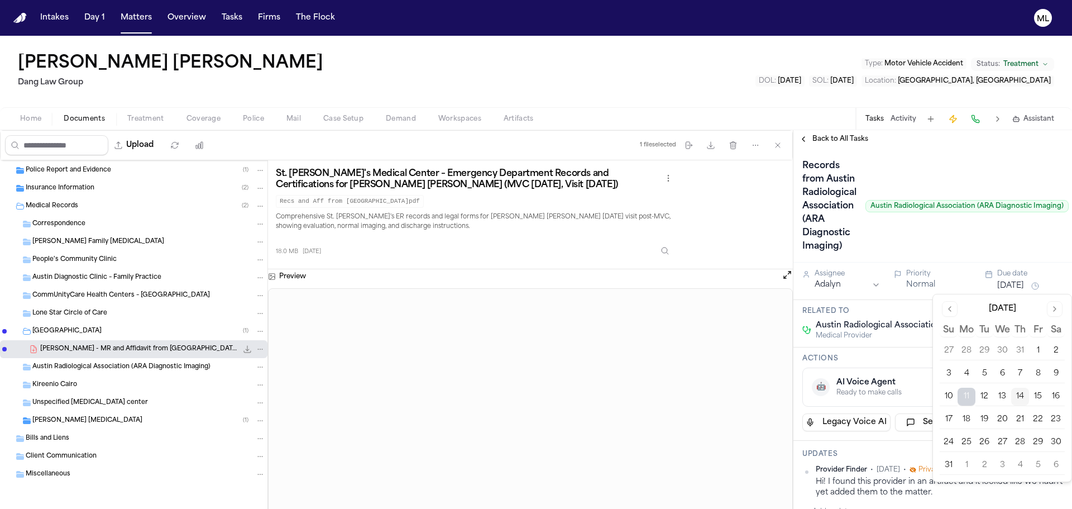
click at [1021, 399] on button "14" at bounding box center [1020, 397] width 18 height 18
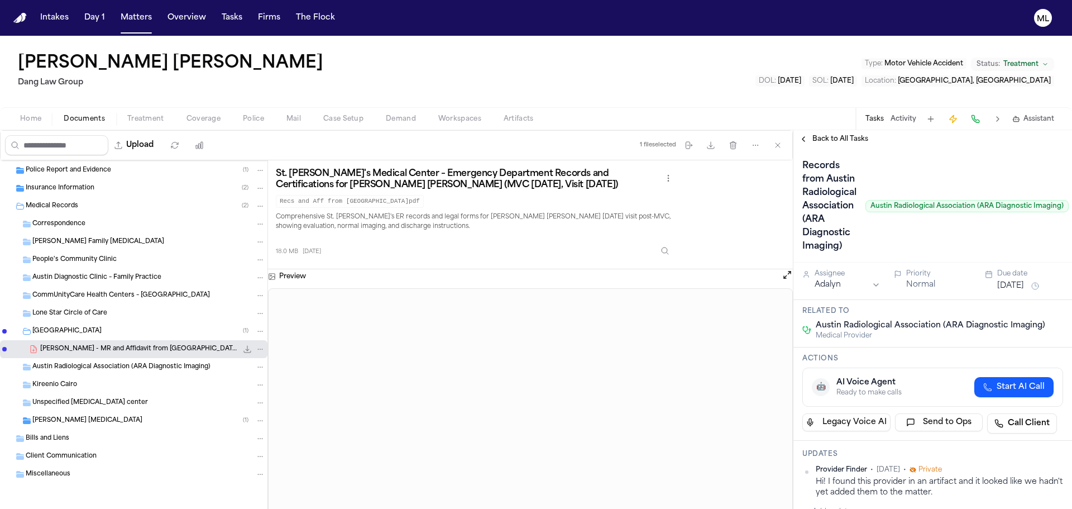
click at [825, 144] on div "Back to All Tasks" at bounding box center [932, 139] width 279 height 18
click at [830, 139] on span "Back to All Tasks" at bounding box center [840, 139] width 56 height 9
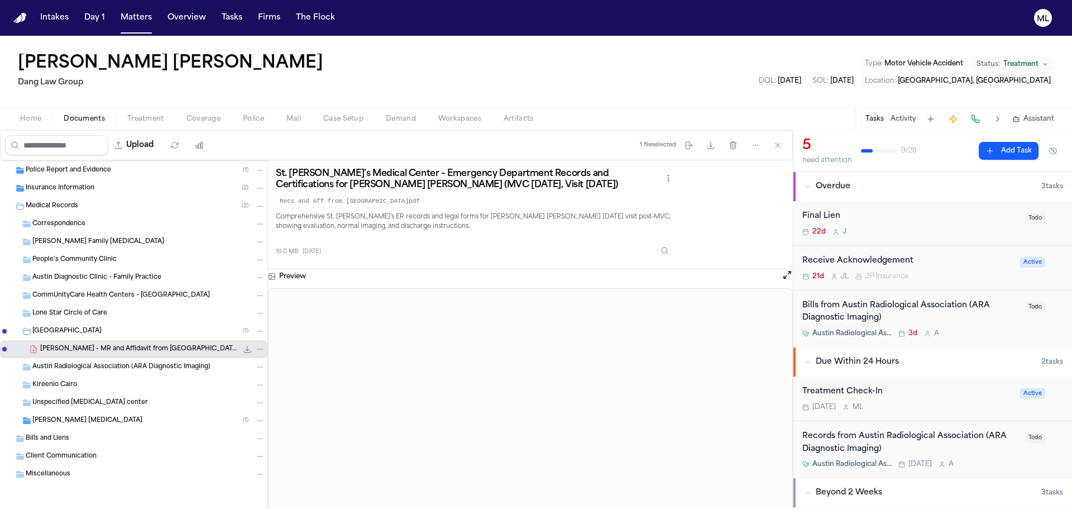
click at [965, 322] on div "Bills from Austin Radiological Association (ARA Diagnostic Imaging)" at bounding box center [910, 312] width 216 height 26
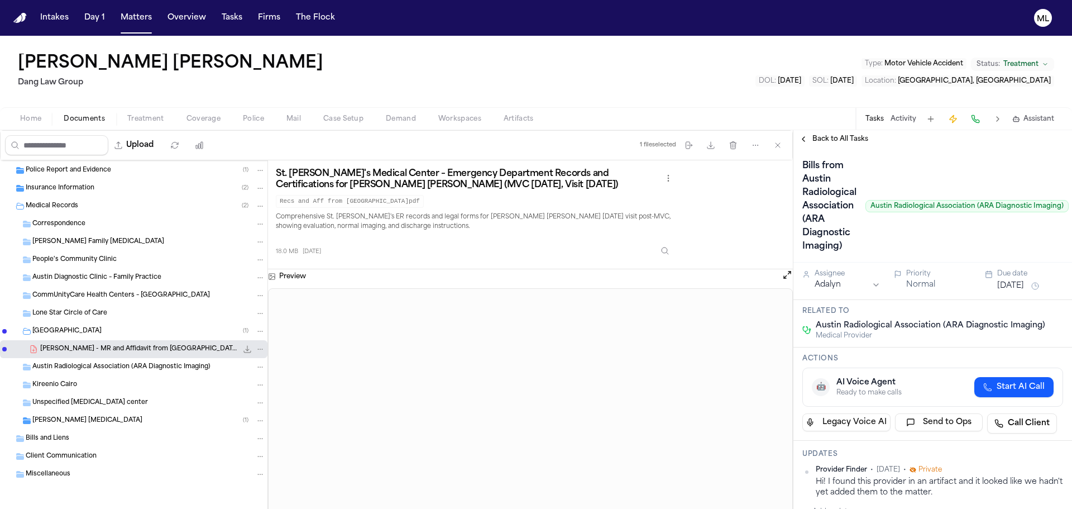
click at [1005, 288] on button "[DATE]" at bounding box center [1010, 285] width 27 height 11
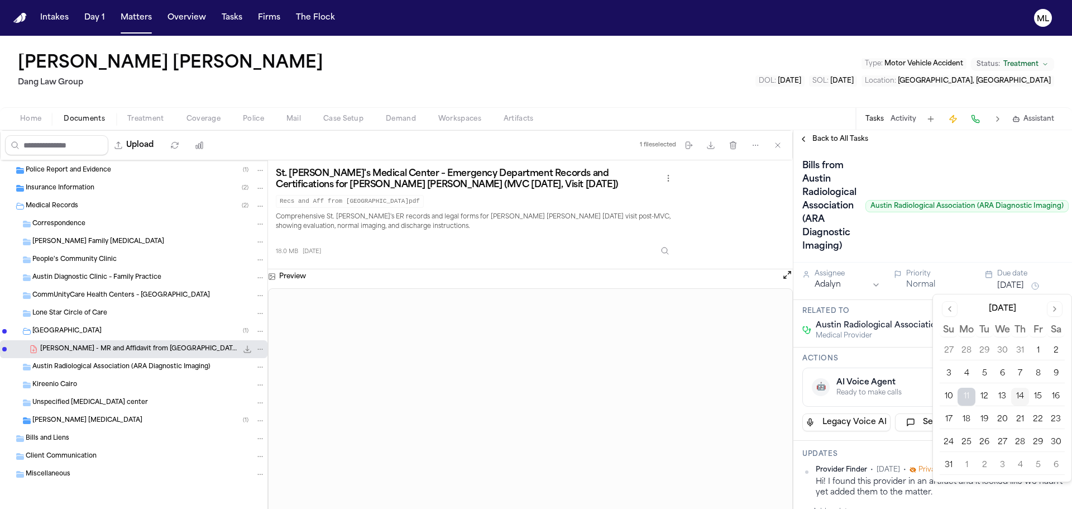
click at [1024, 390] on button "14" at bounding box center [1020, 397] width 18 height 18
click at [827, 138] on span "Back to All Tasks" at bounding box center [840, 139] width 56 height 9
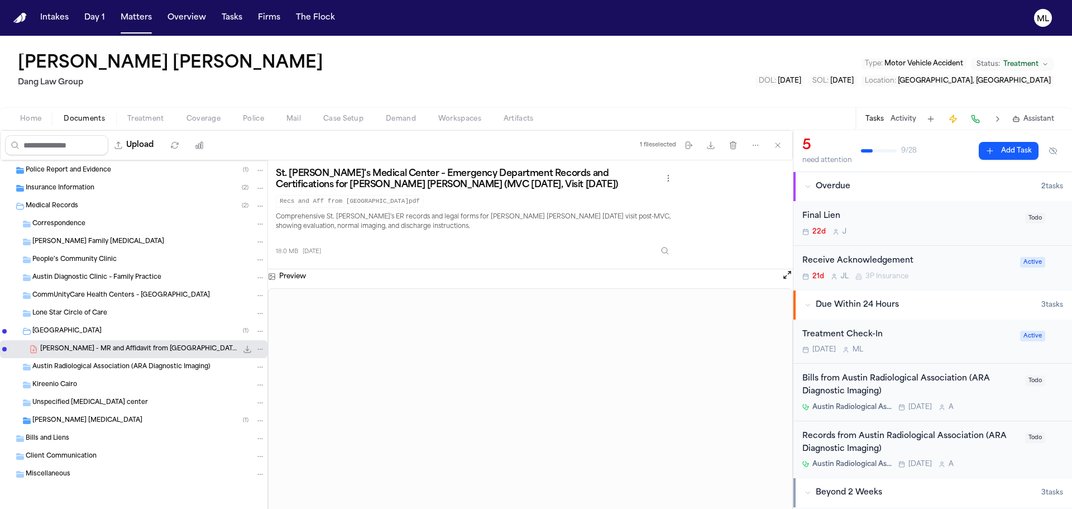
click at [962, 274] on div "21d J L 3P Insurance" at bounding box center [907, 276] width 211 height 9
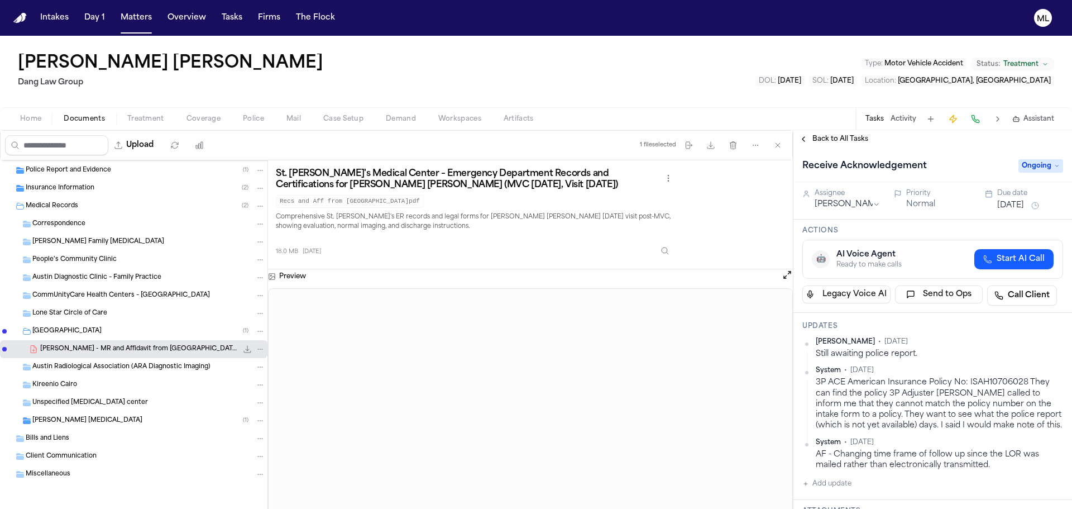
click at [1027, 169] on span "Ongoing" at bounding box center [1040, 165] width 45 height 13
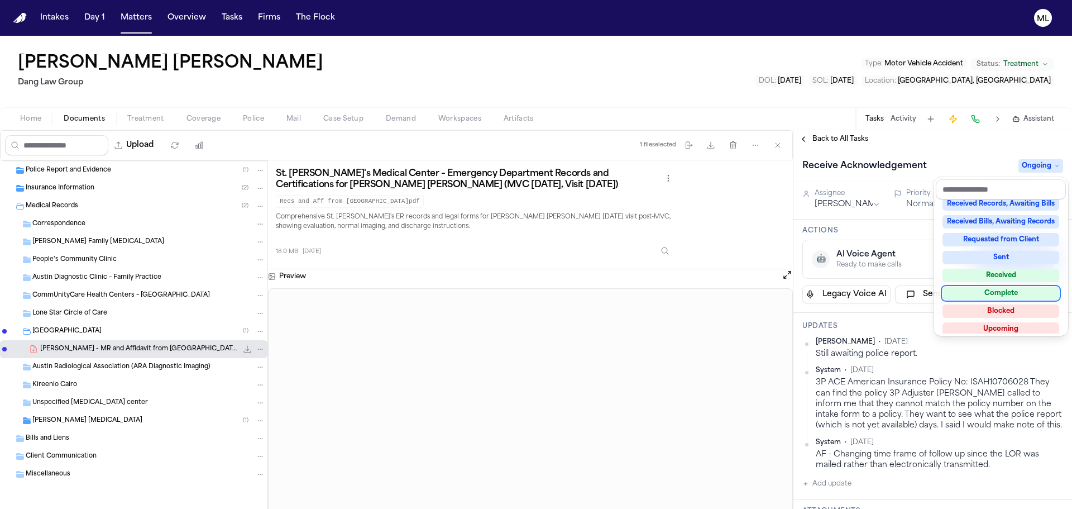
click at [1000, 294] on div "Complete" at bounding box center [1001, 292] width 117 height 13
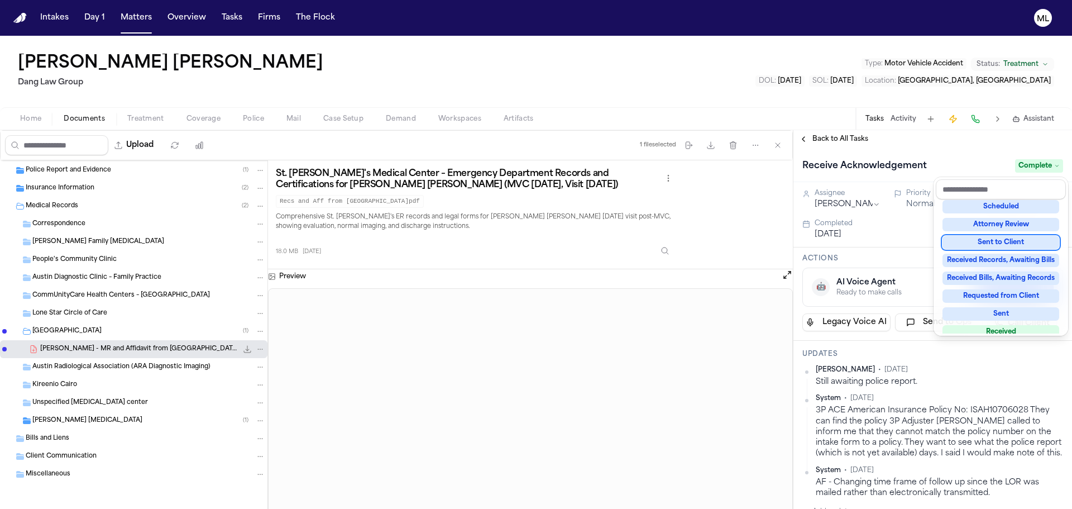
click at [815, 138] on div "Back to All Tasks Receive Acknowledgement Complete Assignee Julie Lopez Priorit…" at bounding box center [932, 319] width 279 height 379
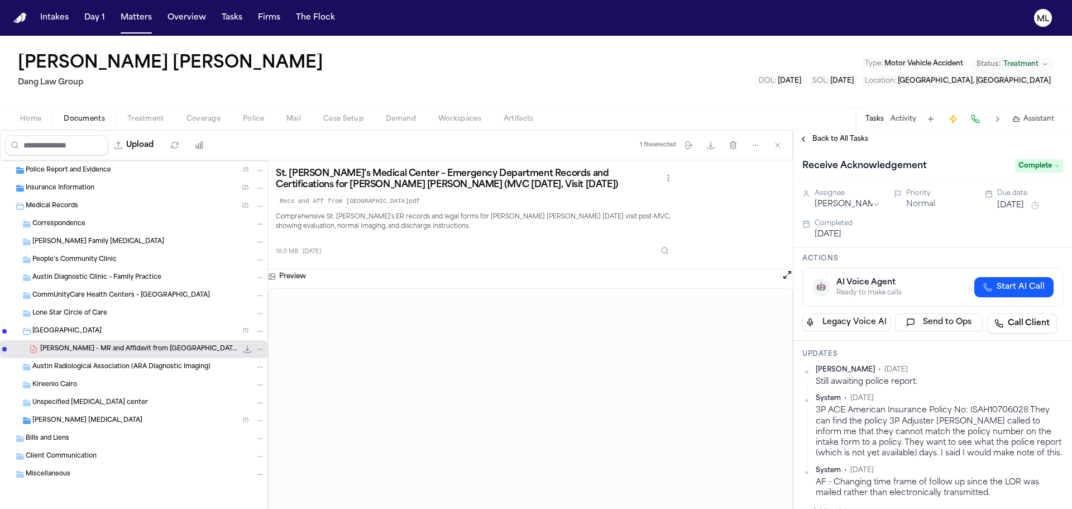
click at [815, 138] on span "Back to All Tasks" at bounding box center [840, 139] width 56 height 9
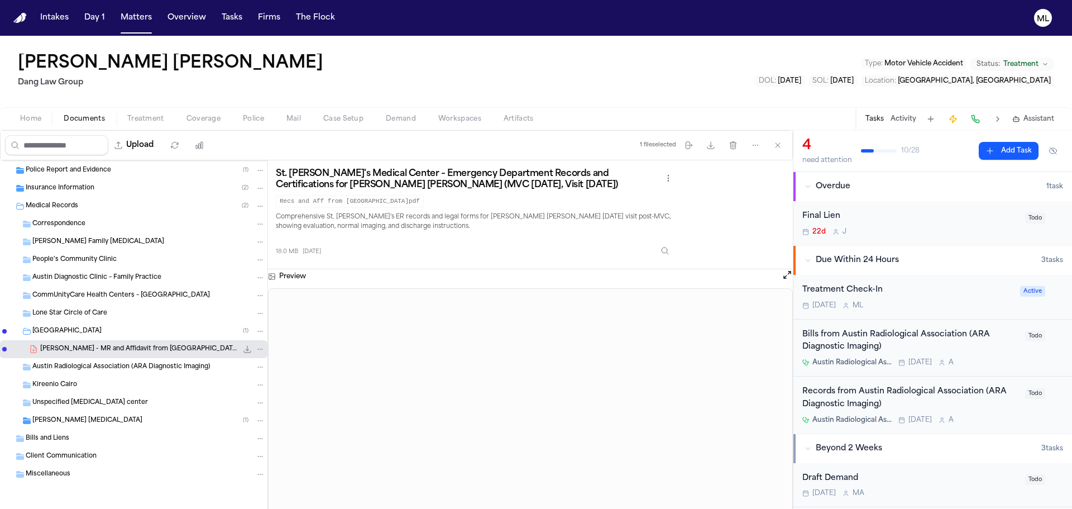
click at [945, 228] on div "22d J" at bounding box center [910, 231] width 216 height 9
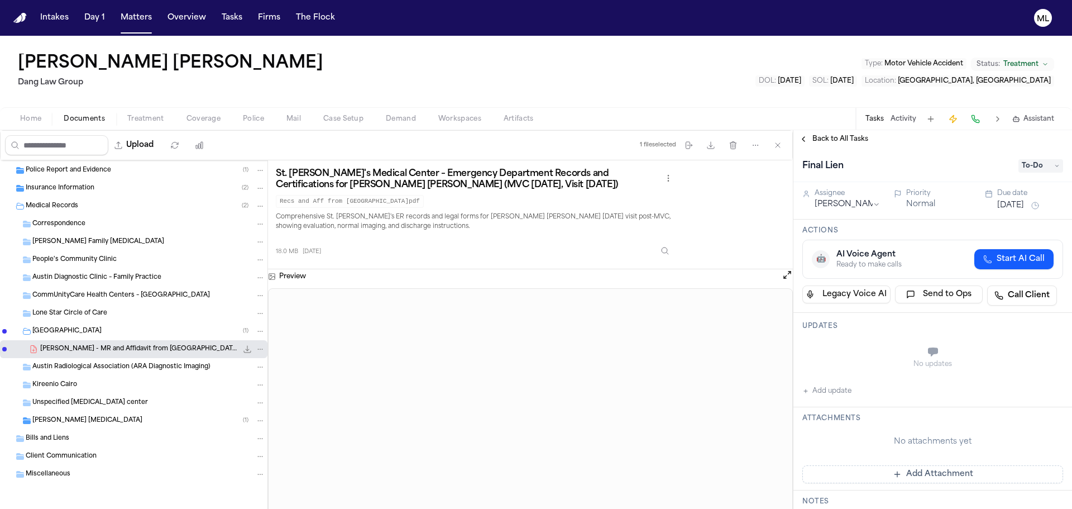
click at [937, 471] on button "Add Attachment" at bounding box center [932, 474] width 261 height 18
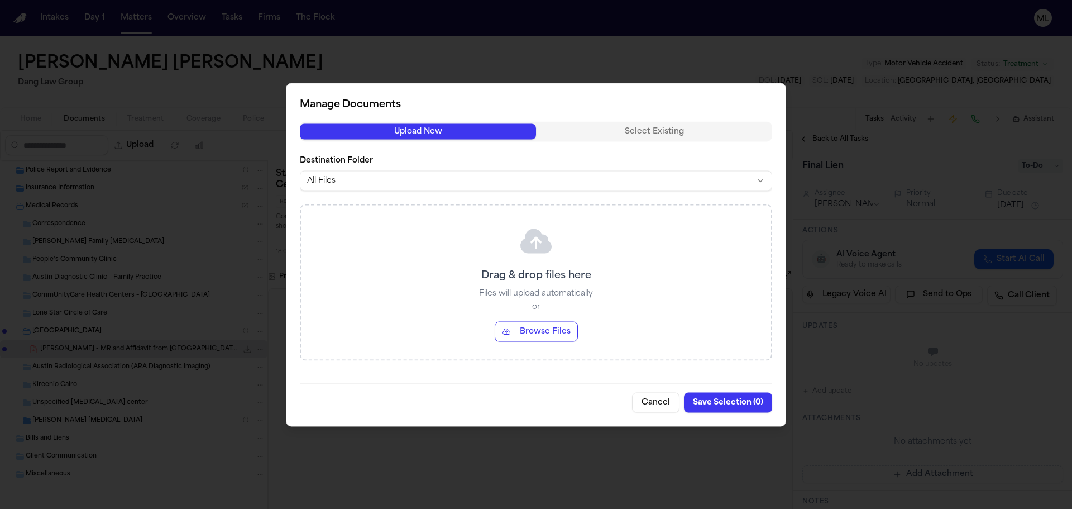
click at [530, 328] on button "Browse Files" at bounding box center [536, 331] width 83 height 20
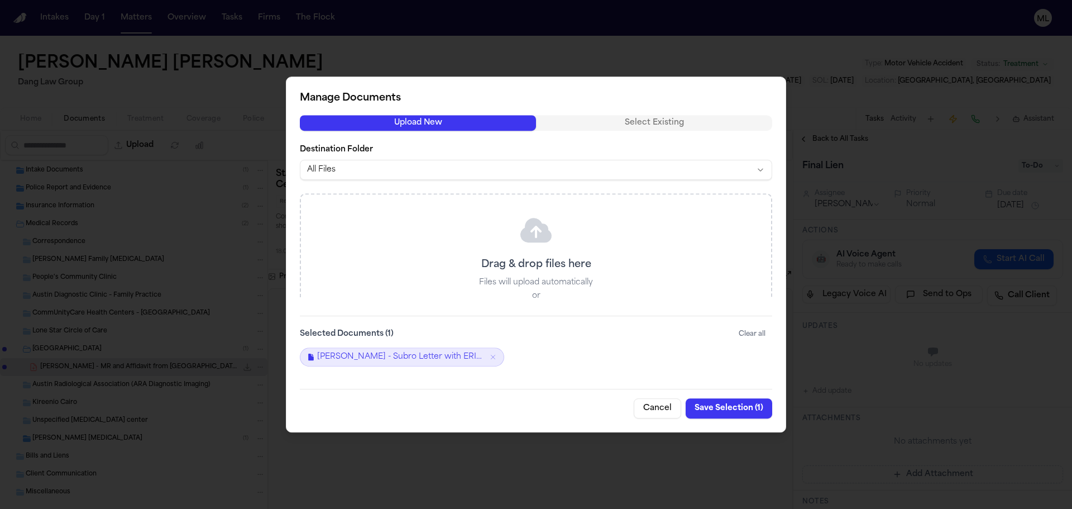
click at [705, 409] on button "Save Selection ( 1 )" at bounding box center [729, 408] width 87 height 20
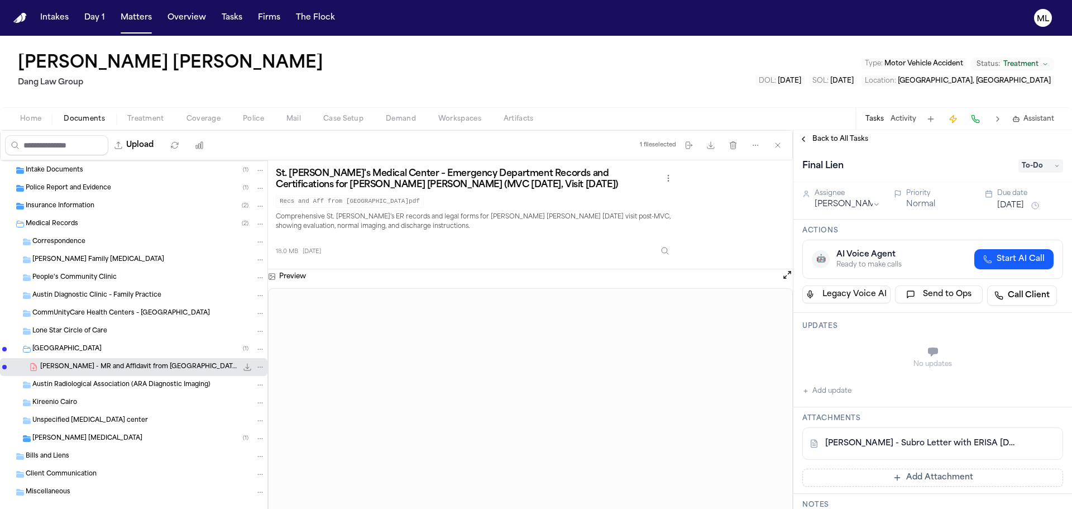
click at [997, 204] on button "Jul 23, 2025" at bounding box center [1010, 205] width 27 height 11
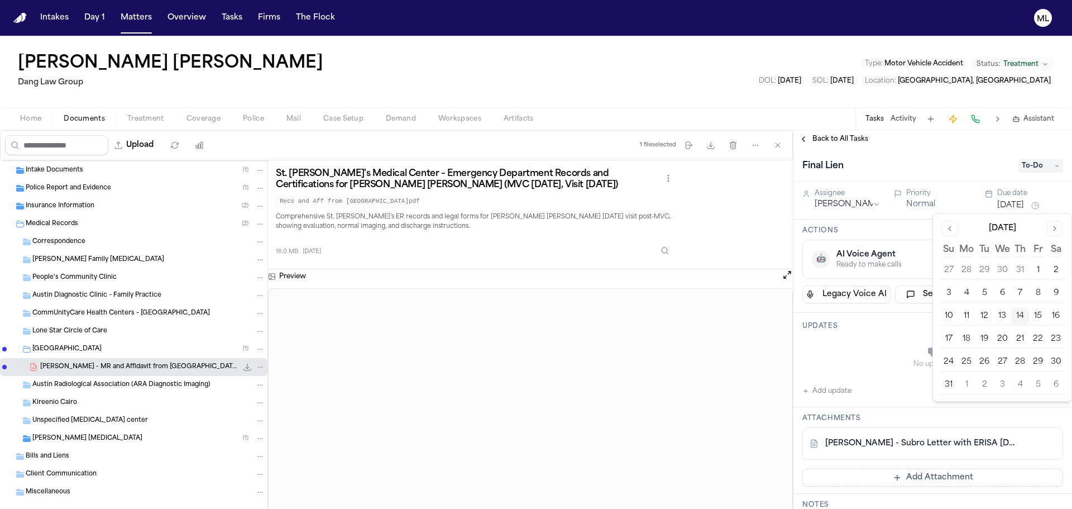
click at [1017, 338] on button "21" at bounding box center [1020, 339] width 18 height 18
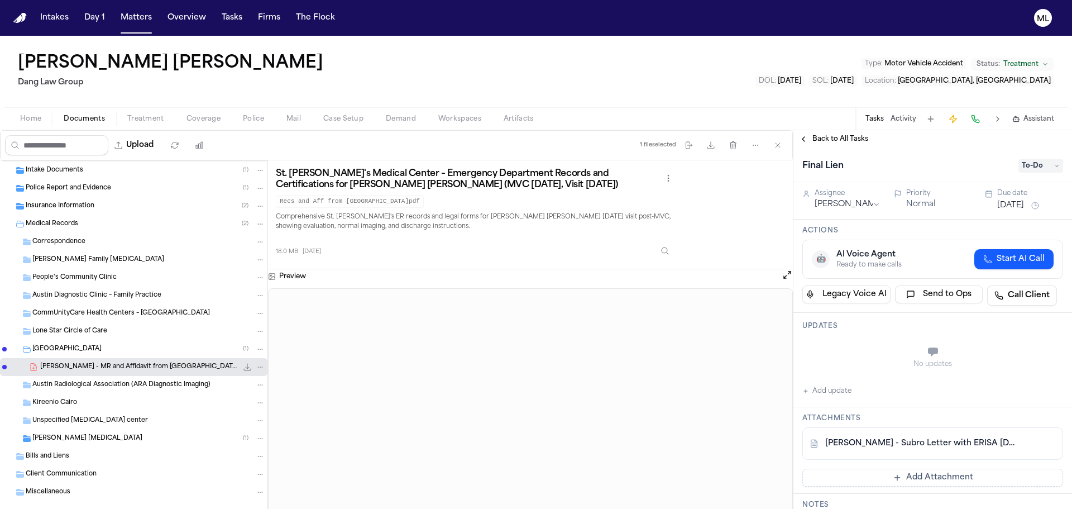
click at [843, 137] on span "Back to All Tasks" at bounding box center [840, 139] width 56 height 9
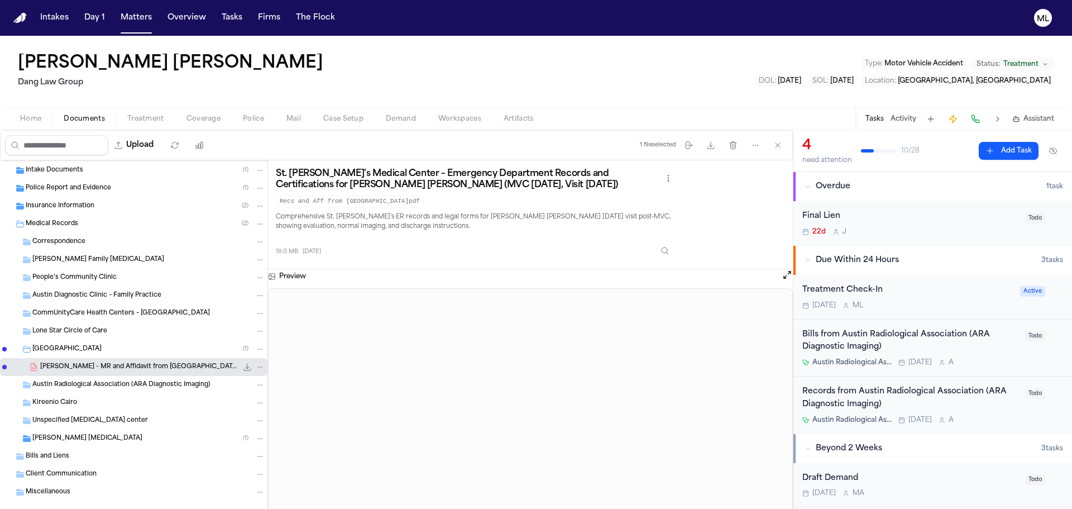
click at [905, 215] on div "Final Lien" at bounding box center [910, 216] width 216 height 13
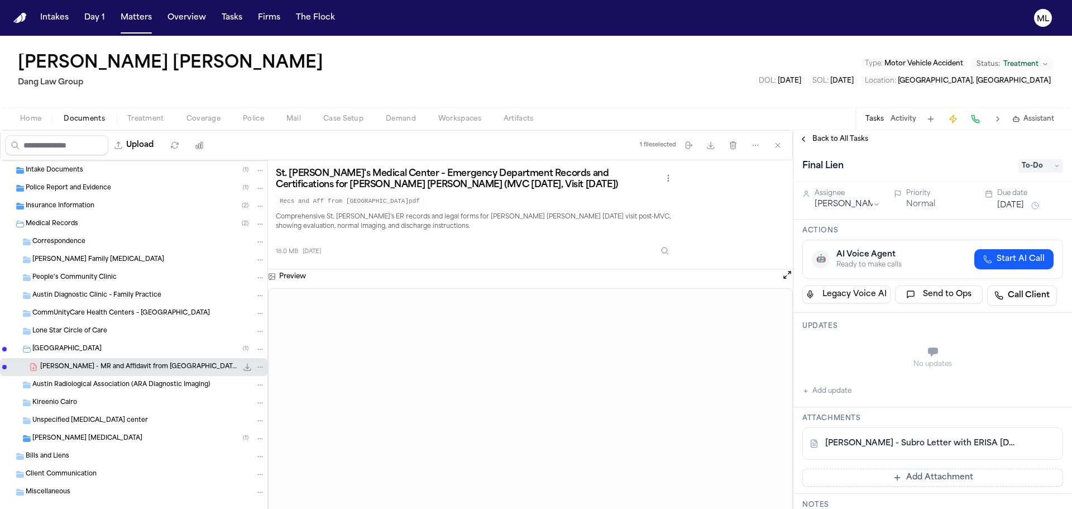
click at [1020, 204] on button "Jul 23, 2025" at bounding box center [1010, 205] width 27 height 11
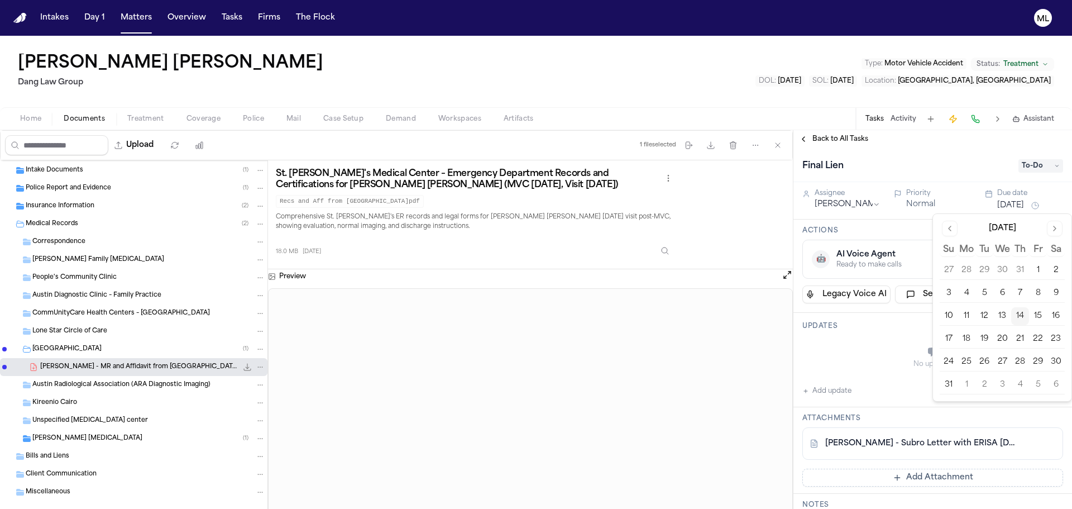
click at [1021, 356] on button "28" at bounding box center [1020, 362] width 18 height 18
click at [1017, 337] on button "21" at bounding box center [1020, 339] width 18 height 18
click at [893, 154] on div "Final Lien To-Do" at bounding box center [932, 165] width 279 height 34
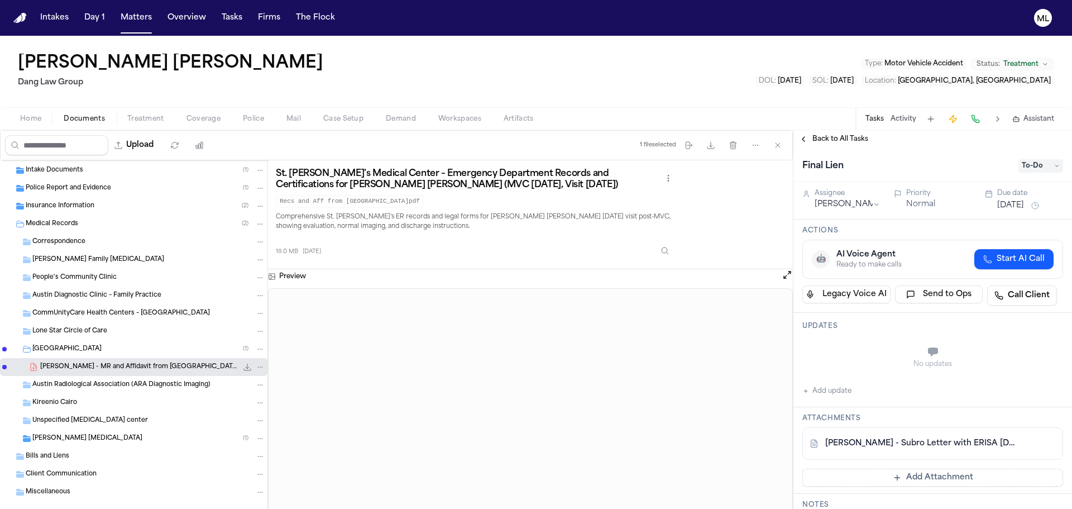
click at [843, 139] on span "Back to All Tasks" at bounding box center [840, 139] width 56 height 9
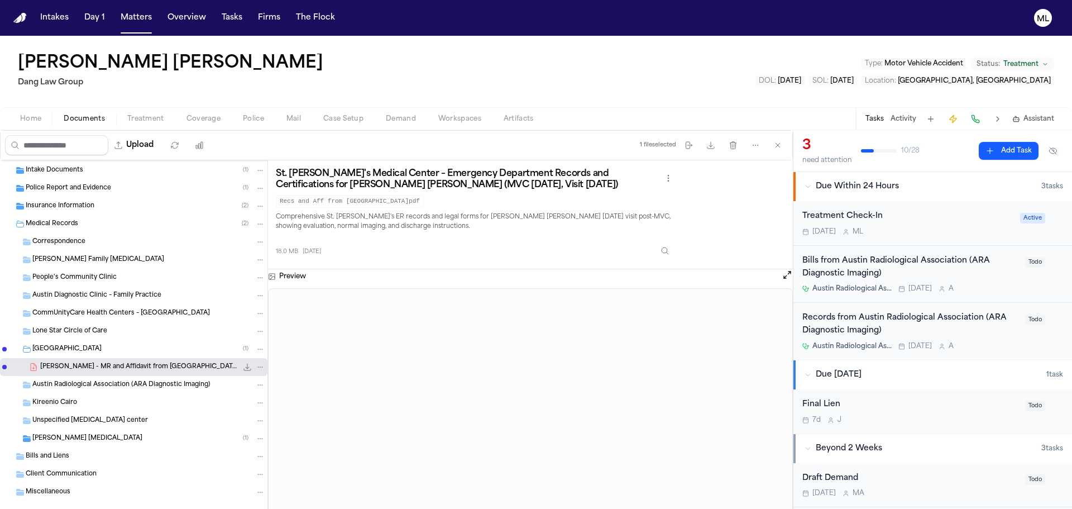
click at [1012, 152] on button "Add Task" at bounding box center [1009, 151] width 60 height 18
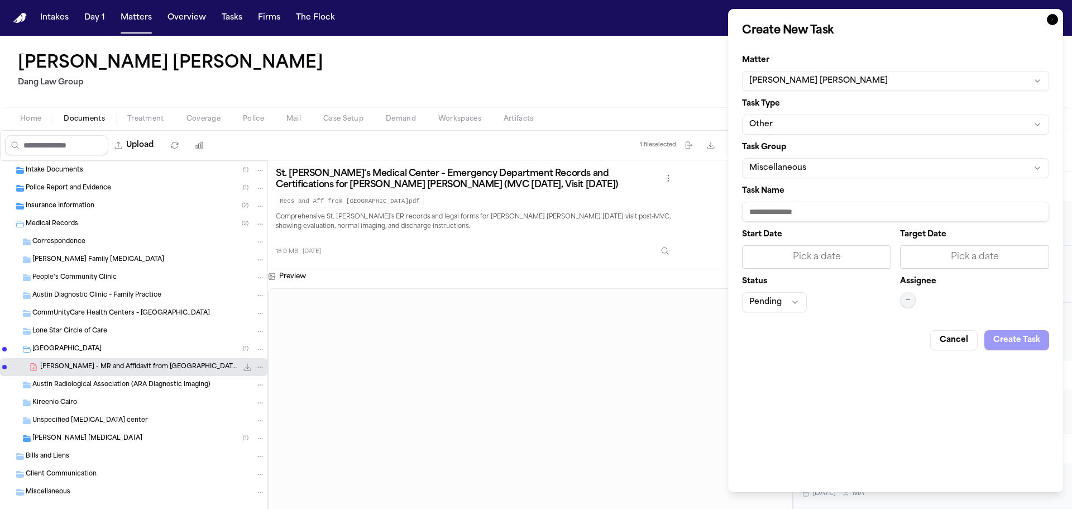
click at [884, 127] on button "Other" at bounding box center [895, 124] width 307 height 20
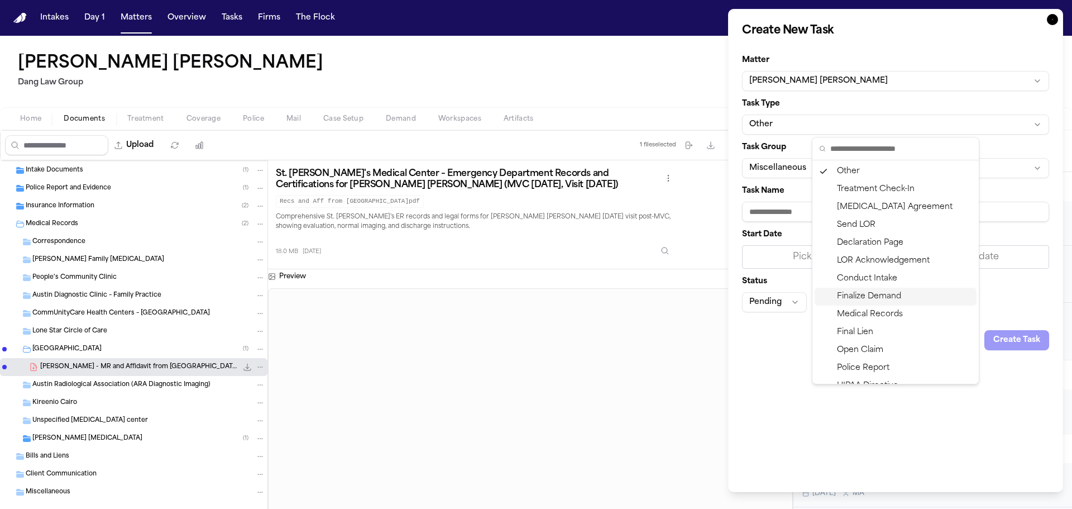
scroll to position [56, 0]
click at [888, 255] on div "Medical Records" at bounding box center [896, 259] width 162 height 18
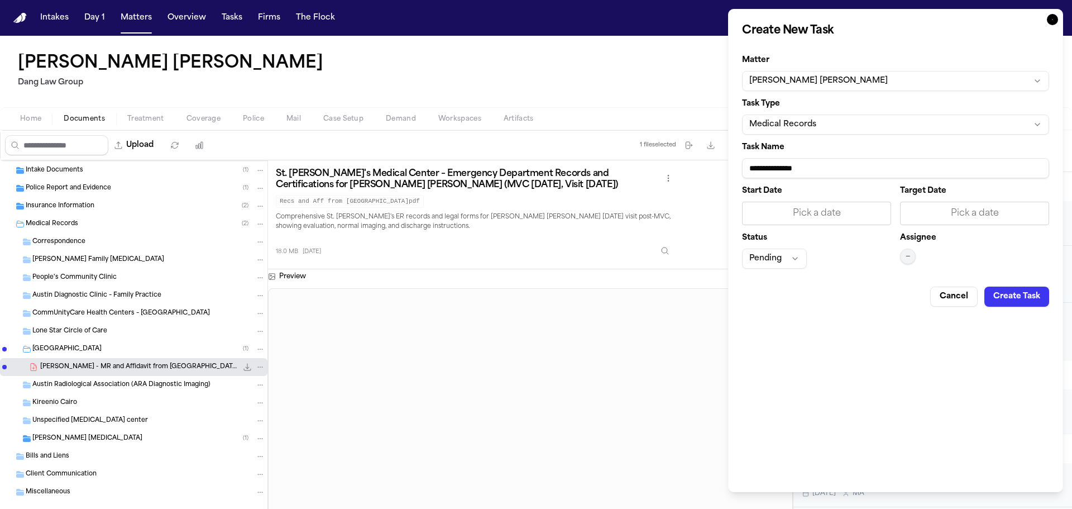
drag, startPoint x: 839, startPoint y: 174, endPoint x: 649, endPoint y: 168, distance: 190.5
click at [649, 168] on body "Intakes Day 1 Matters Overview Tasks Firms The Flock ML Adan Christian Gomez Da…" at bounding box center [536, 254] width 1072 height 509
click at [935, 213] on div "Pick a date" at bounding box center [974, 213] width 135 height 13
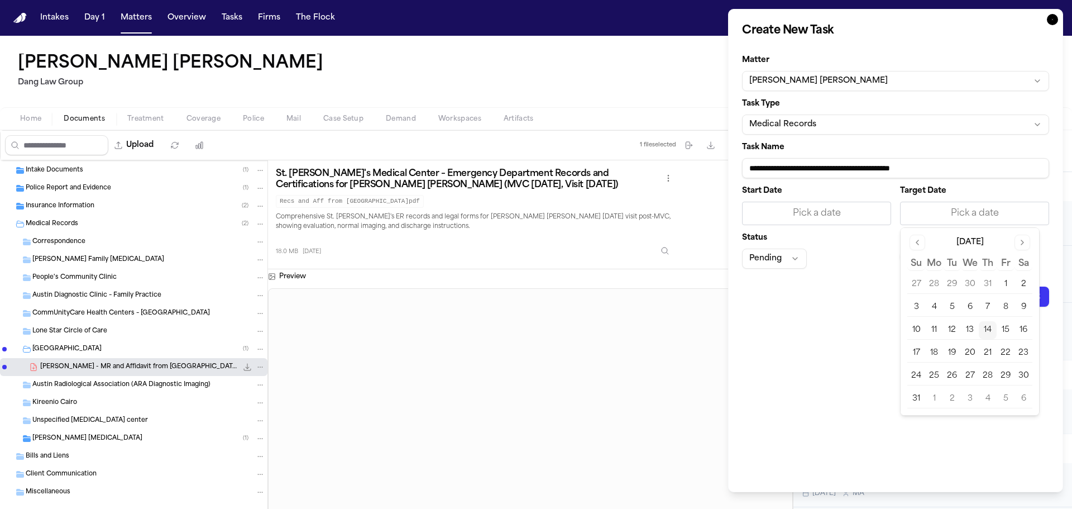
click at [983, 330] on button "14" at bounding box center [988, 330] width 18 height 18
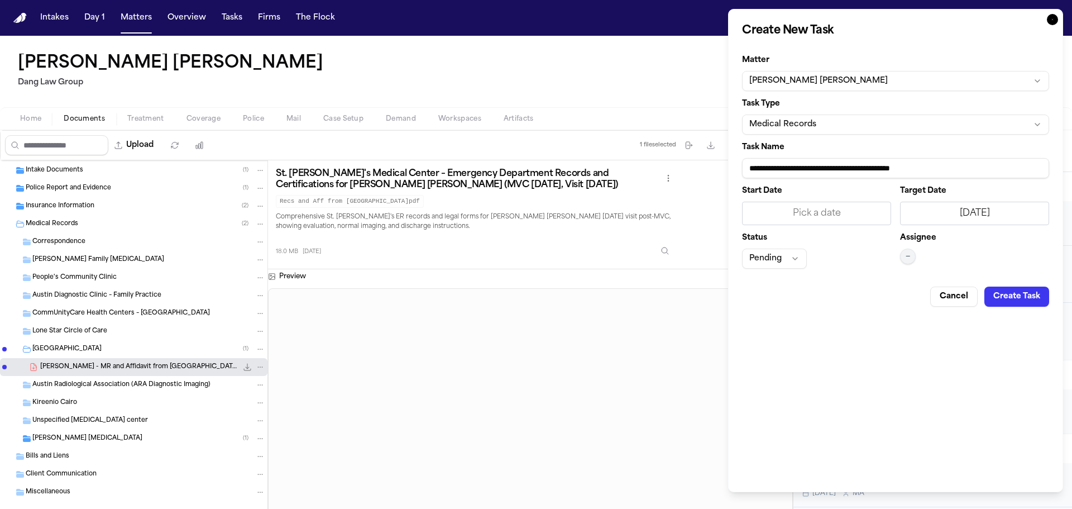
click at [906, 253] on span "—" at bounding box center [908, 256] width 4 height 9
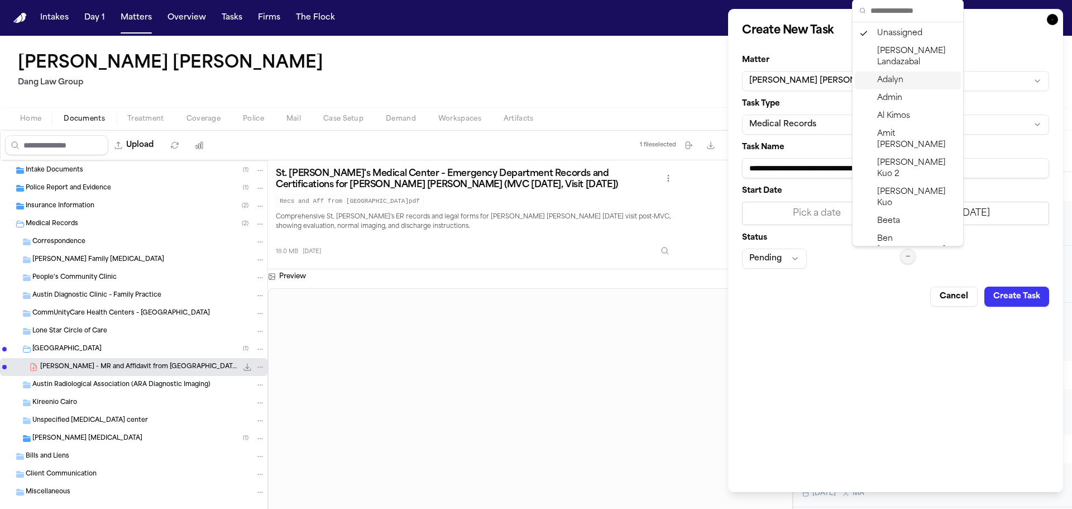
drag, startPoint x: 892, startPoint y: 92, endPoint x: 891, endPoint y: 80, distance: 11.8
click at [891, 80] on div "Unassigned [PERSON_NAME] [PERSON_NAME] [PERSON_NAME] [PERSON_NAME] [PERSON_NAME…" at bounding box center [908, 458] width 106 height 867
click at [891, 80] on span "Adalyn" at bounding box center [890, 80] width 26 height 11
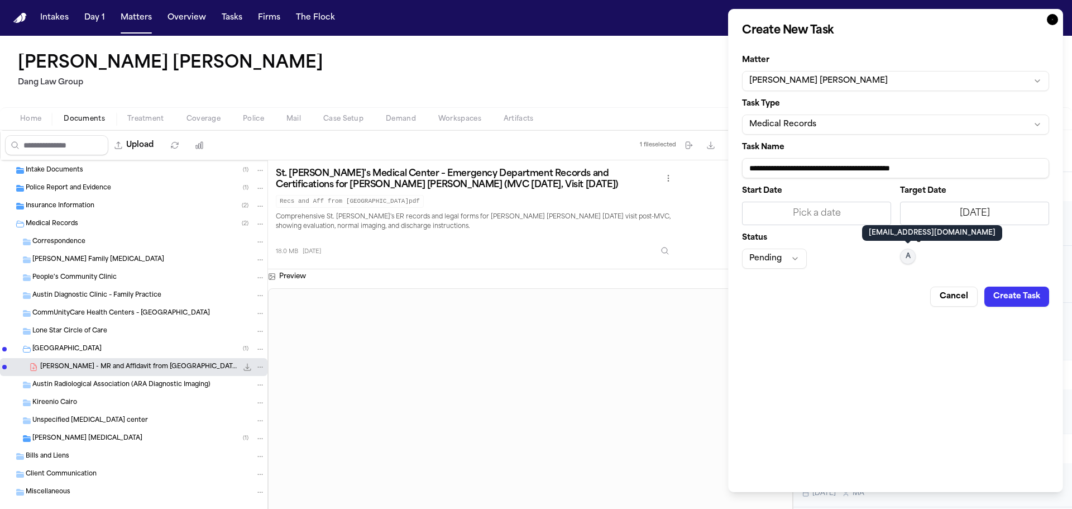
click at [789, 256] on button "Pending" at bounding box center [774, 258] width 65 height 20
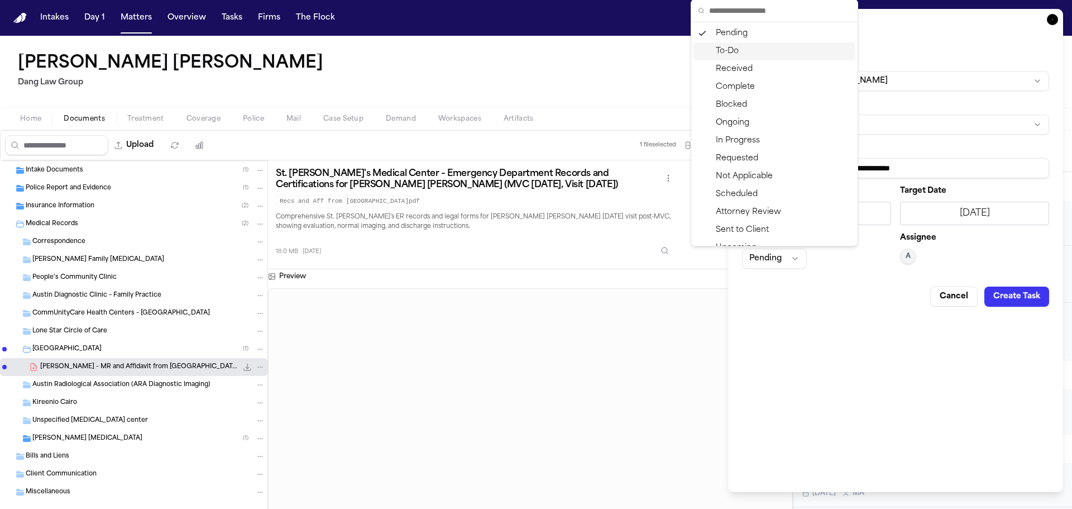
click at [758, 55] on div "To-Do" at bounding box center [774, 51] width 162 height 18
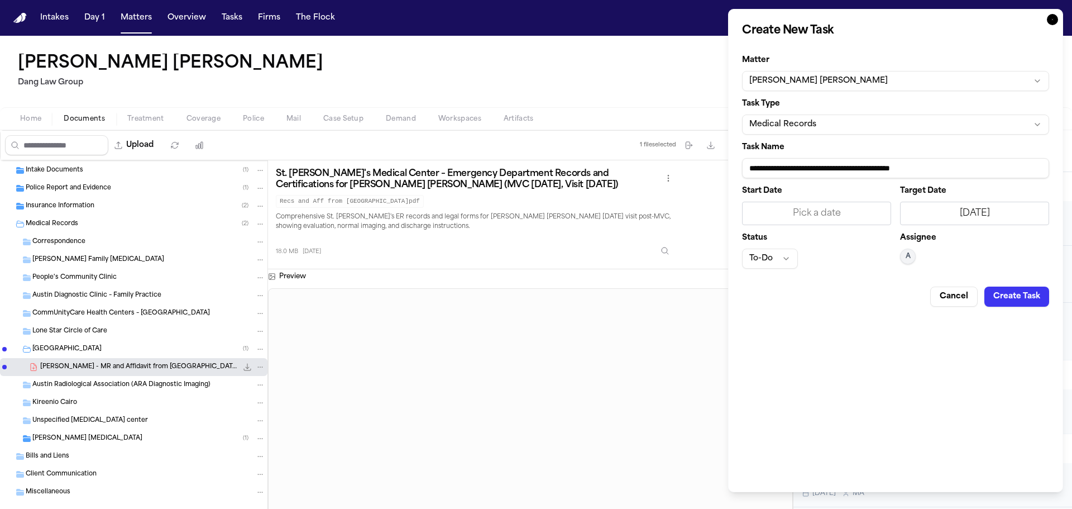
click at [1008, 300] on button "Create Task" at bounding box center [1016, 296] width 65 height 20
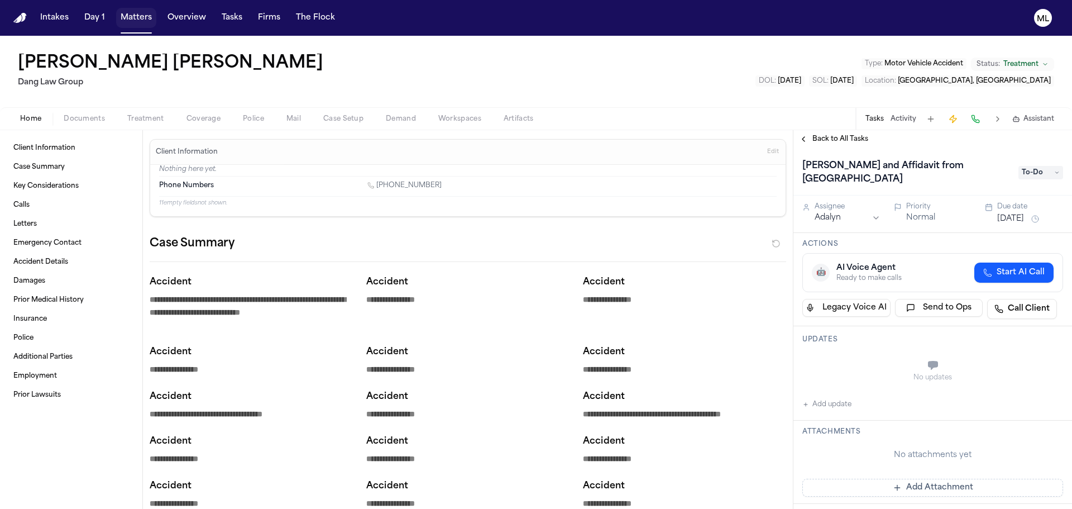
click at [149, 15] on button "Matters" at bounding box center [136, 18] width 40 height 20
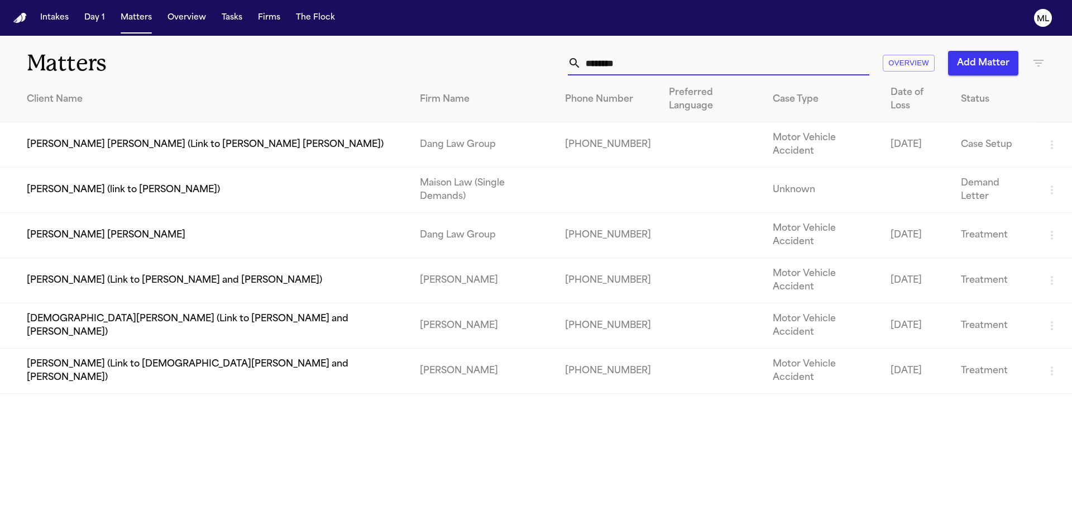
drag, startPoint x: 642, startPoint y: 68, endPoint x: 546, endPoint y: 65, distance: 96.1
click at [546, 65] on div "******** Overview Add Matter" at bounding box center [684, 63] width 722 height 25
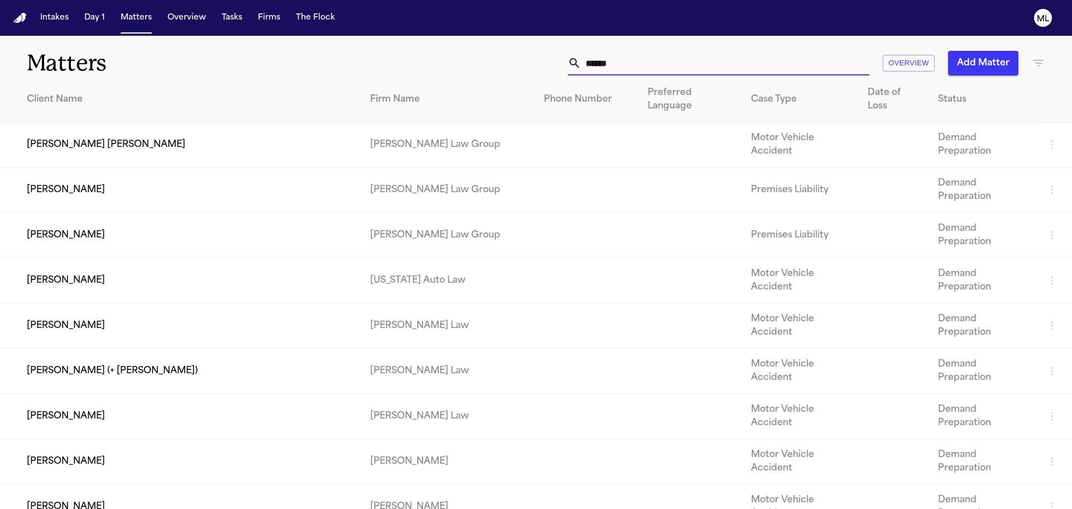
type input "******"
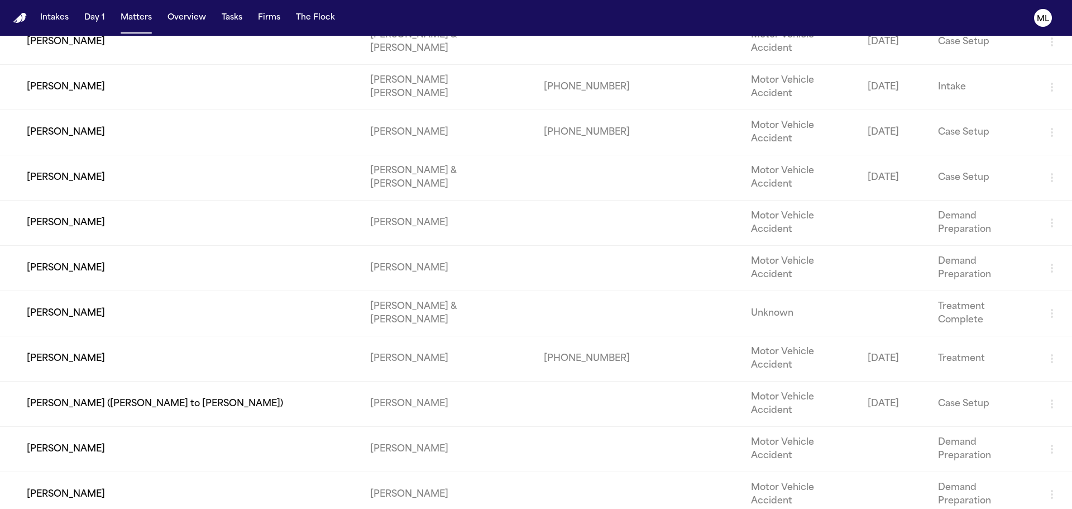
scroll to position [1228, 0]
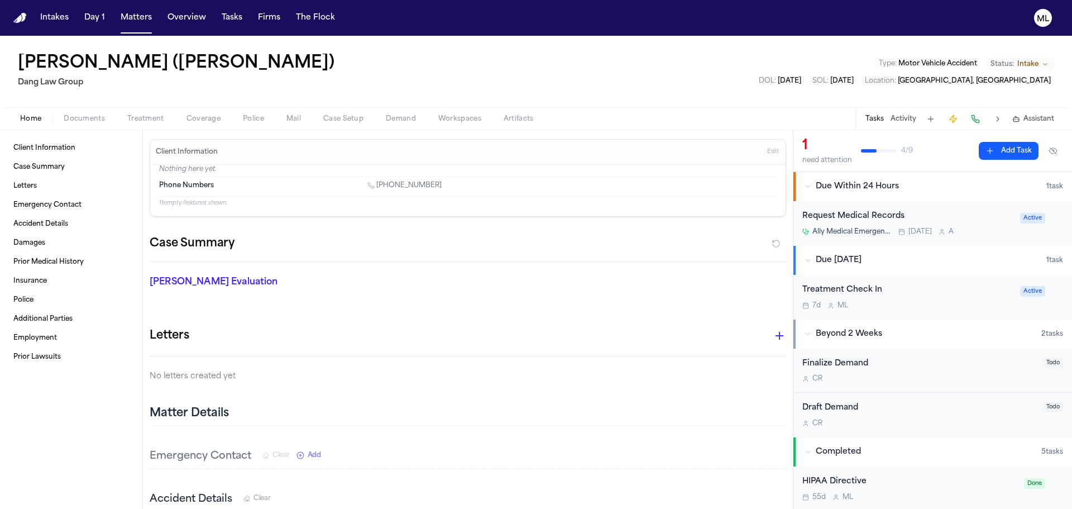
click at [970, 225] on div "Request Medical Records Ally Medical Emergency Room – Round Rock [DATE] A" at bounding box center [907, 223] width 211 height 26
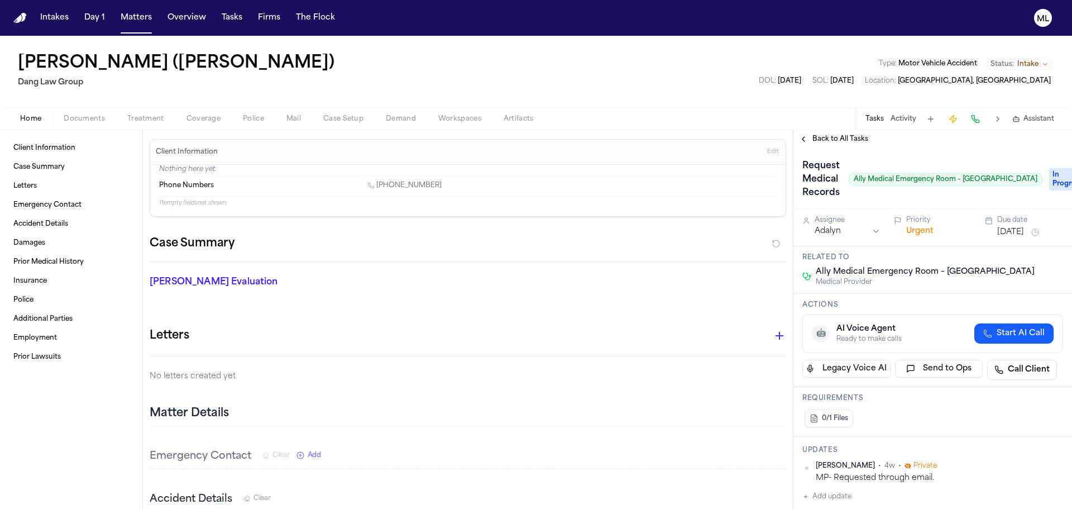
click at [853, 228] on html "Intakes Day 1 Matters Overview Tasks Firms The Flock ML [PERSON_NAME] ([PERSON_…" at bounding box center [536, 254] width 1072 height 509
click at [836, 140] on span "Back to All Tasks" at bounding box center [840, 139] width 56 height 9
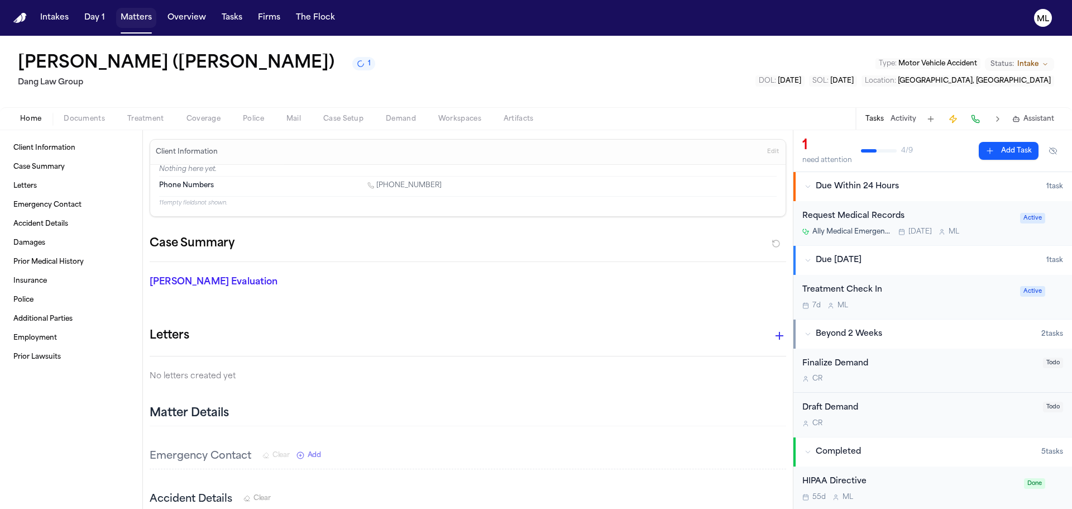
click at [140, 17] on button "Matters" at bounding box center [136, 18] width 40 height 20
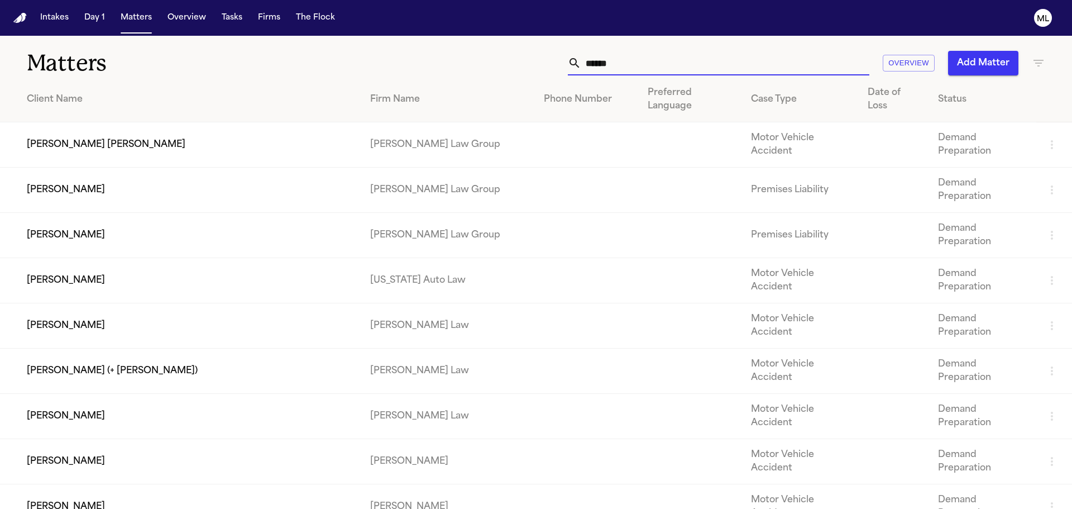
drag, startPoint x: 609, startPoint y: 60, endPoint x: 553, endPoint y: 61, distance: 55.8
click at [553, 61] on div "****** Overview Add Matter" at bounding box center [684, 63] width 722 height 25
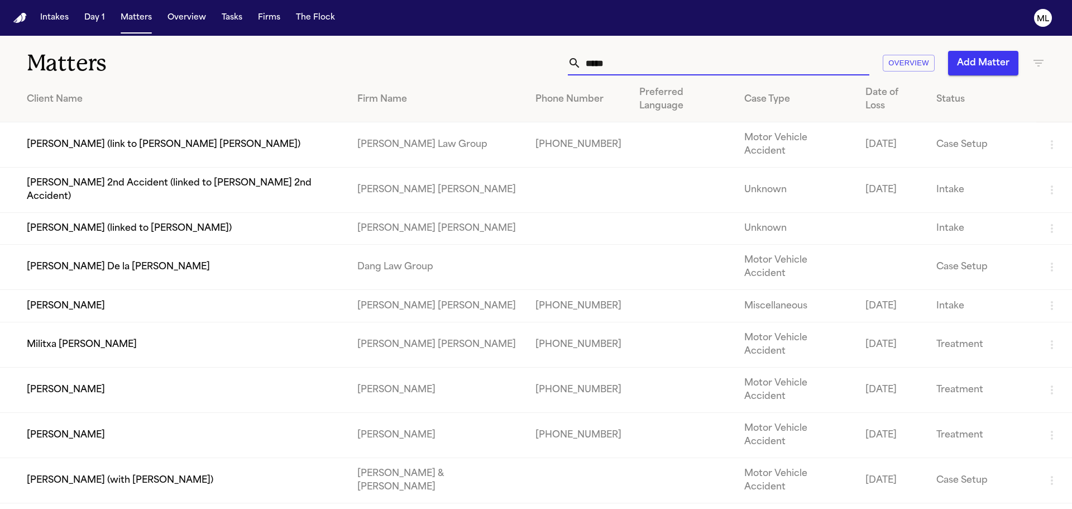
type input "*****"
click at [183, 245] on td "[PERSON_NAME] De la [PERSON_NAME]" at bounding box center [174, 267] width 348 height 45
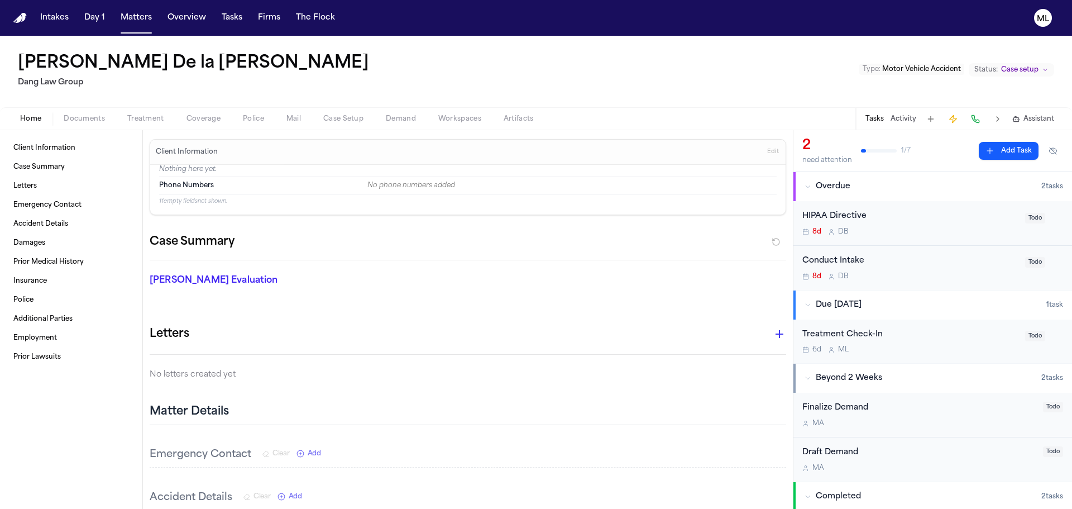
click at [916, 267] on div "Conduct Intake" at bounding box center [910, 261] width 216 height 13
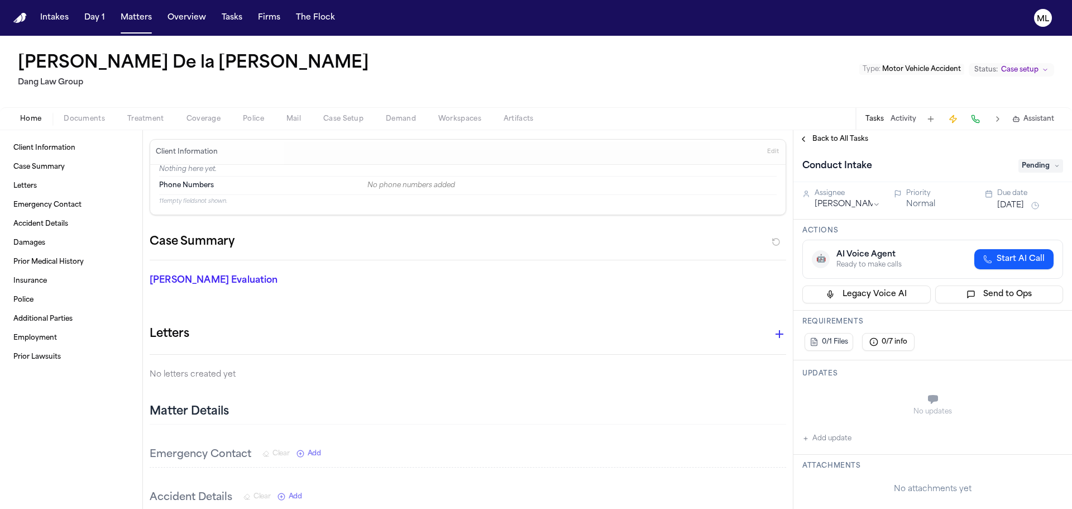
click at [837, 132] on div "Back to All Tasks" at bounding box center [932, 139] width 279 height 18
click at [832, 137] on span "Back to All Tasks" at bounding box center [840, 139] width 56 height 9
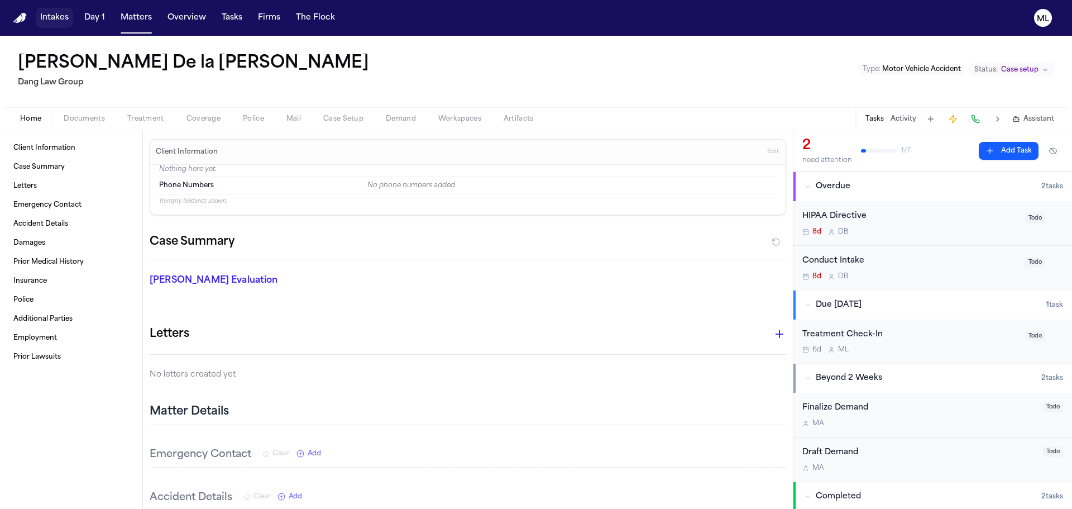
click at [59, 22] on button "Intakes" at bounding box center [54, 18] width 37 height 20
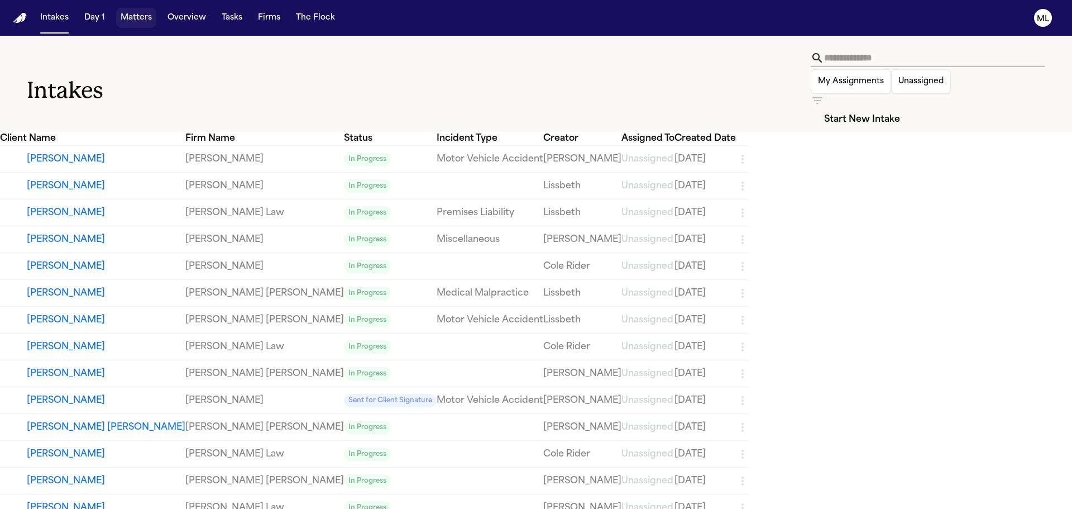
drag, startPoint x: 140, startPoint y: 17, endPoint x: 175, endPoint y: 17, distance: 34.6
click at [140, 17] on button "Matters" at bounding box center [136, 18] width 40 height 20
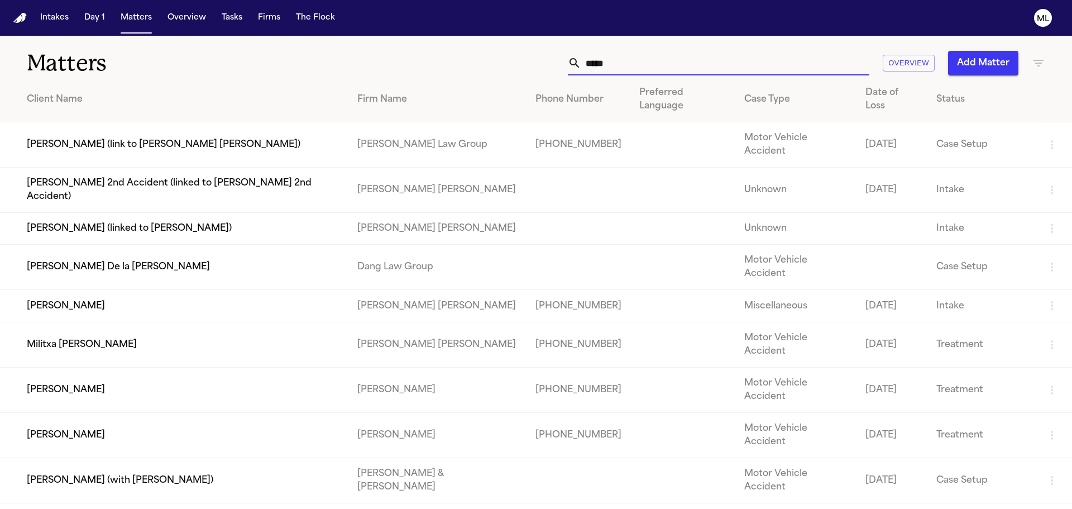
drag, startPoint x: 649, startPoint y: 64, endPoint x: 520, endPoint y: 61, distance: 129.6
click at [519, 63] on div "***** Overview Add Matter" at bounding box center [684, 63] width 722 height 25
paste input "**********"
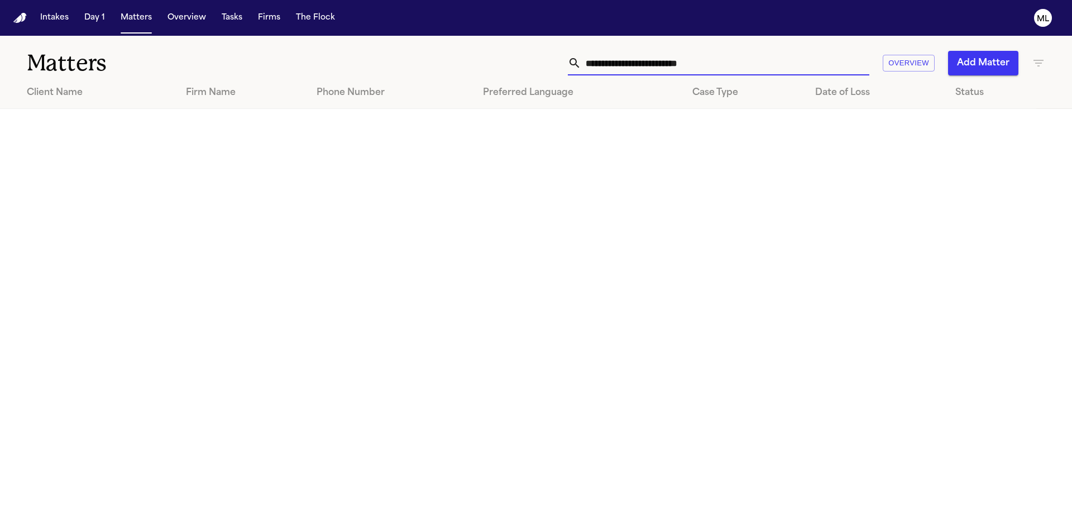
drag, startPoint x: 740, startPoint y: 68, endPoint x: 639, endPoint y: 66, distance: 100.5
click at [639, 66] on input "**********" at bounding box center [725, 63] width 288 height 25
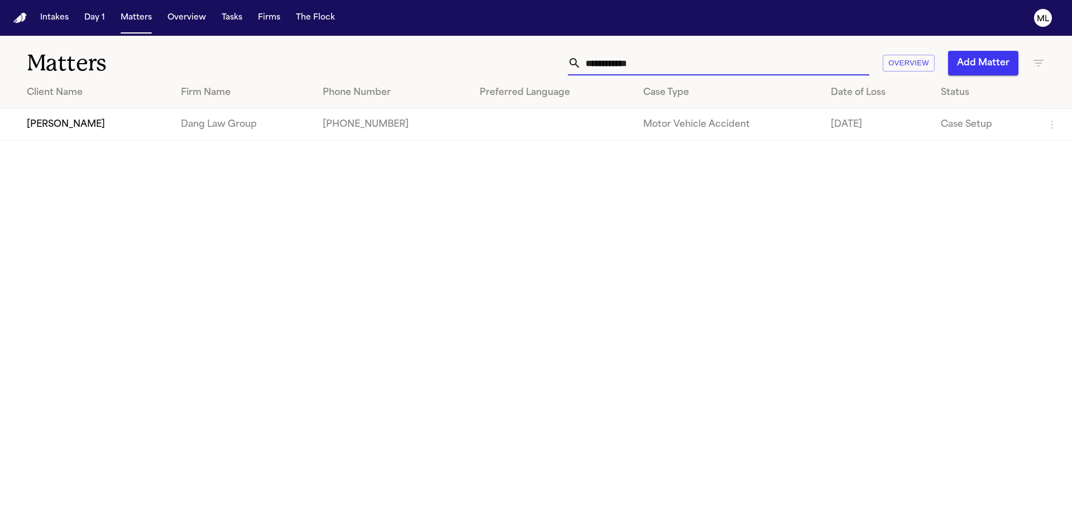
type input "**********"
click at [80, 132] on td "[PERSON_NAME]" at bounding box center [86, 125] width 172 height 32
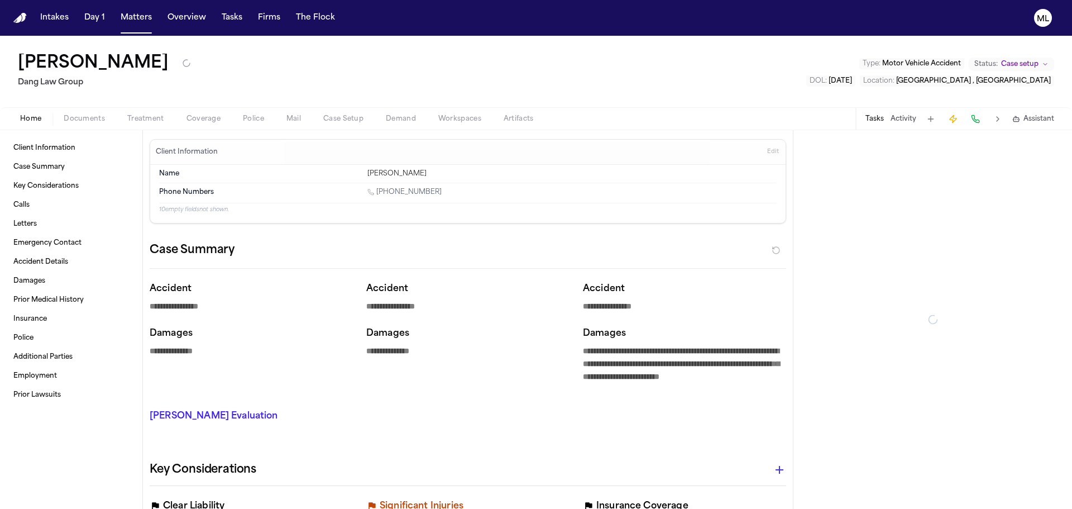
type textarea "*"
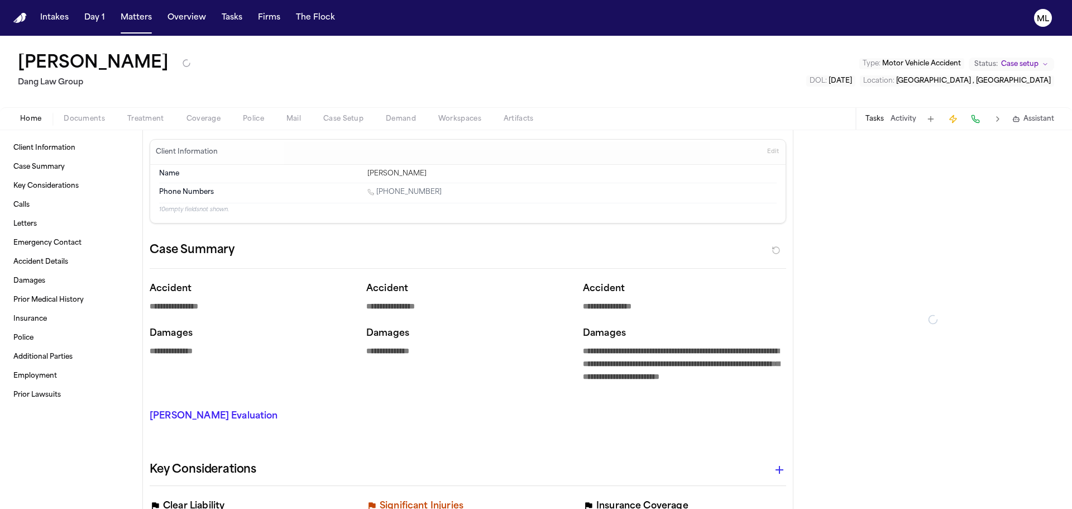
type textarea "*"
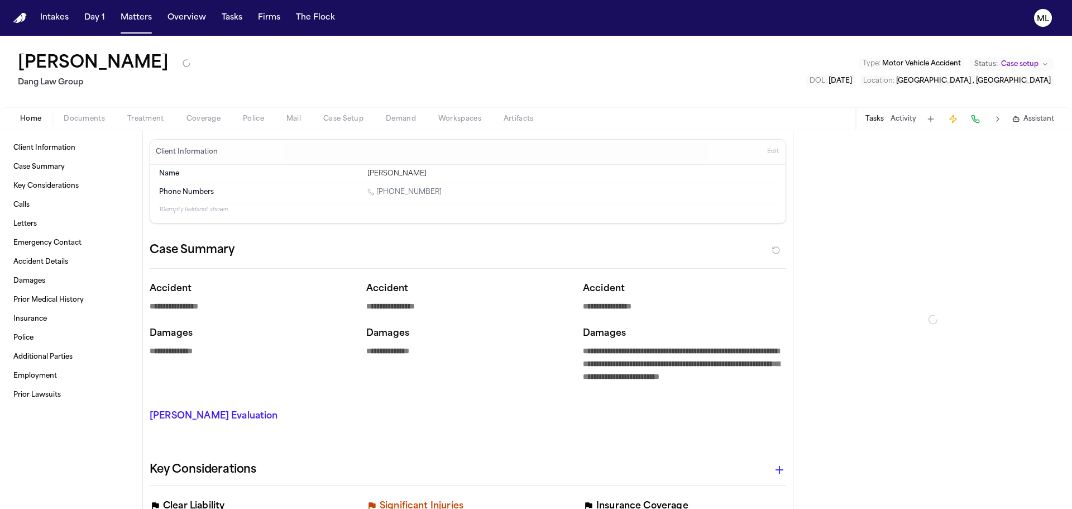
type textarea "*"
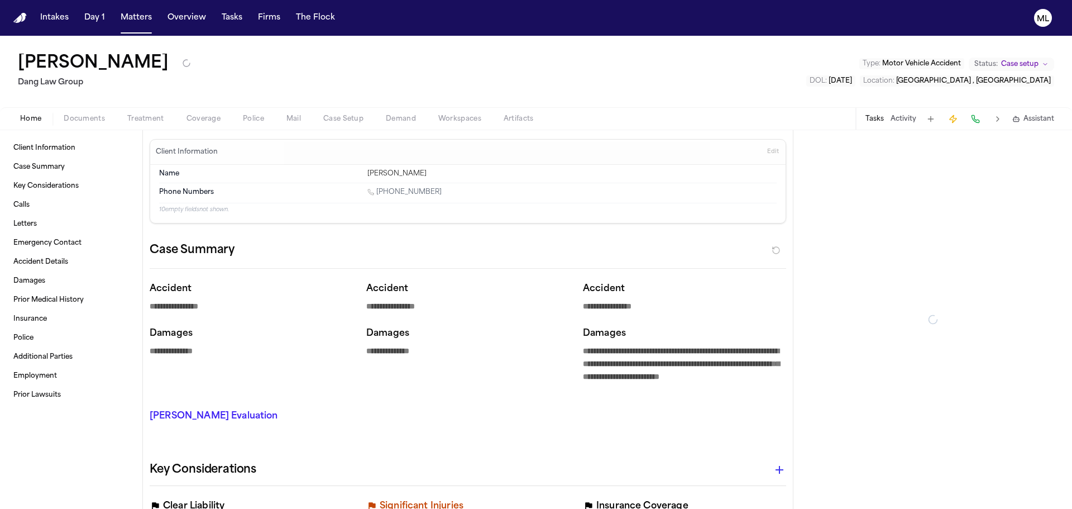
type textarea "*"
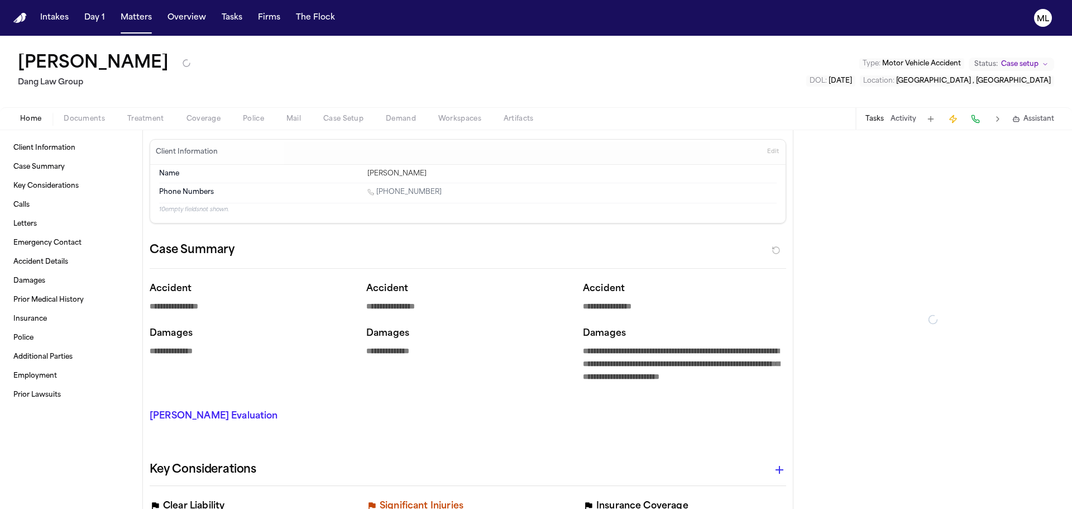
type textarea "*"
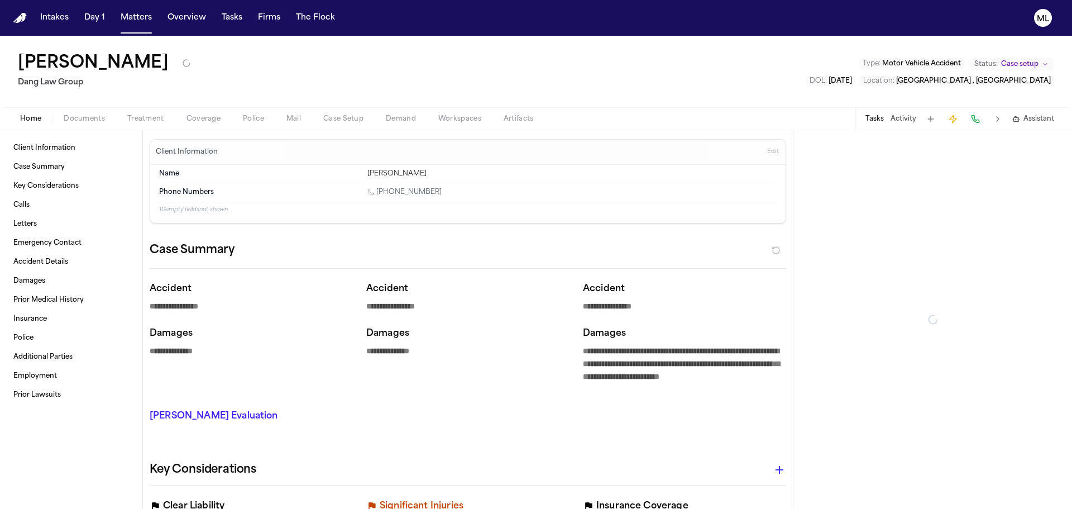
type textarea "*"
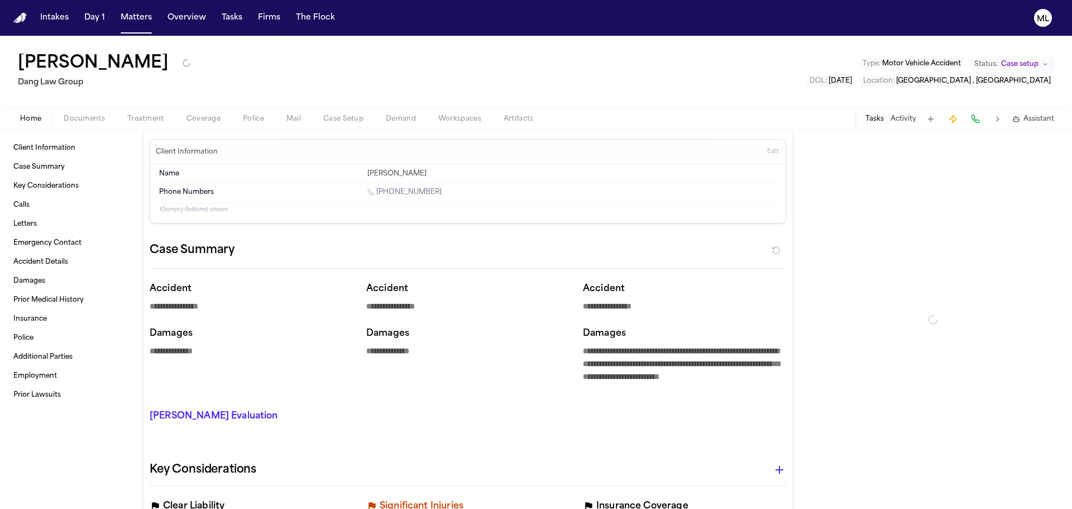
type textarea "*"
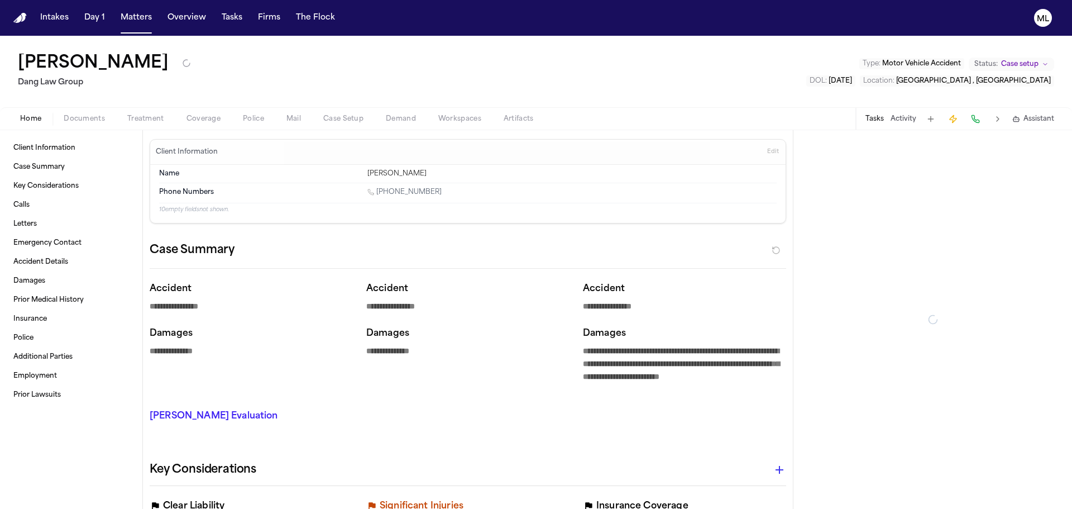
type textarea "*"
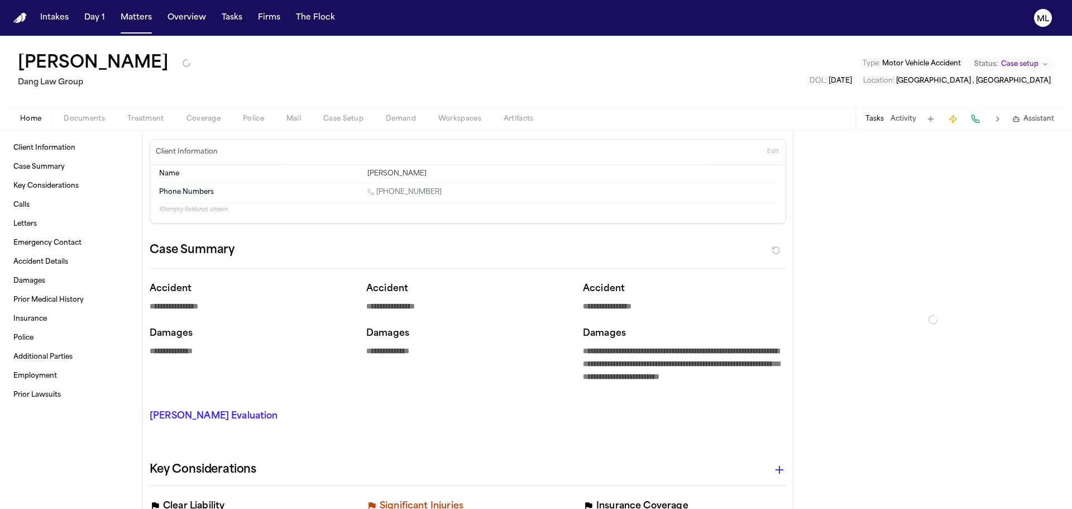
type textarea "*"
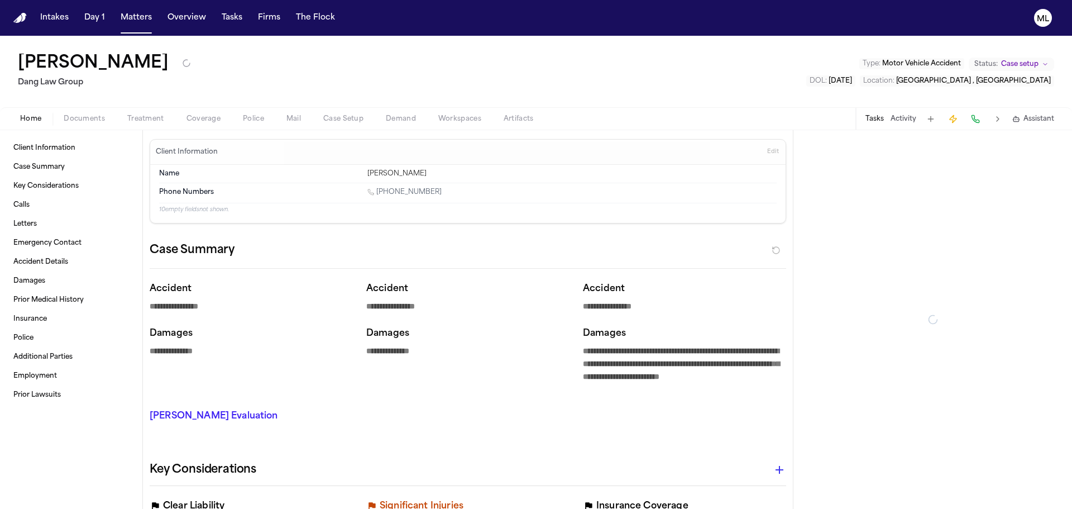
type textarea "*"
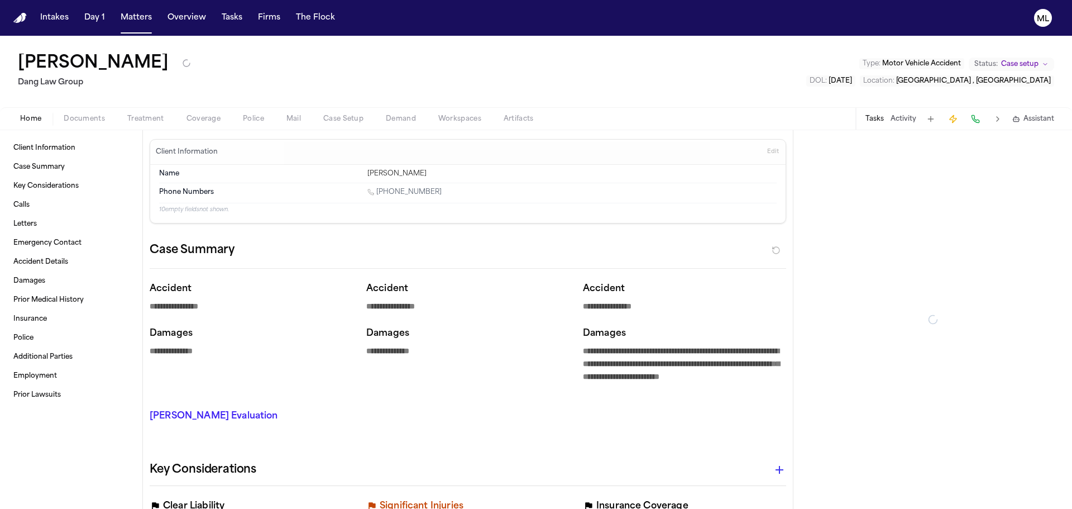
type textarea "*"
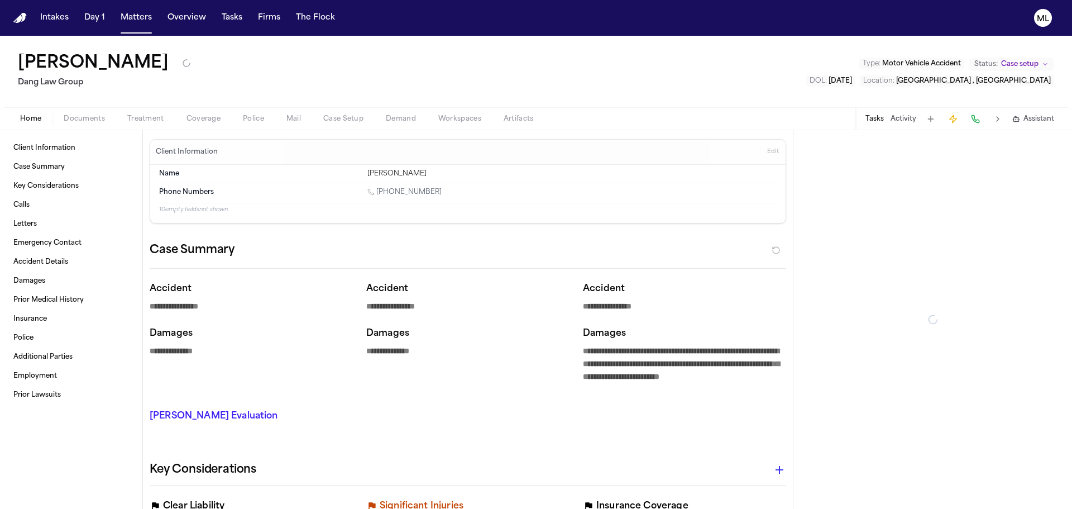
type textarea "*"
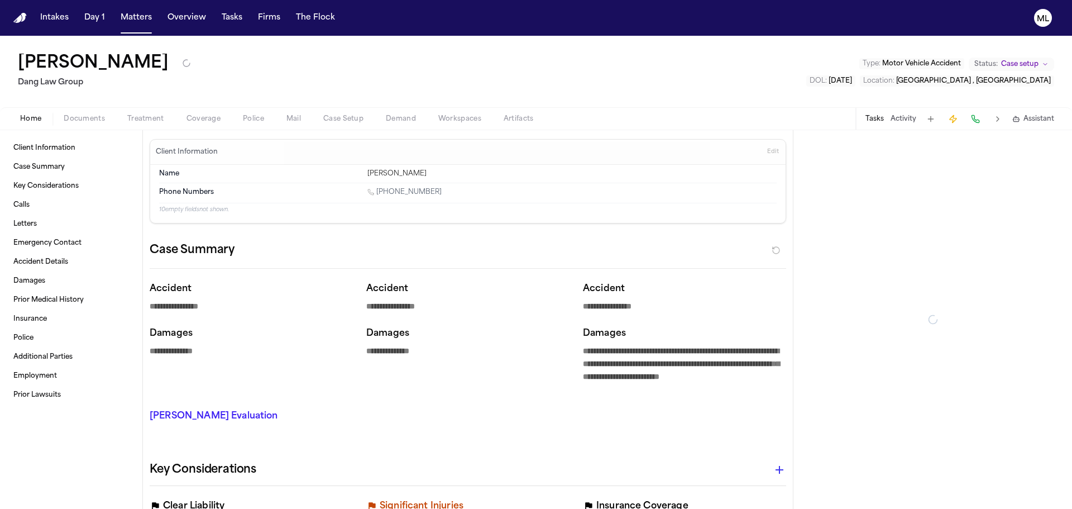
type textarea "*"
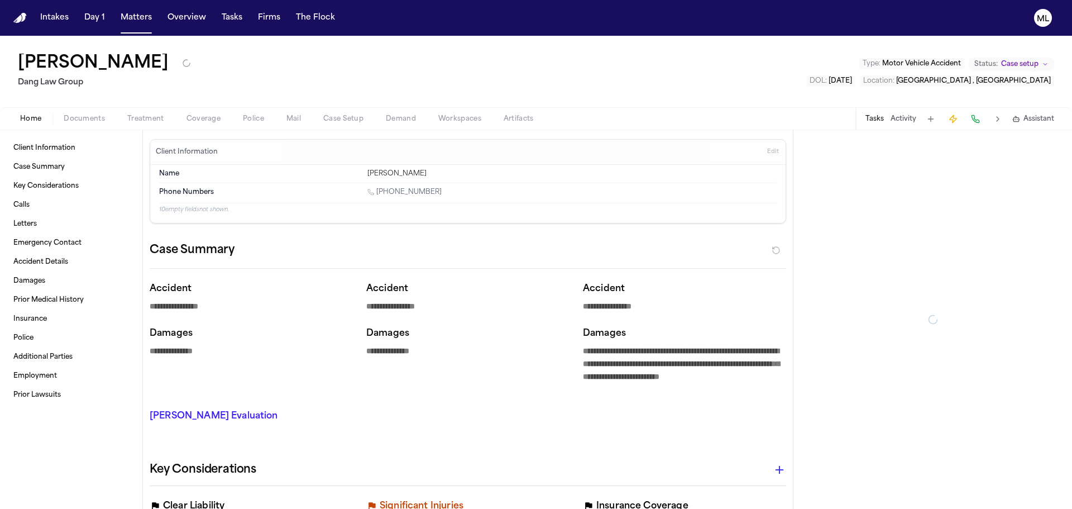
type textarea "*"
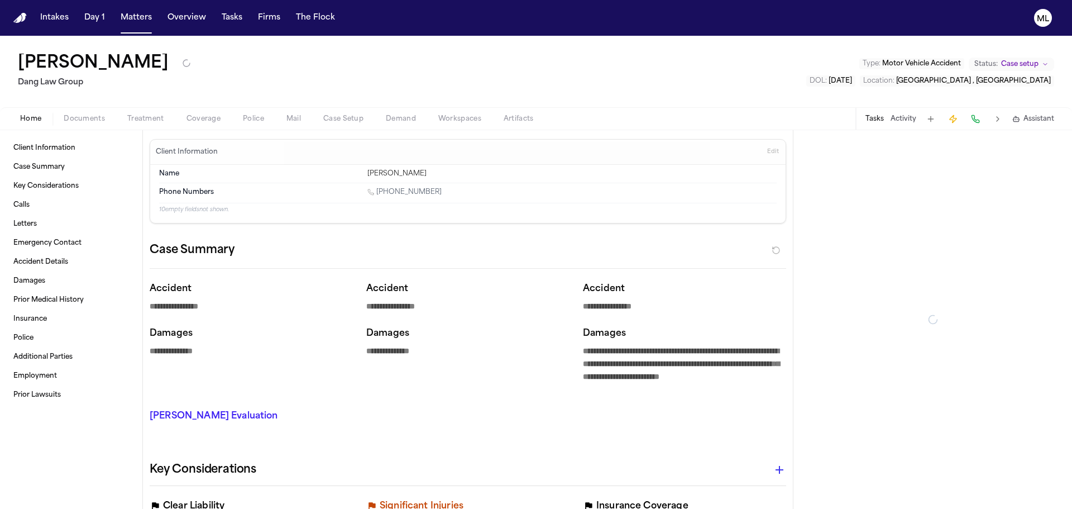
type textarea "*"
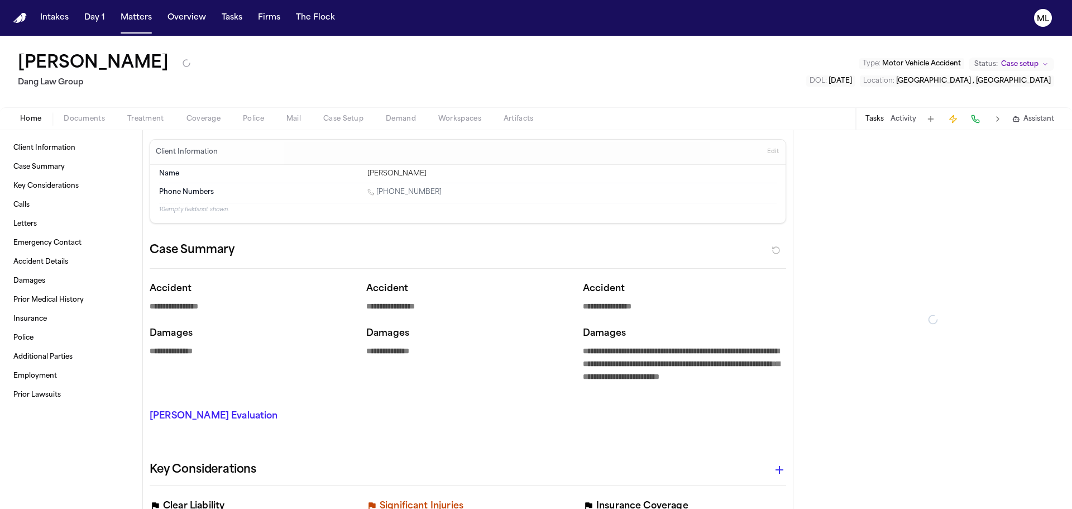
type textarea "*"
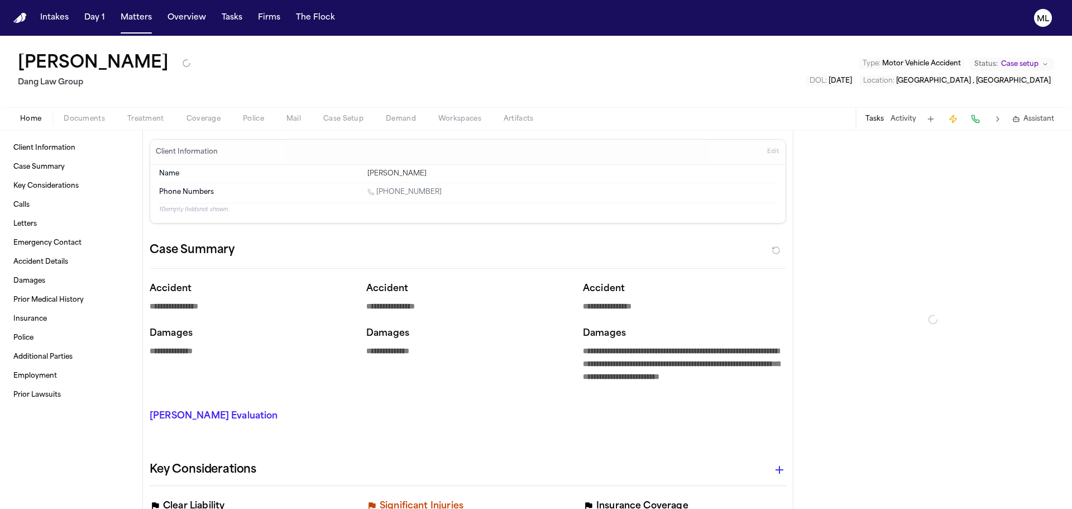
type textarea "*"
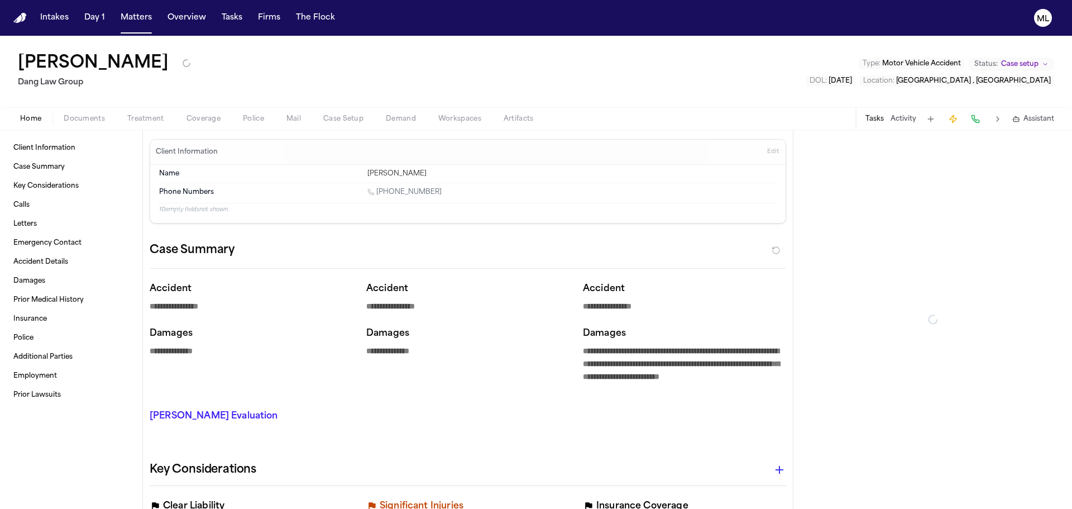
type textarea "*"
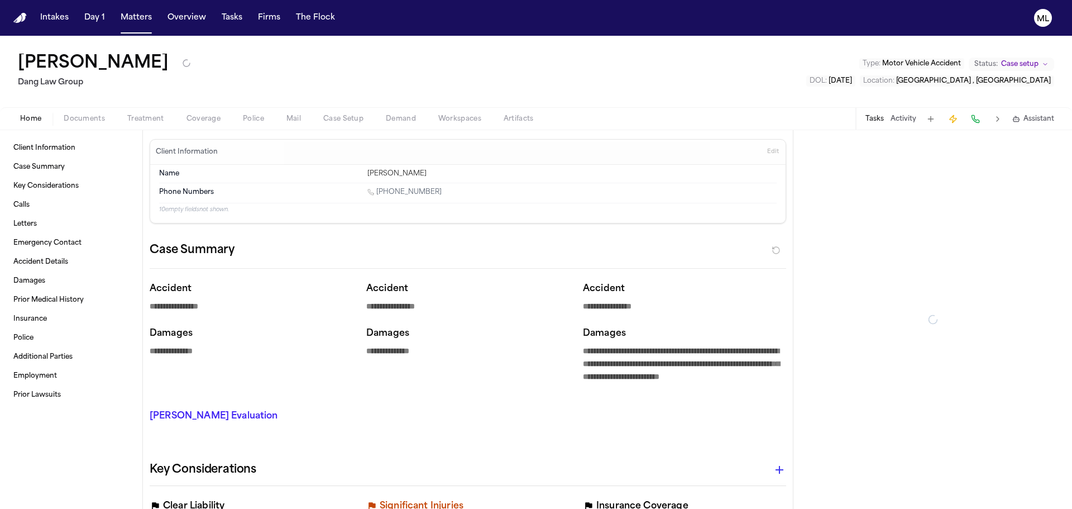
type textarea "*"
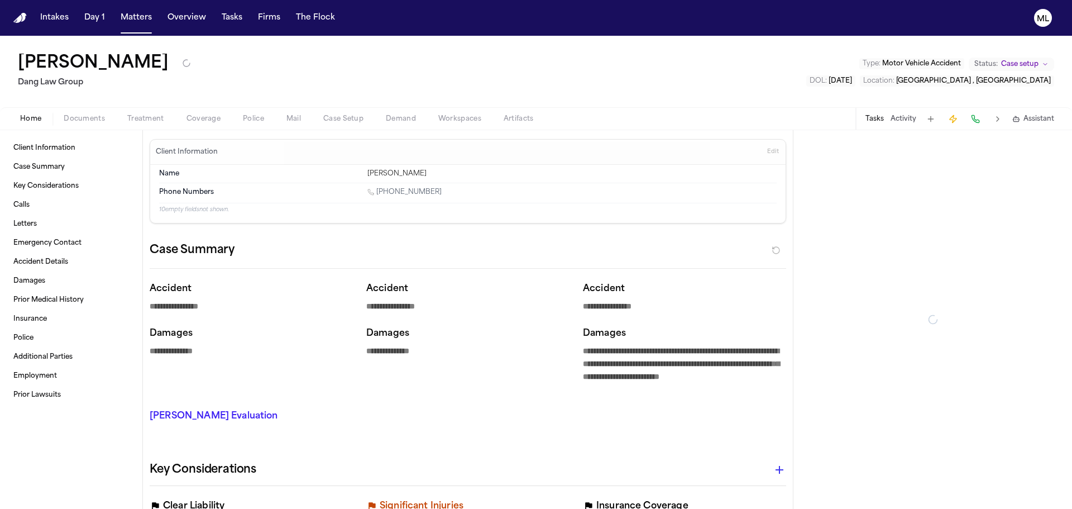
type textarea "*"
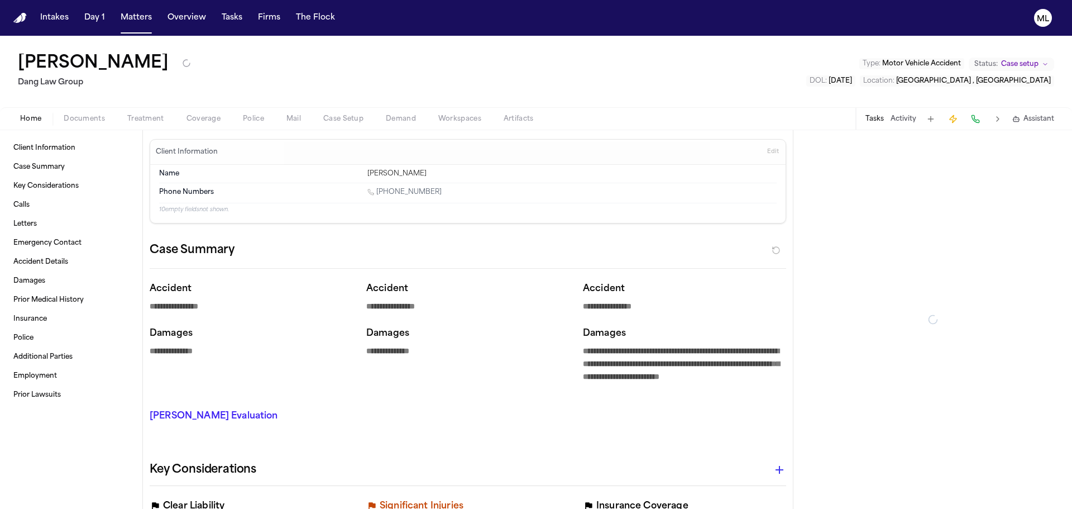
type textarea "*"
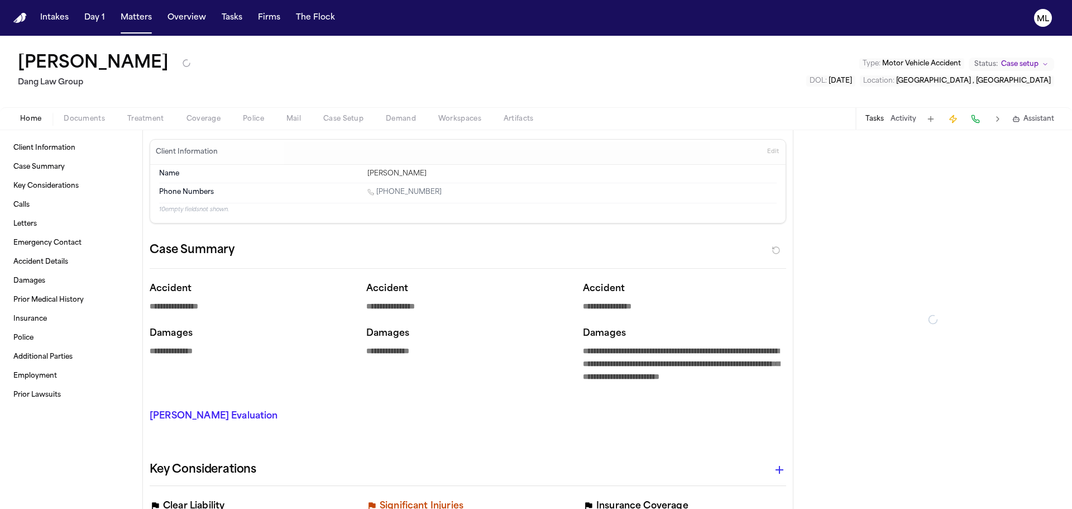
type textarea "*"
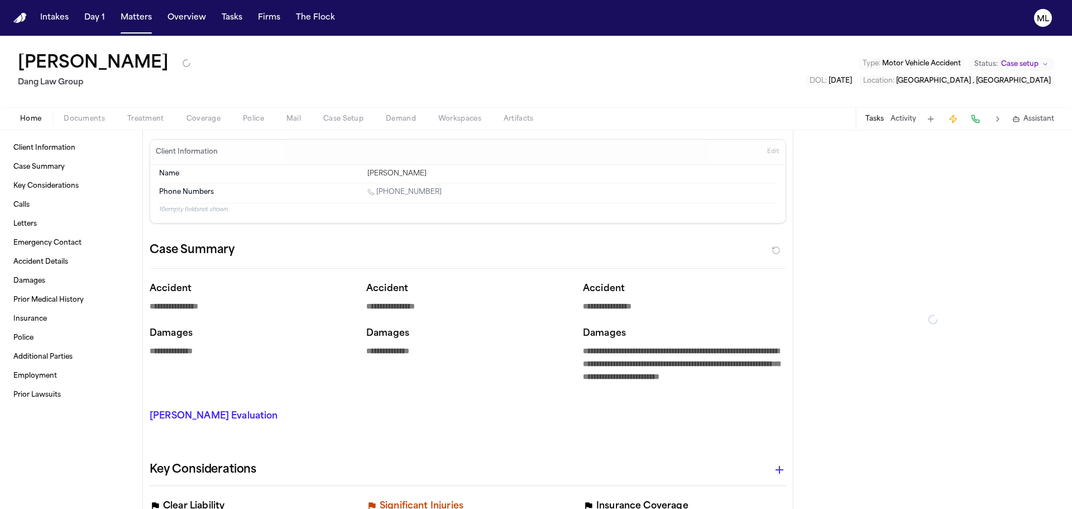
type textarea "*"
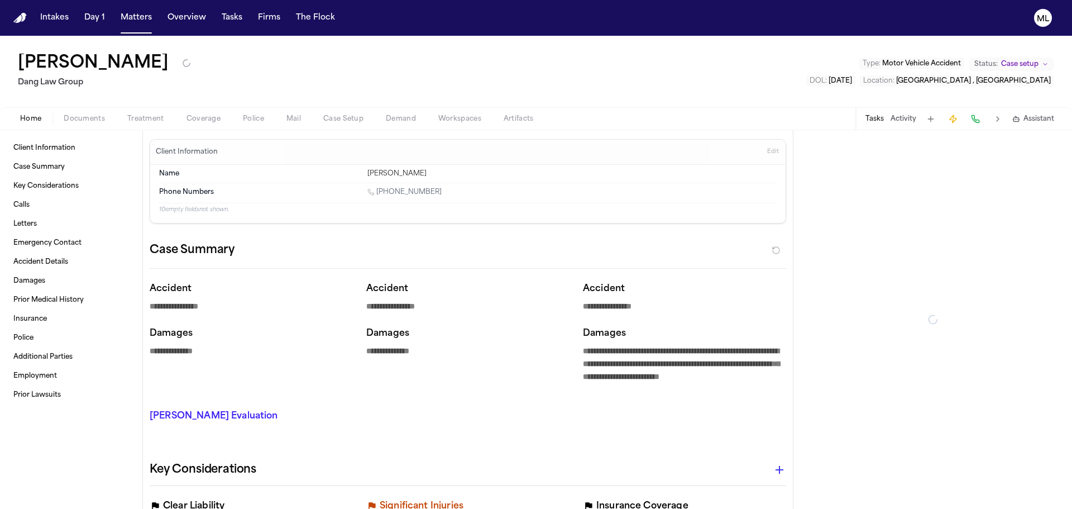
type textarea "*"
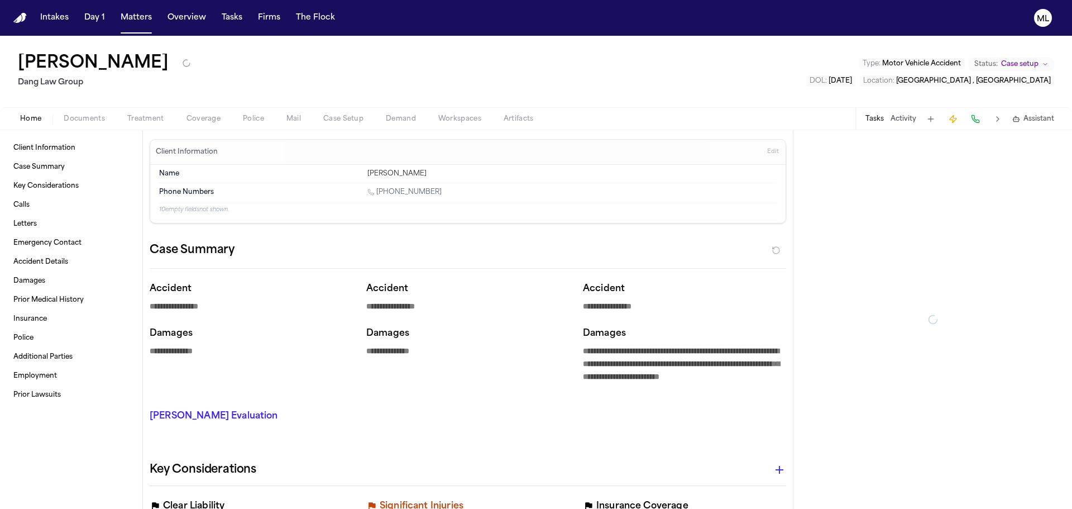
type textarea "*"
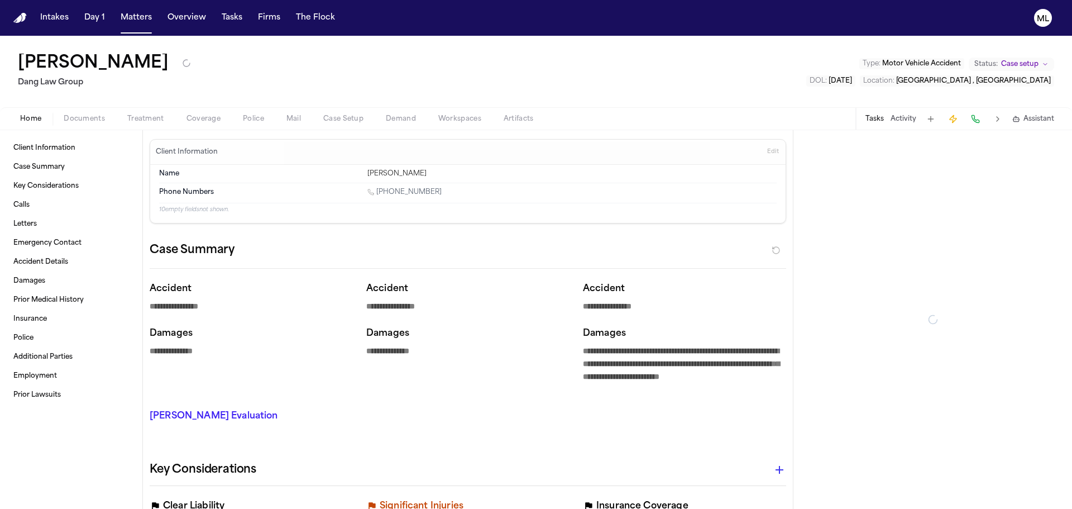
type textarea "*"
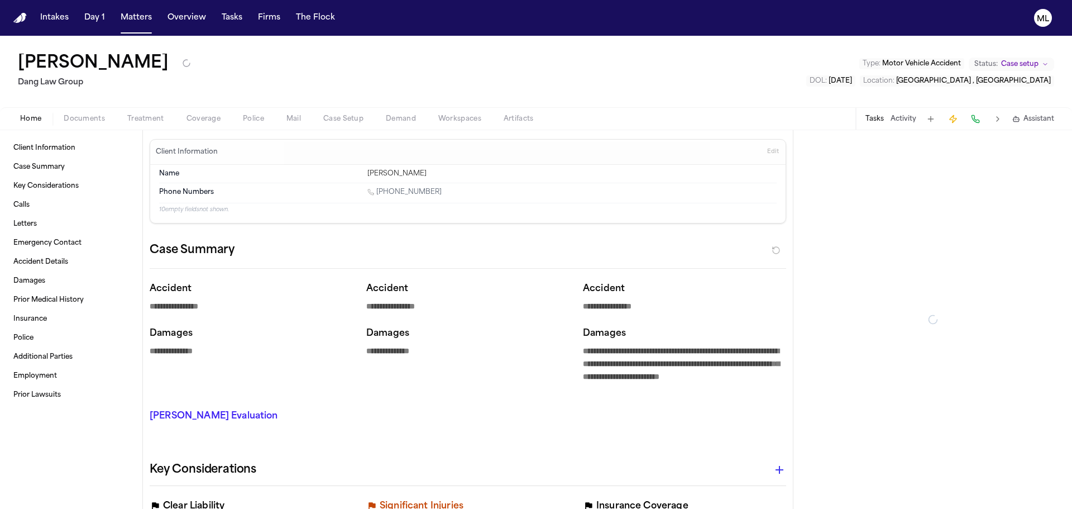
type textarea "*"
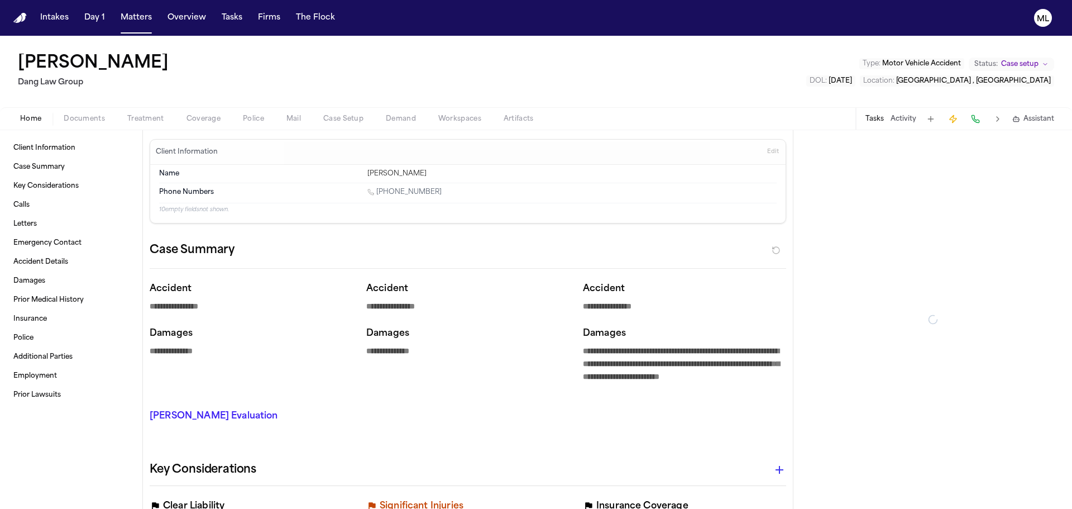
type textarea "*"
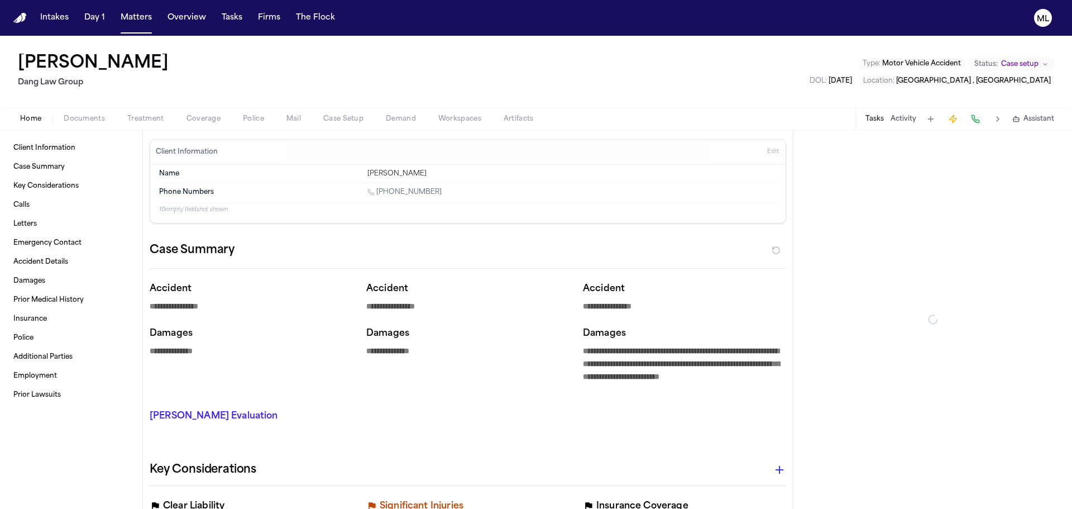
type textarea "*"
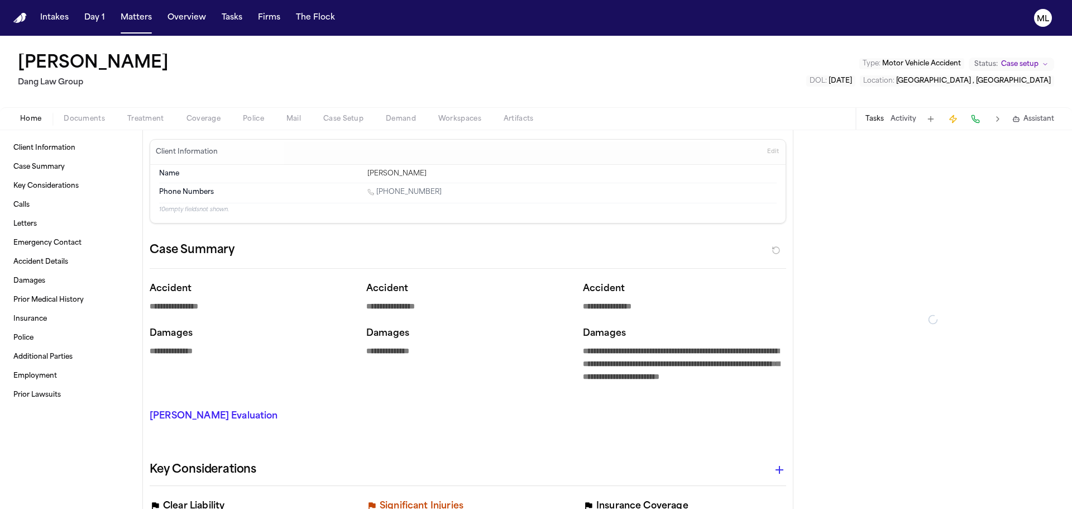
type textarea "*"
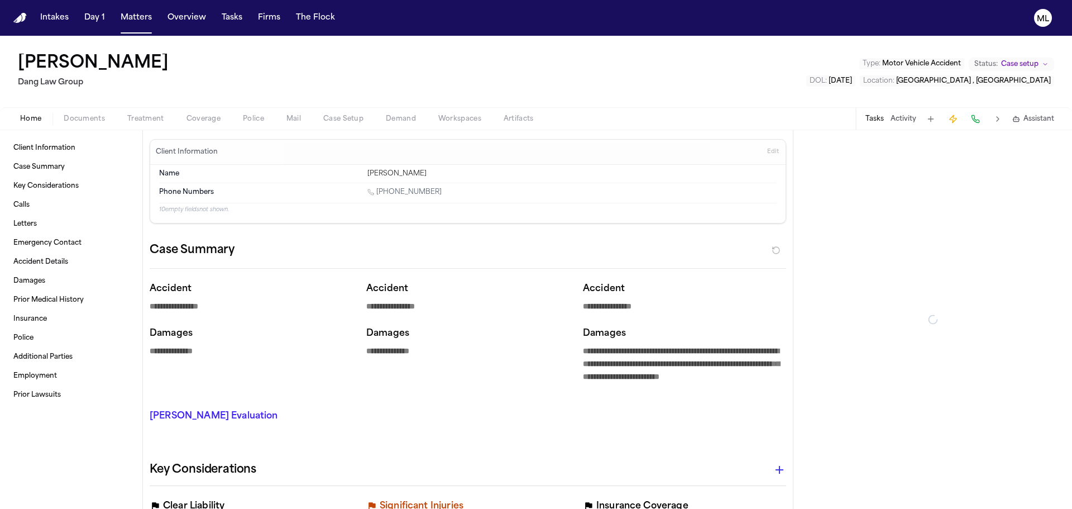
type textarea "*"
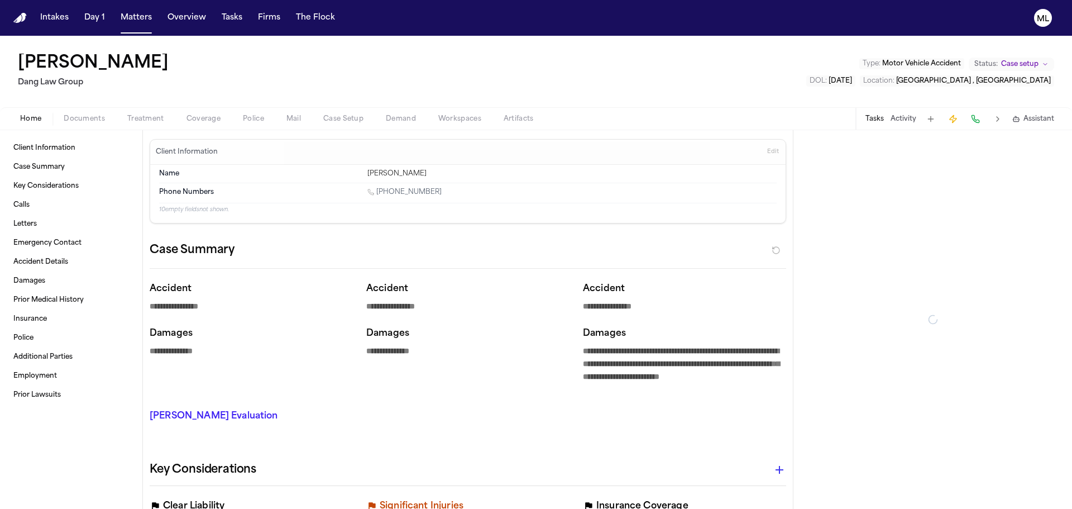
type textarea "*"
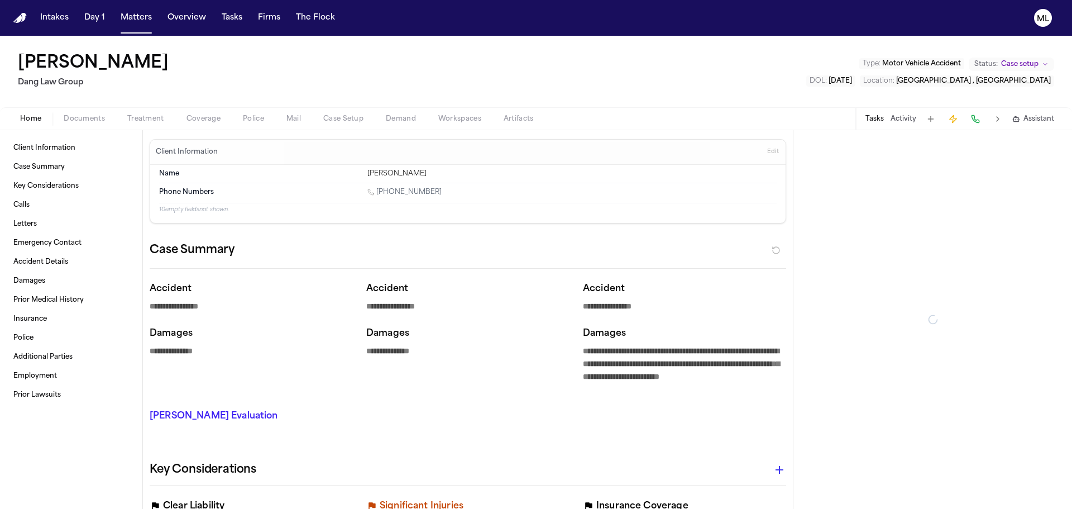
type textarea "*"
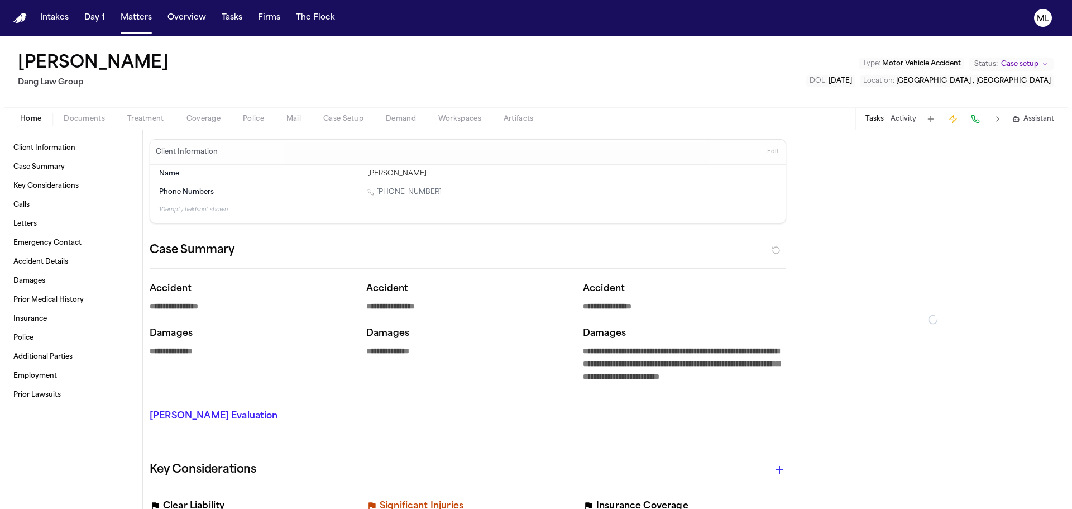
type textarea "*"
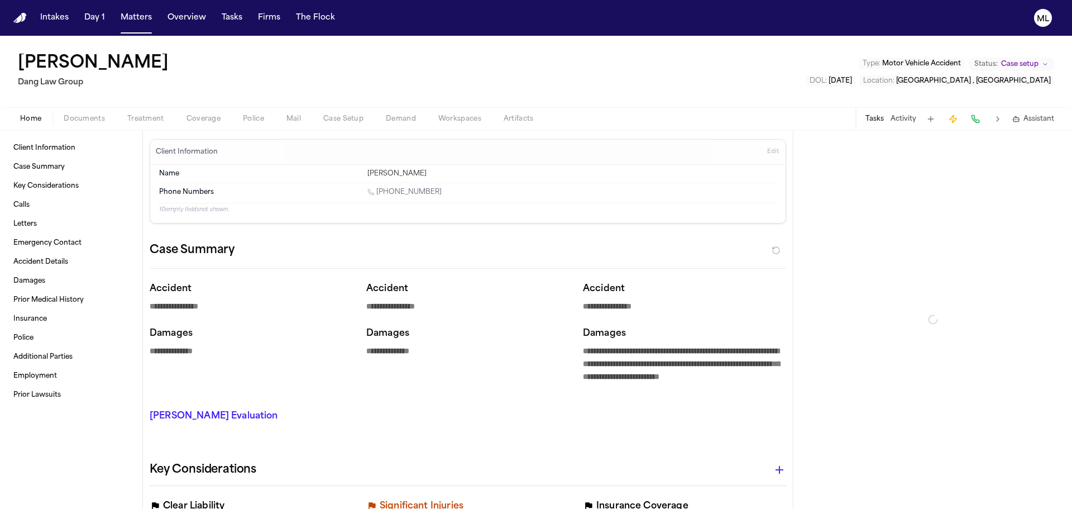
type textarea "*"
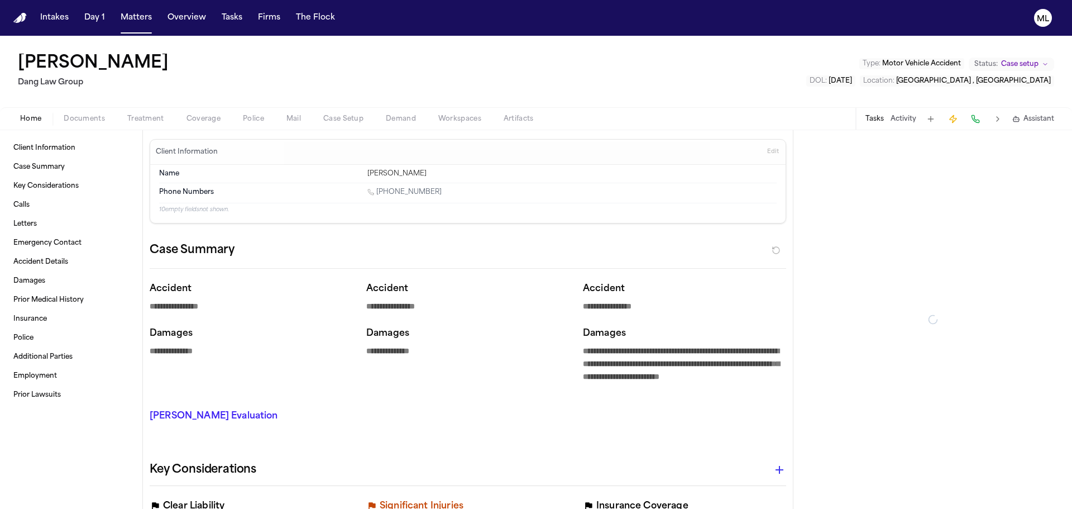
type textarea "*"
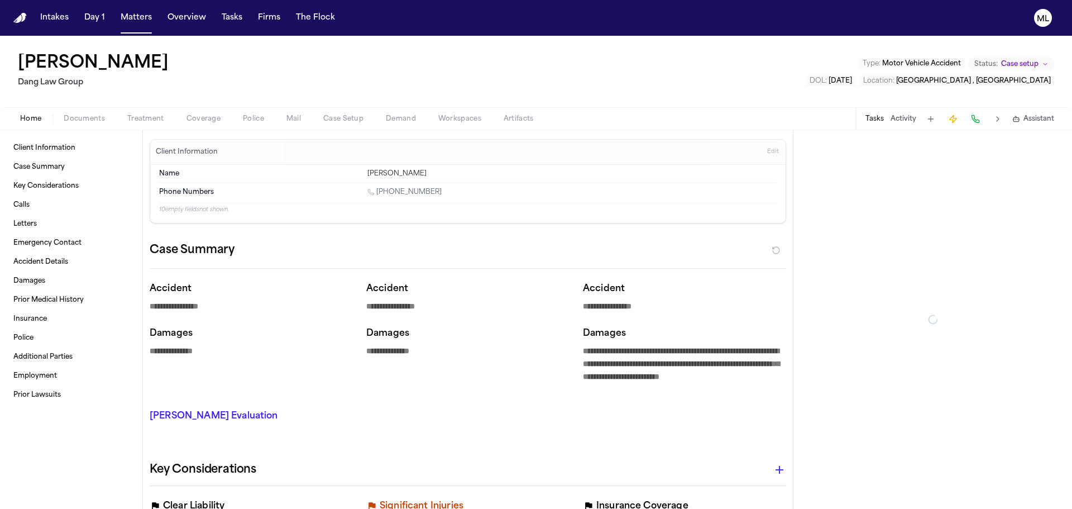
type textarea "*"
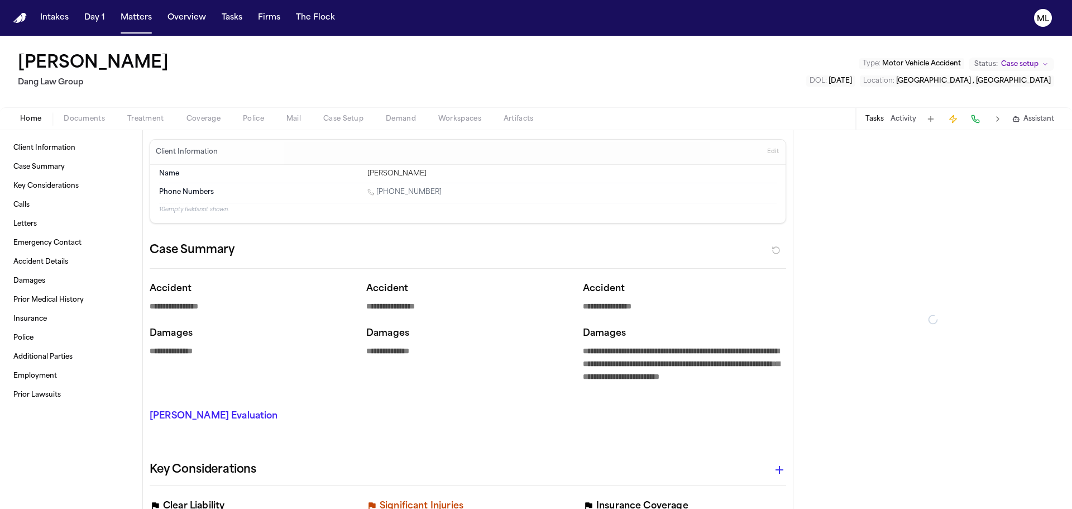
type textarea "*"
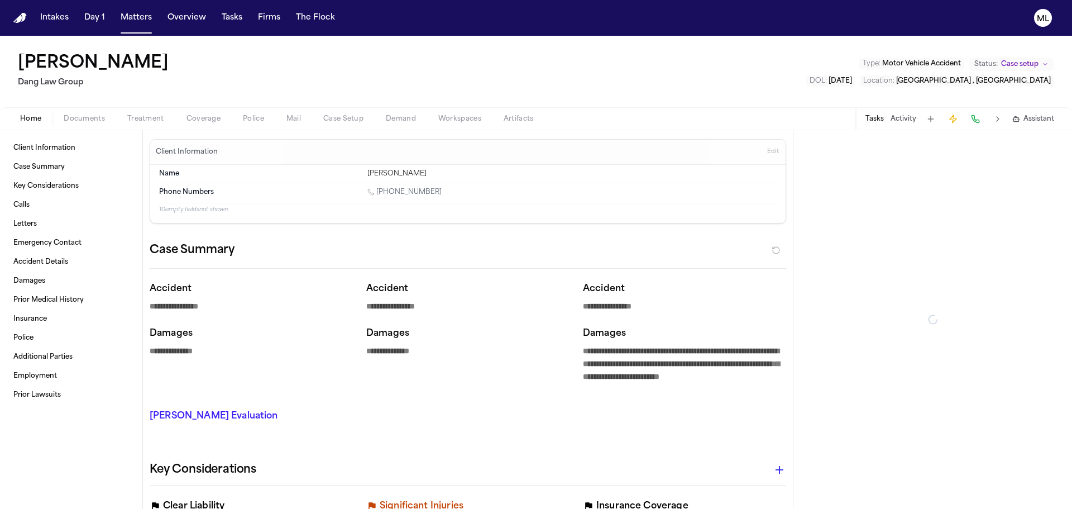
type textarea "*"
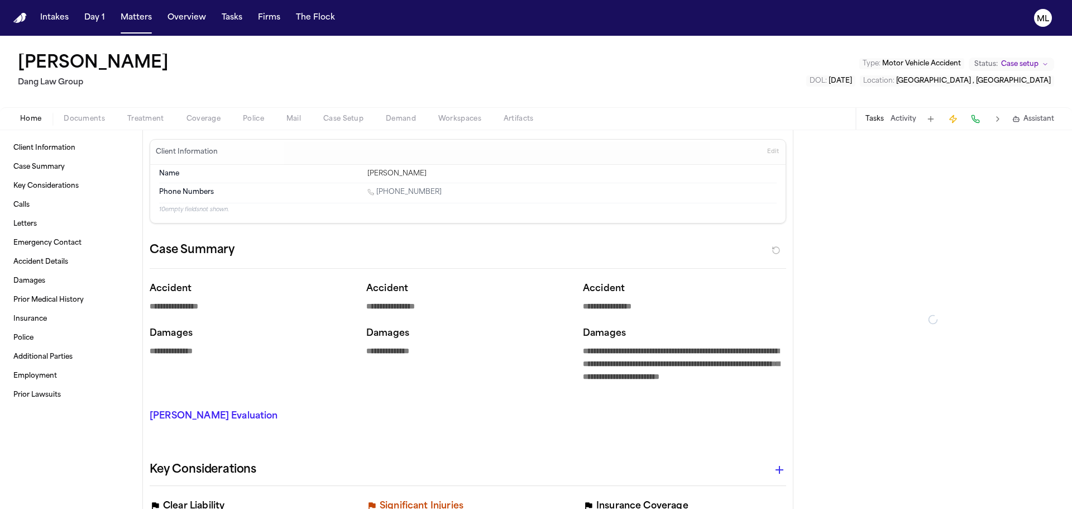
type textarea "*"
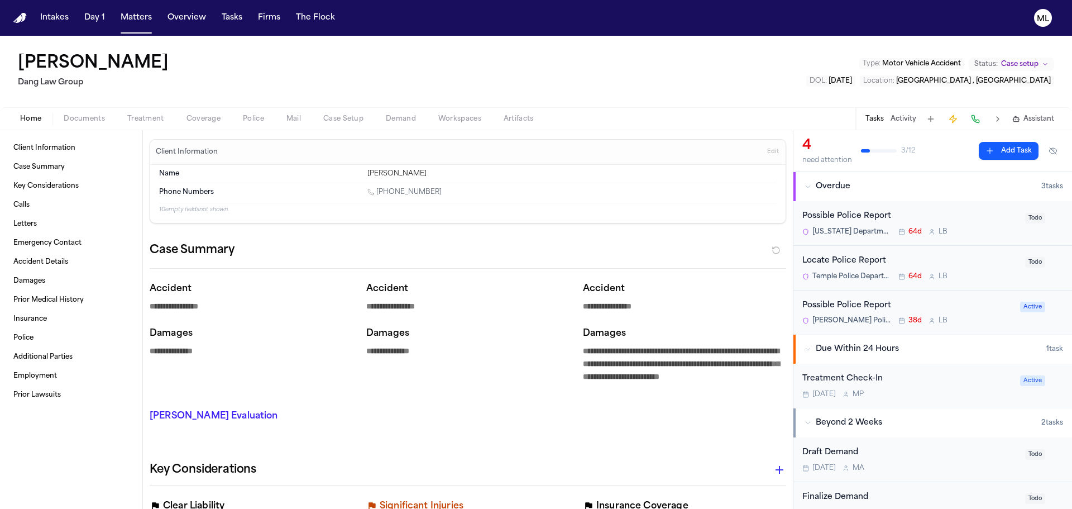
click at [932, 395] on div "[DATE] M P" at bounding box center [907, 394] width 211 height 9
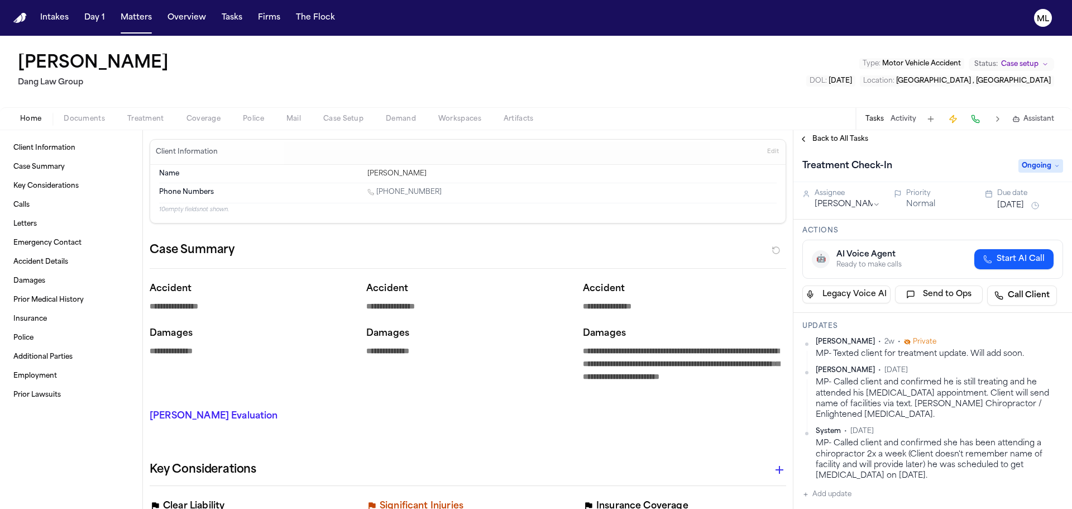
click at [858, 204] on html "**********" at bounding box center [536, 254] width 1072 height 509
click at [828, 140] on span "Back to All Tasks" at bounding box center [840, 139] width 56 height 9
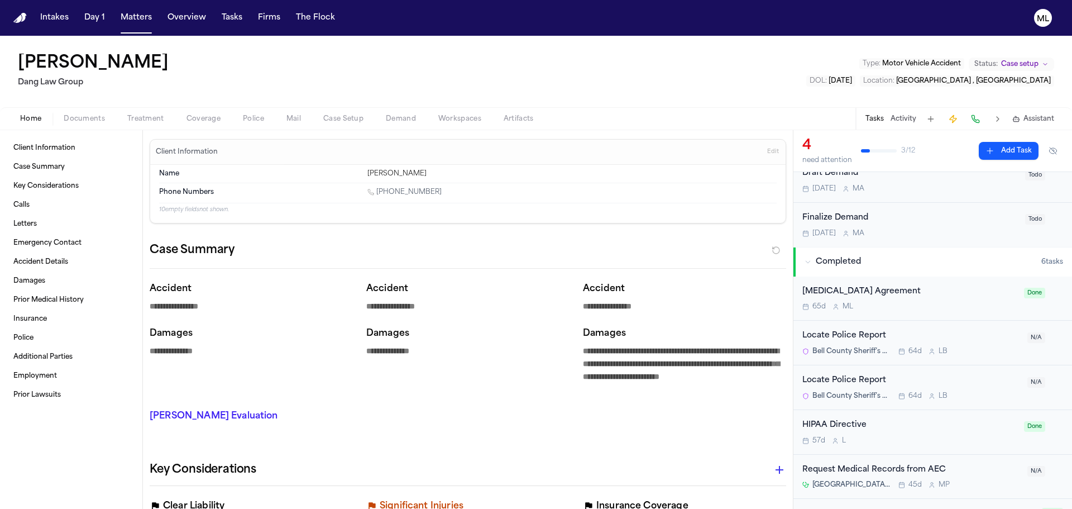
scroll to position [313, 0]
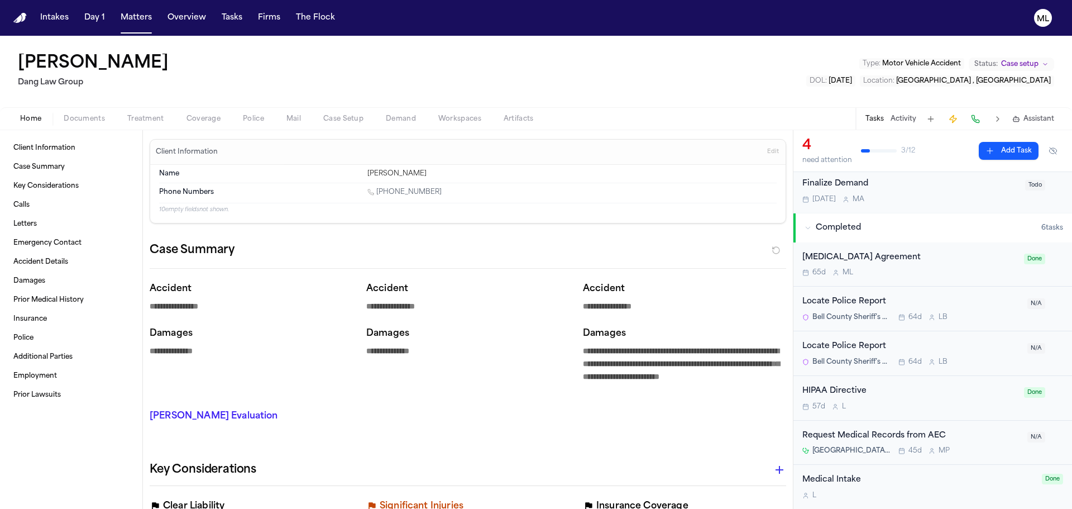
click at [984, 450] on div "[GEOGRAPHIC_DATA] – Pflugerville 45d M P" at bounding box center [911, 450] width 218 height 9
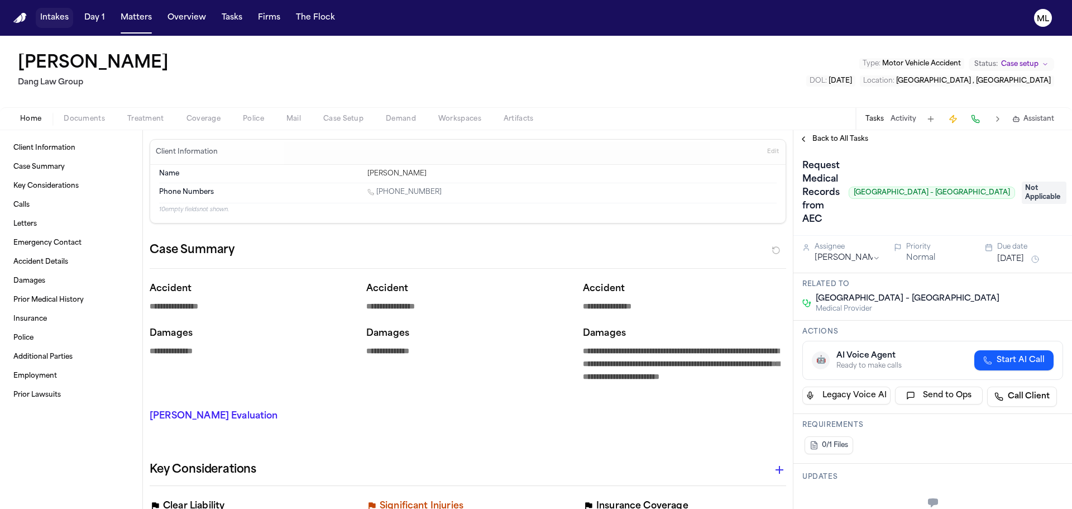
click at [45, 12] on button "Intakes" at bounding box center [54, 18] width 37 height 20
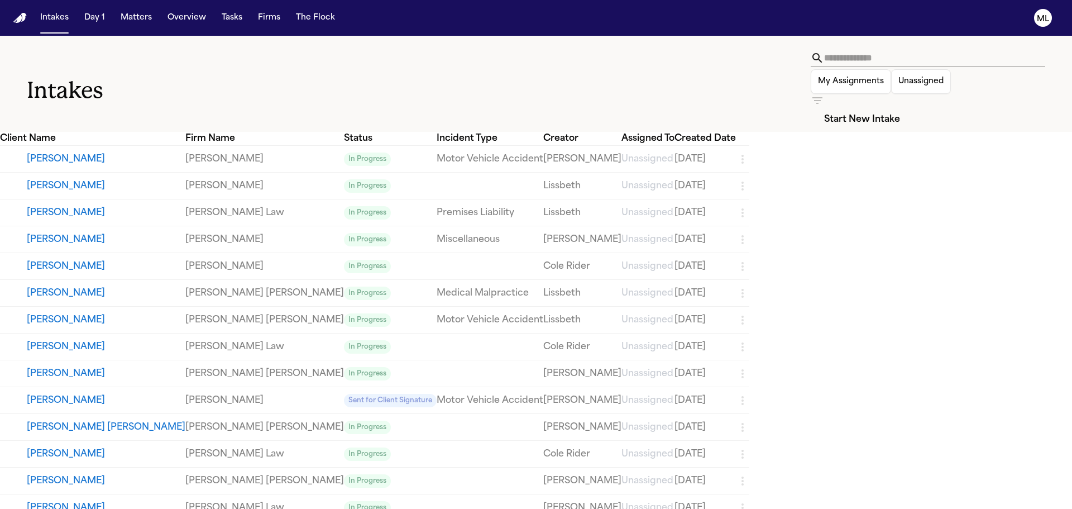
click at [39, 152] on button "[PERSON_NAME]" at bounding box center [106, 158] width 159 height 13
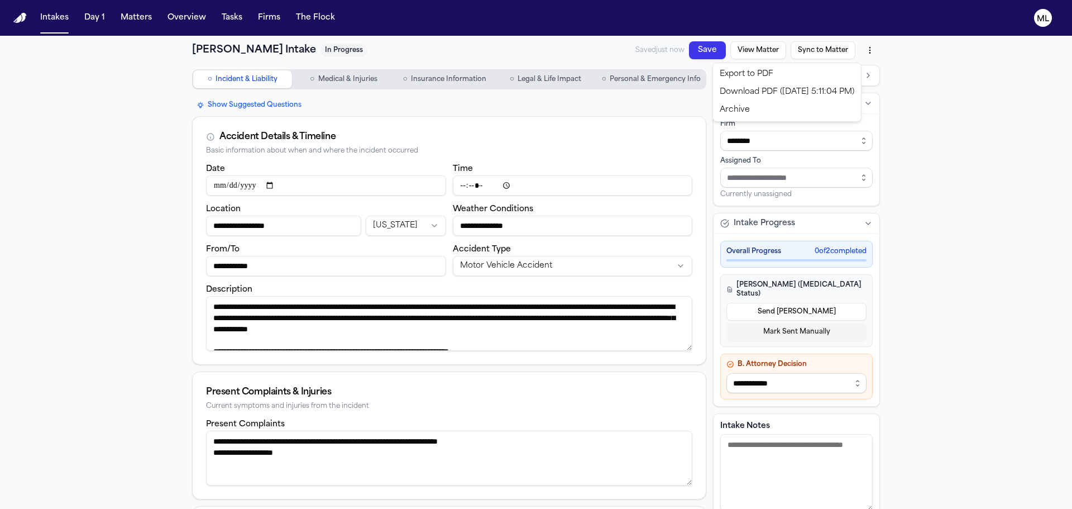
click at [862, 51] on html "**********" at bounding box center [536, 254] width 1072 height 509
click at [821, 87] on div "Download PDF ([DATE] 5:11:04 PM)" at bounding box center [787, 92] width 144 height 18
click at [750, 44] on button "View Matter" at bounding box center [758, 50] width 56 height 18
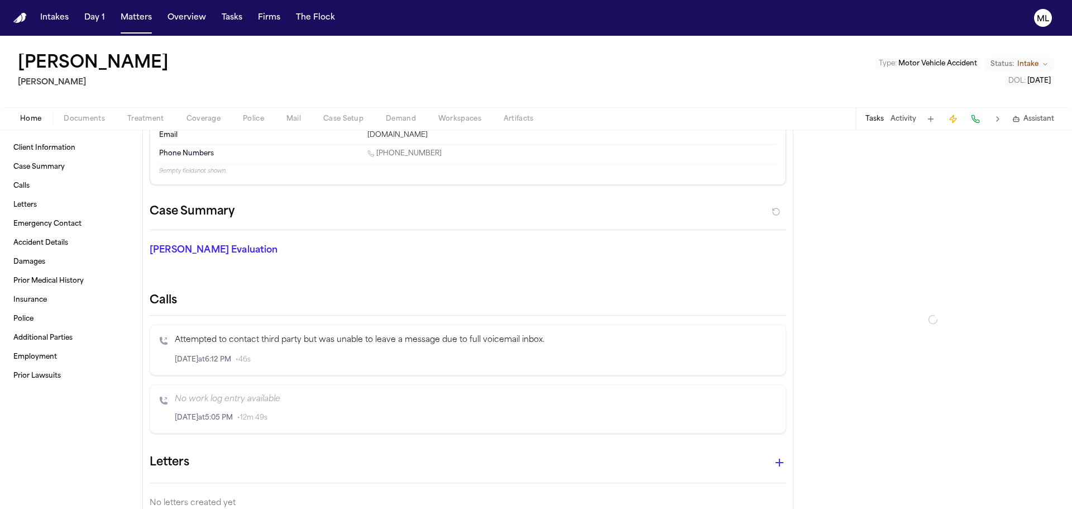
scroll to position [112, 0]
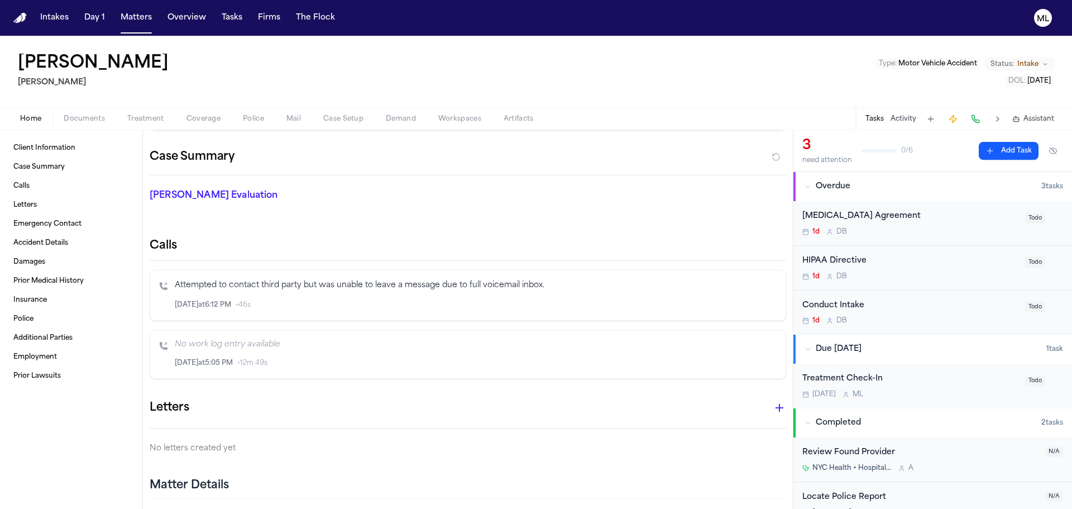
click at [913, 322] on div "1d D B" at bounding box center [910, 320] width 216 height 9
